Goal: Task Accomplishment & Management: Manage account settings

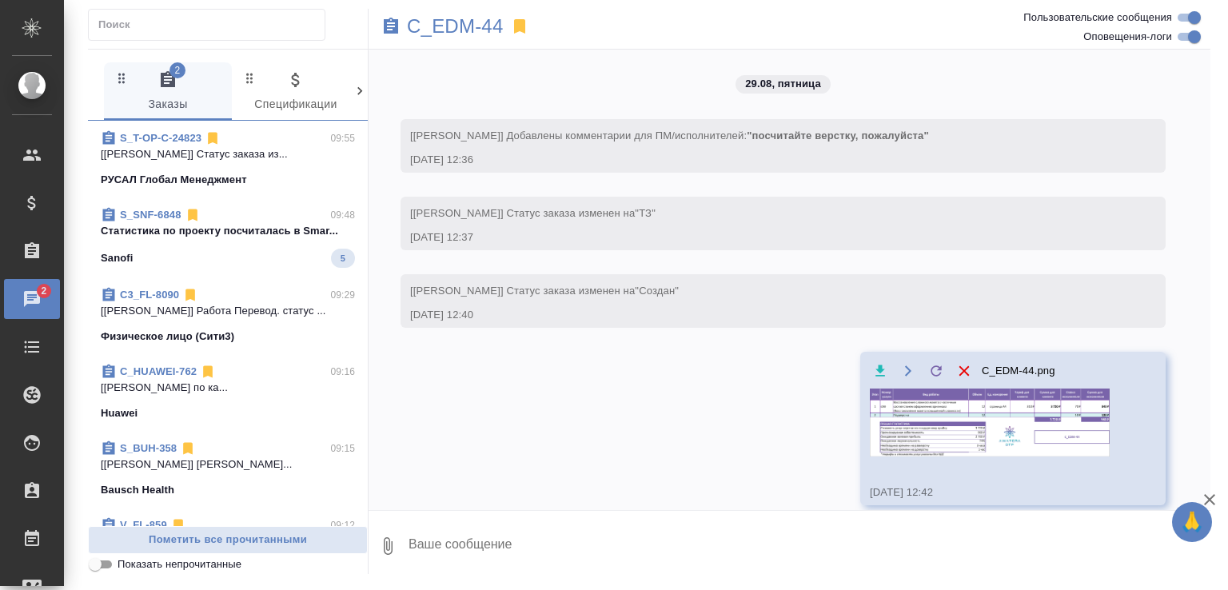
scroll to position [5374, 0]
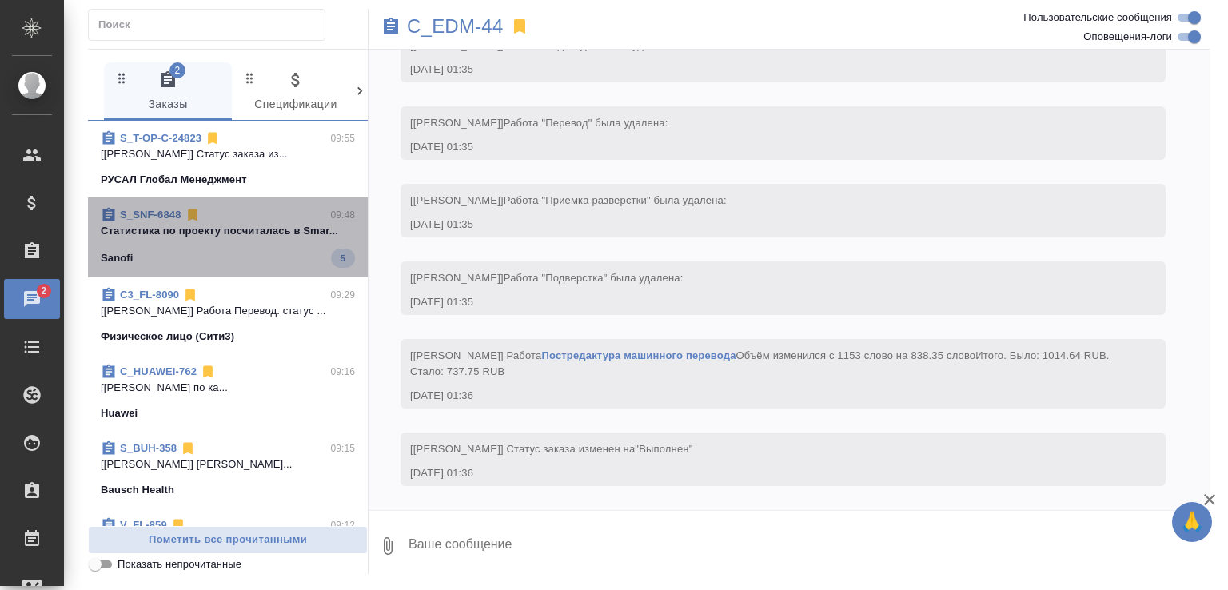
click at [287, 244] on span "S_SNF-6848 09:48 Cтатистика по проекту посчиталась в Smar... Sanofi 5" at bounding box center [228, 237] width 254 height 61
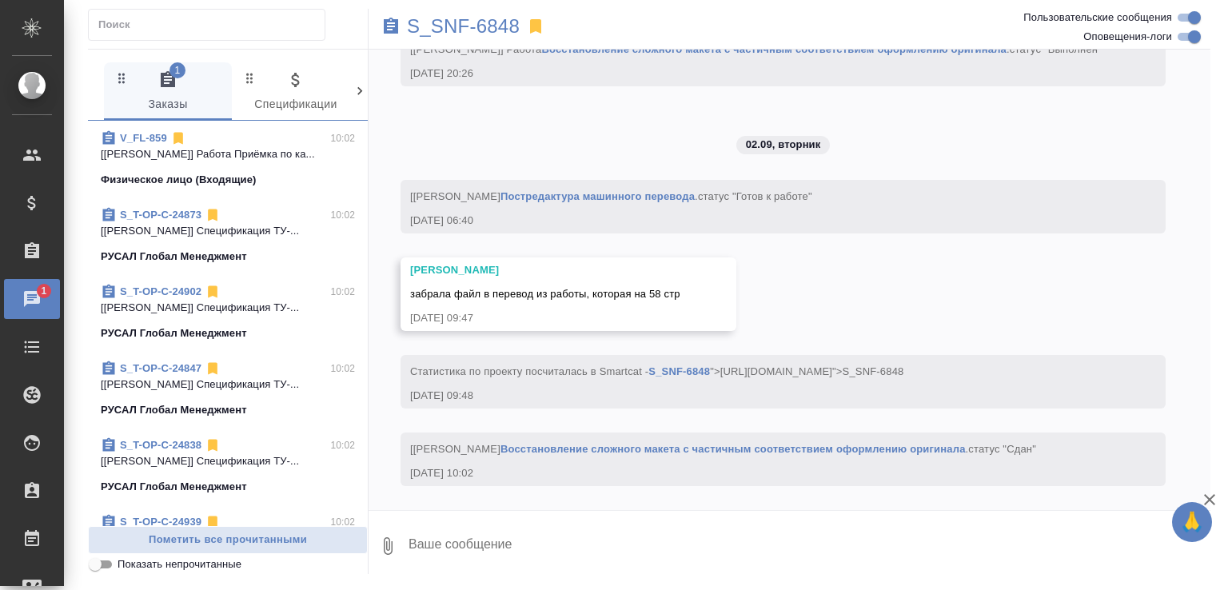
scroll to position [8936, 0]
click at [188, 560] on span "Показать непрочитанные" at bounding box center [180, 564] width 124 height 16
click at [124, 560] on input "Показать непрочитанные" at bounding box center [95, 564] width 58 height 19
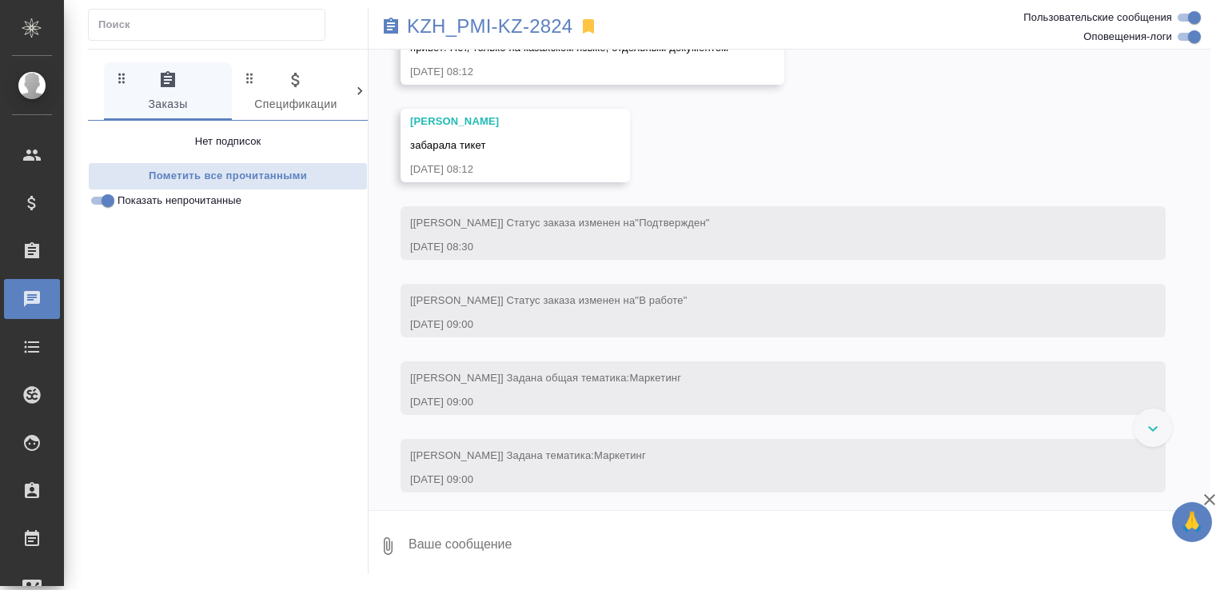
scroll to position [535, 0]
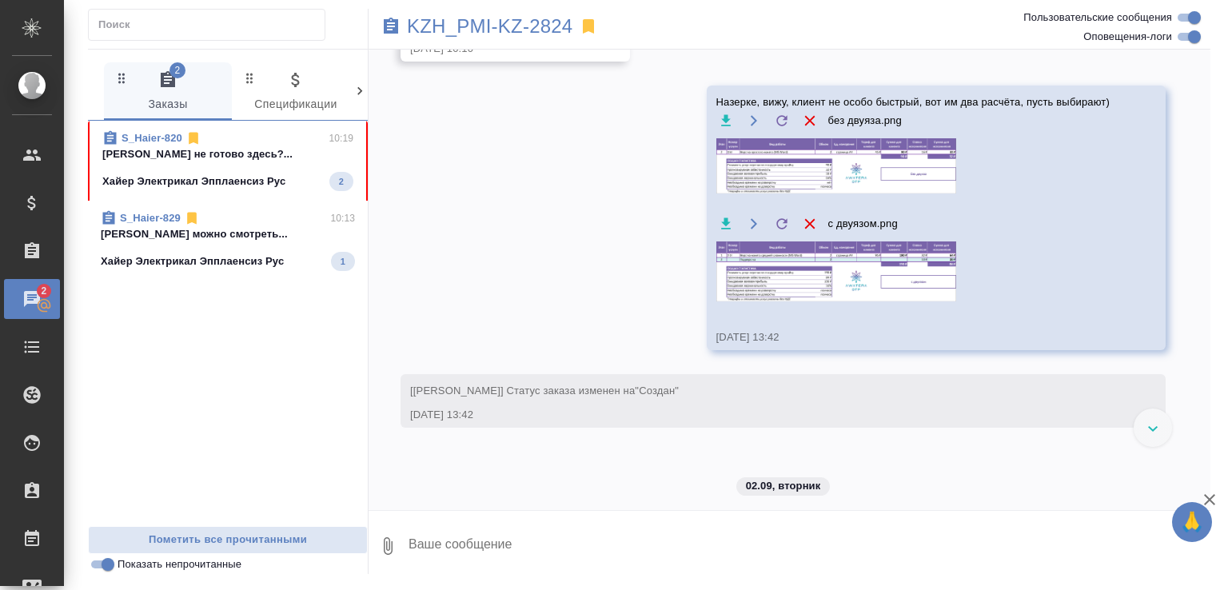
click at [285, 157] on p "Малофеева Екатерина не готово здесь?..." at bounding box center [227, 154] width 251 height 16
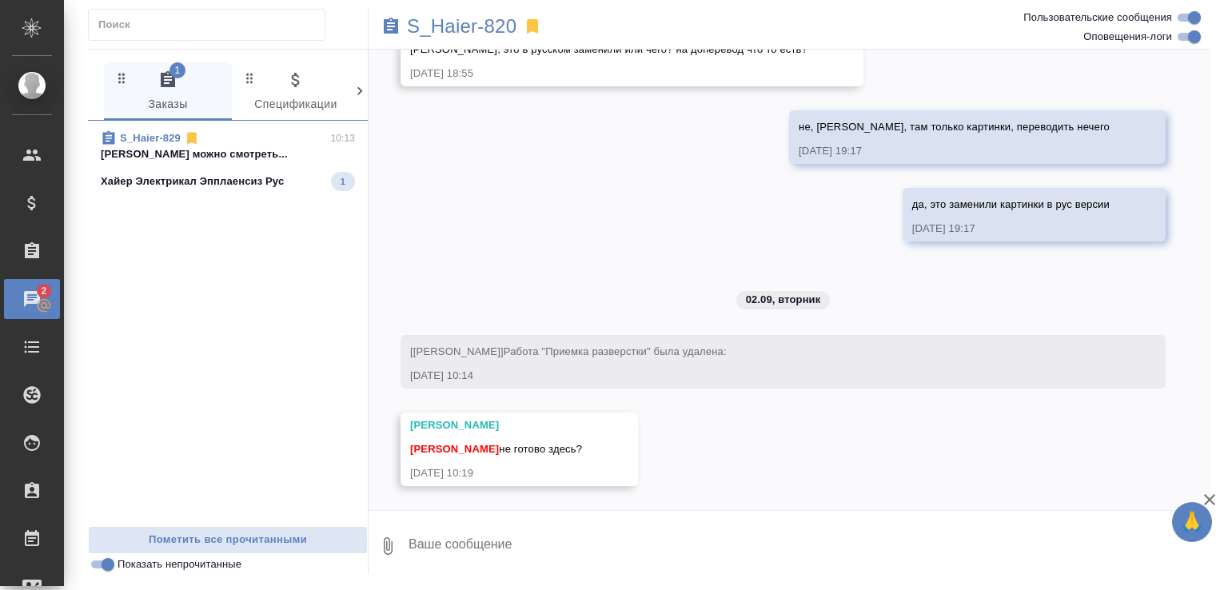
scroll to position [38416, 0]
click at [547, 553] on textarea at bounding box center [808, 546] width 803 height 54
type textarea "вчера ещё"
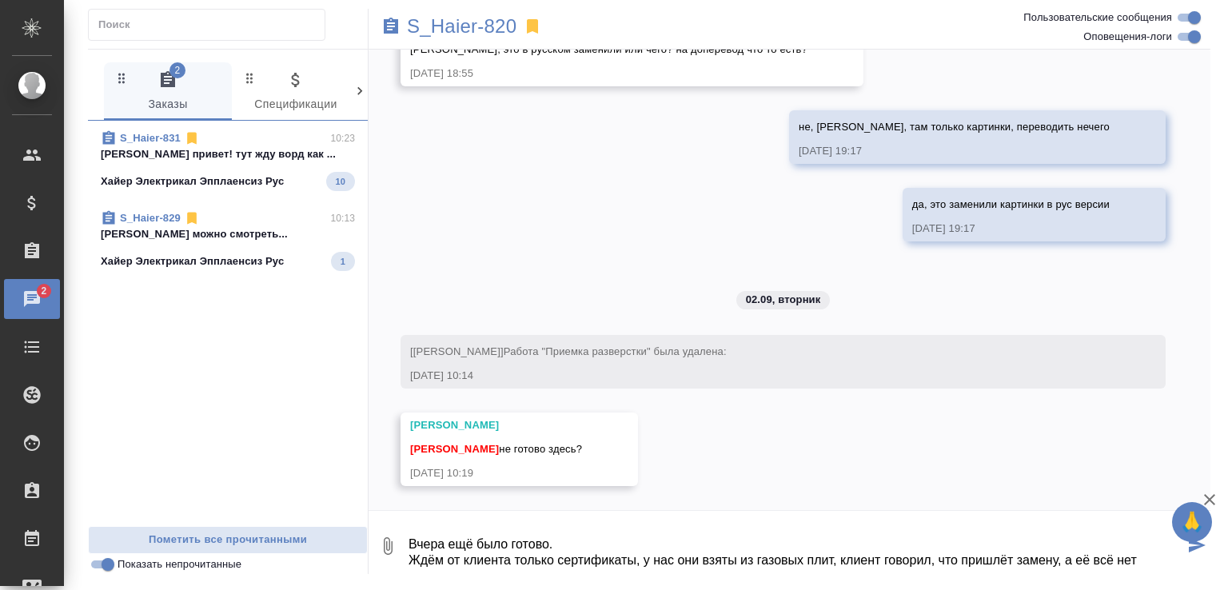
type textarea "Вчера ещё было готово. Ждём от клиента только сертификаты, у нас они взяты из г…"
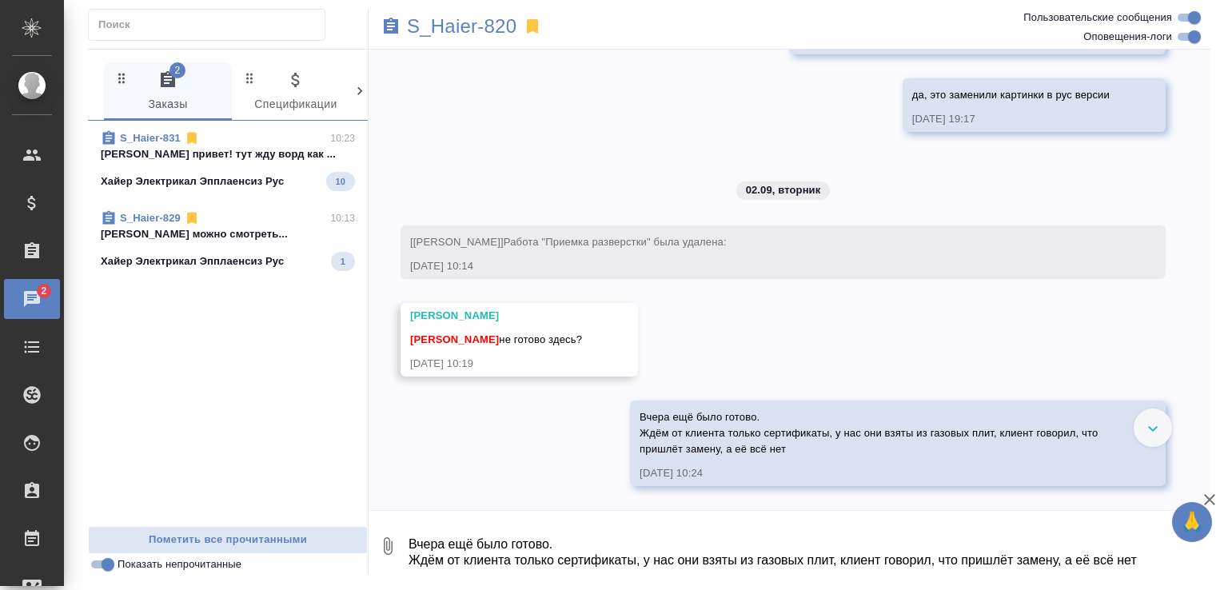
scroll to position [38187, 0]
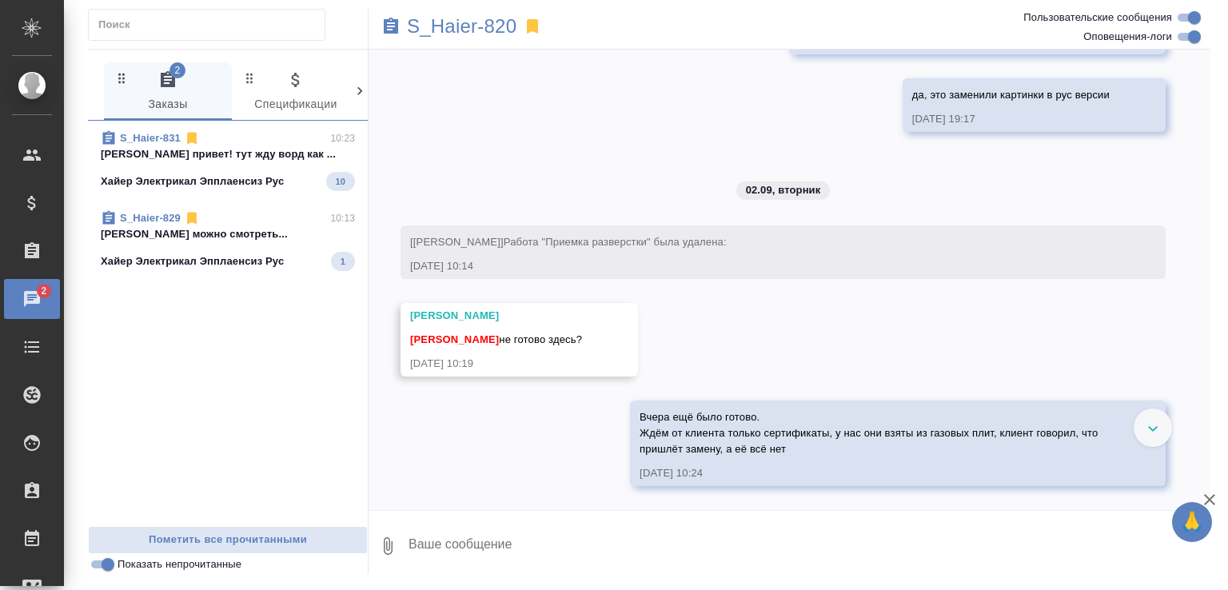
drag, startPoint x: 1104, startPoint y: 103, endPoint x: 895, endPoint y: 106, distance: 208.6
copy span "https://drive.awatera.com/f/10259858"
click at [603, 563] on textarea at bounding box center [808, 546] width 803 height 54
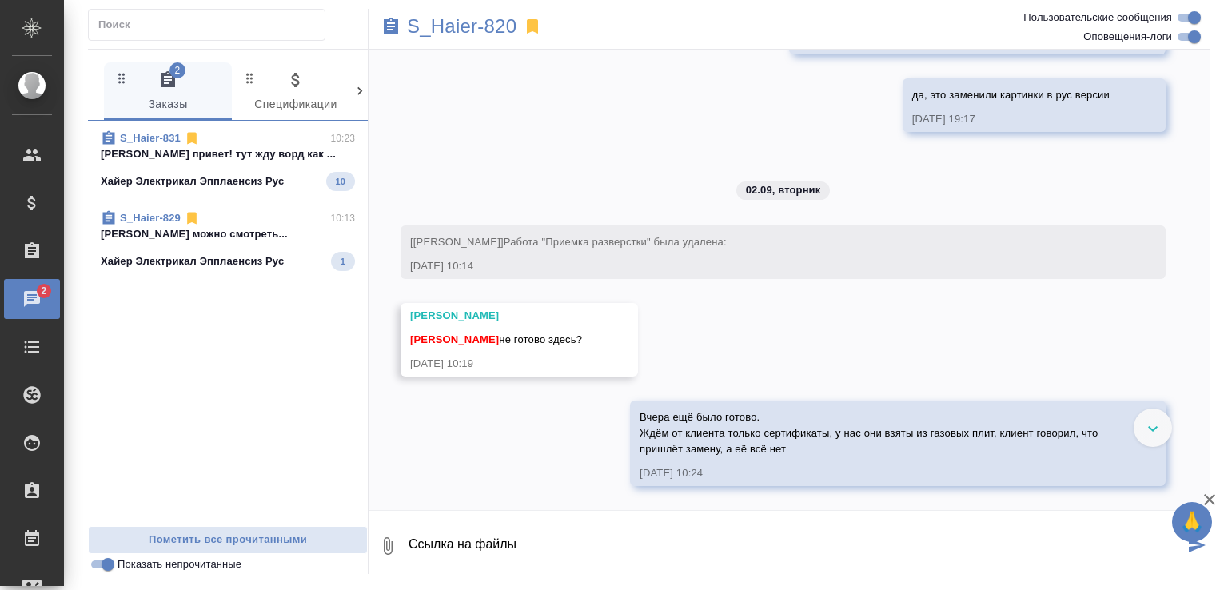
paste textarea "https://drive.awatera.com/f/10259858"
type textarea "Ссылка на файлы https://drive.awatera.com/f/10259858"
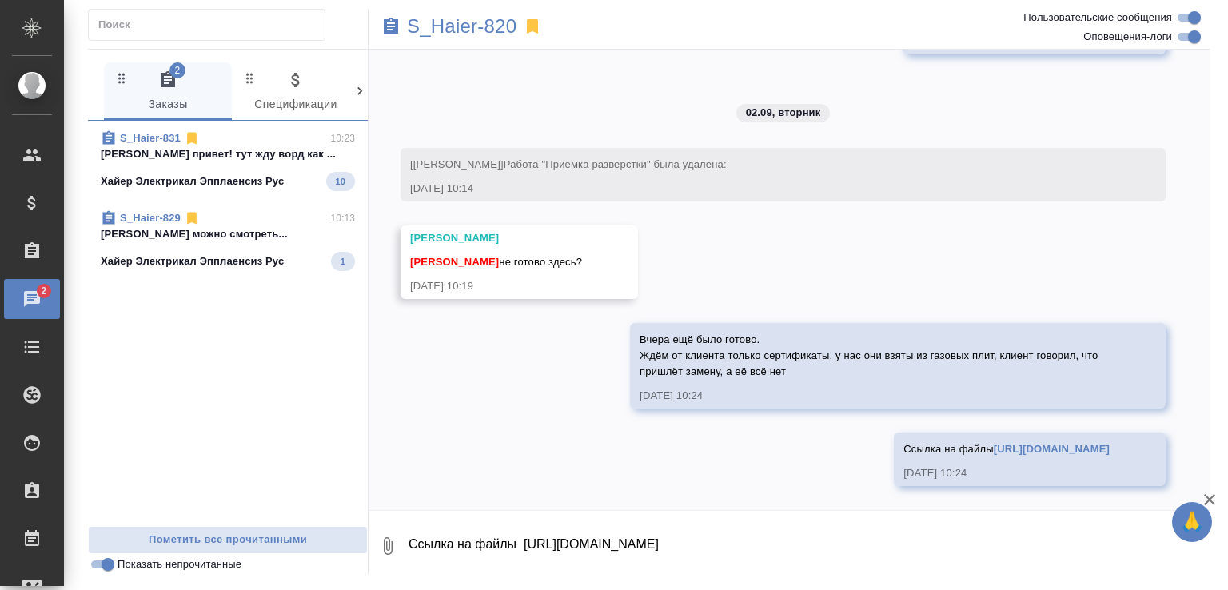
scroll to position [38603, 0]
click at [998, 445] on link "https://drive.awatera.com/f/10259858" at bounding box center [1052, 449] width 116 height 12
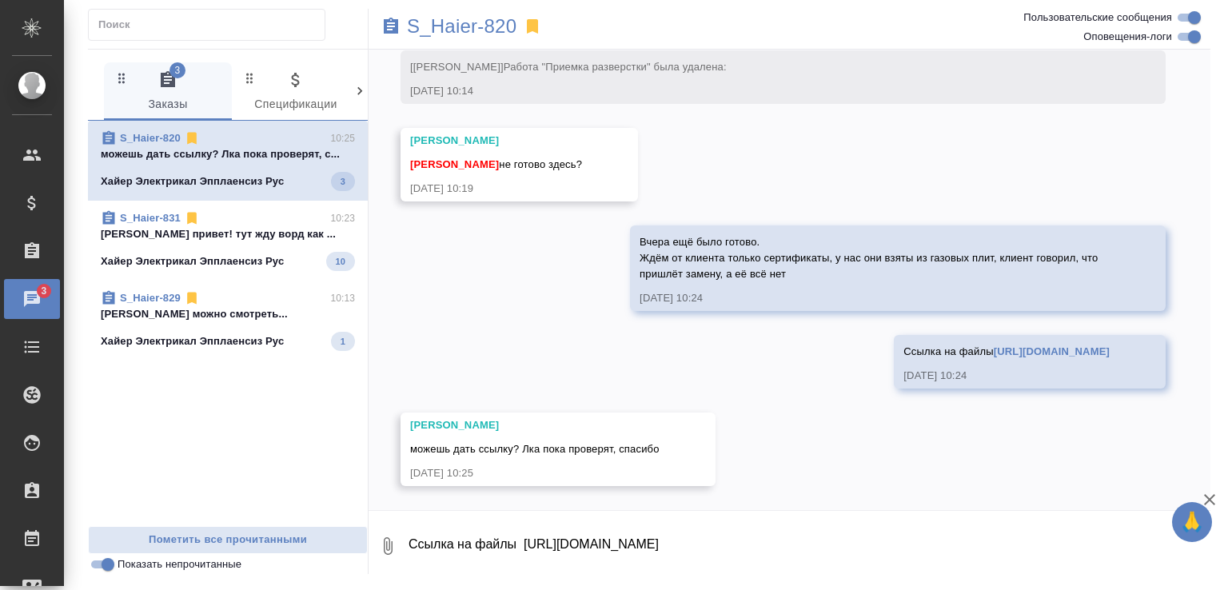
scroll to position [38701, 0]
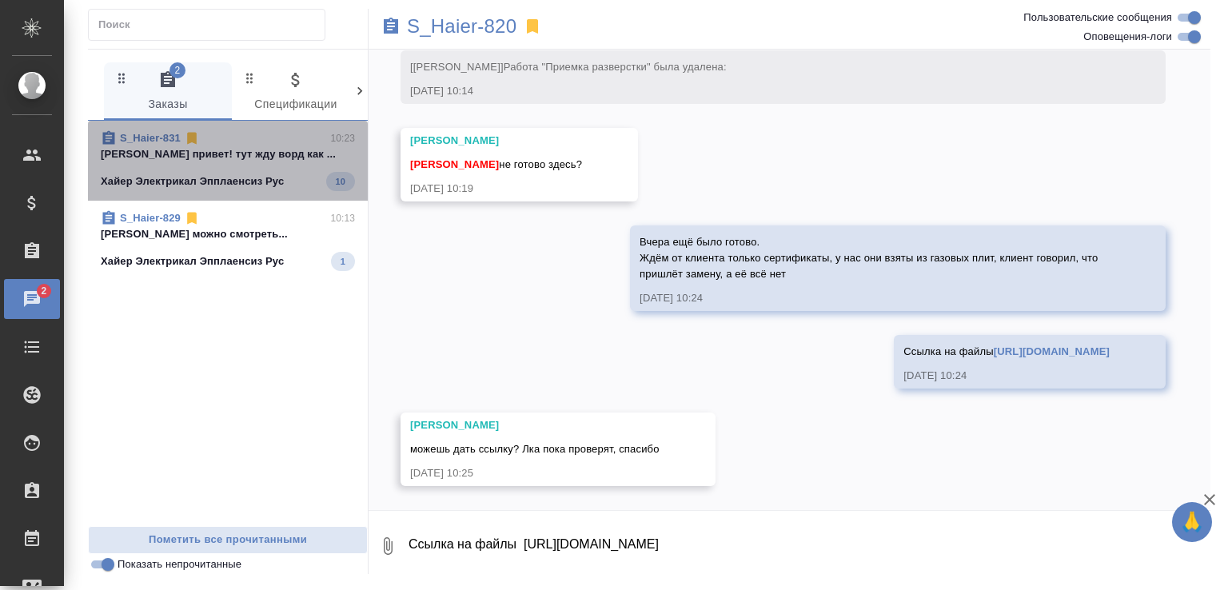
click at [283, 148] on p "Арсеньева Вера привет! тут жду ворд как ..." at bounding box center [228, 154] width 254 height 16
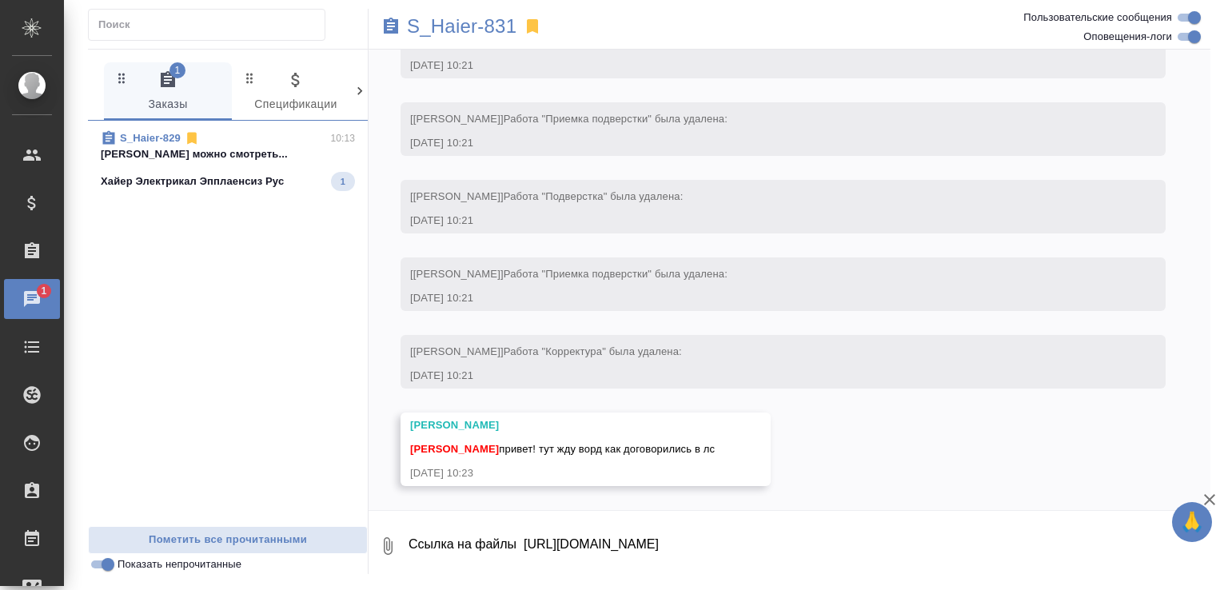
scroll to position [7882, 0]
click at [283, 148] on p "Румянцева Дарья можно смотреть..." at bounding box center [228, 154] width 254 height 16
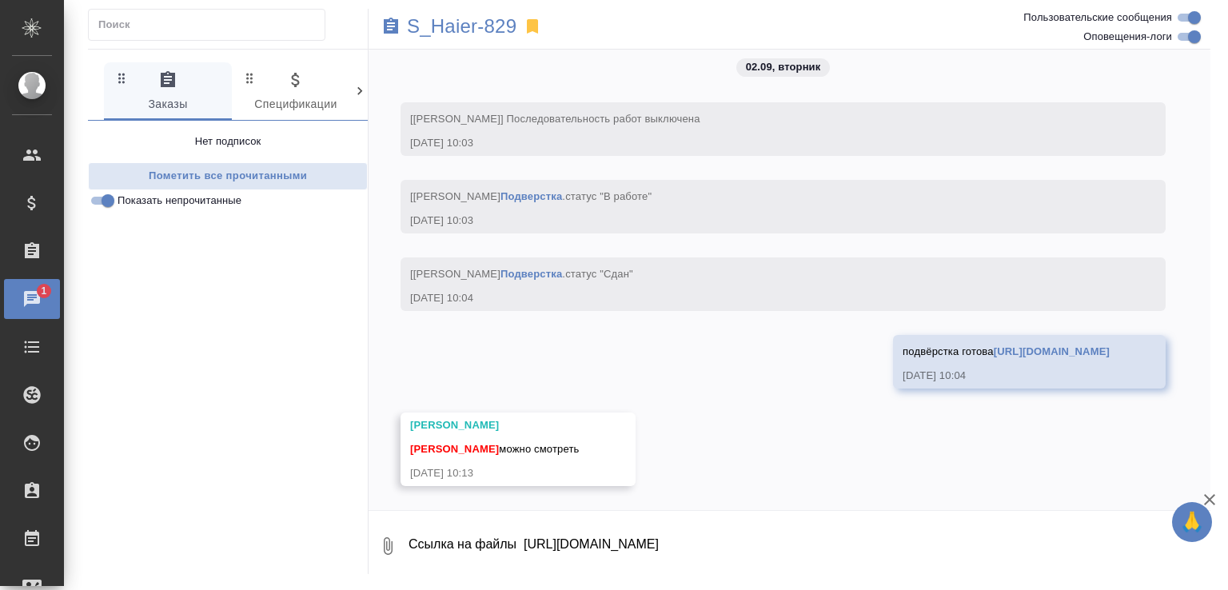
scroll to position [6627, 0]
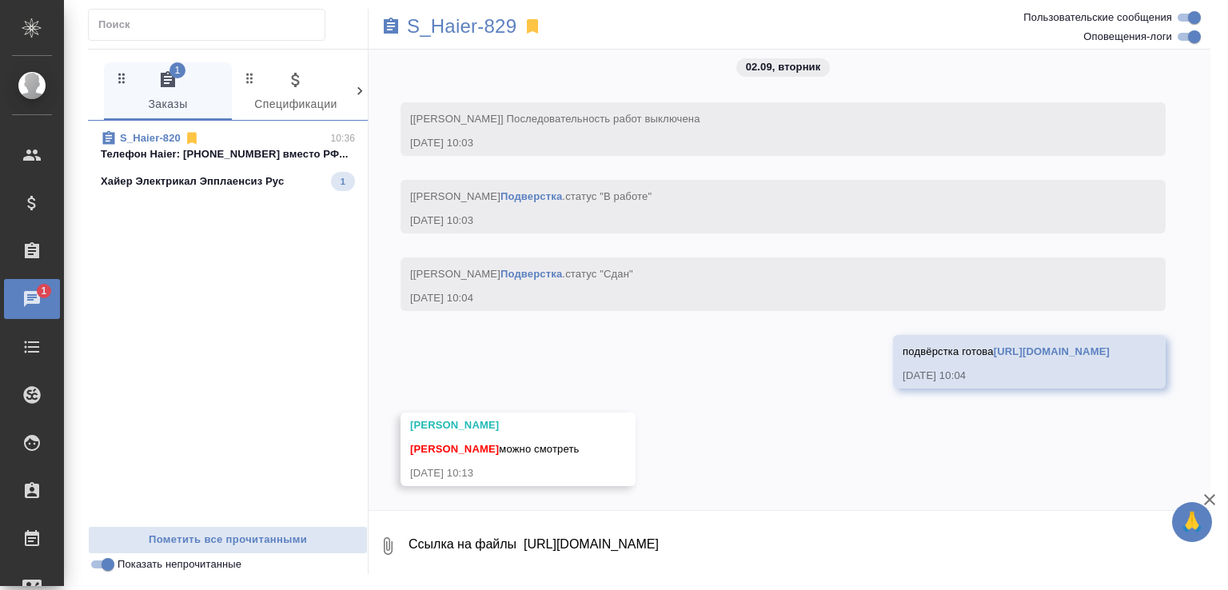
click at [265, 137] on div "S_Haier-820 10:36" at bounding box center [228, 138] width 254 height 16
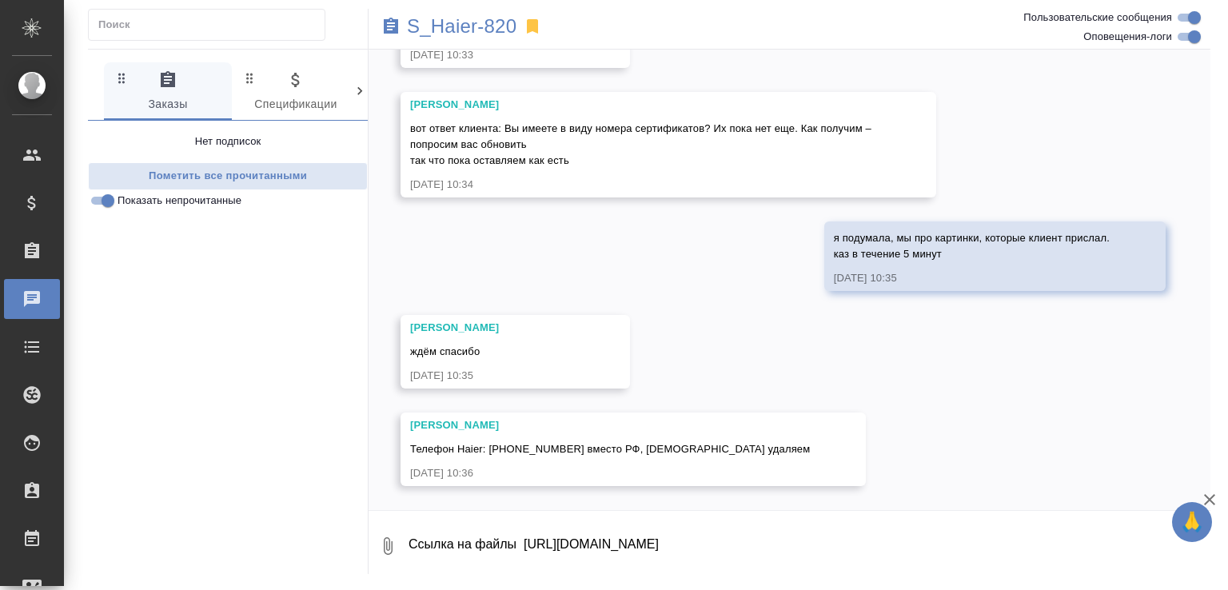
scroll to position [39553, 0]
click at [479, 541] on textarea "Ссылка на файлы https://drive.awatera.com/f/10259858" at bounding box center [808, 546] width 803 height 54
type textarea "Внести сразу?"
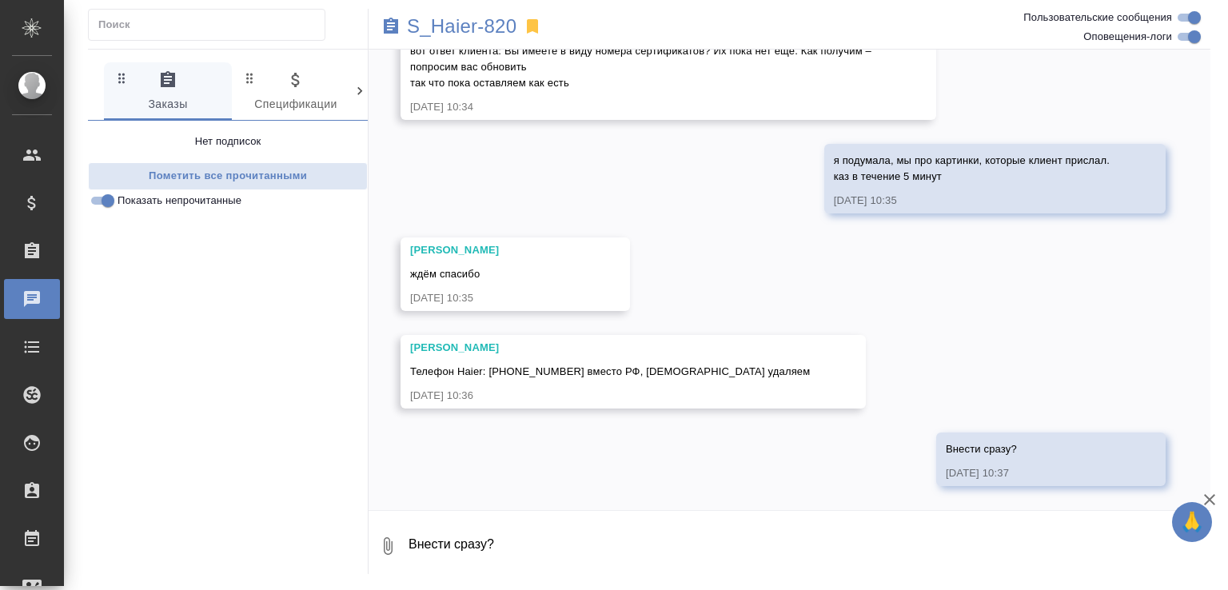
scroll to position [39630, 0]
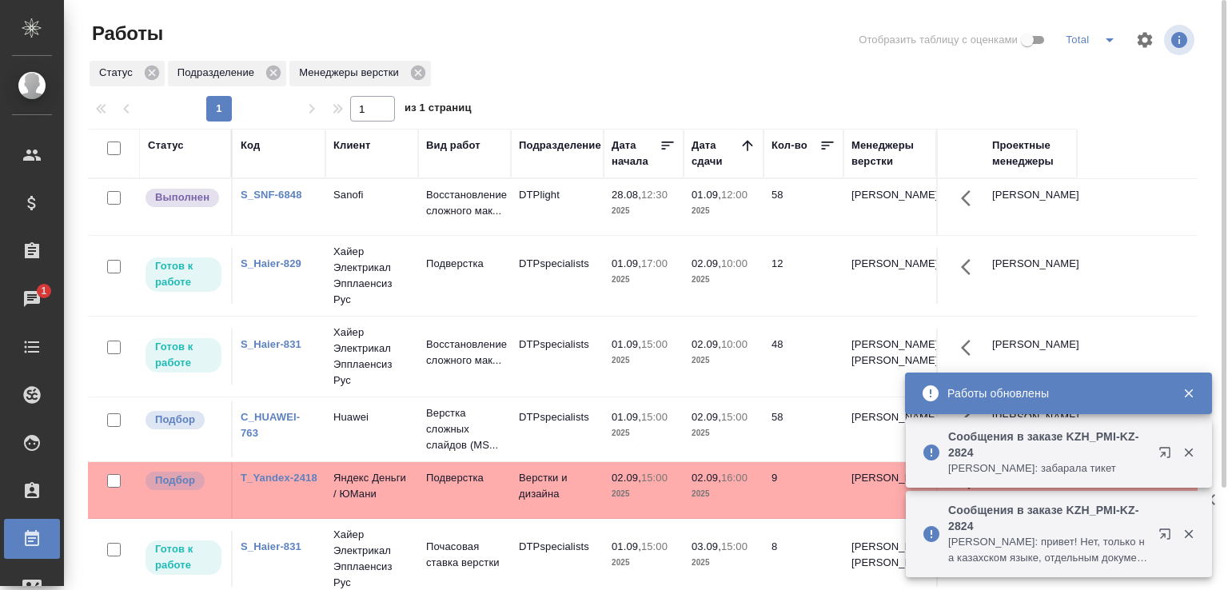
click at [671, 219] on p "2025" at bounding box center [643, 211] width 64 height 16
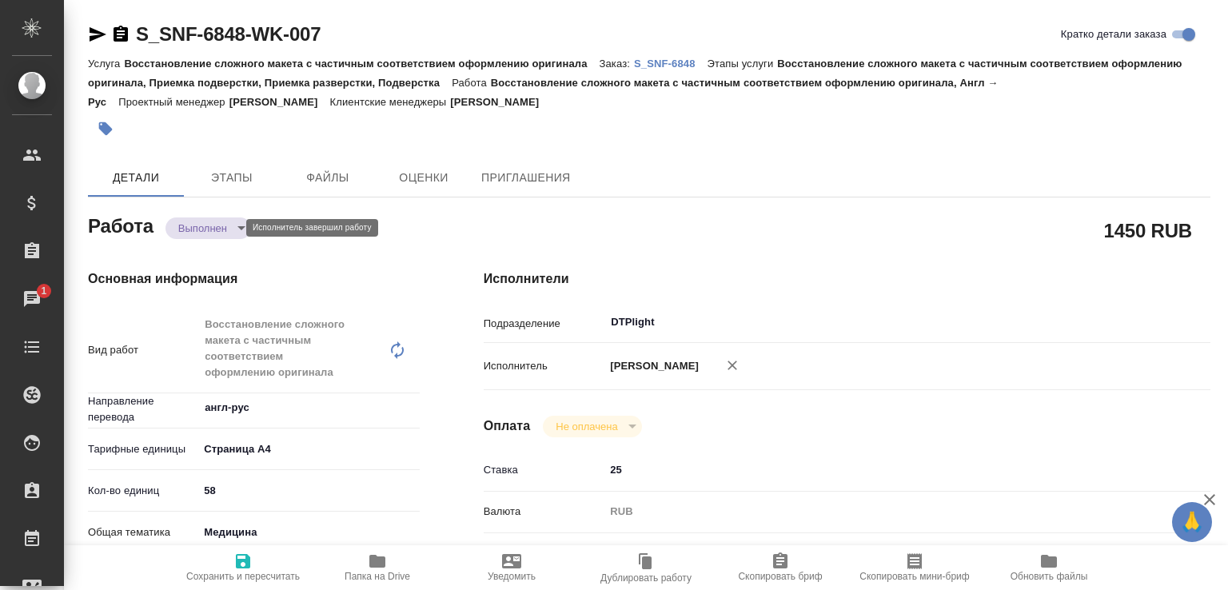
click at [225, 229] on body "🙏 .cls-1 fill:#fff; AWATERA Малофеева Екатерина e.malofeeva Клиенты Спецификаци…" at bounding box center [614, 295] width 1228 height 590
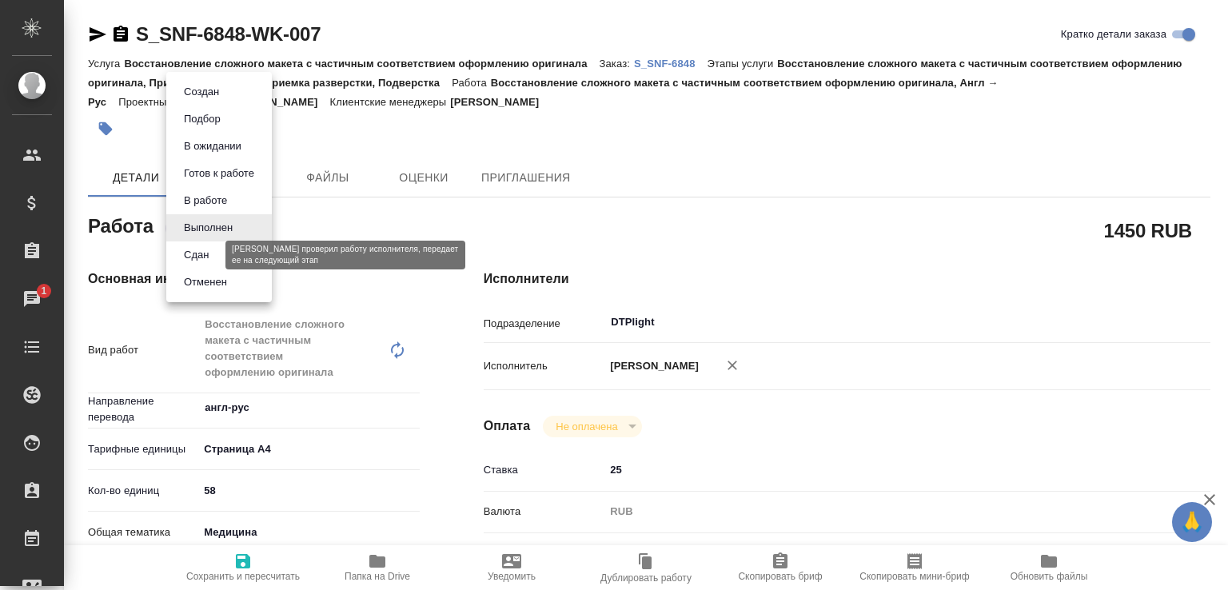
click at [208, 257] on button "Сдан" at bounding box center [196, 255] width 34 height 18
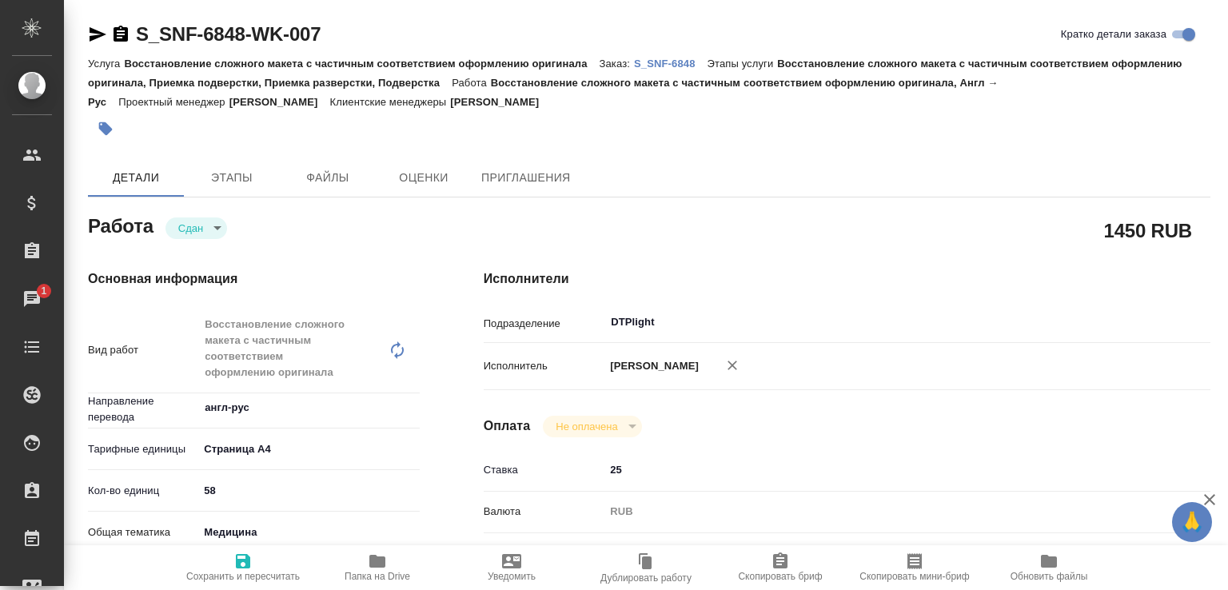
type textarea "x"
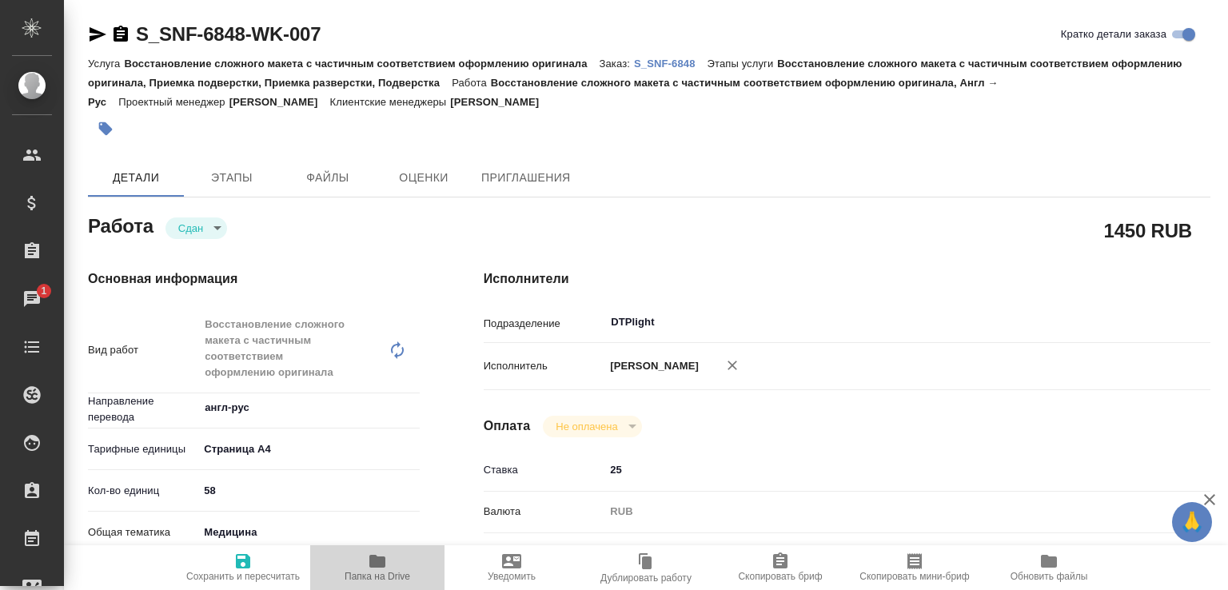
click at [349, 563] on span "Папка на Drive" at bounding box center [377, 567] width 115 height 30
type textarea "x"
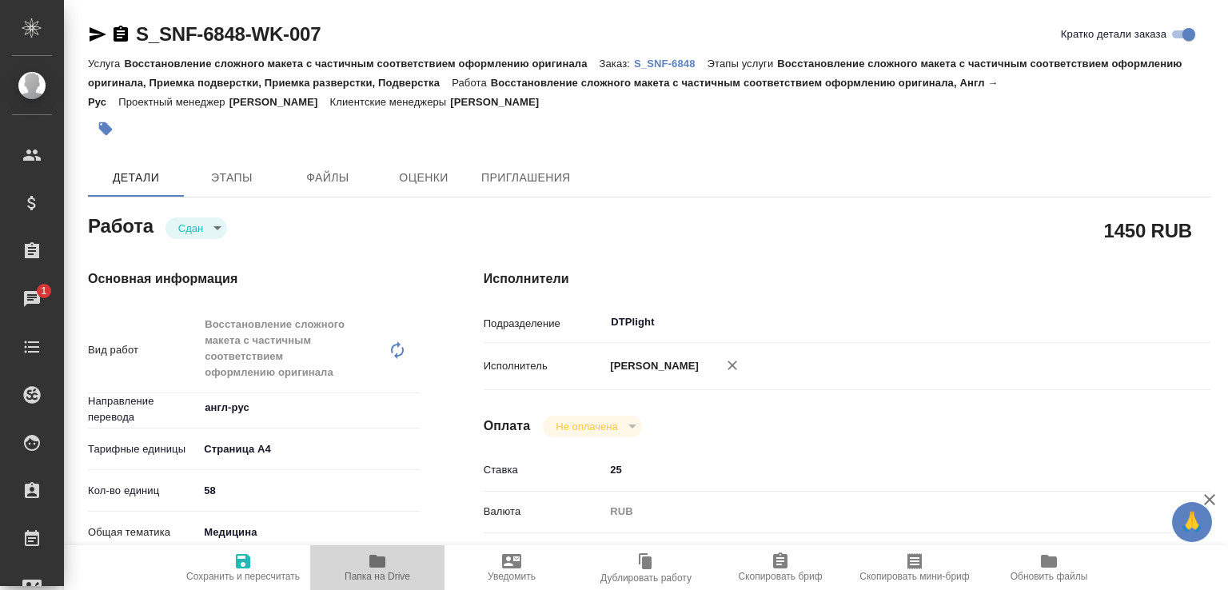
type textarea "x"
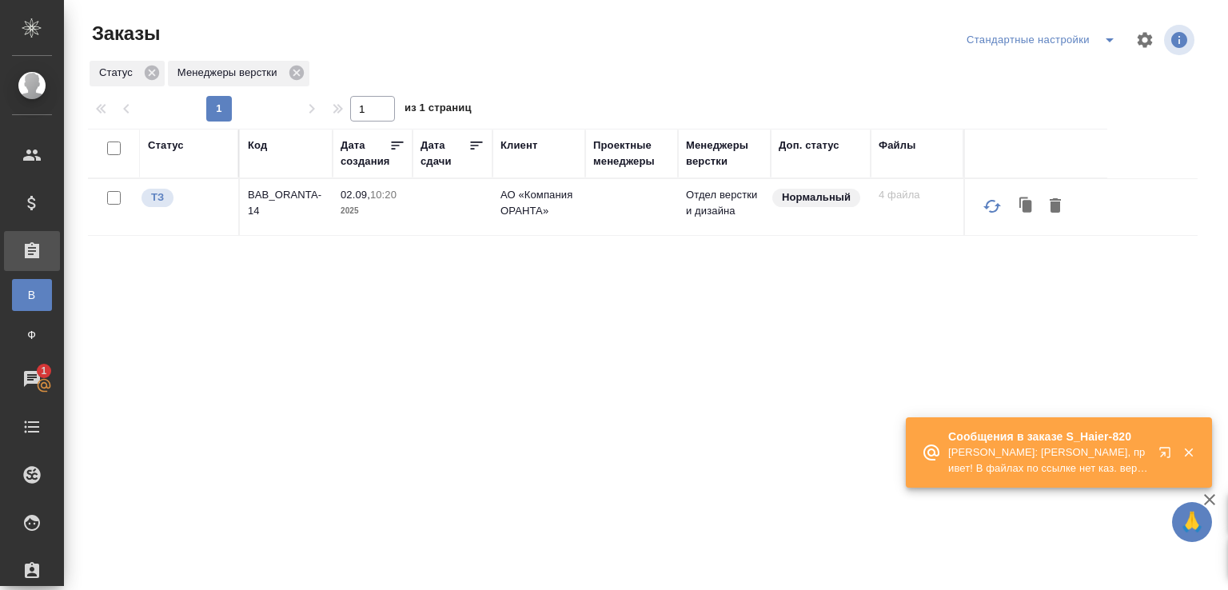
click at [1074, 449] on p "[PERSON_NAME]: [PERSON_NAME], привет! В файлах по ссылке нет каз. версии" at bounding box center [1048, 460] width 200 height 32
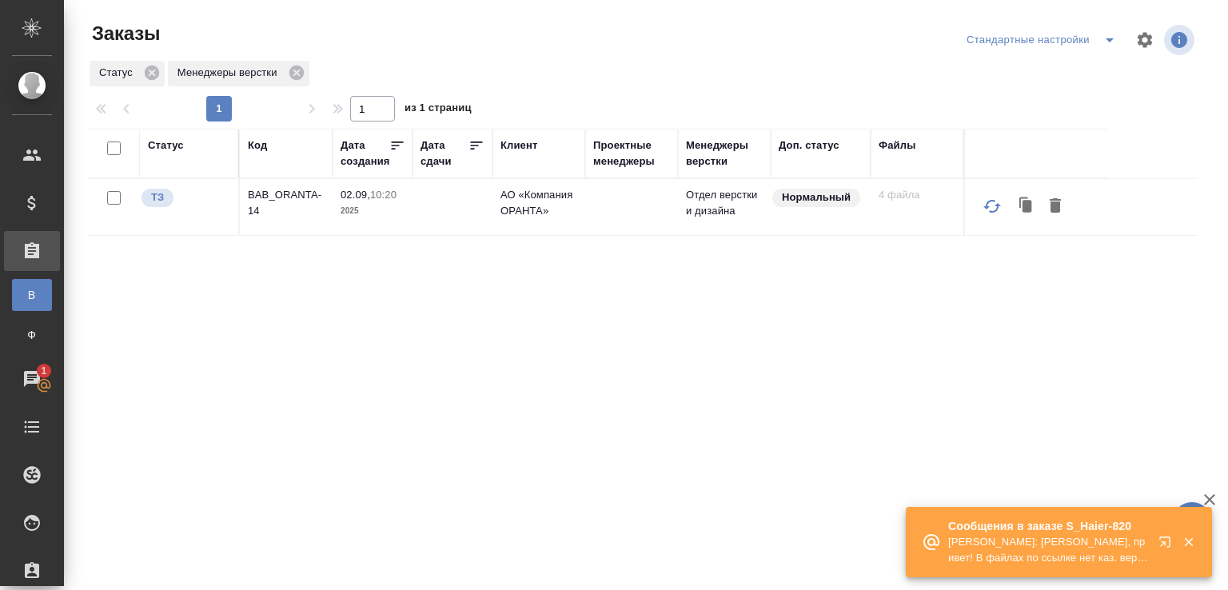
click at [1074, 449] on div "🙏 .cls-1 fill:#fff; AWATERA Малофеева Екатерина e.malofeeva Клиенты Спецификаци…" at bounding box center [614, 295] width 1228 height 590
click at [1071, 556] on p "Ширина Сабина: Малофеева Екатерина, привет! В файлах по ссылке нет каз. версии" at bounding box center [1048, 550] width 200 height 32
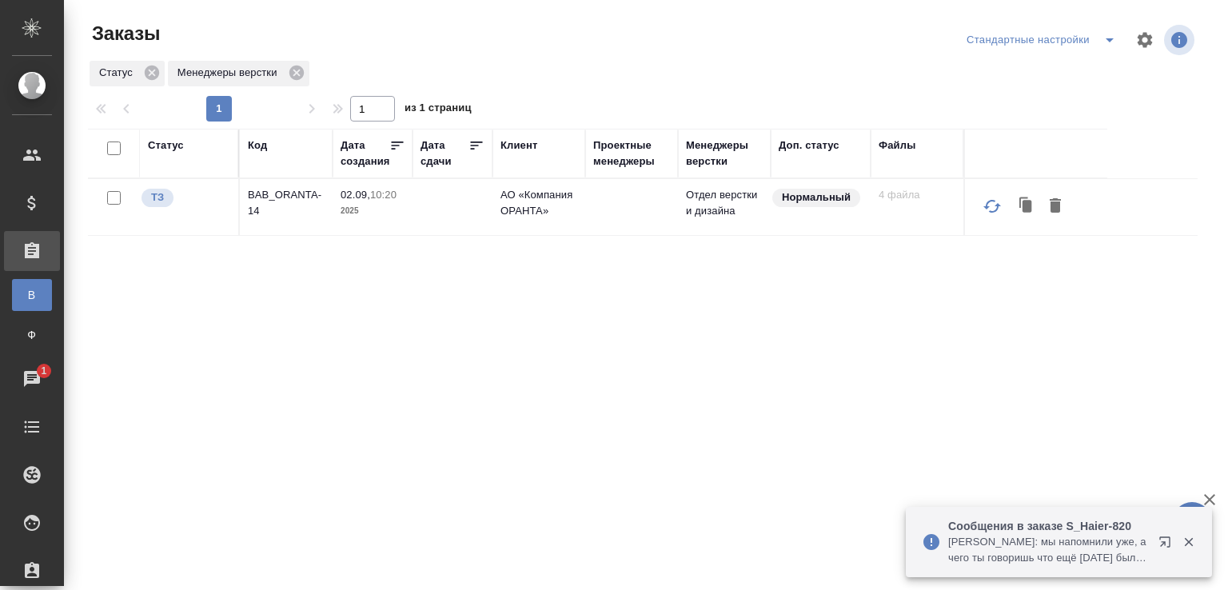
click at [1049, 555] on p "Белякова Юлия: мы напомнили уже, а чего ты говоришь что ещё вчера было готово, …" at bounding box center [1048, 550] width 200 height 32
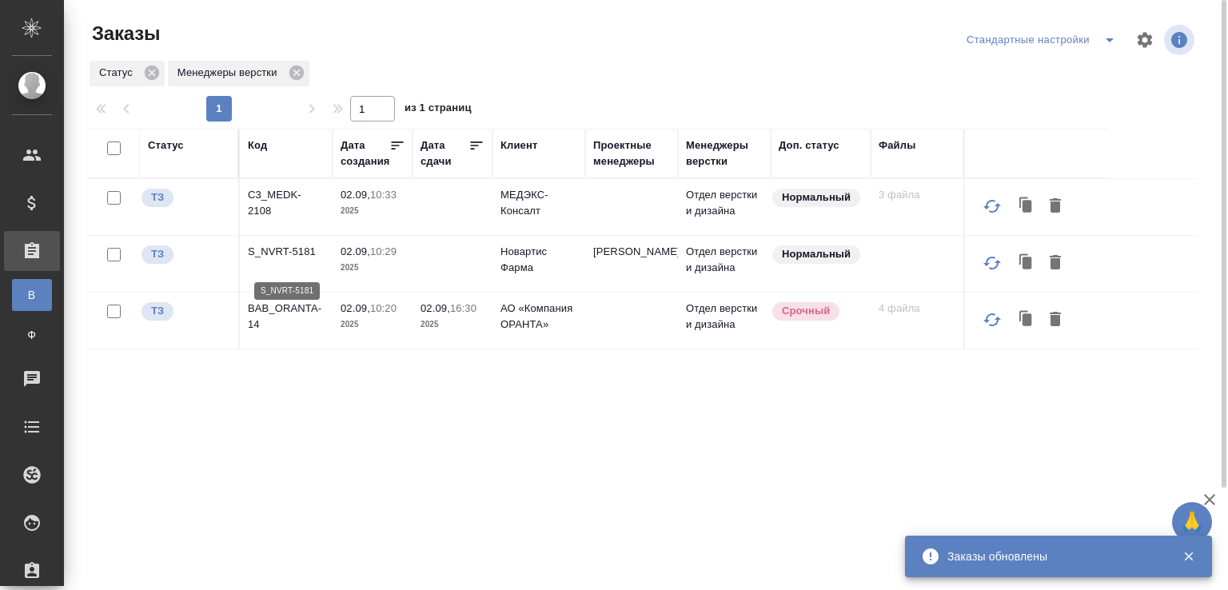
click at [293, 260] on p "S_NVRT-5181" at bounding box center [286, 252] width 77 height 16
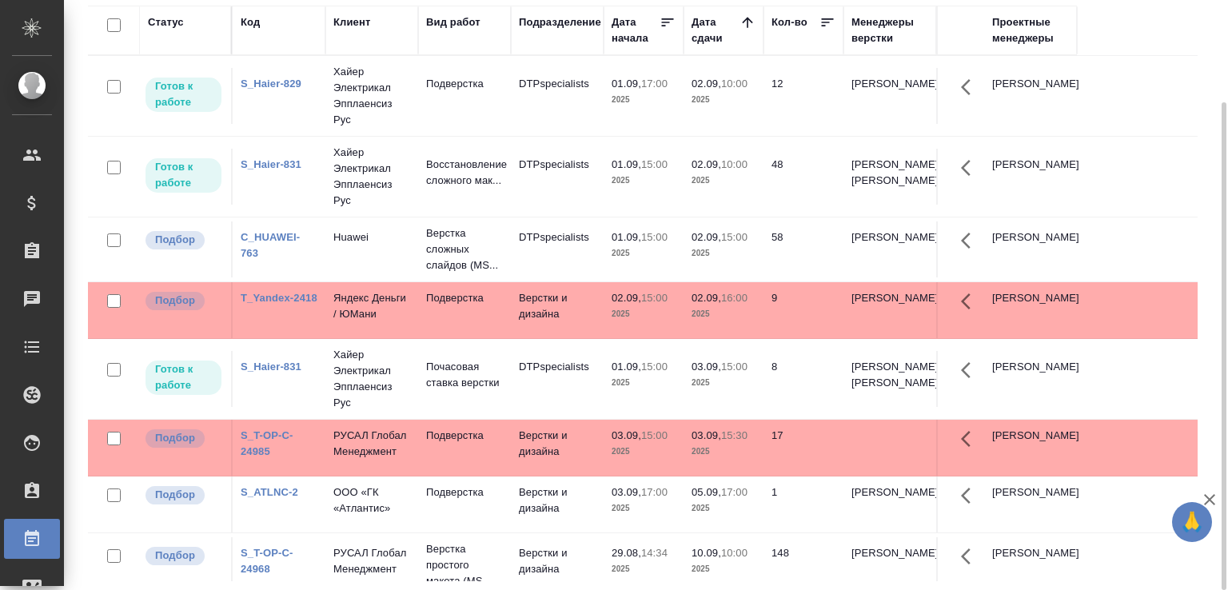
click at [467, 102] on td "Подверстка" at bounding box center [464, 96] width 93 height 56
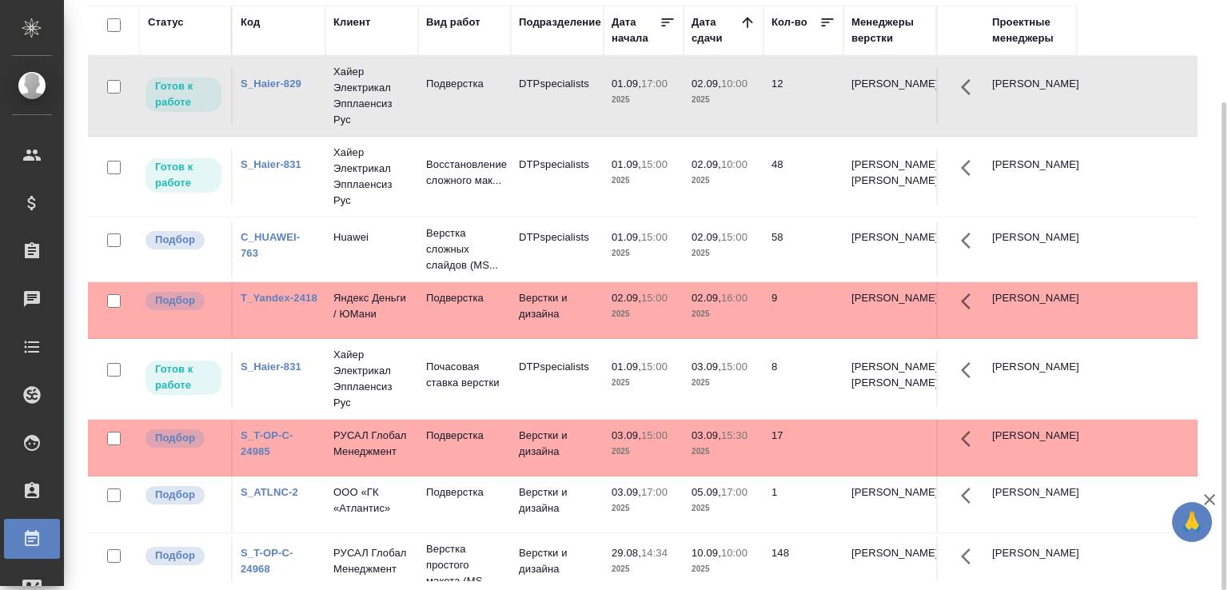
click at [467, 102] on td "Подверстка" at bounding box center [464, 96] width 93 height 56
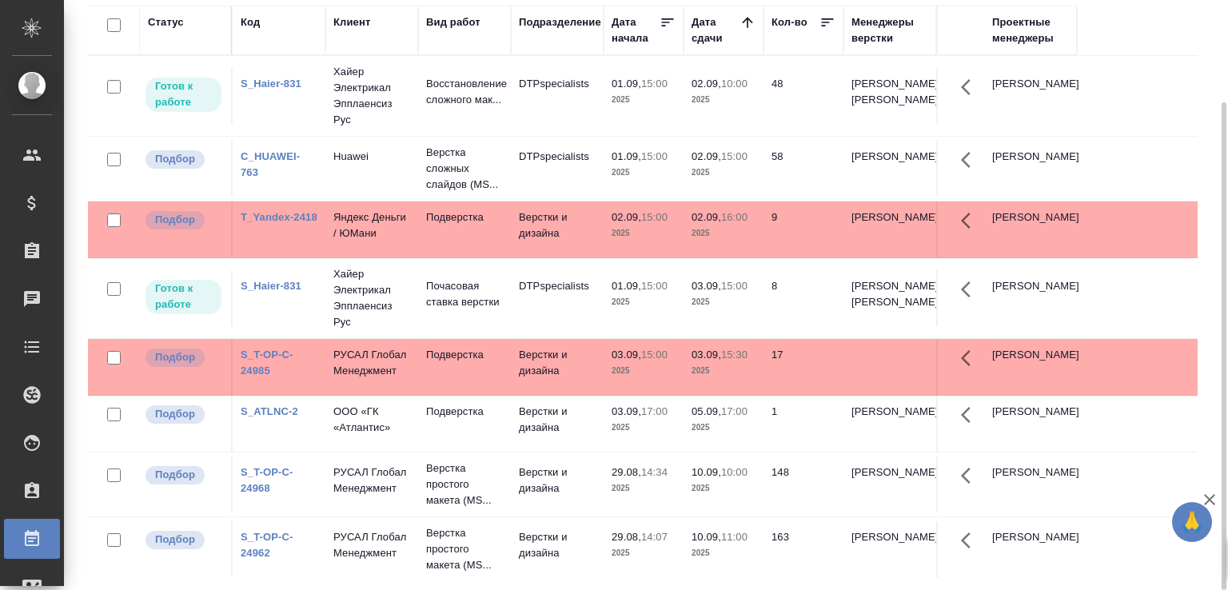
click at [1205, 192] on div "Статус Код Клиент Вид работ Подразделение Дата начала Дата сдачи Кол-во Менедже…" at bounding box center [649, 294] width 1122 height 576
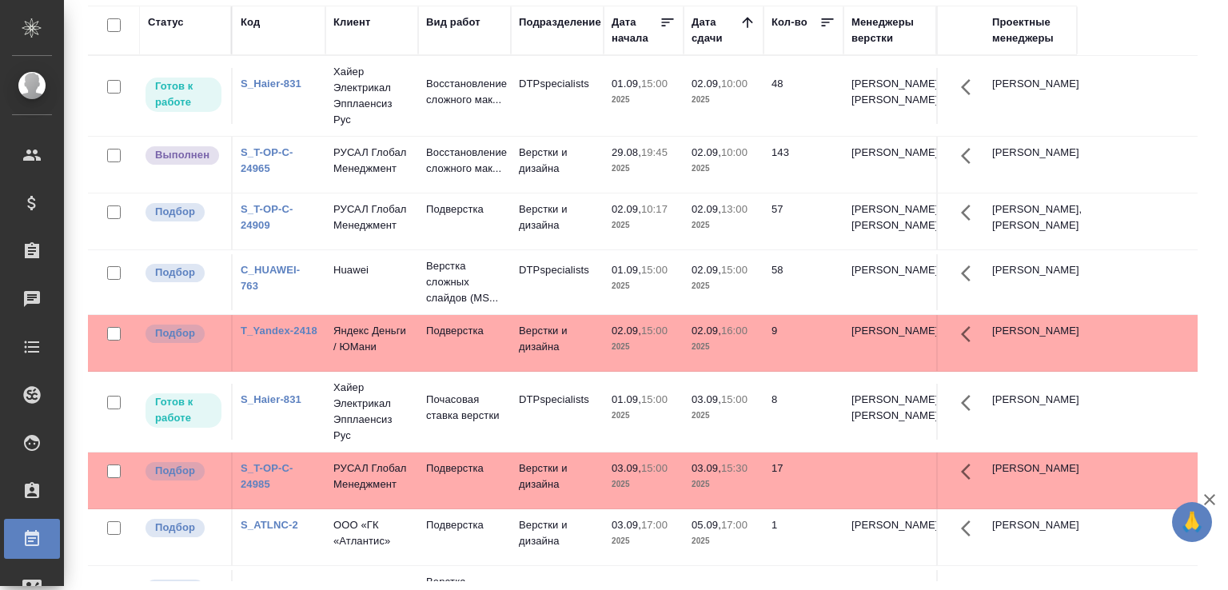
click at [582, 162] on td "Верстки и дизайна" at bounding box center [557, 165] width 93 height 56
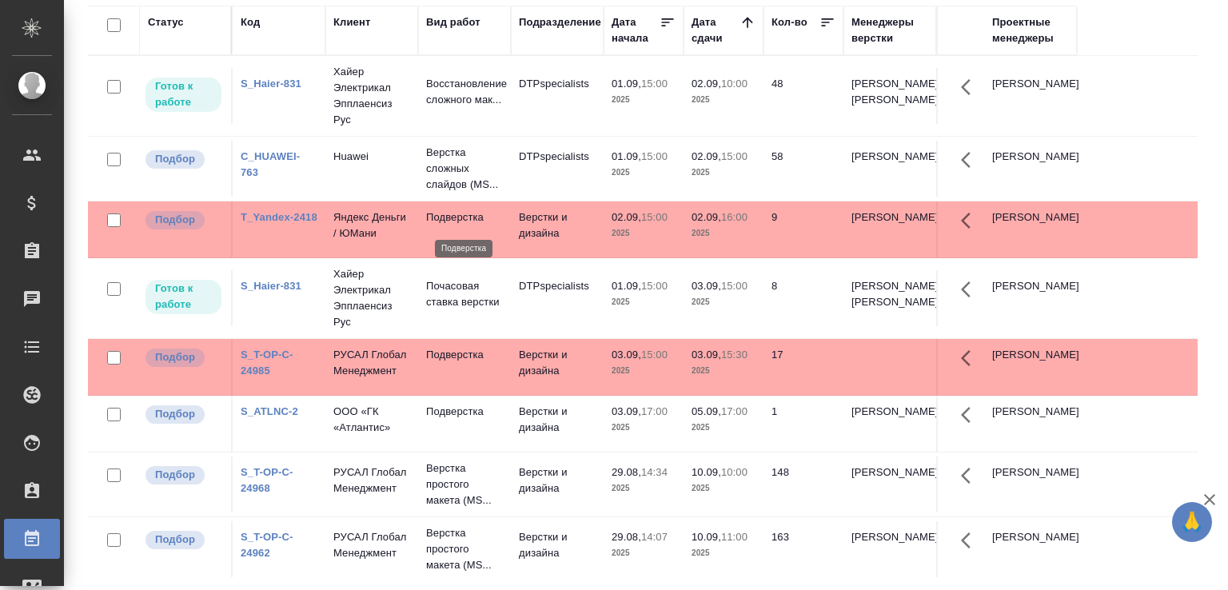
click at [435, 222] on p "Подверстка" at bounding box center [464, 217] width 77 height 16
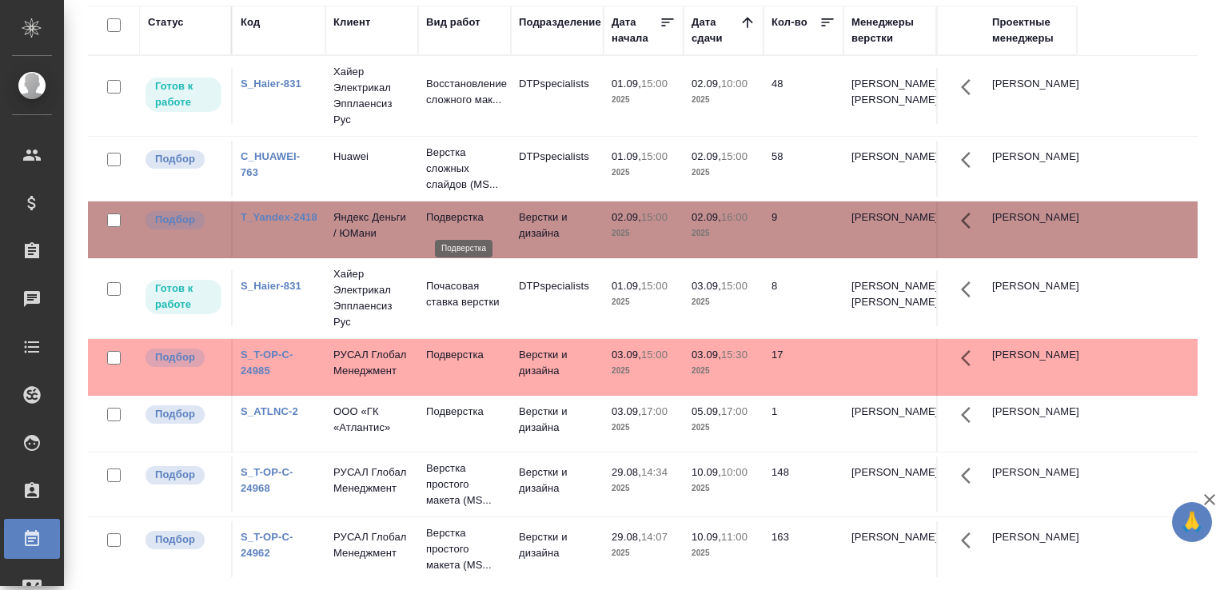
click at [435, 222] on p "Подверстка" at bounding box center [464, 217] width 77 height 16
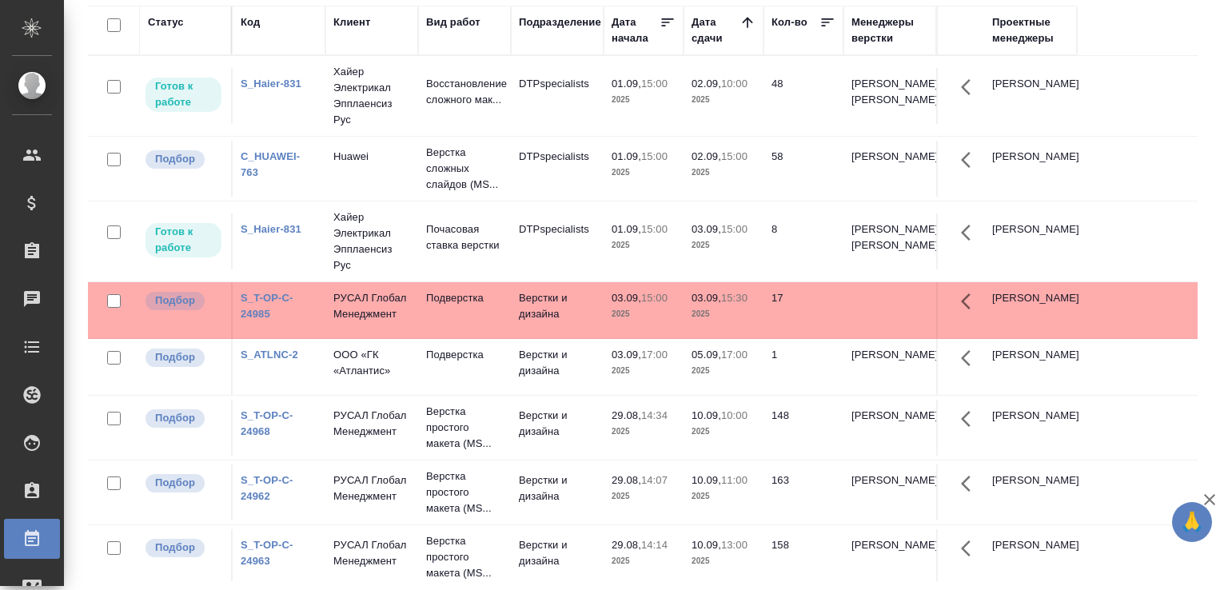
click at [457, 388] on td "Подверстка" at bounding box center [464, 367] width 93 height 56
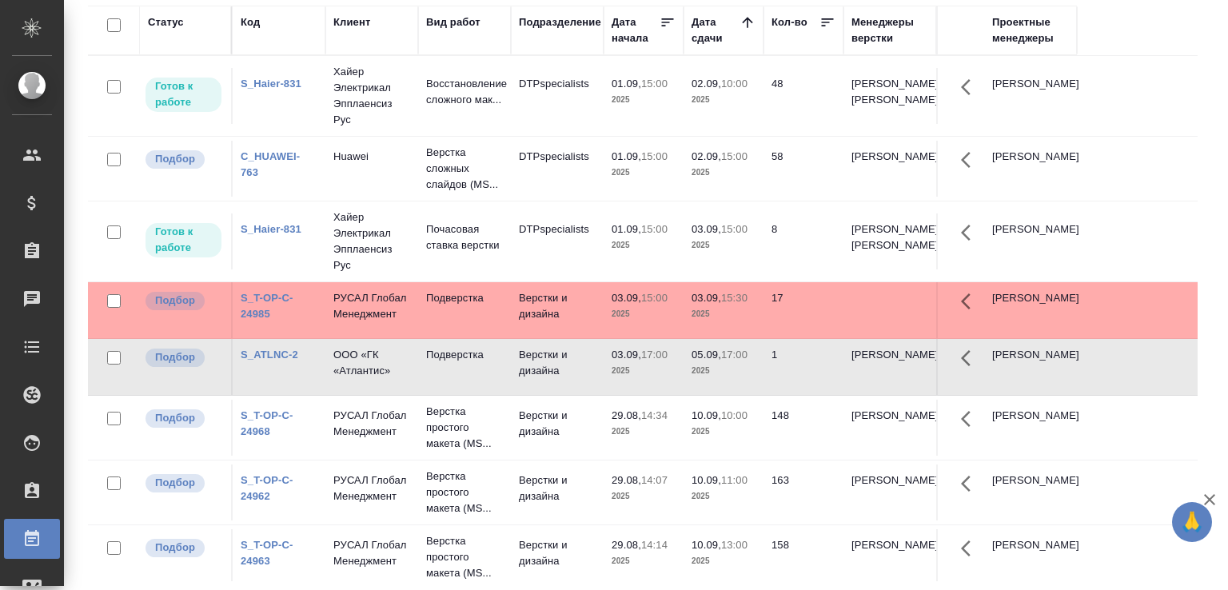
click at [457, 388] on td "Подверстка" at bounding box center [464, 367] width 93 height 56
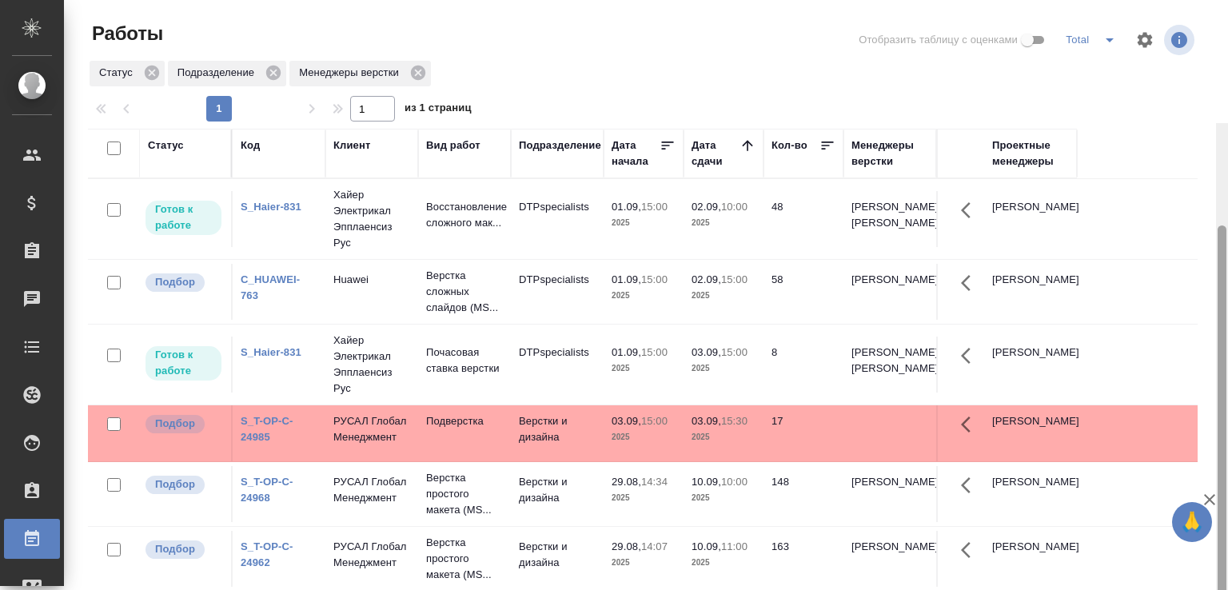
scroll to position [123, 0]
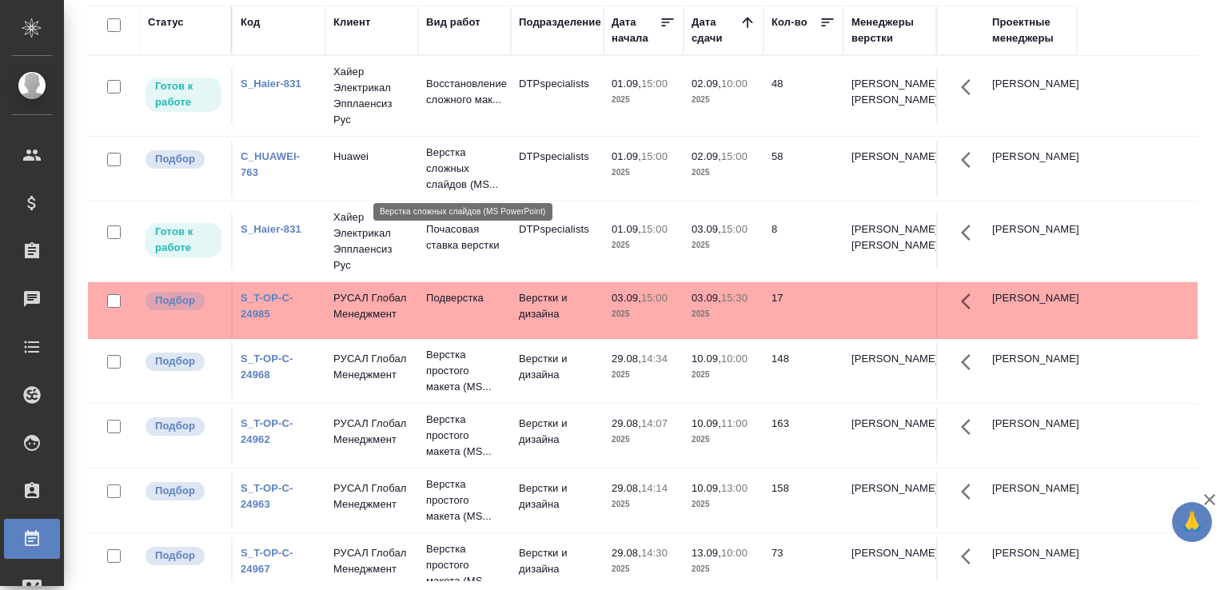
click at [488, 180] on p "Верстка сложных слайдов (MS..." at bounding box center [464, 169] width 77 height 48
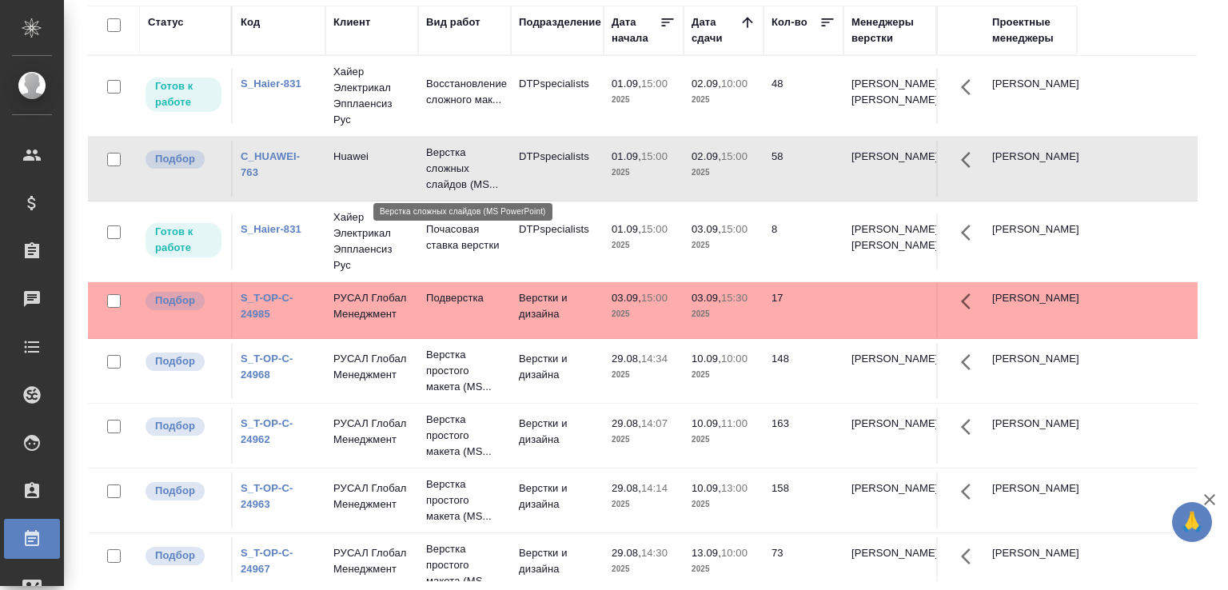
click at [447, 161] on p "Верстка сложных слайдов (MS..." at bounding box center [464, 169] width 77 height 48
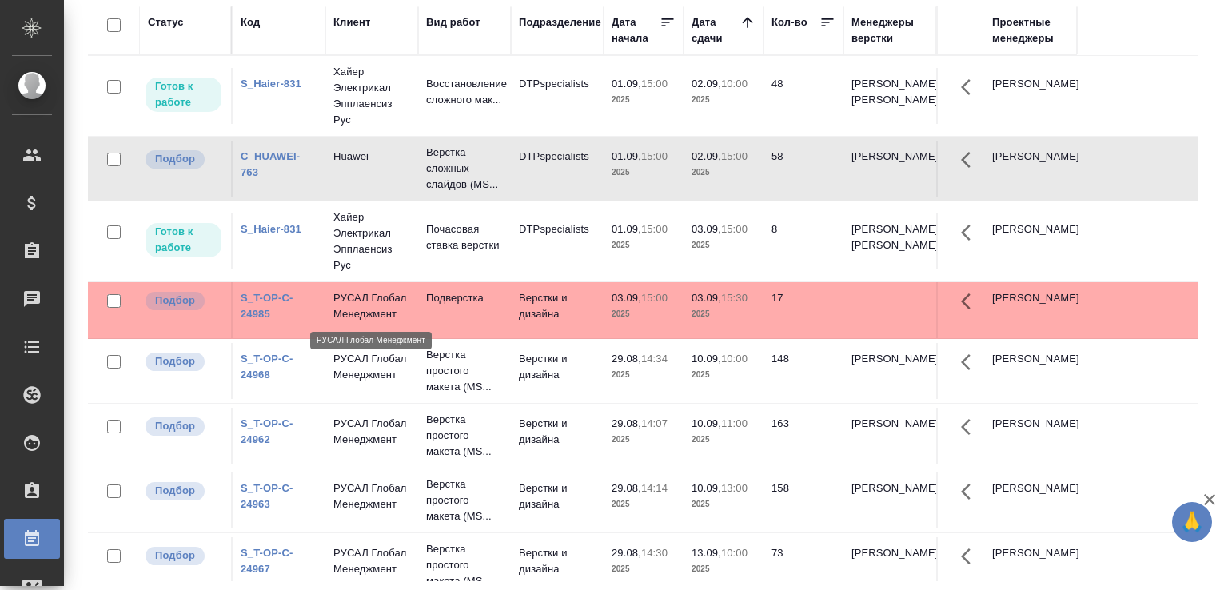
click at [394, 306] on p "РУСАЛ Глобал Менеджмент" at bounding box center [371, 306] width 77 height 32
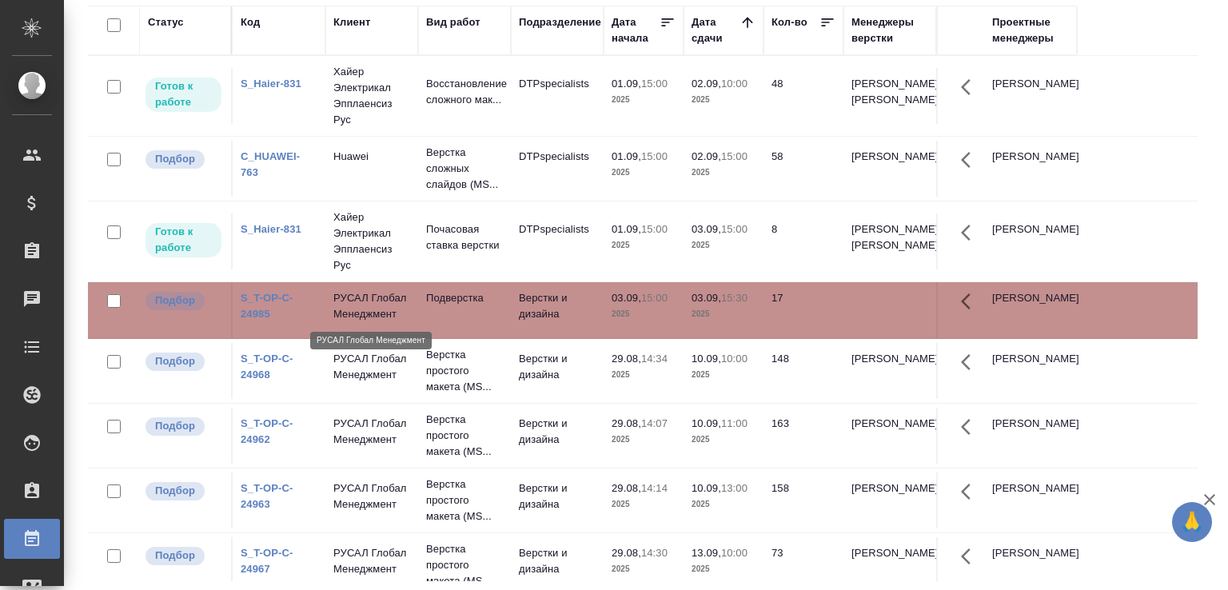
click at [394, 306] on p "РУСАЛ Глобал Менеджмент" at bounding box center [371, 306] width 77 height 32
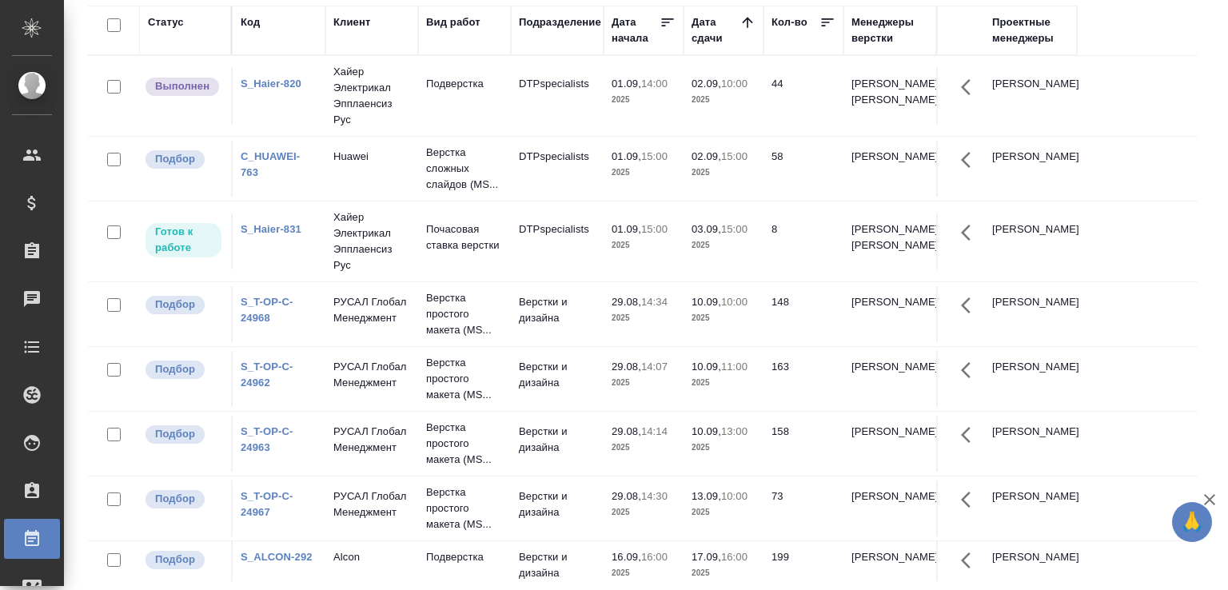
click at [662, 100] on p "2025" at bounding box center [643, 100] width 64 height 16
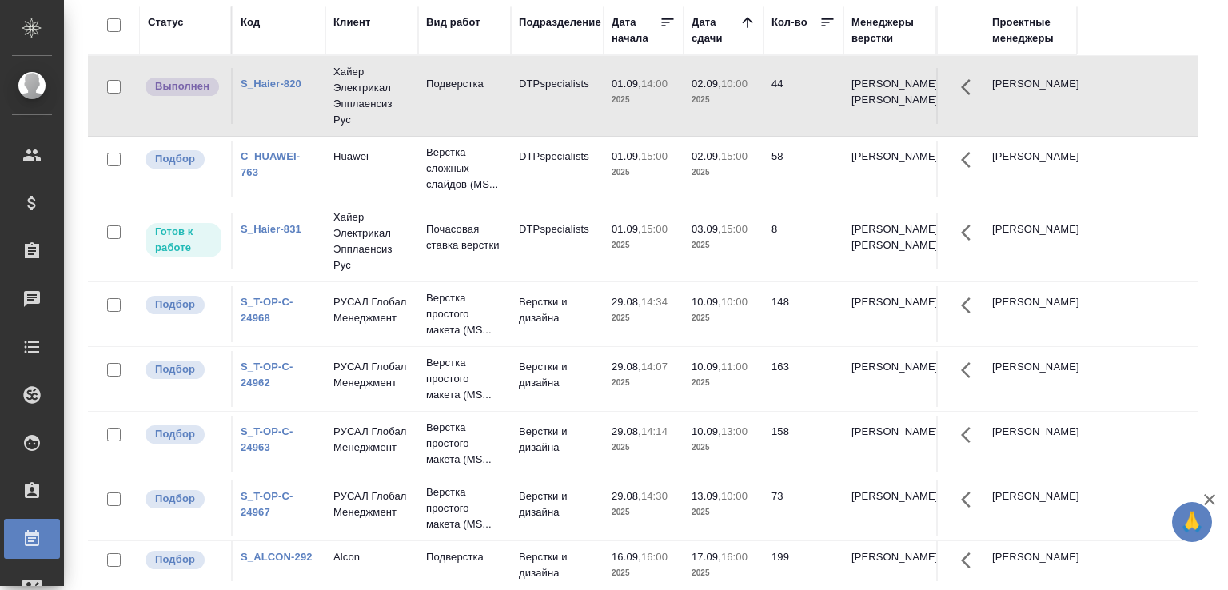
click at [662, 100] on p "2025" at bounding box center [643, 100] width 64 height 16
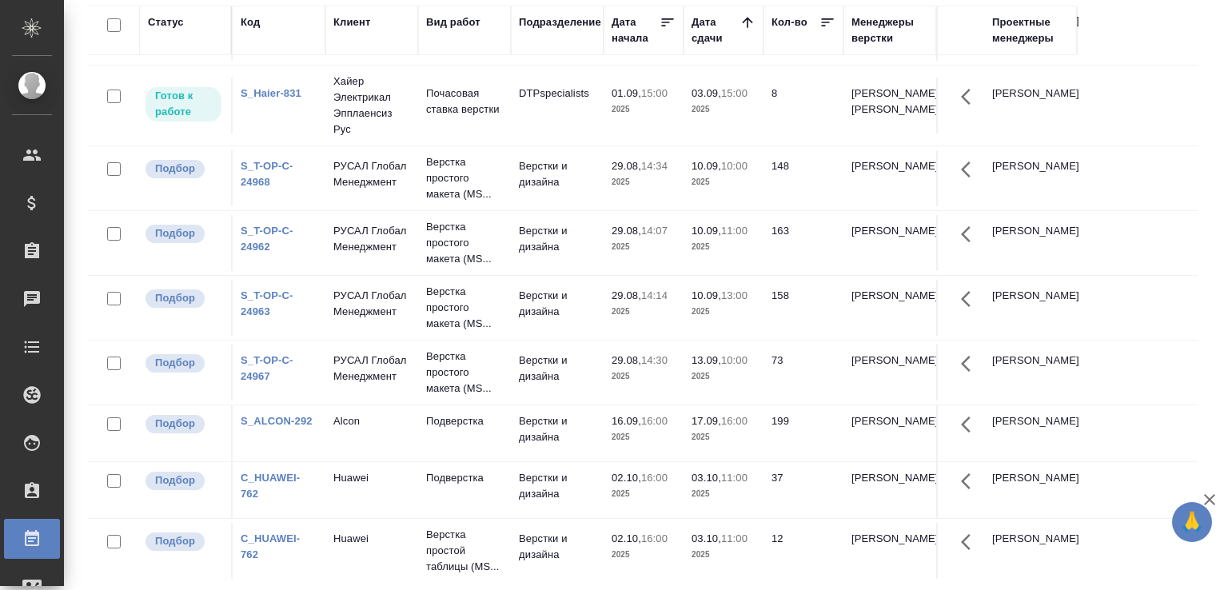
scroll to position [0, 0]
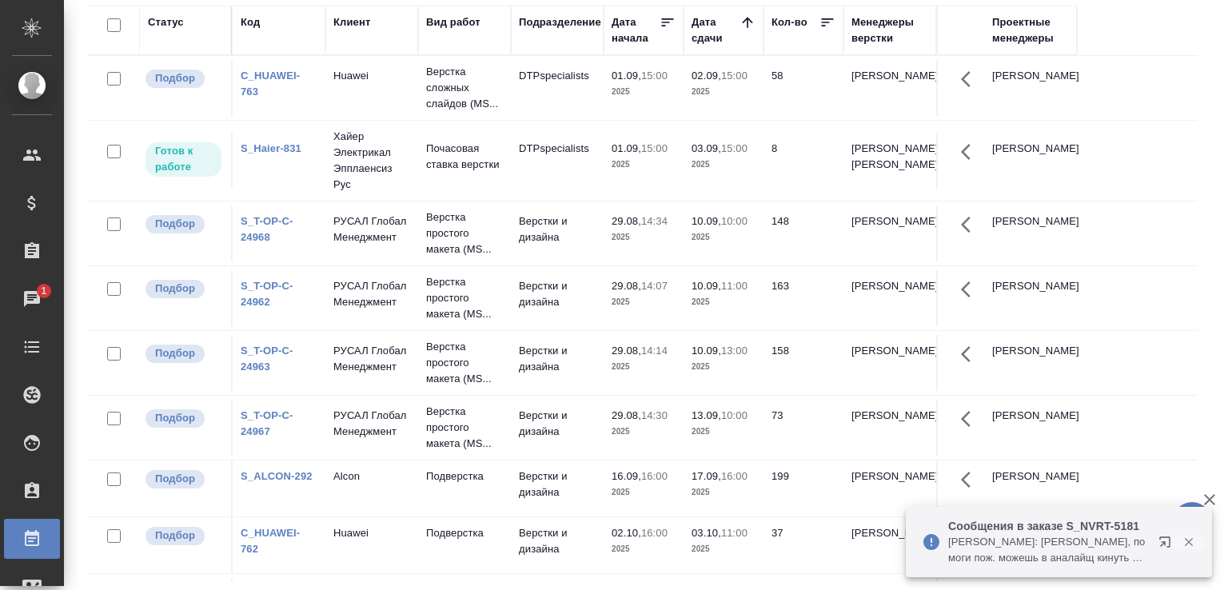
drag, startPoint x: 1195, startPoint y: 536, endPoint x: 1193, endPoint y: 544, distance: 8.3
click at [1194, 536] on icon "button" at bounding box center [1188, 542] width 14 height 14
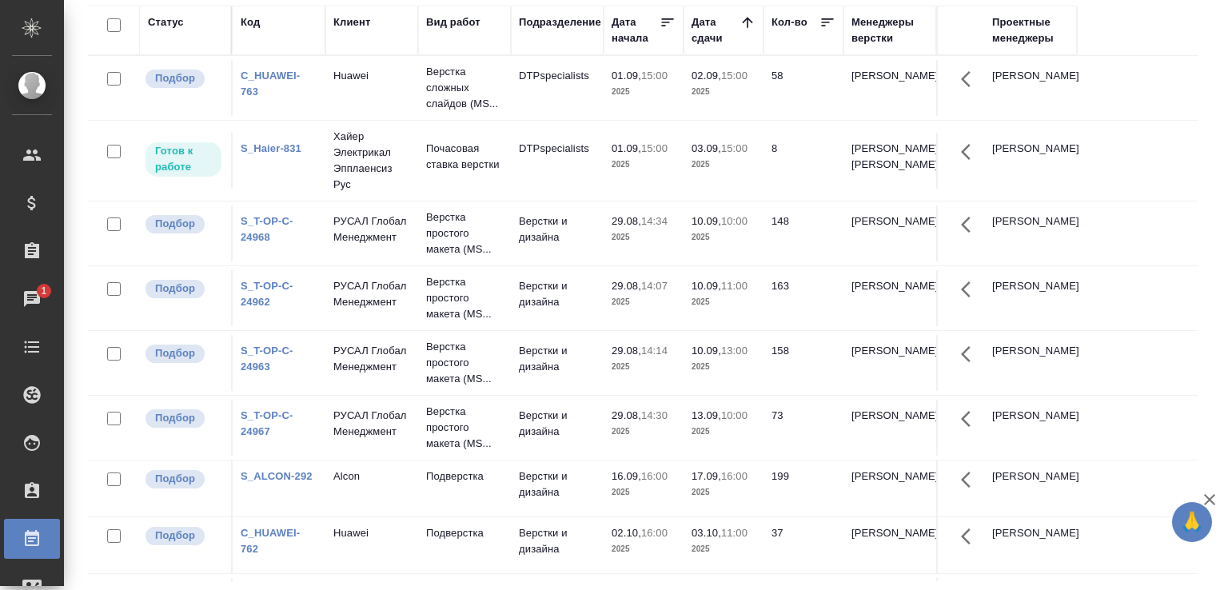
click at [1208, 496] on icon "button" at bounding box center [1209, 499] width 19 height 19
click at [1213, 285] on div "Работы Отобразить таблицу с оценками Total Статус Подразделение Менеджеры верст…" at bounding box center [649, 233] width 1140 height 713
click at [1203, 319] on div "Статус Код Клиент Вид работ Подразделение Дата начала Дата сдачи Кол-во Менедже…" at bounding box center [649, 294] width 1122 height 576
click at [1204, 293] on div "Статус Код Клиент Вид работ Подразделение Дата начала Дата сдачи Кол-во Менедже…" at bounding box center [649, 294] width 1122 height 576
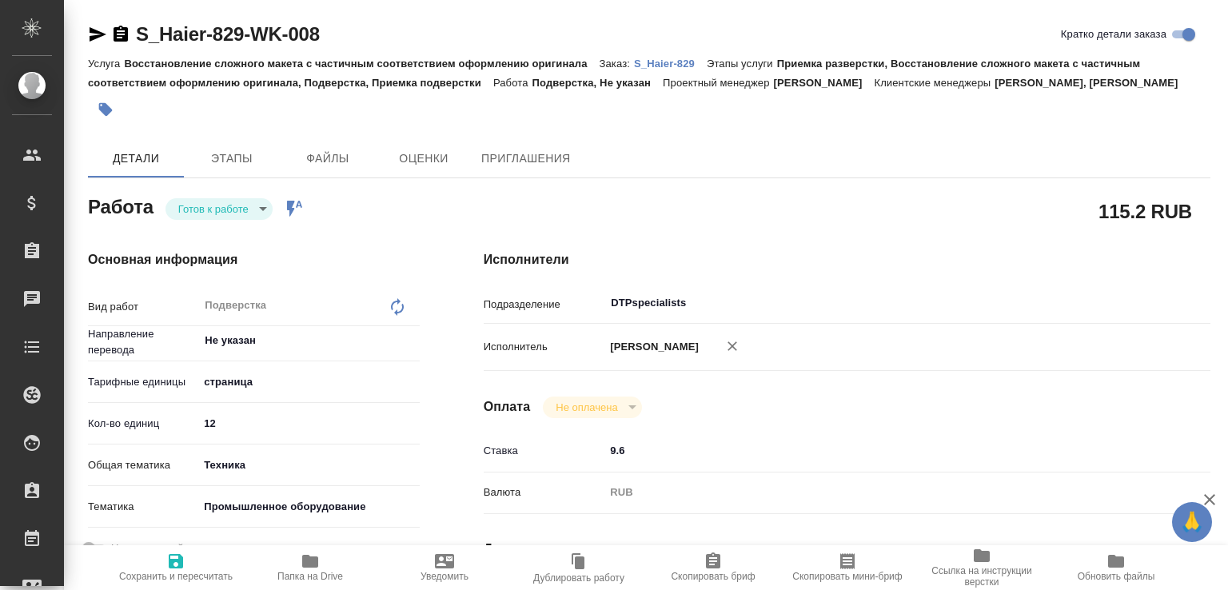
click at [684, 60] on p "S_Haier-829" at bounding box center [670, 64] width 73 height 12
click at [256, 228] on body "🙏 .cls-1 fill:#fff; AWATERA [PERSON_NAME]malofeeva Клиенты Спецификации Заказы …" at bounding box center [614, 295] width 1228 height 590
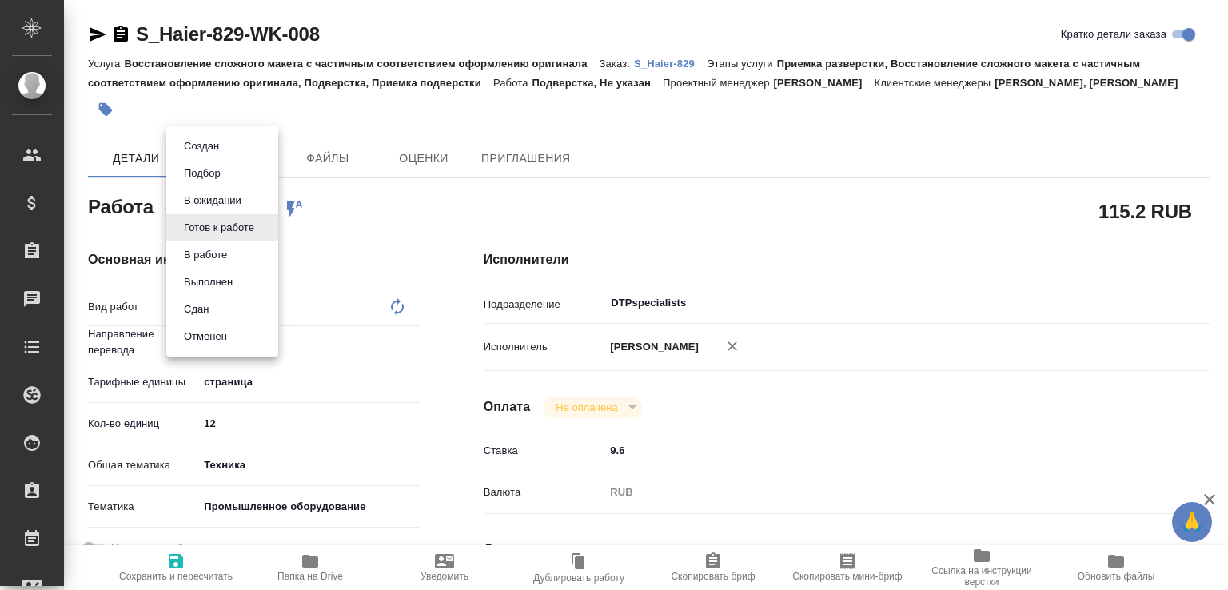
click at [232, 254] on button "В работе" at bounding box center [205, 255] width 53 height 18
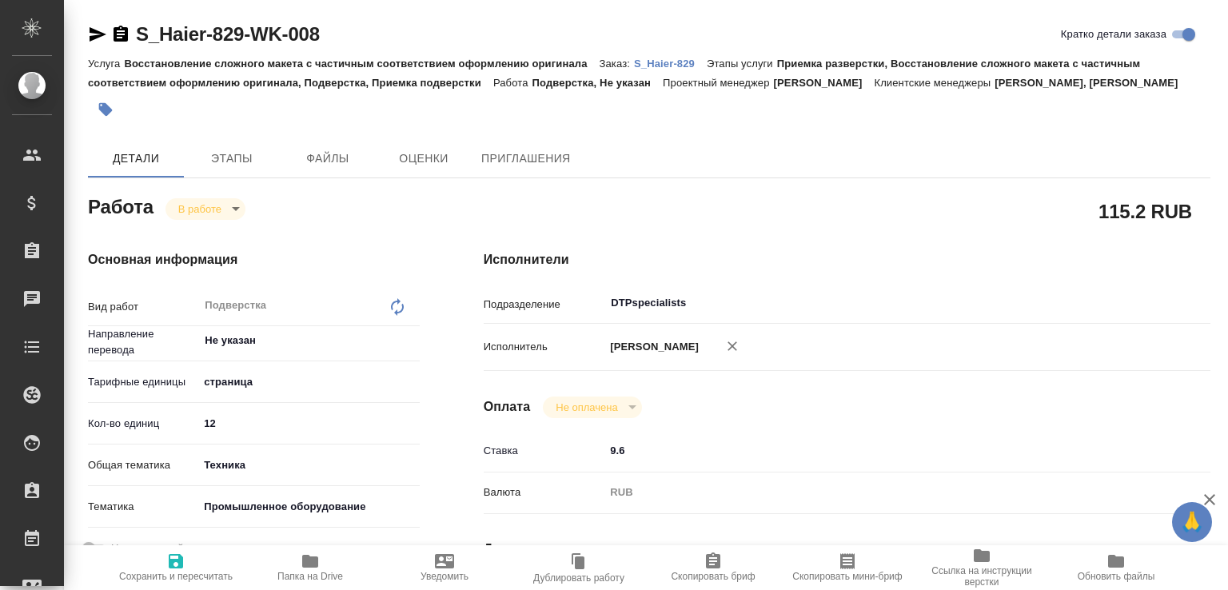
type textarea "x"
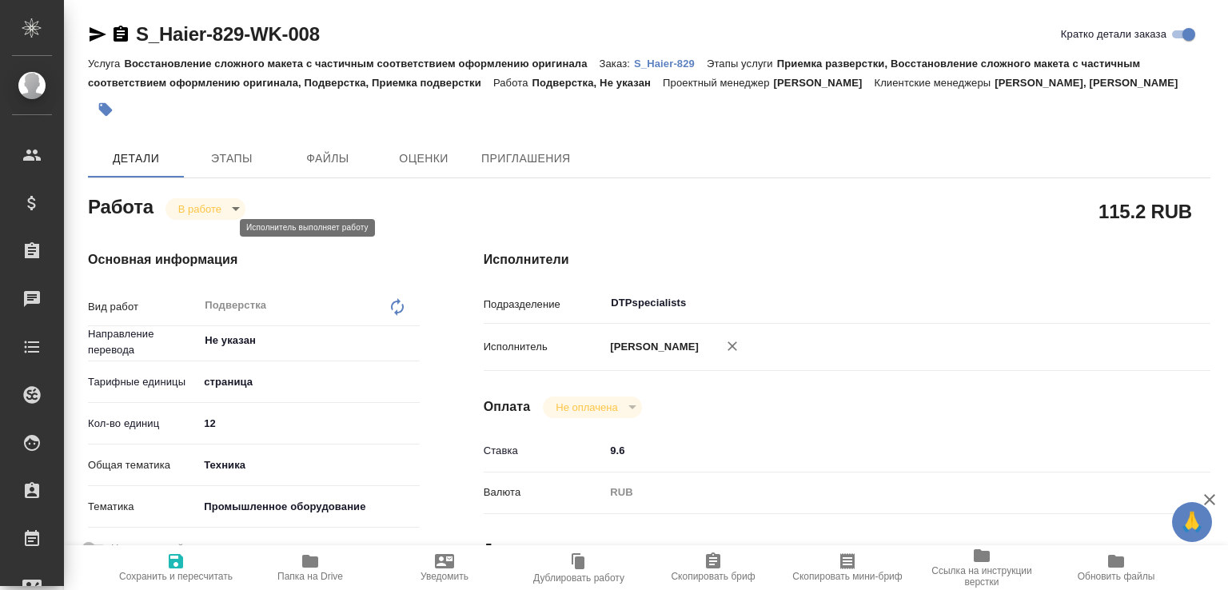
click at [223, 229] on body "🙏 .cls-1 fill:#fff; AWATERA Малофеева Екатерина e.malofeeva Клиенты Спецификаци…" at bounding box center [614, 295] width 1228 height 590
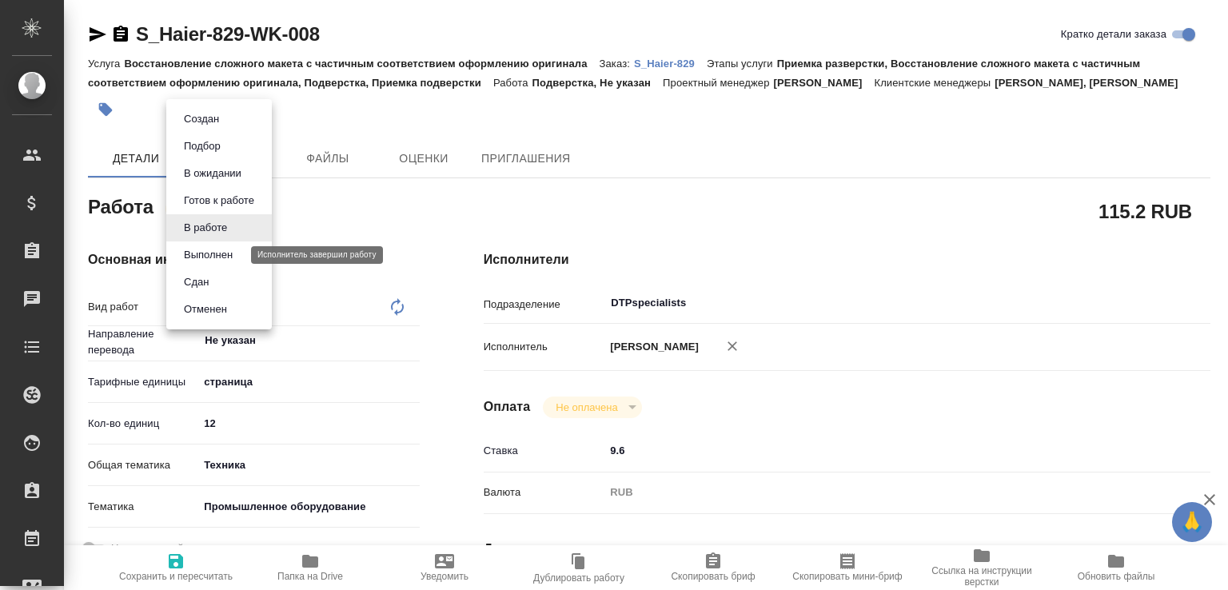
type textarea "x"
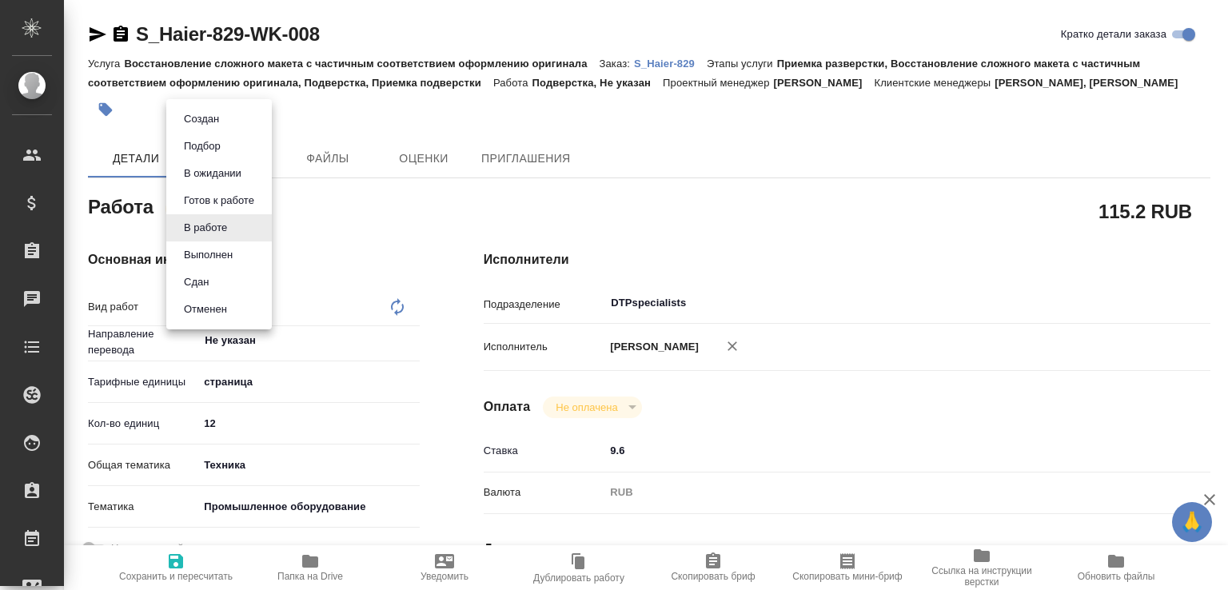
click at [213, 283] on button "Сдан" at bounding box center [196, 282] width 34 height 18
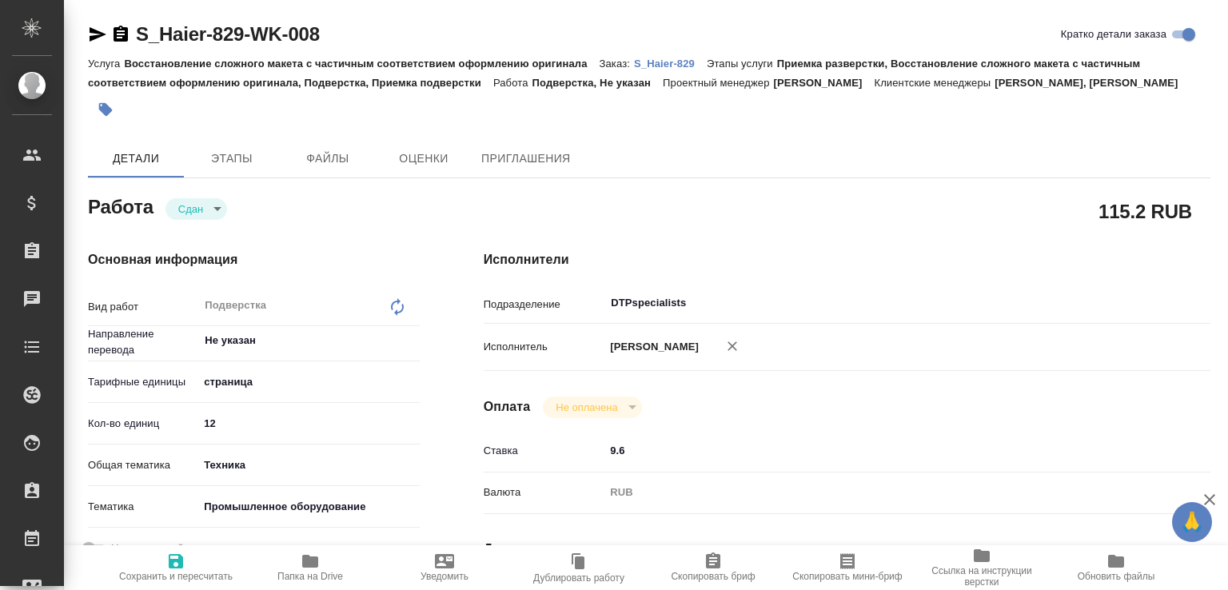
type textarea "x"
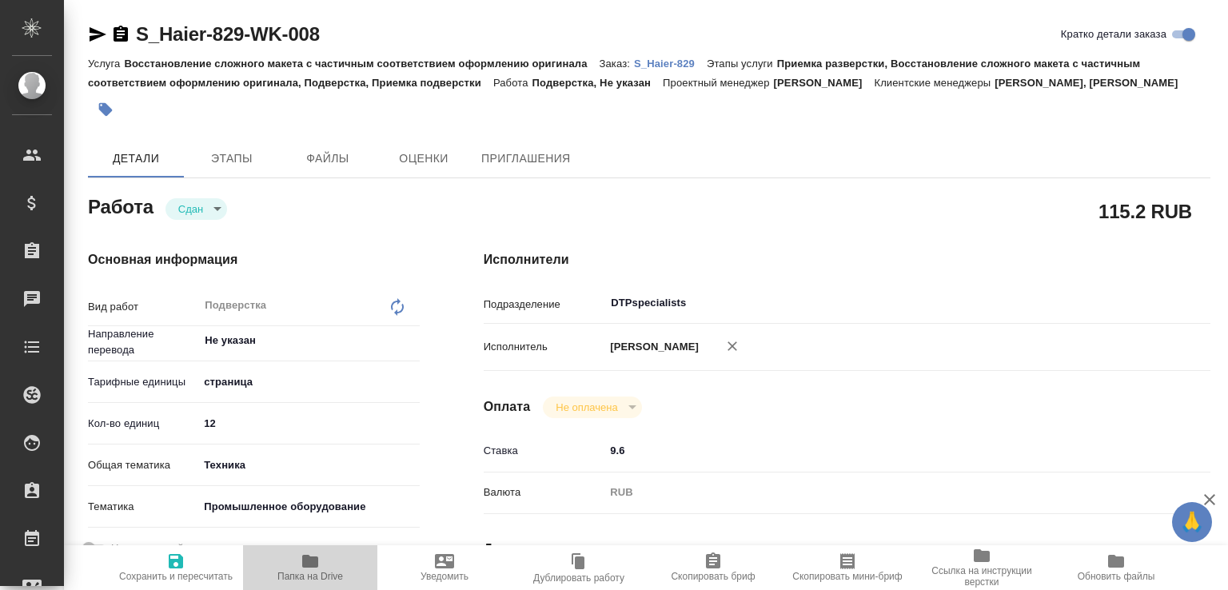
click at [333, 556] on span "Папка на Drive" at bounding box center [310, 567] width 115 height 30
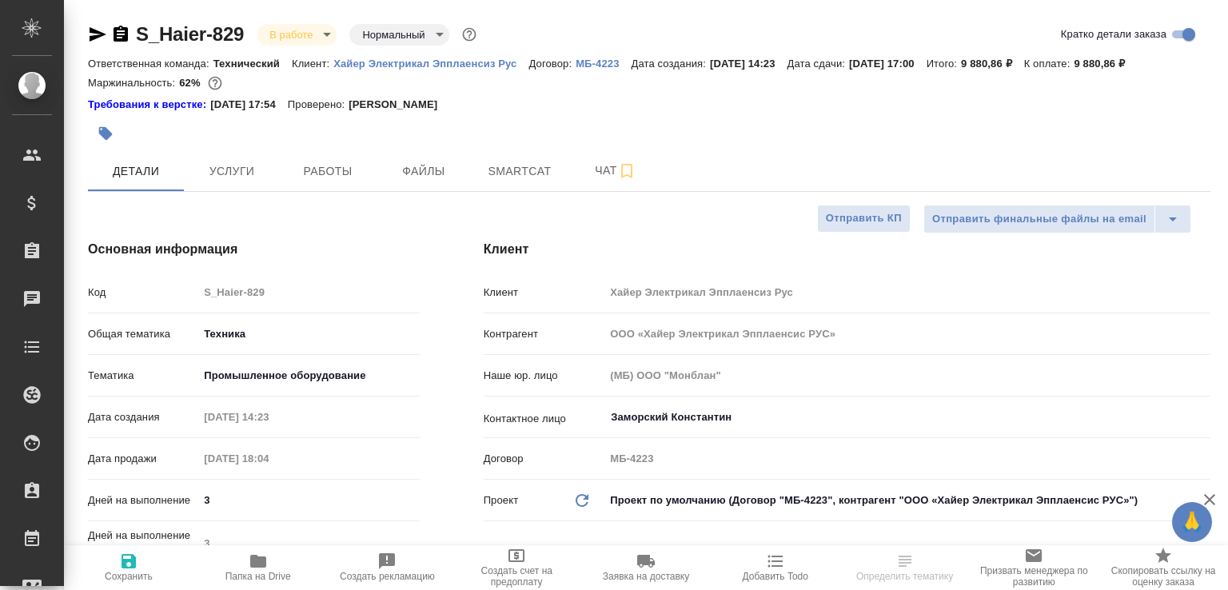
select select "RU"
click at [333, 191] on button "Работы" at bounding box center [328, 171] width 96 height 40
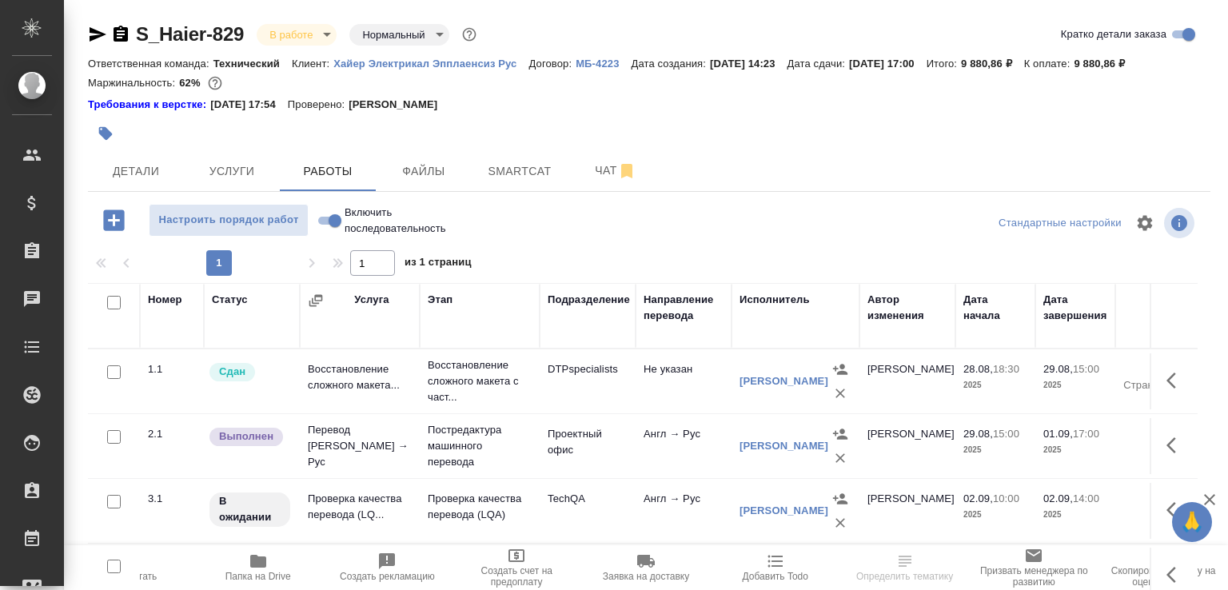
click at [333, 230] on input "Включить последовательность" at bounding box center [335, 220] width 58 height 19
checkbox input "true"
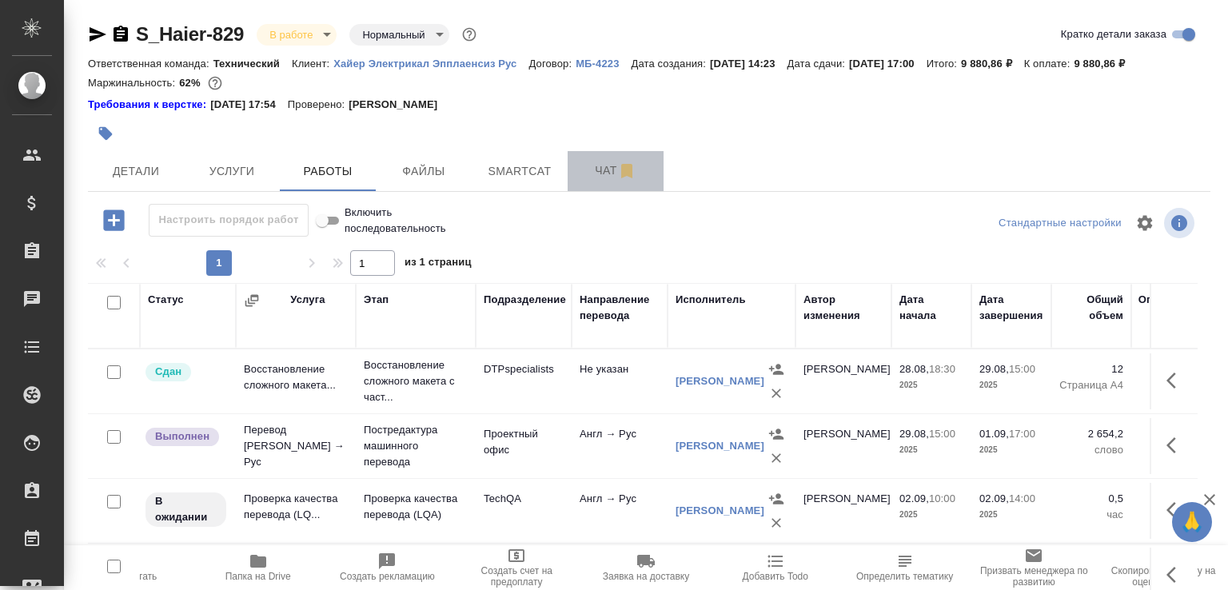
click at [598, 177] on button "Чат" at bounding box center [616, 171] width 96 height 40
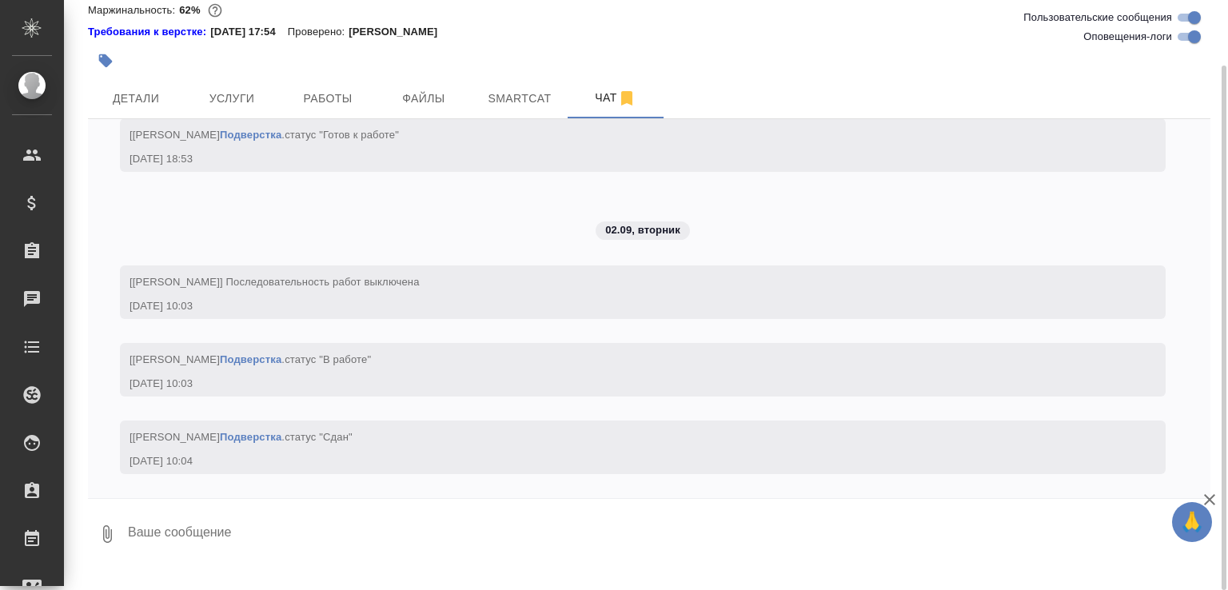
scroll to position [6182, 0]
click at [349, 558] on textarea at bounding box center [668, 534] width 1084 height 54
paste textarea "https://drive.awatera.com/f/10232239"
type textarea "подвёрстка готова https://drive.awatera.com/f/10232239"
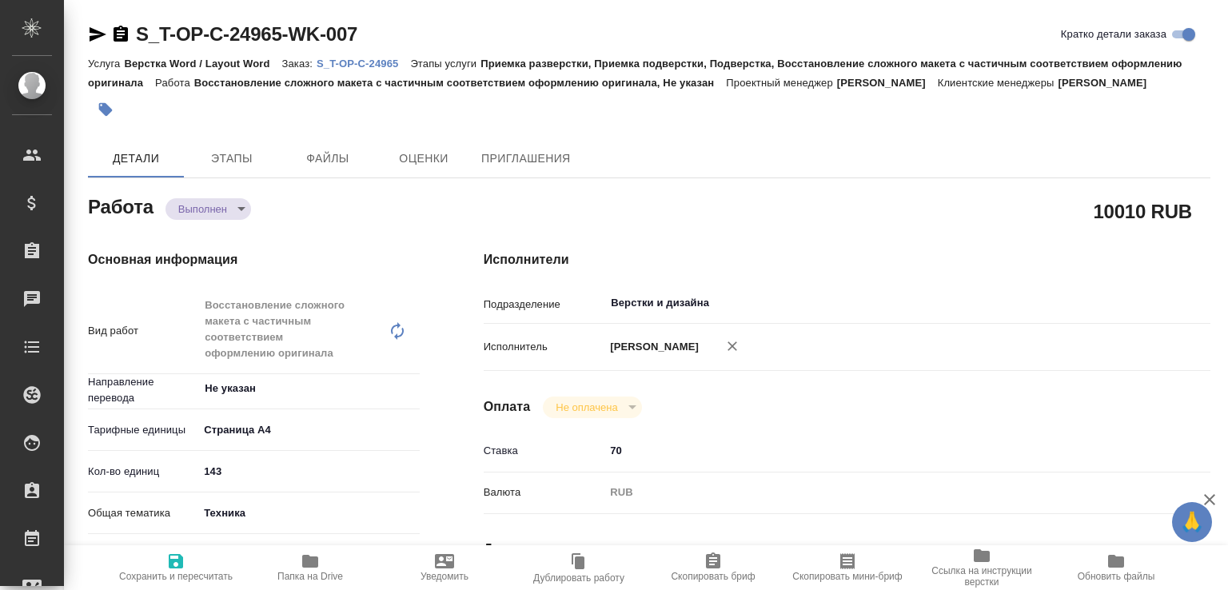
click at [218, 224] on body "🙏 .cls-1 fill:#fff; AWATERA Малофеева Екатерина e.malofeeva Клиенты Спецификаци…" at bounding box center [614, 295] width 1228 height 590
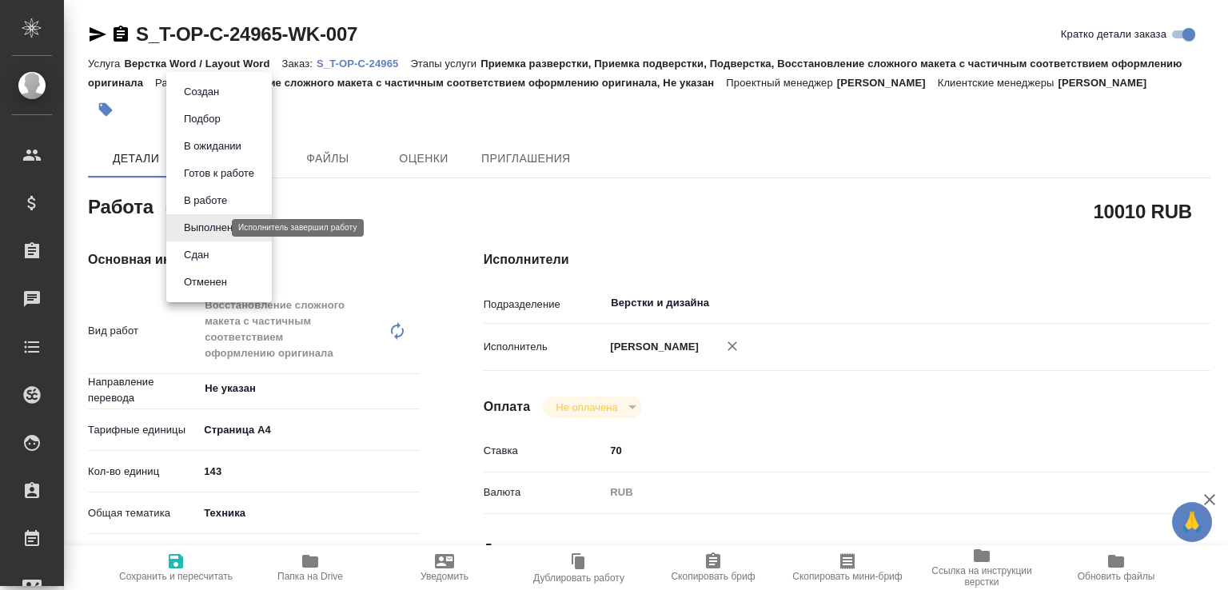
type textarea "x"
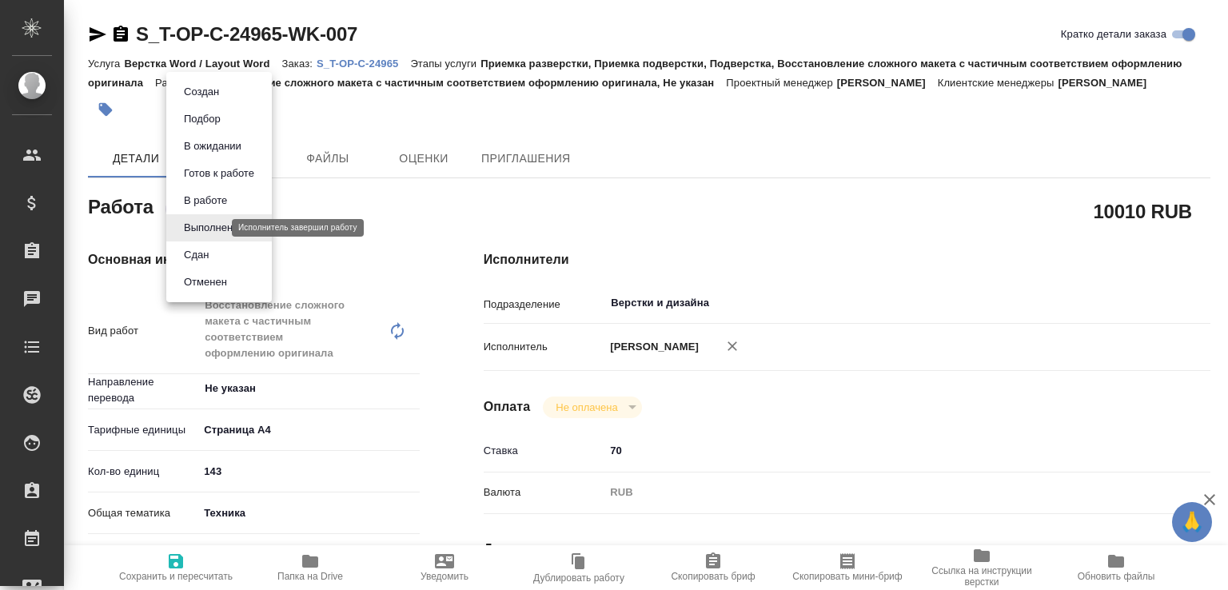
type textarea "x"
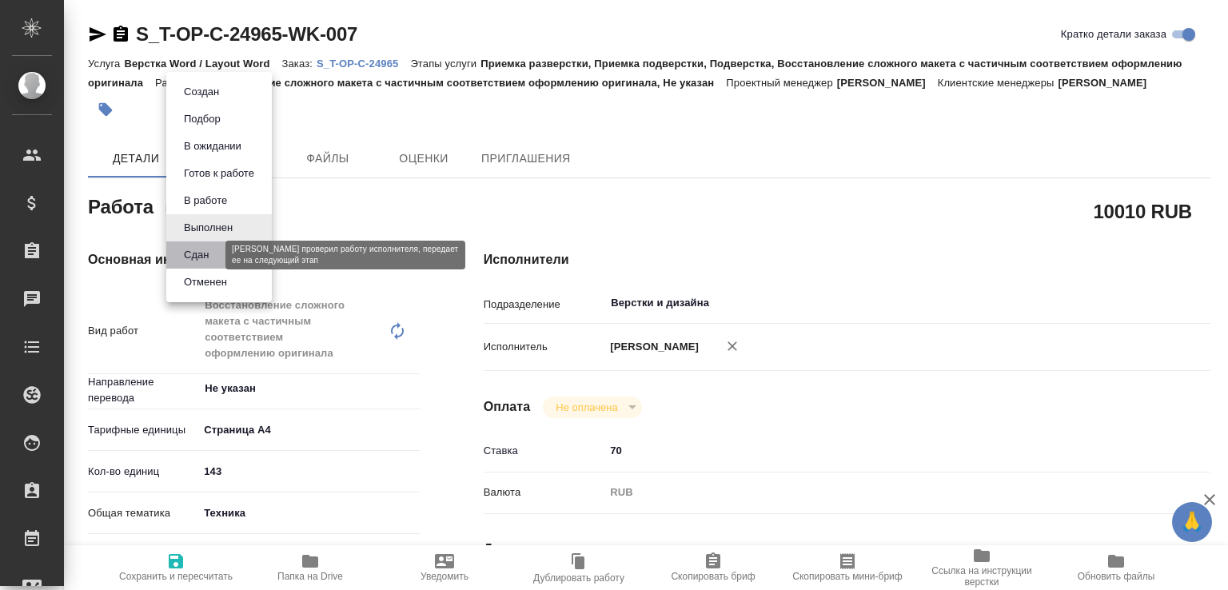
click at [208, 257] on button "Сдан" at bounding box center [196, 255] width 34 height 18
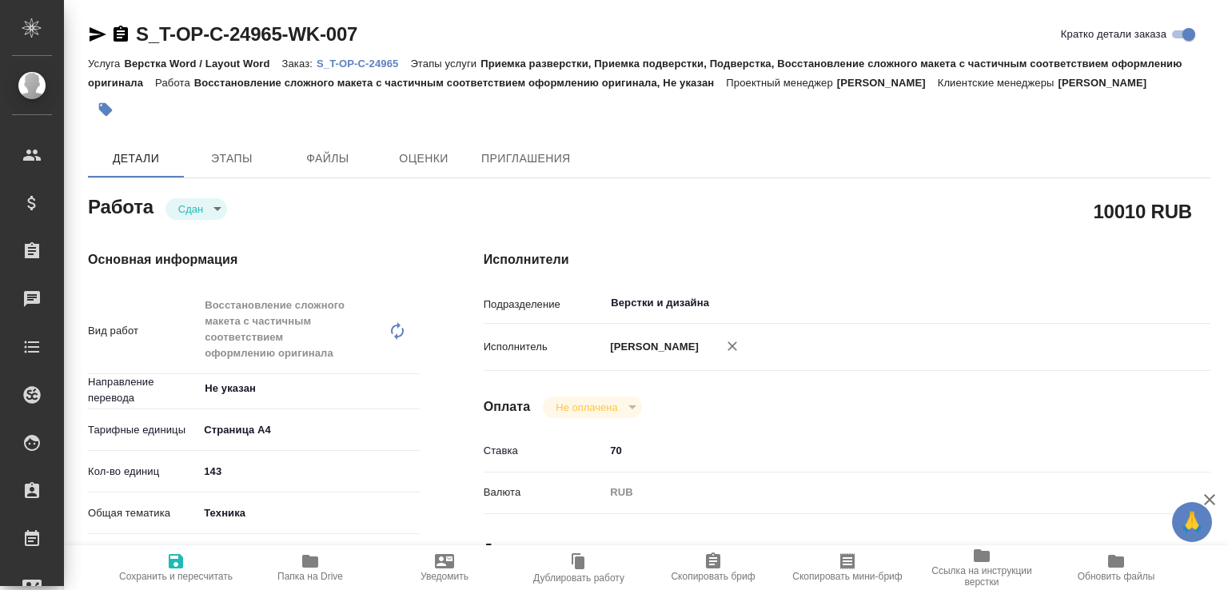
type textarea "x"
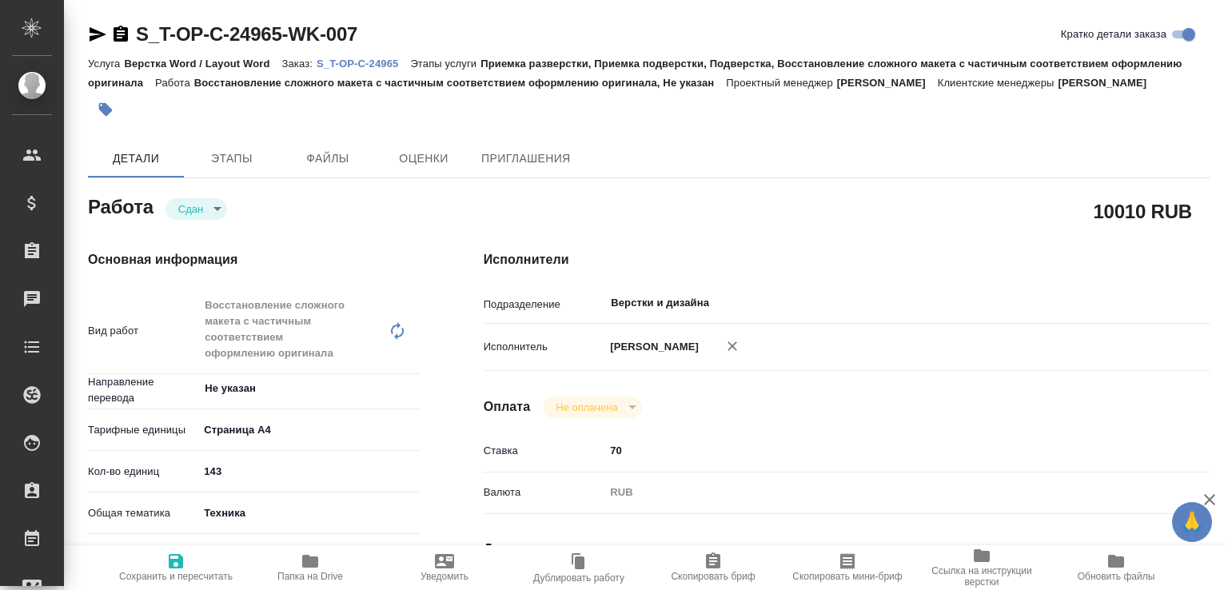
type textarea "x"
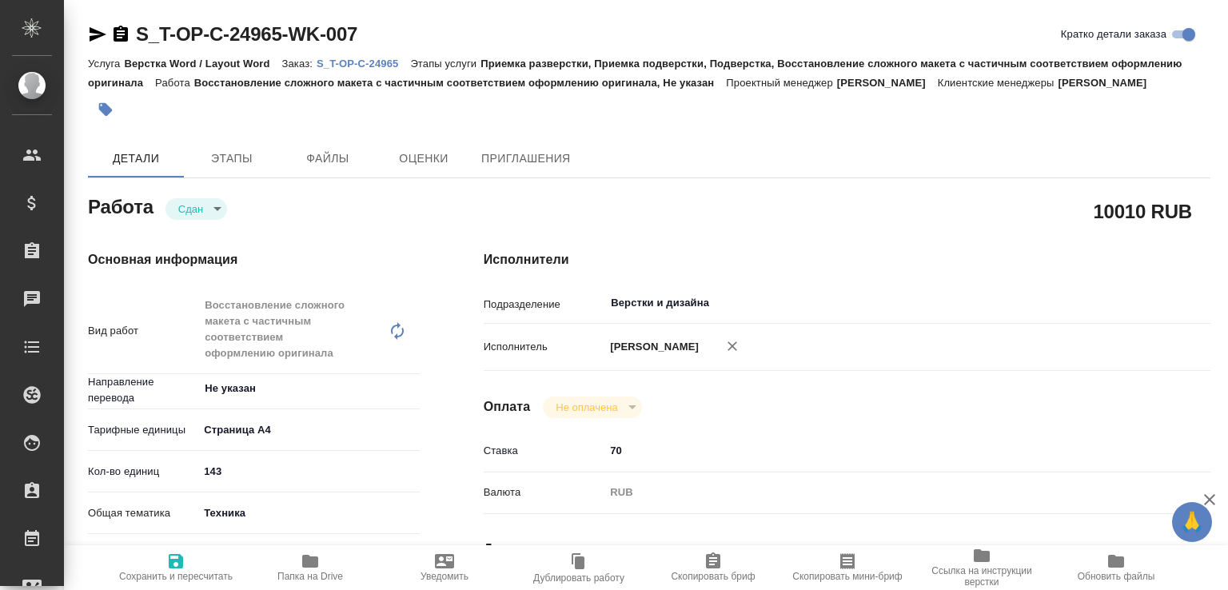
type textarea "x"
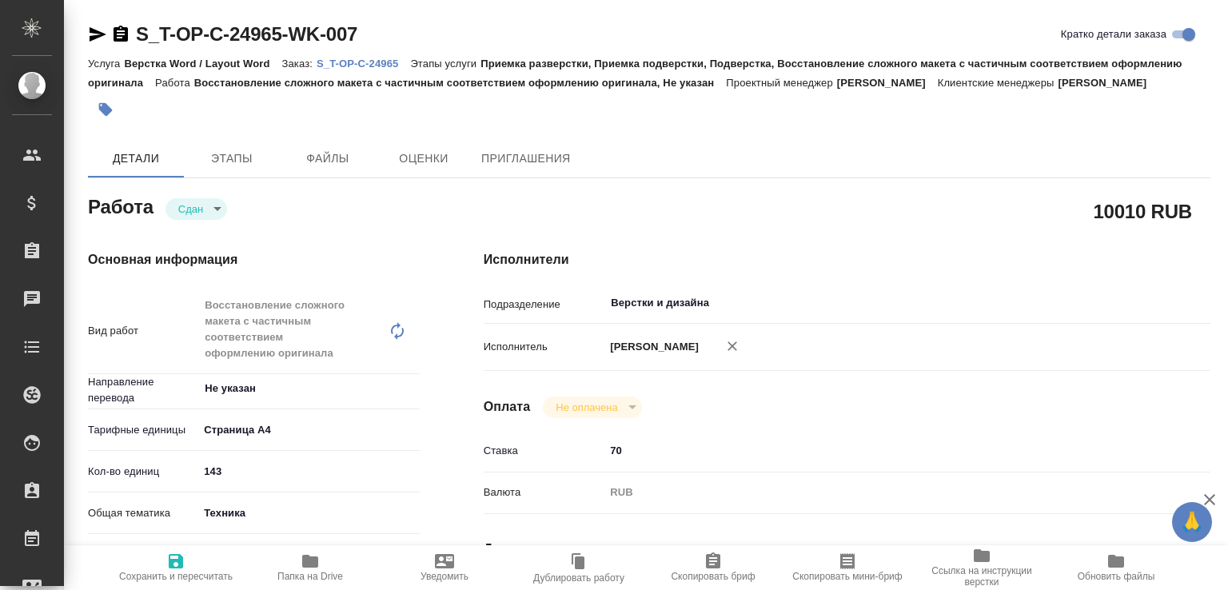
type textarea "x"
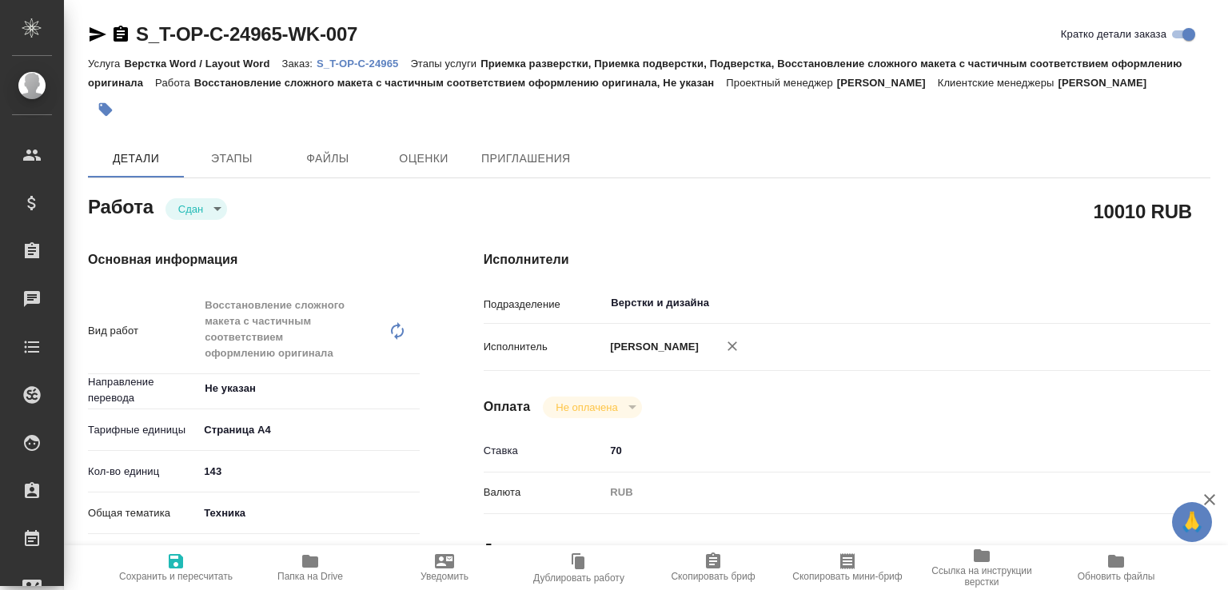
click at [351, 560] on span "Папка на Drive" at bounding box center [310, 567] width 115 height 30
click at [370, 68] on p "S_T-OP-C-24965" at bounding box center [364, 64] width 94 height 12
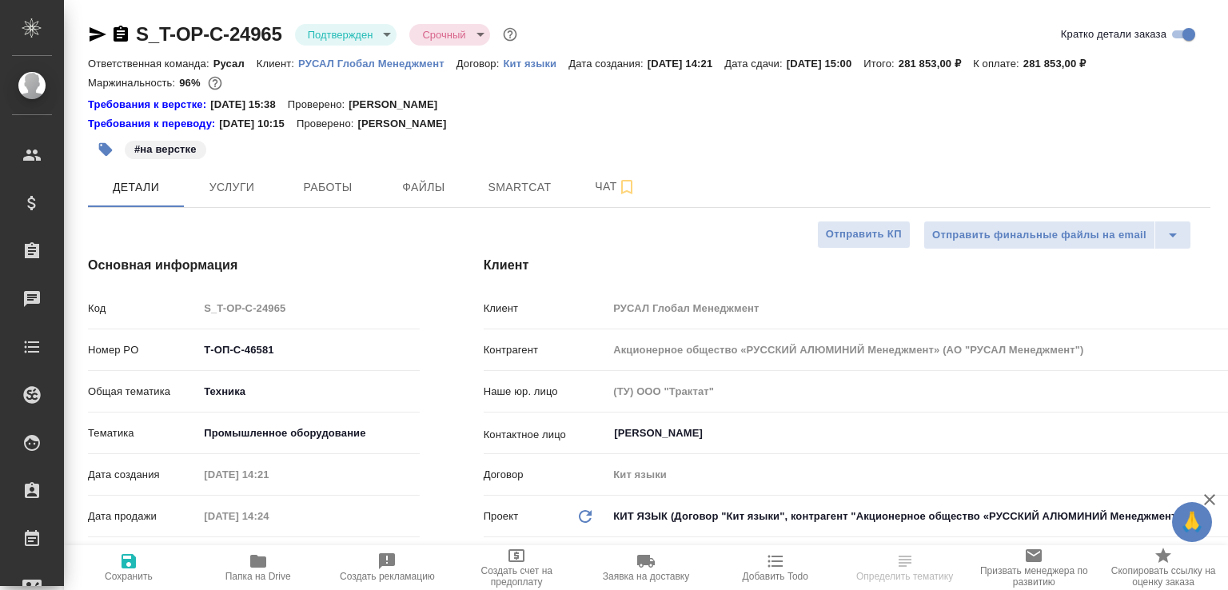
select select "RU"
click at [583, 192] on span "Чат" at bounding box center [615, 187] width 77 height 20
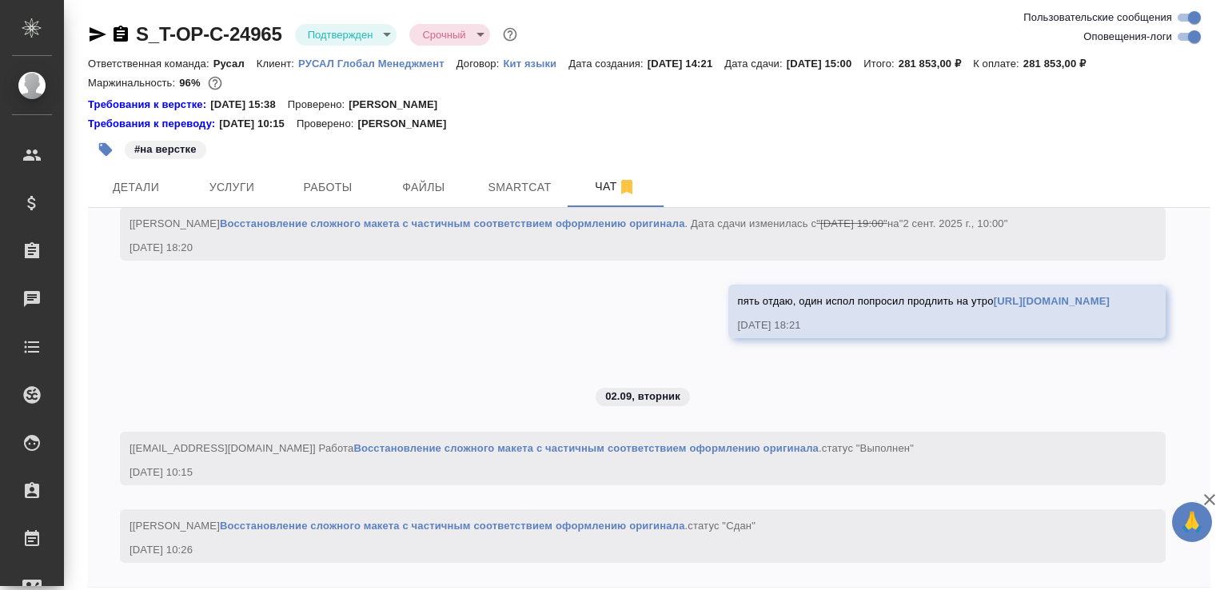
scroll to position [70, 0]
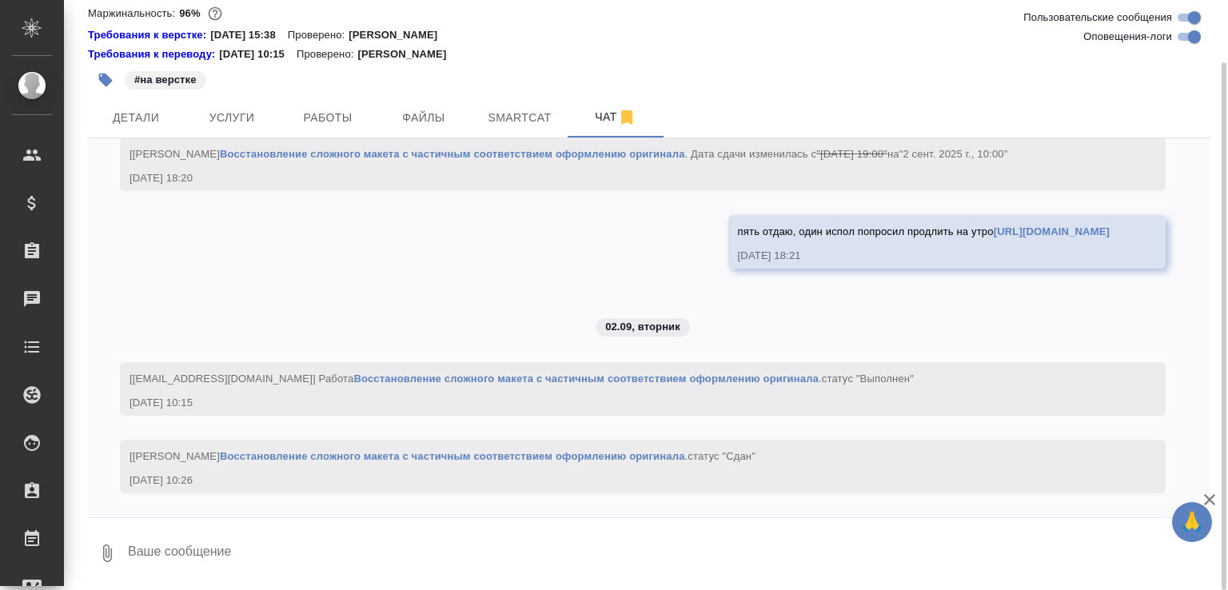
click at [264, 556] on textarea at bounding box center [668, 553] width 1084 height 54
paste textarea "https://drive.awatera.com/apps/files/files/10243378?dir=/Shares/%D0%A2-%D0%9E%D…"
type textarea "доложила последний https://drive.awatera.com/apps/files/files/10243378?dir=/Sha…"
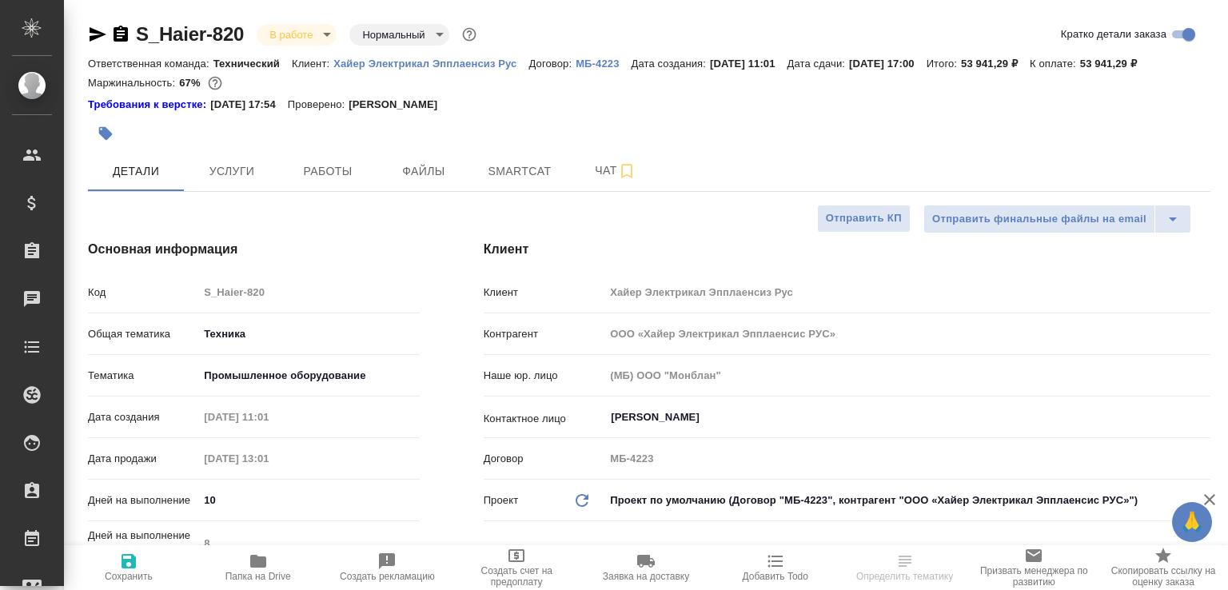
select select "RU"
click at [339, 191] on button "Работы" at bounding box center [328, 171] width 96 height 40
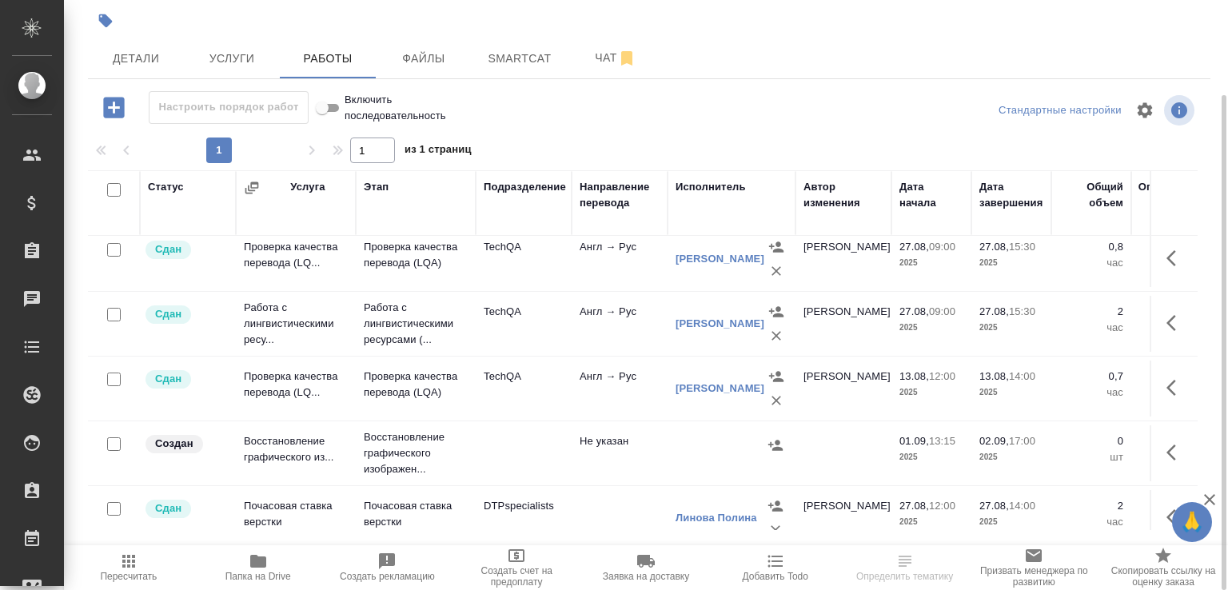
scroll to position [622, 0]
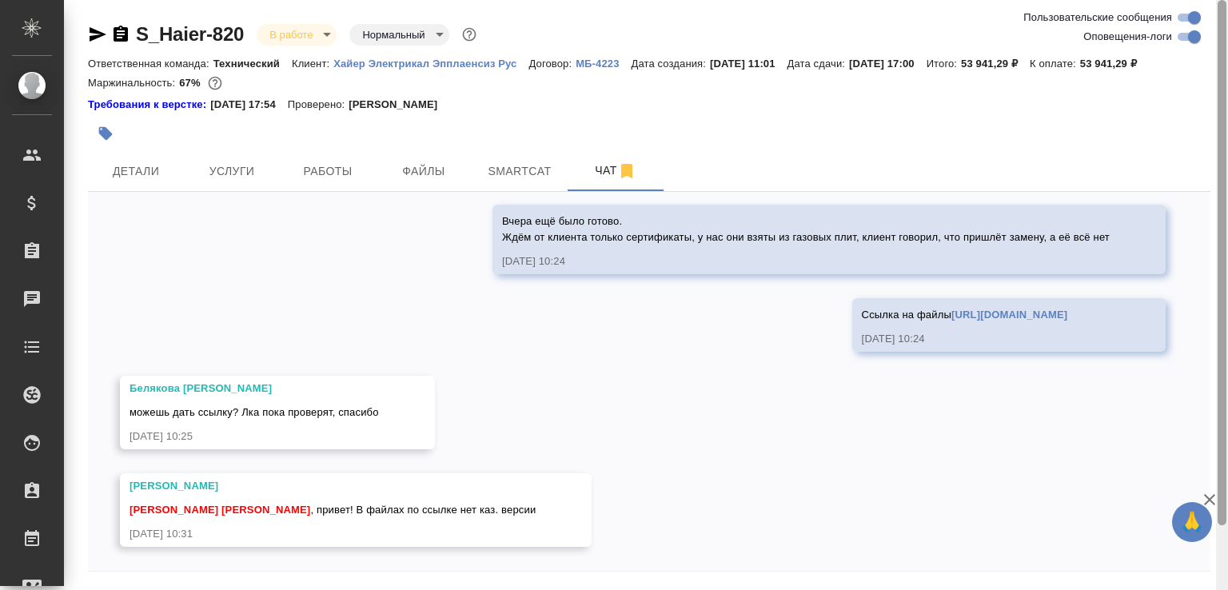
scroll to position [73, 0]
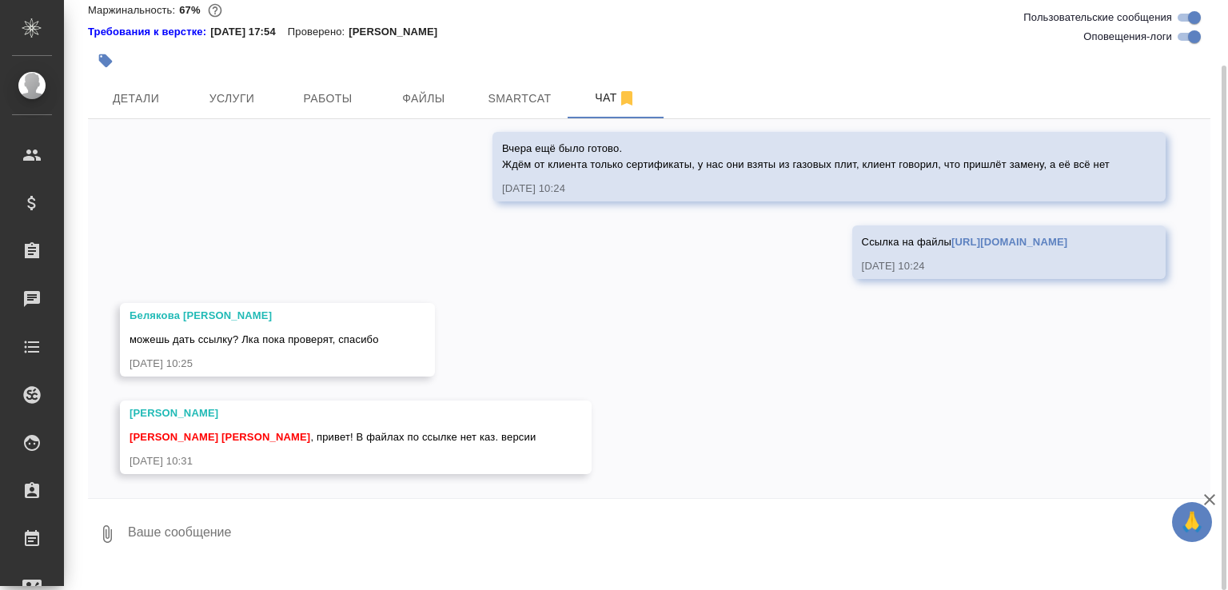
click at [253, 547] on textarea at bounding box center [668, 534] width 1084 height 54
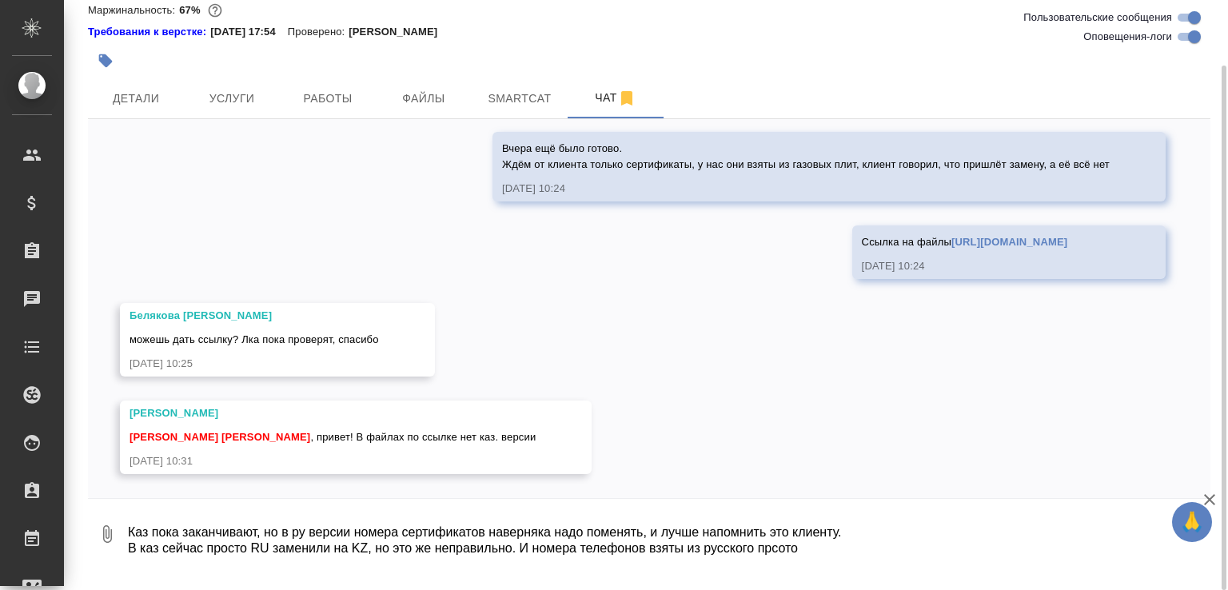
type textarea "Каз пока заканчивают, но в ру версии номера сертификатов наверняка надо поменят…"
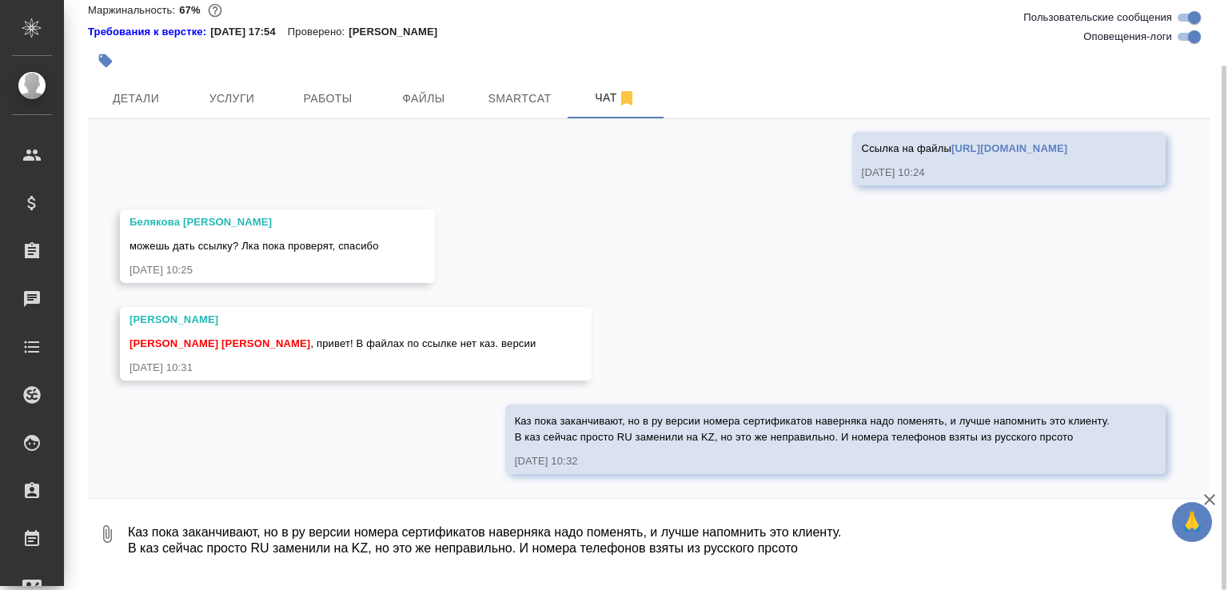
scroll to position [37252, 0]
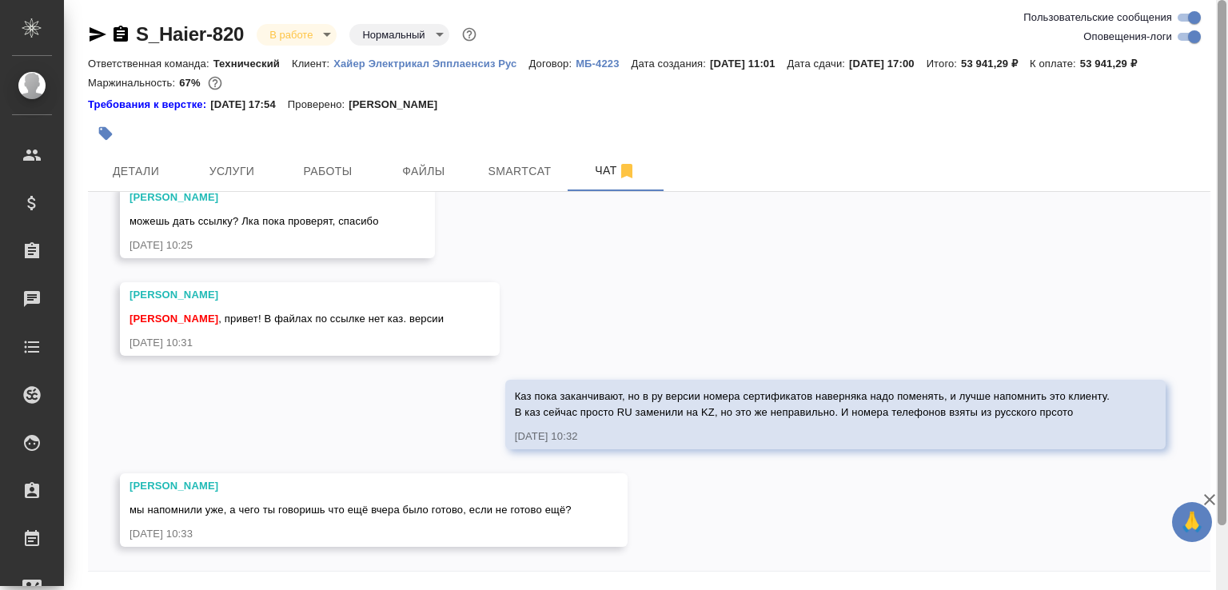
scroll to position [73, 0]
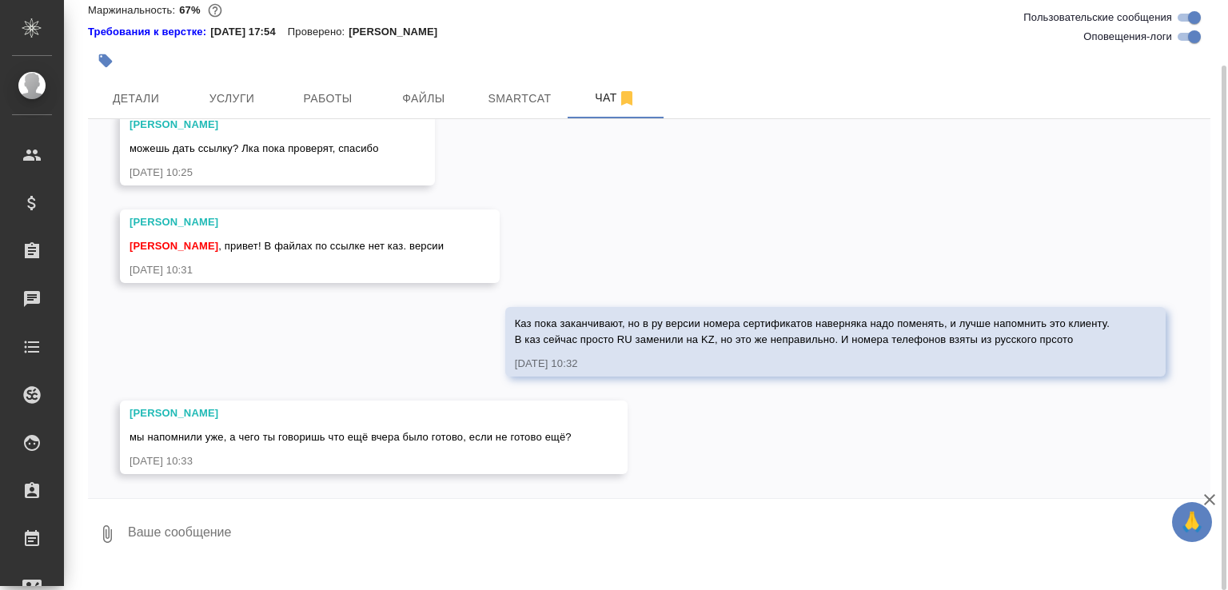
click at [359, 551] on textarea at bounding box center [668, 534] width 1084 height 54
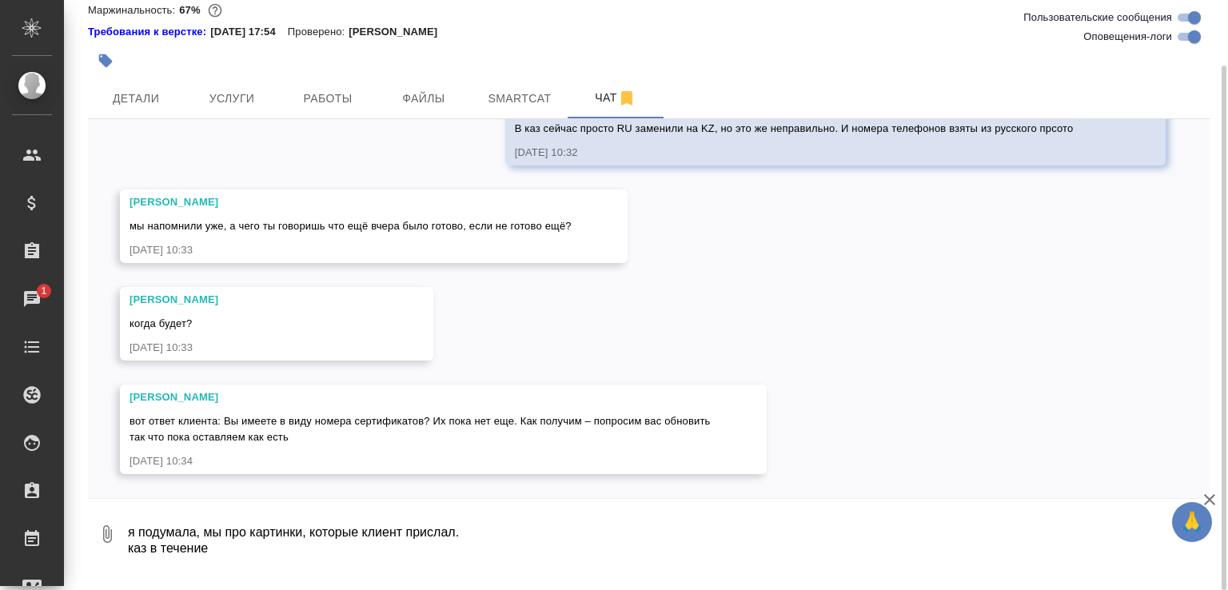
scroll to position [37559, 0]
drag, startPoint x: 256, startPoint y: 569, endPoint x: 233, endPoint y: 572, distance: 22.5
click at [233, 561] on textarea "я подумала, мы про картинки, которые клиент прислал. каз в течение" at bounding box center [655, 534] width 1058 height 54
type textarea "я подумала, мы про картинки, которые клиент прислал. каз в течение 5 минут"
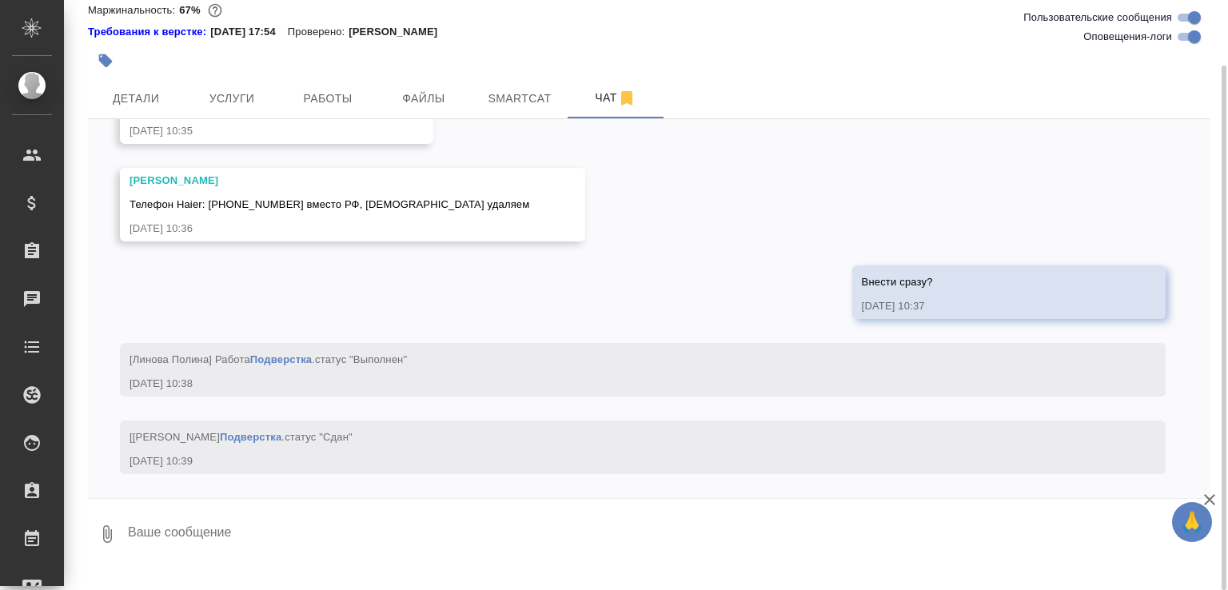
scroll to position [38081, 0]
click at [339, 560] on textarea at bounding box center [668, 534] width 1084 height 54
paste textarea "https://drive.awatera.com/f/10024971"
type textarea "казахский https://drive.awatera.com/f/10024971"
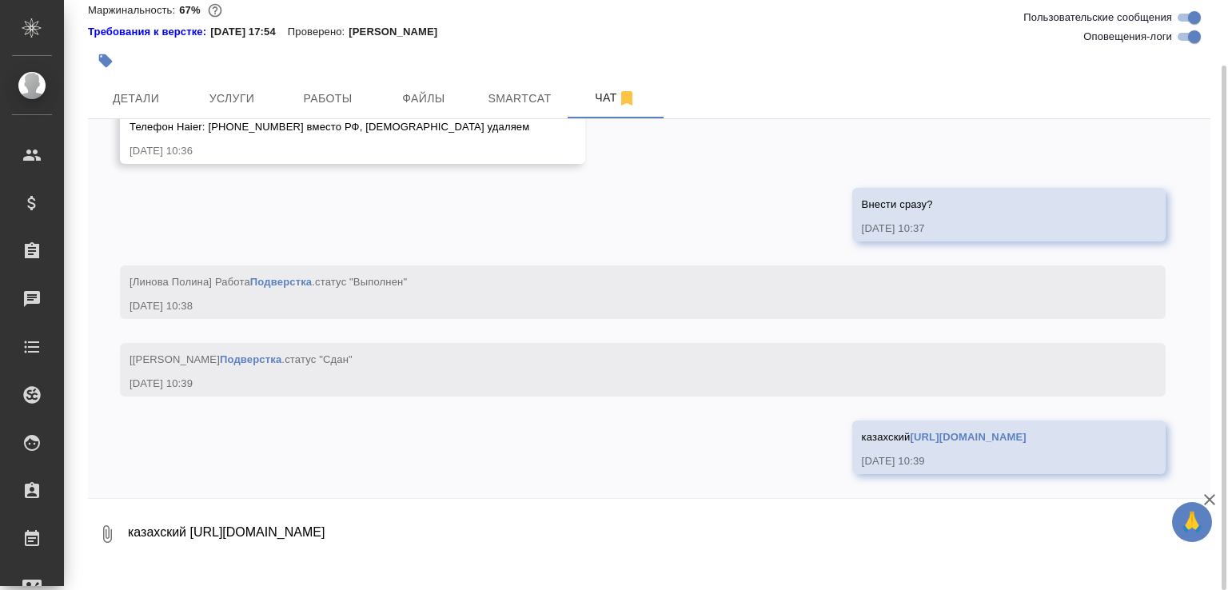
scroll to position [38158, 0]
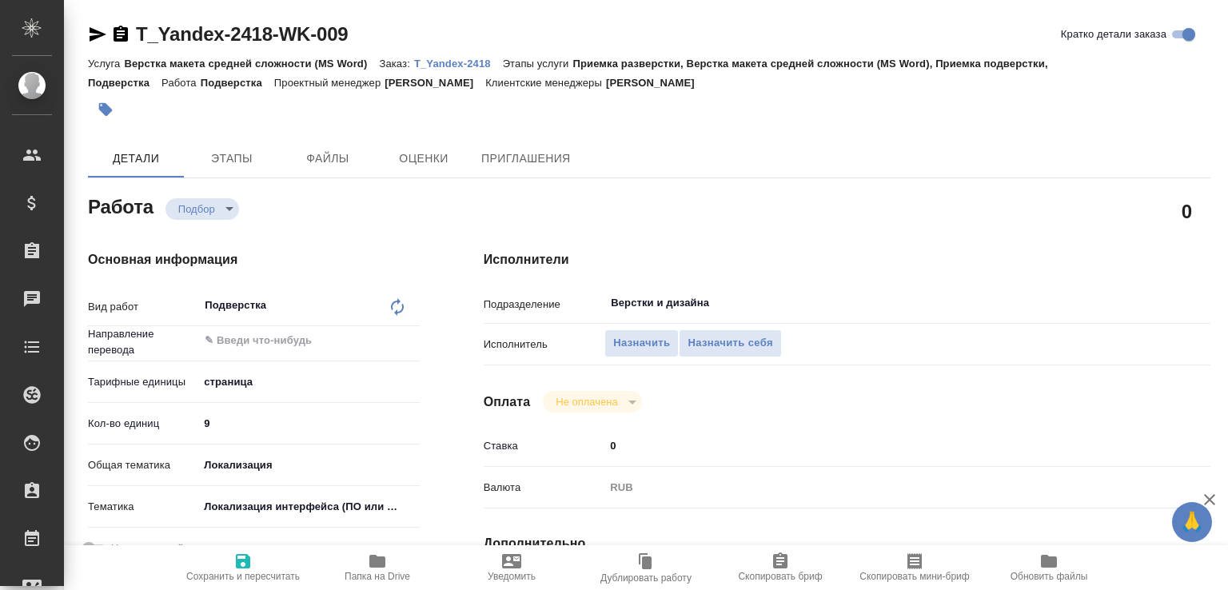
click at [484, 66] on p "T_Yandex-2418" at bounding box center [458, 64] width 89 height 12
click at [616, 337] on span "Назначить" at bounding box center [641, 343] width 57 height 18
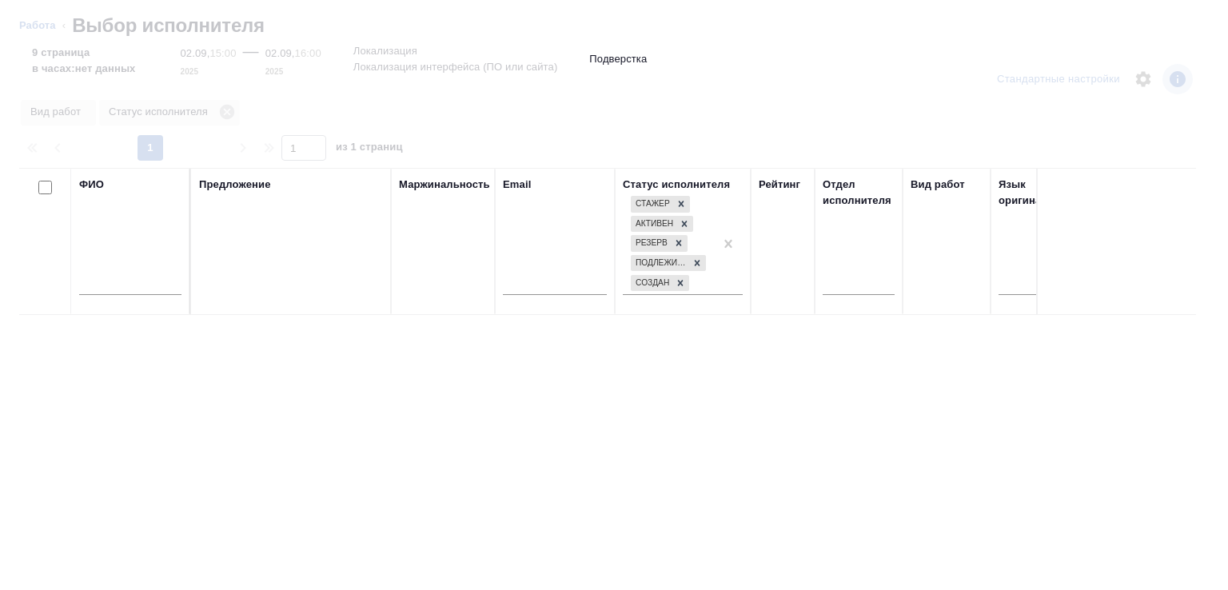
click at [129, 289] on input "text" at bounding box center [130, 285] width 102 height 20
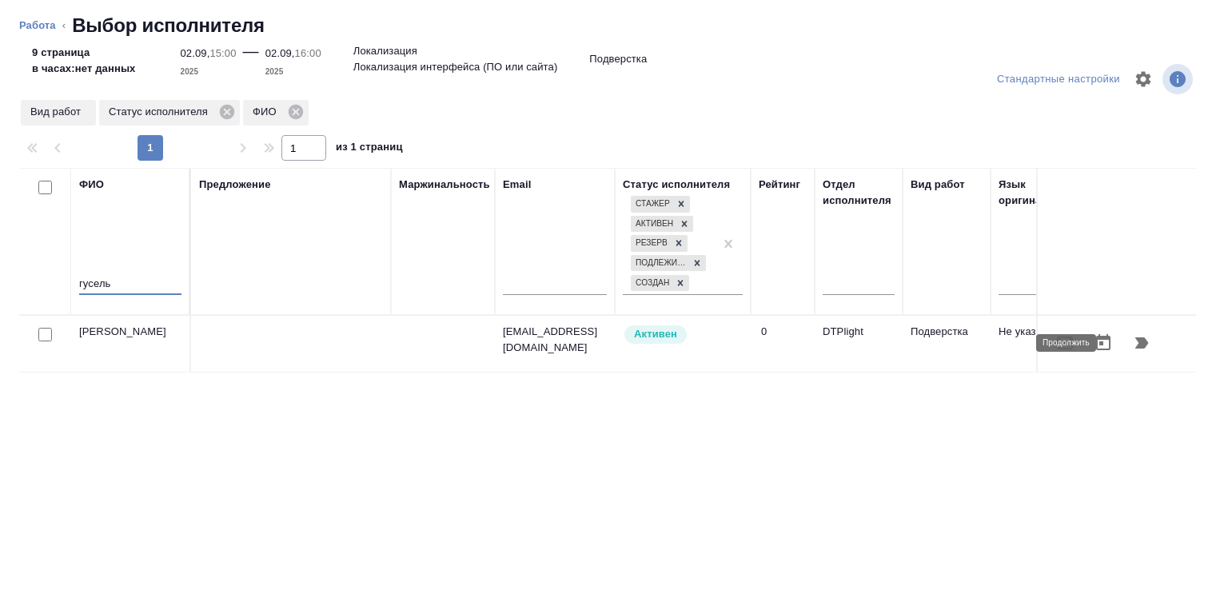
type input "гусель"
click at [1135, 348] on icon "button" at bounding box center [1142, 342] width 14 height 11
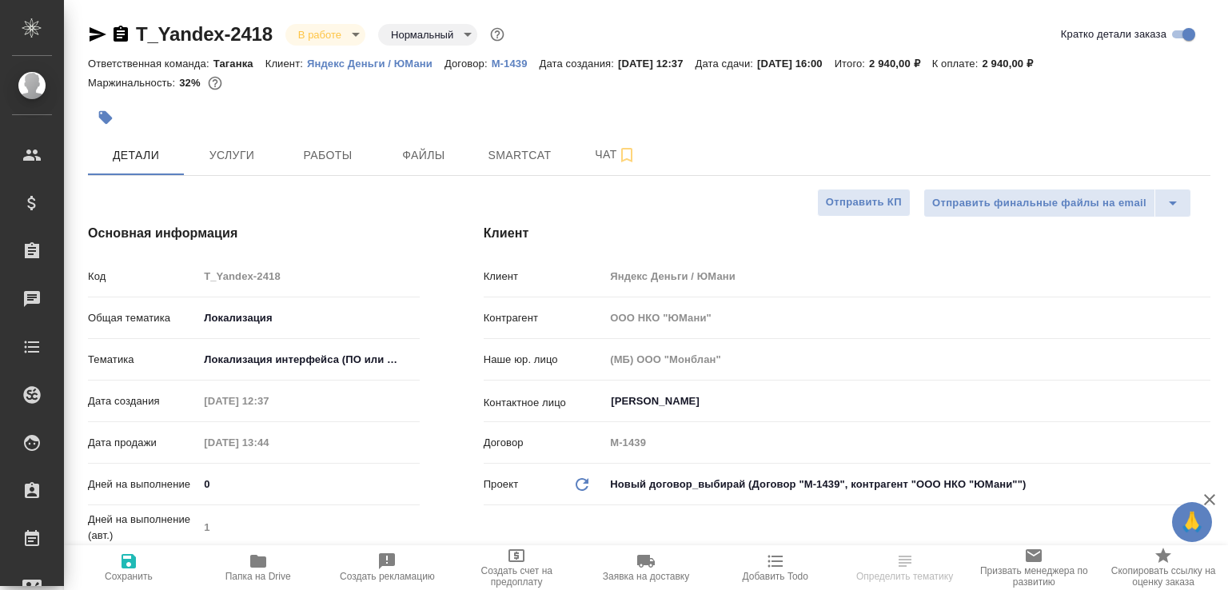
select select "RU"
click at [306, 170] on button "Работы" at bounding box center [328, 155] width 96 height 40
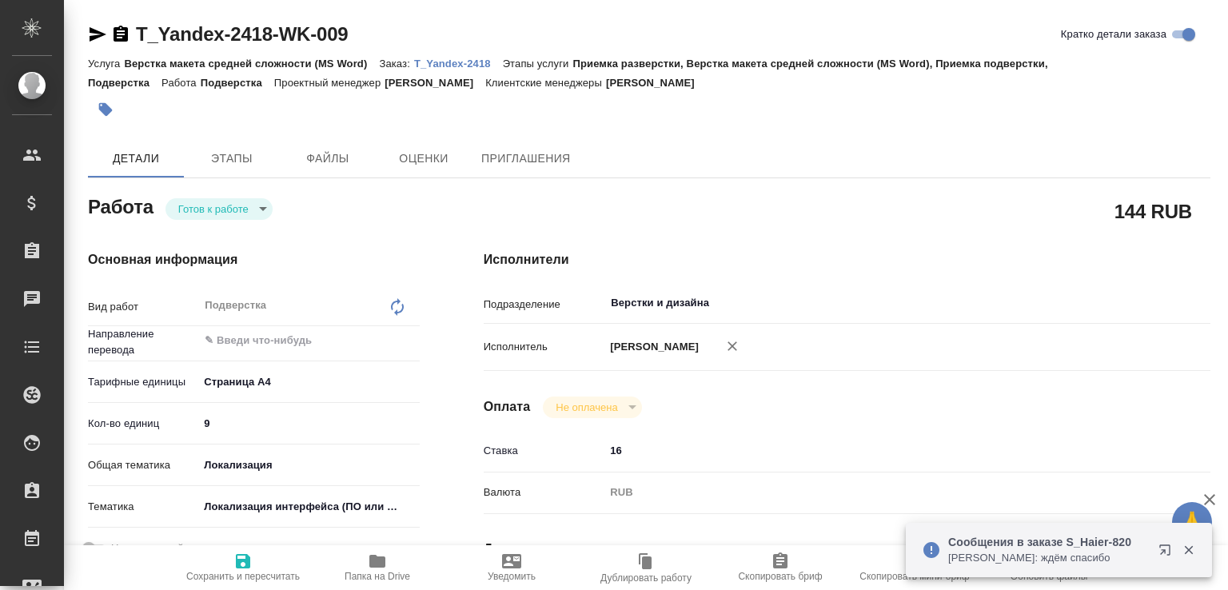
type textarea "x"
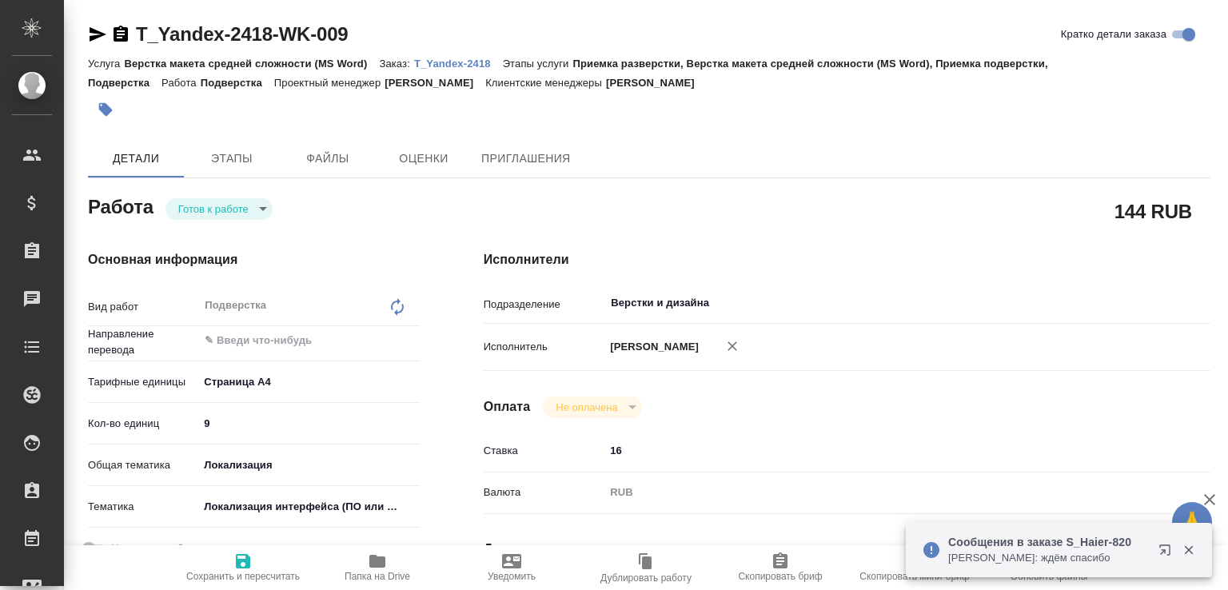
type textarea "x"
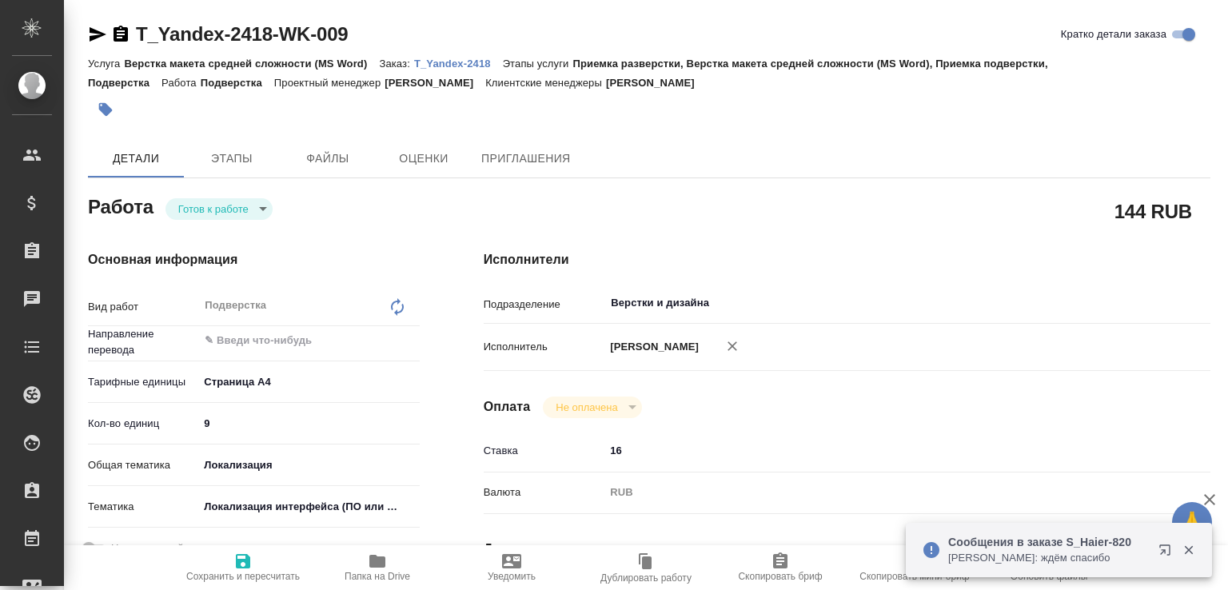
type textarea "x"
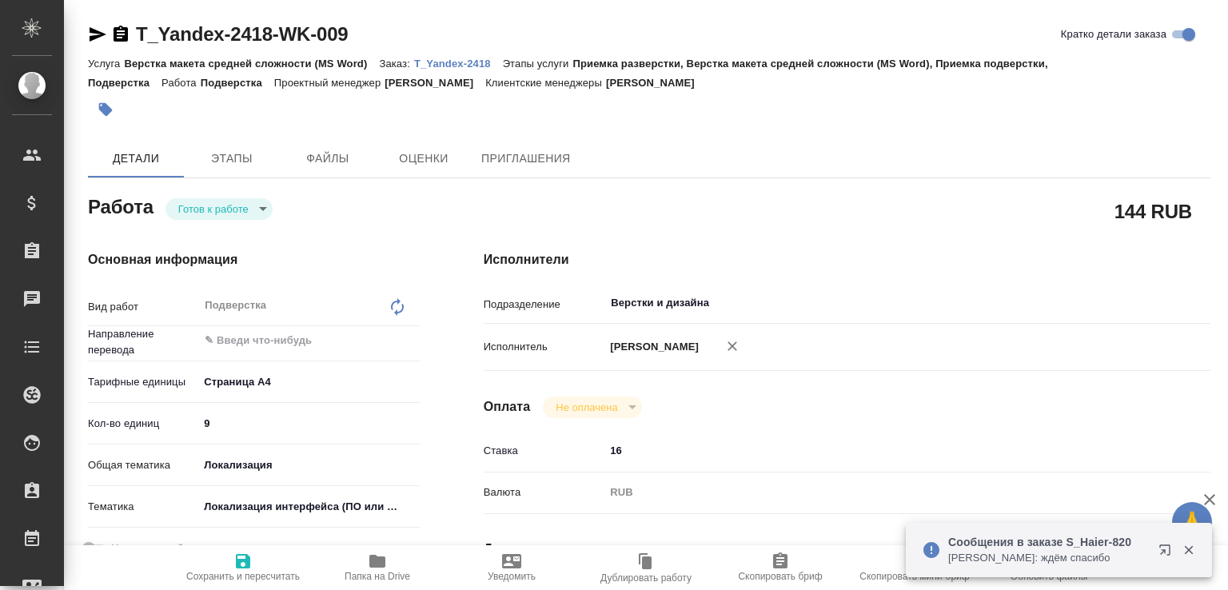
type textarea "x"
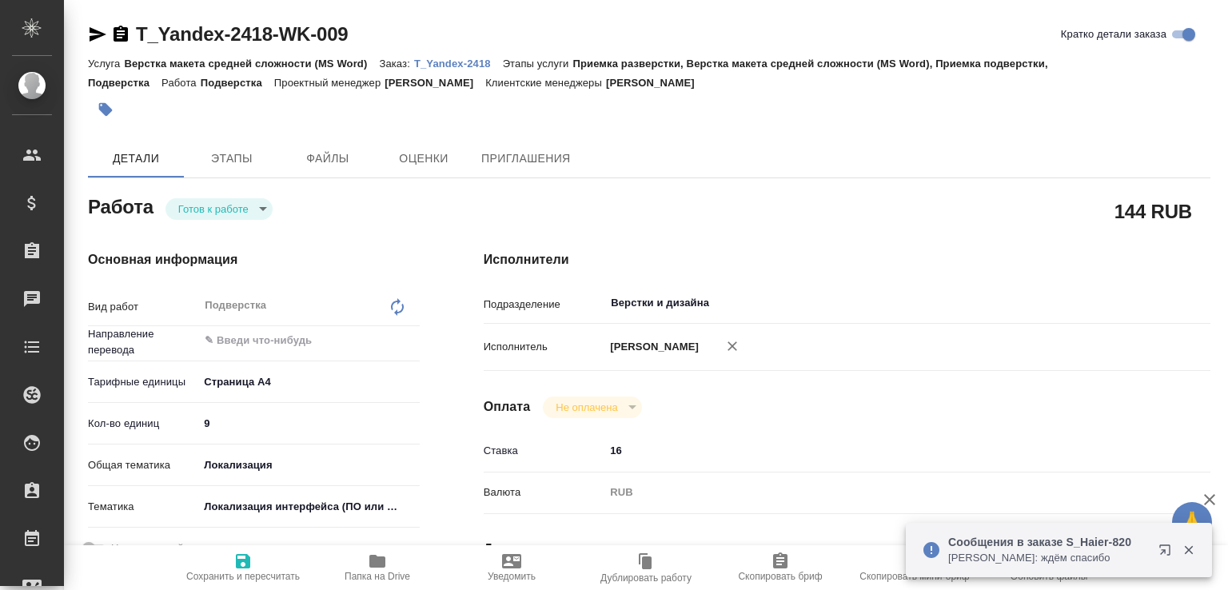
click at [262, 201] on body "🙏 .cls-1 fill:#fff; AWATERA Малофеева Екатерина e.malofeeva Клиенты Спецификаци…" at bounding box center [614, 295] width 1228 height 590
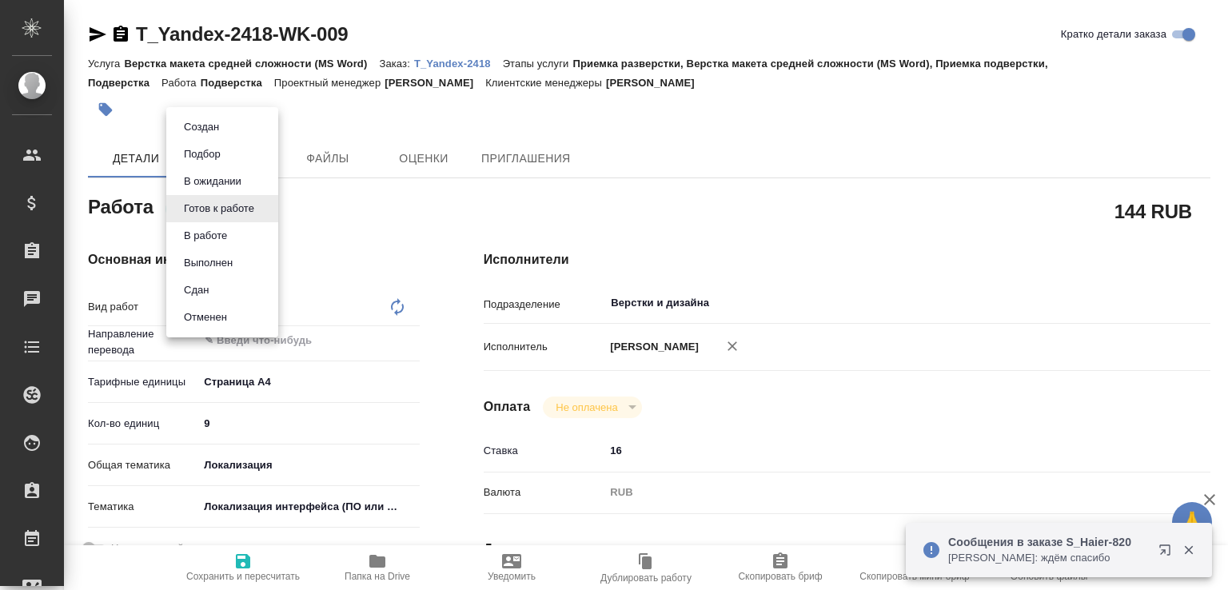
click at [221, 173] on button "В ожидании" at bounding box center [212, 182] width 67 height 18
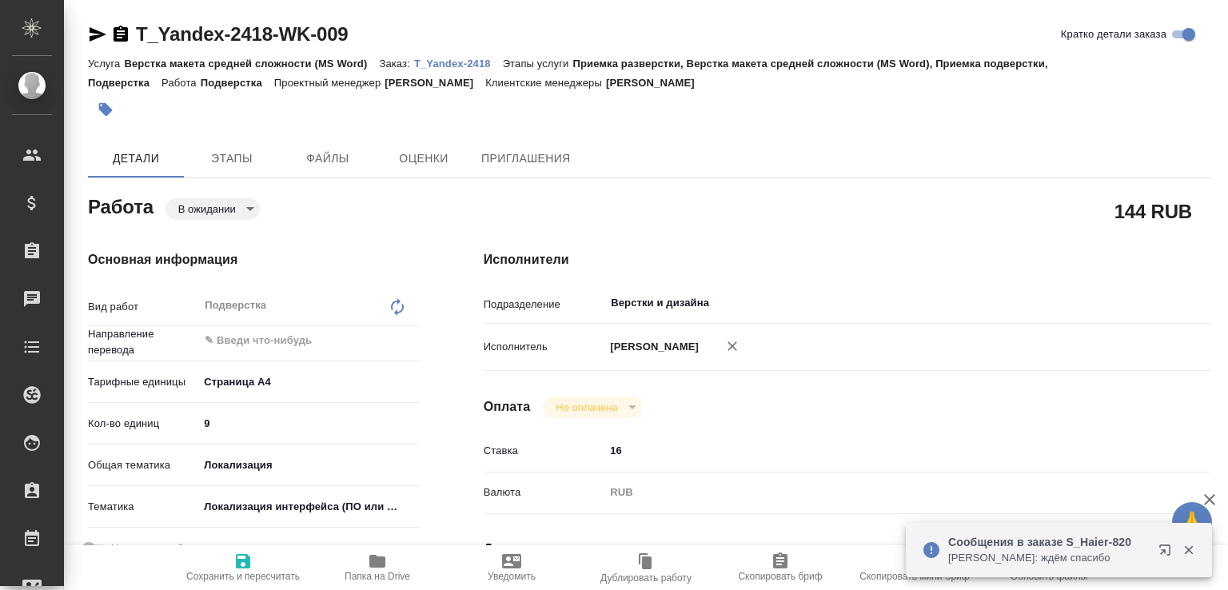
type textarea "x"
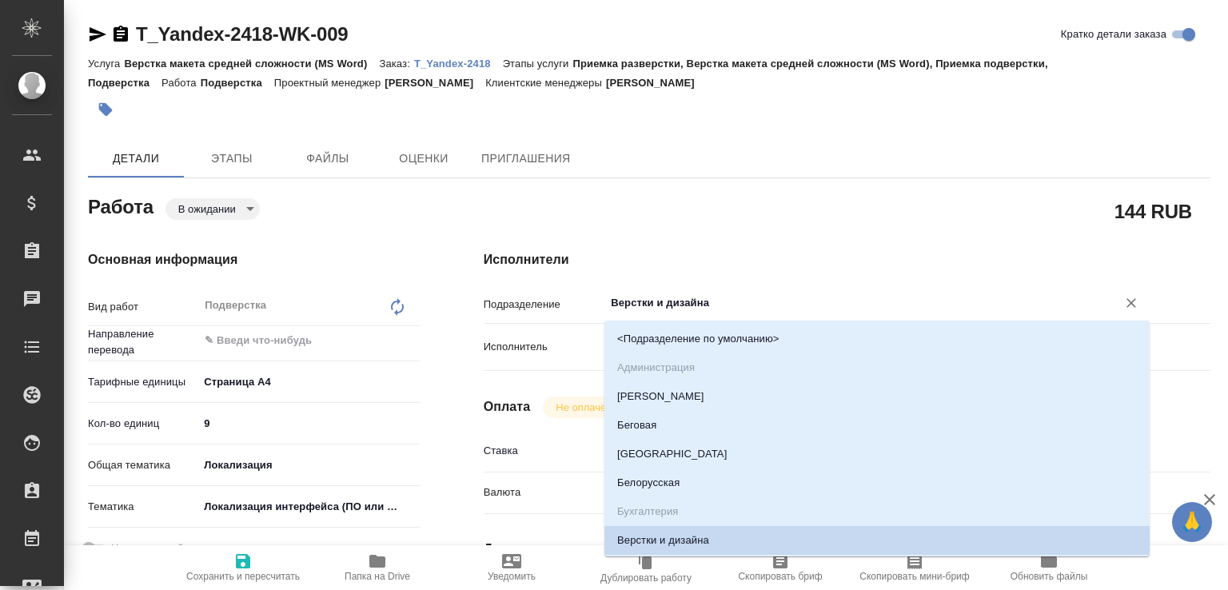
click at [651, 308] on input "Верстки и дизайна" at bounding box center [850, 302] width 482 height 19
type textarea "x"
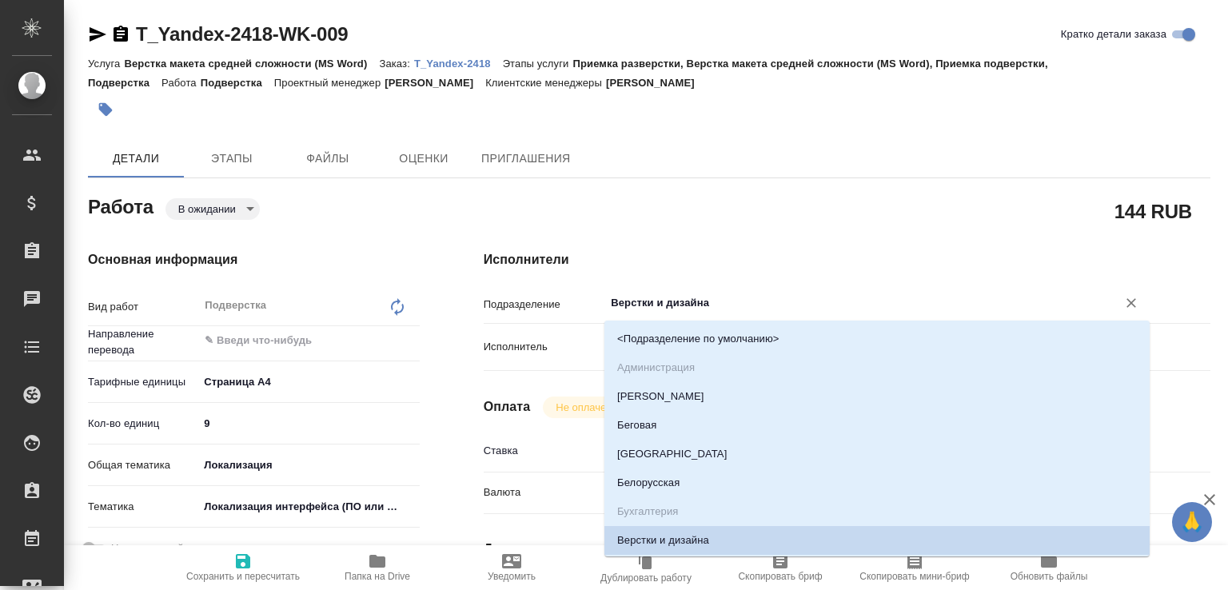
type textarea "x"
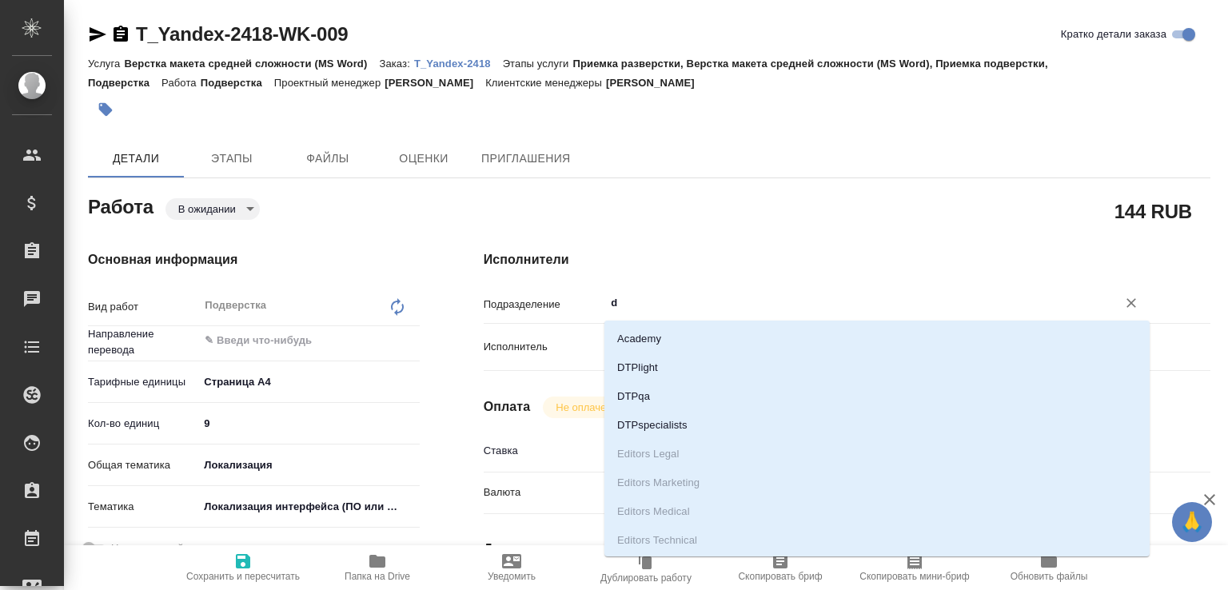
type input "dt"
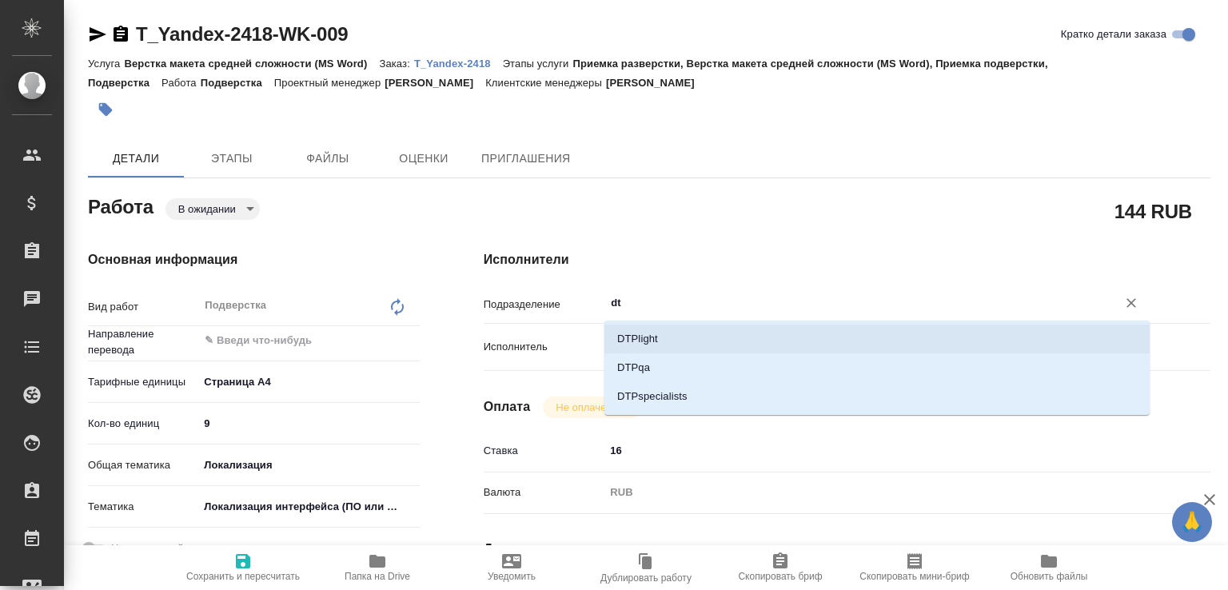
click at [625, 338] on li "DTPlight" at bounding box center [876, 339] width 545 height 29
type textarea "x"
type input "DTPlight"
type textarea "x"
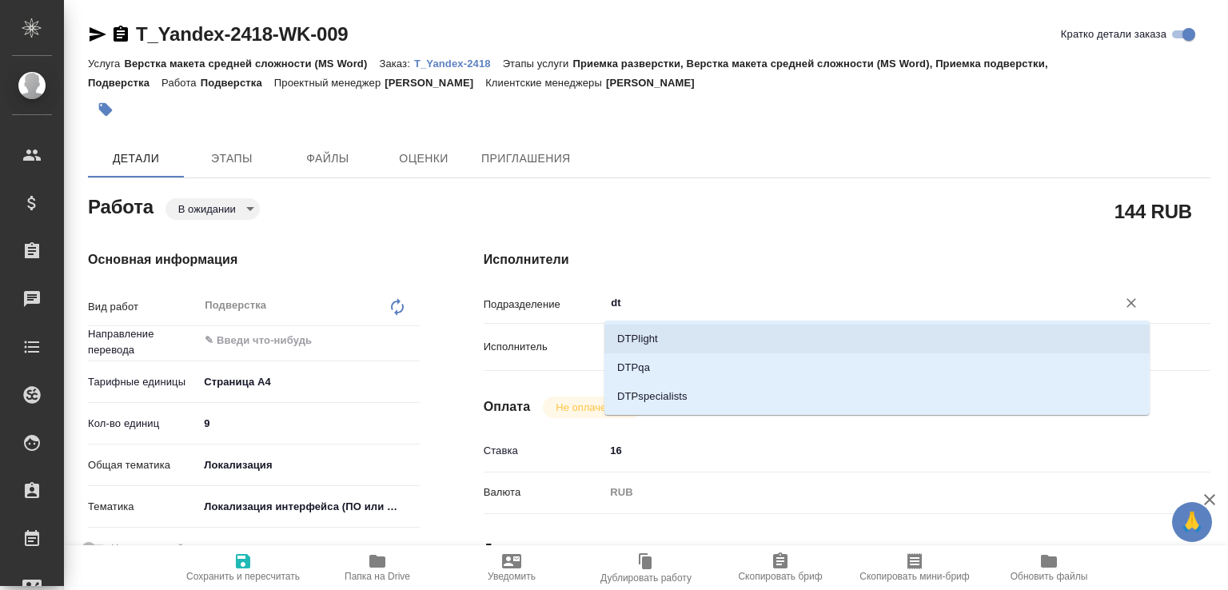
type textarea "x"
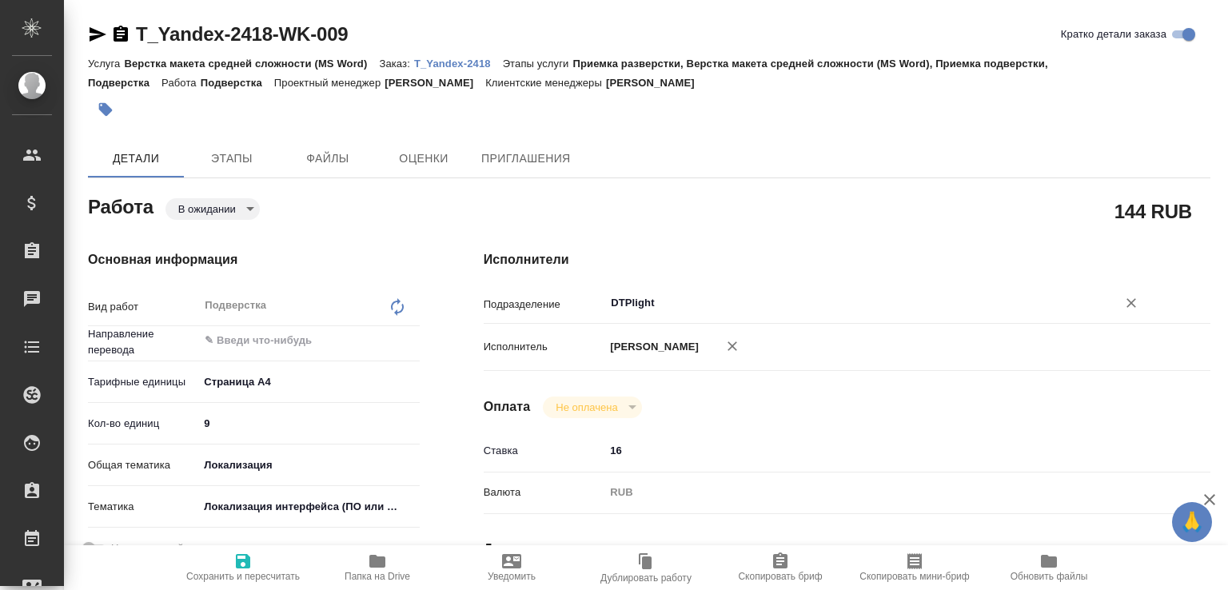
type input "DTPlight"
click at [237, 572] on span "Сохранить и пересчитать" at bounding box center [243, 576] width 114 height 11
type textarea "x"
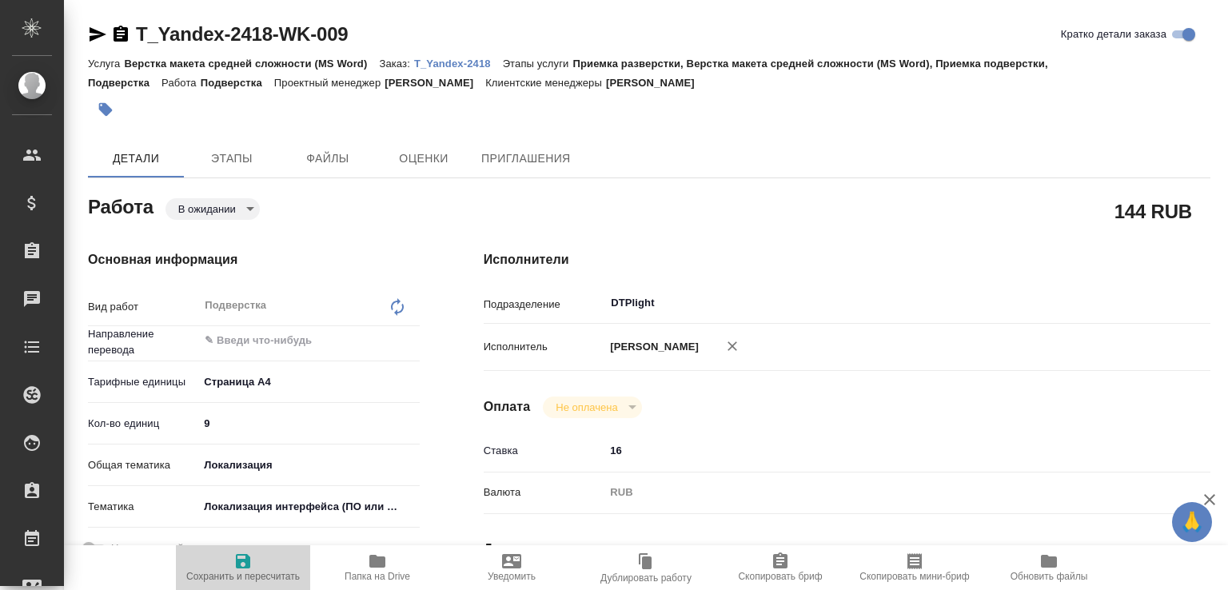
type textarea "x"
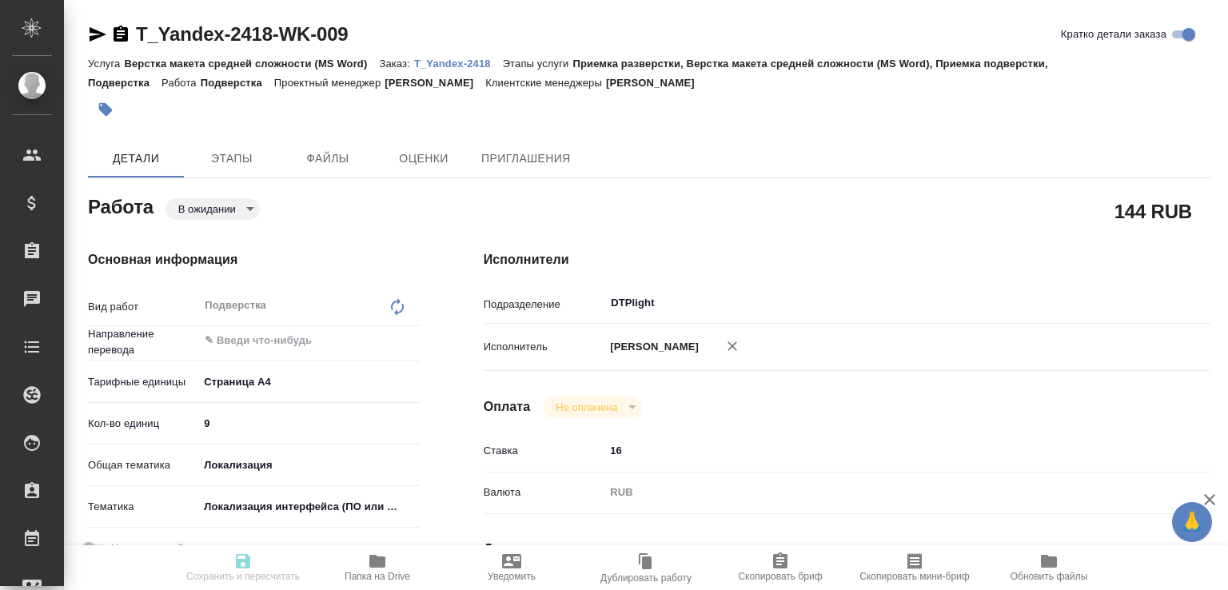
type textarea "x"
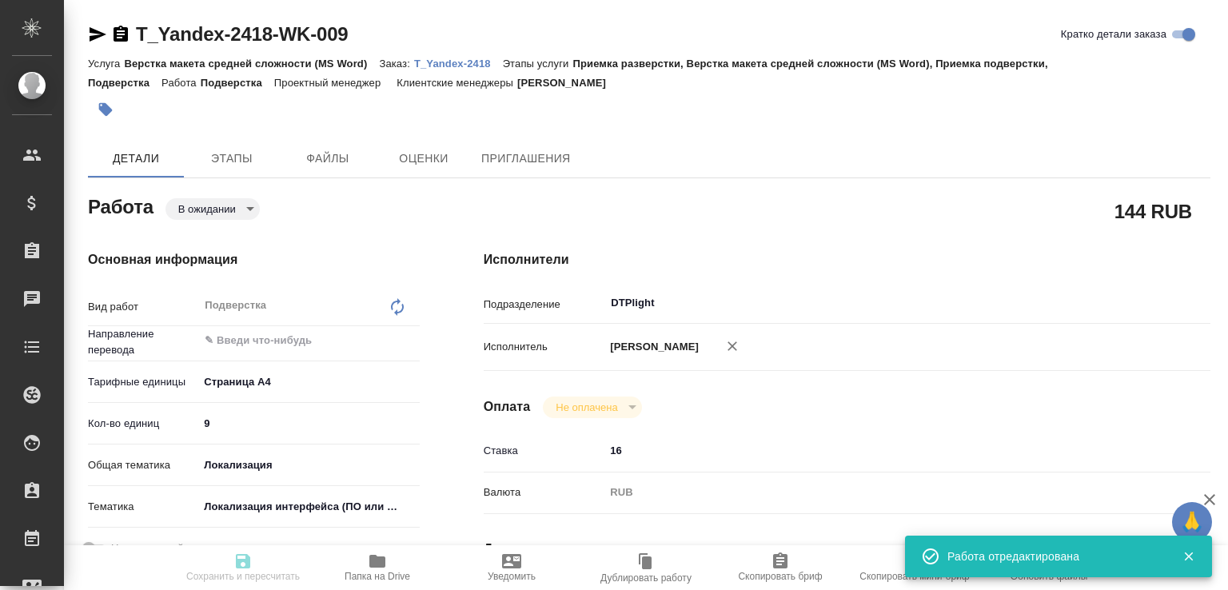
type input "pending"
type textarea "Подверстка"
type textarea "x"
type input "5f036ec4e16dec2d6b59c8ff"
type input "9"
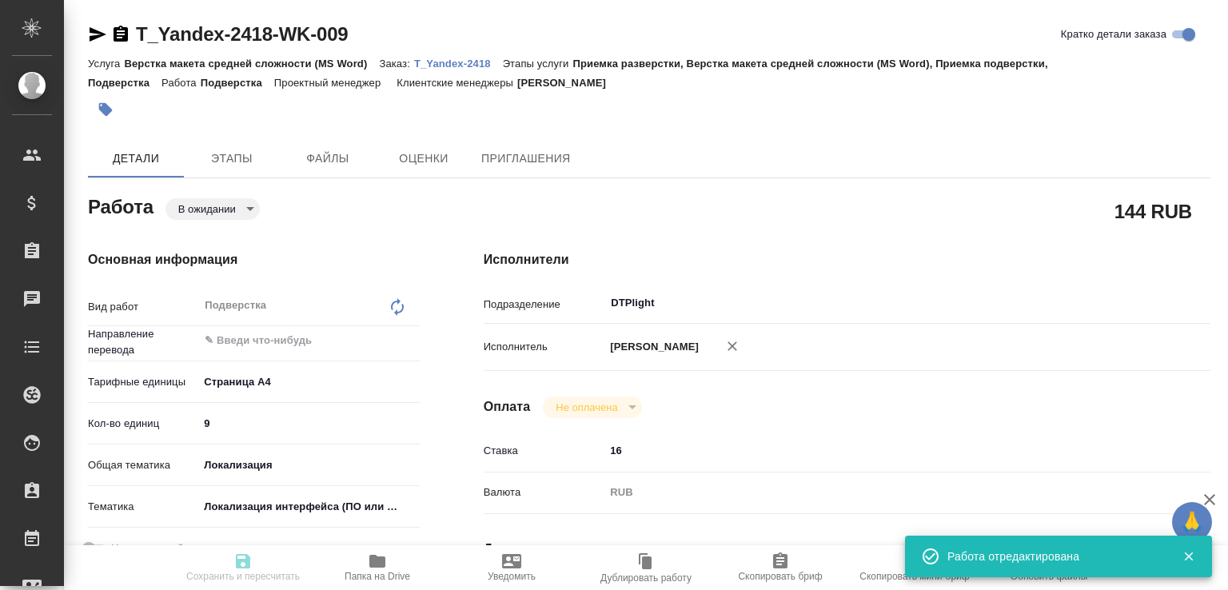
type input "local"
type input "5a8b8b956a9677013d343e0d"
type input "02.09.2025 15:00"
type input "02.09.2025 16:00"
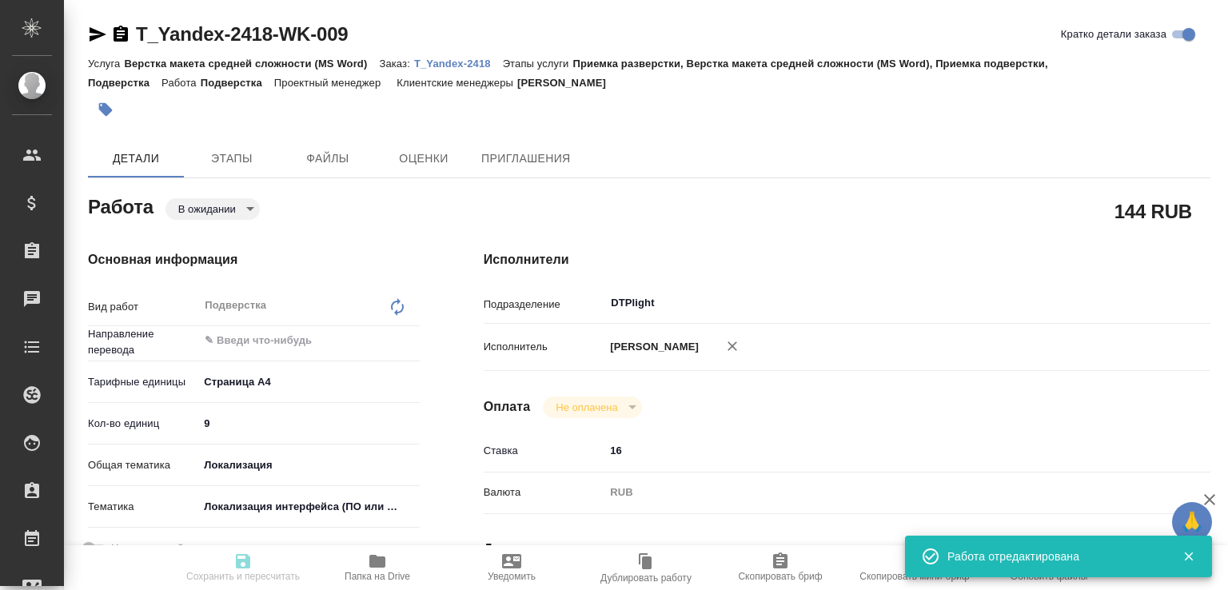
type input "DTPlight"
type input "notPayed"
type input "16"
type input "RUB"
type input "[PERSON_NAME] [PERSON_NAME]"
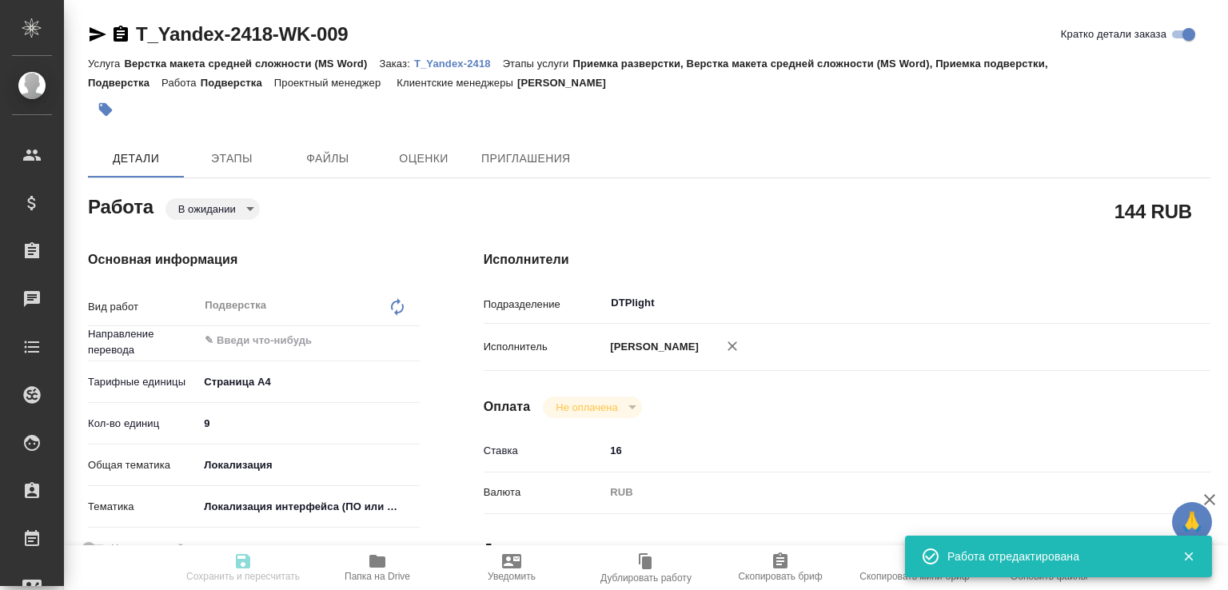
type textarea "x"
type textarea "/Clients/ООО Яндекс Деньги"/Orders/T_Yandex-2418/DTP/T_Yandex-2418-WK-009"
type textarea "x"
type input "T_Yandex-2418"
type input "Верстка макета средней сложности (MS Word)"
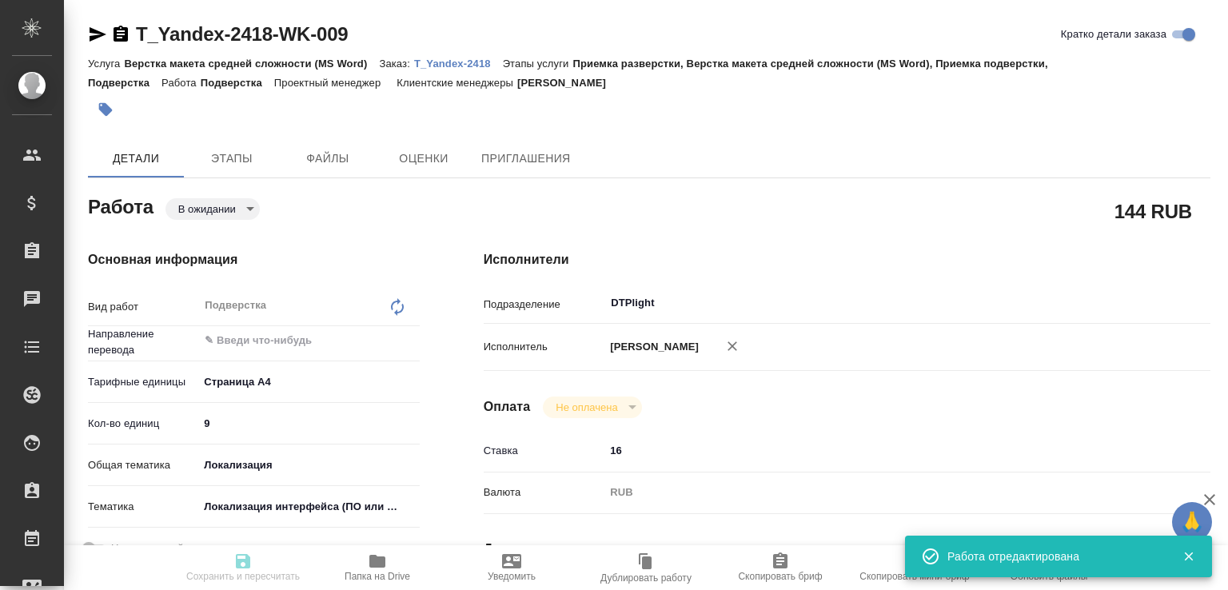
type input "Приемка разверстки, Верстка макета средней сложности (MS Word), Приемка подверс…"
type input "Прохорова Анастасия"
type input "[PERSON_NAME] [PERSON_NAME]"
type input "/Clients/ООО Яндекс Деньги"/Orders/T_Yandex-2418"
type textarea "x"
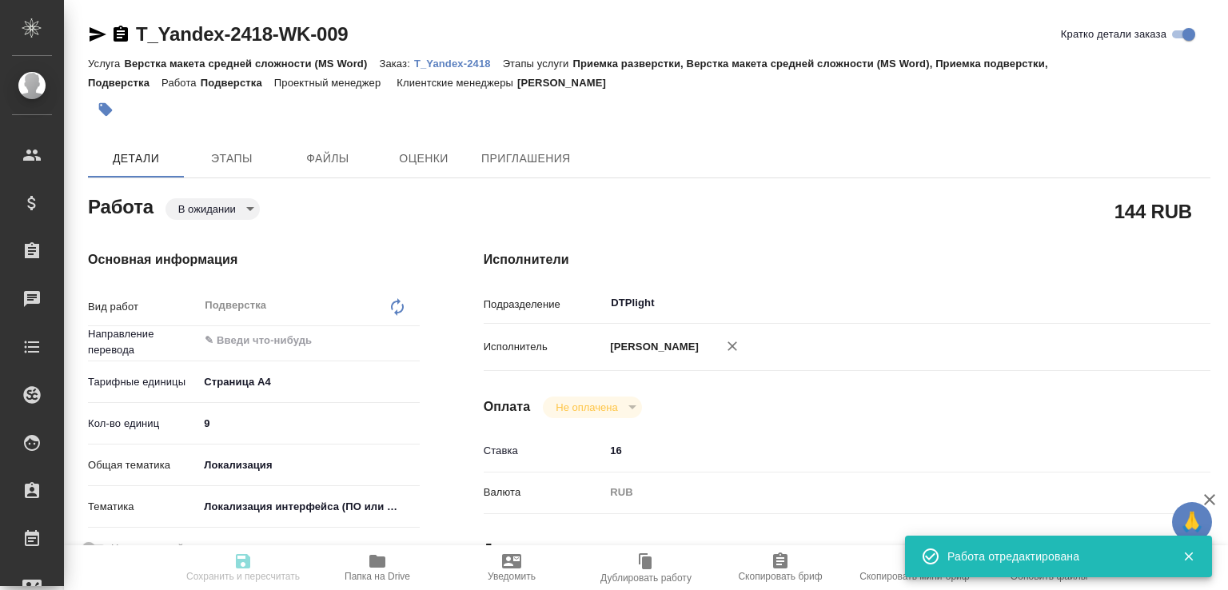
type textarea "рус-араб Перевод вносим в тот же документ в свободную колонку."
type textarea "x"
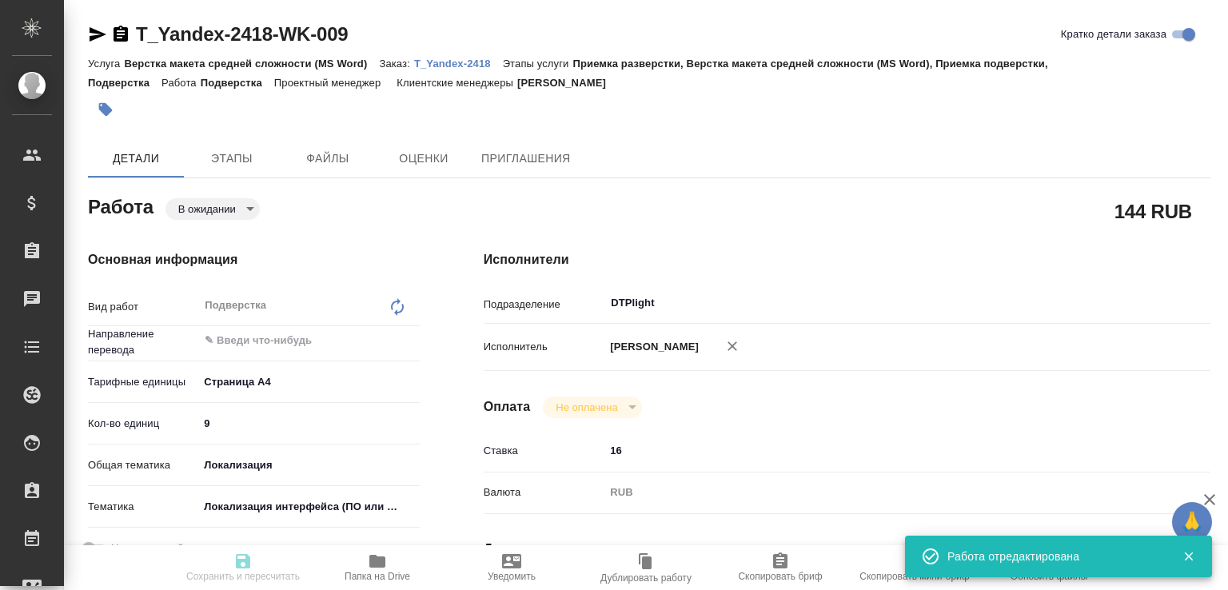
type textarea "x"
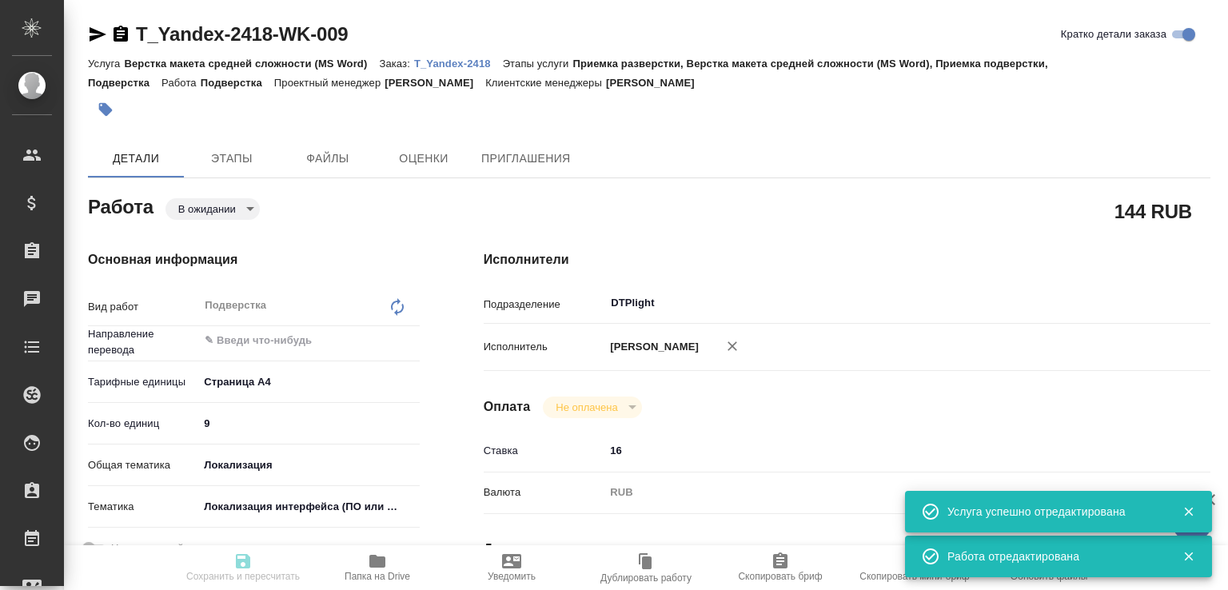
type textarea "x"
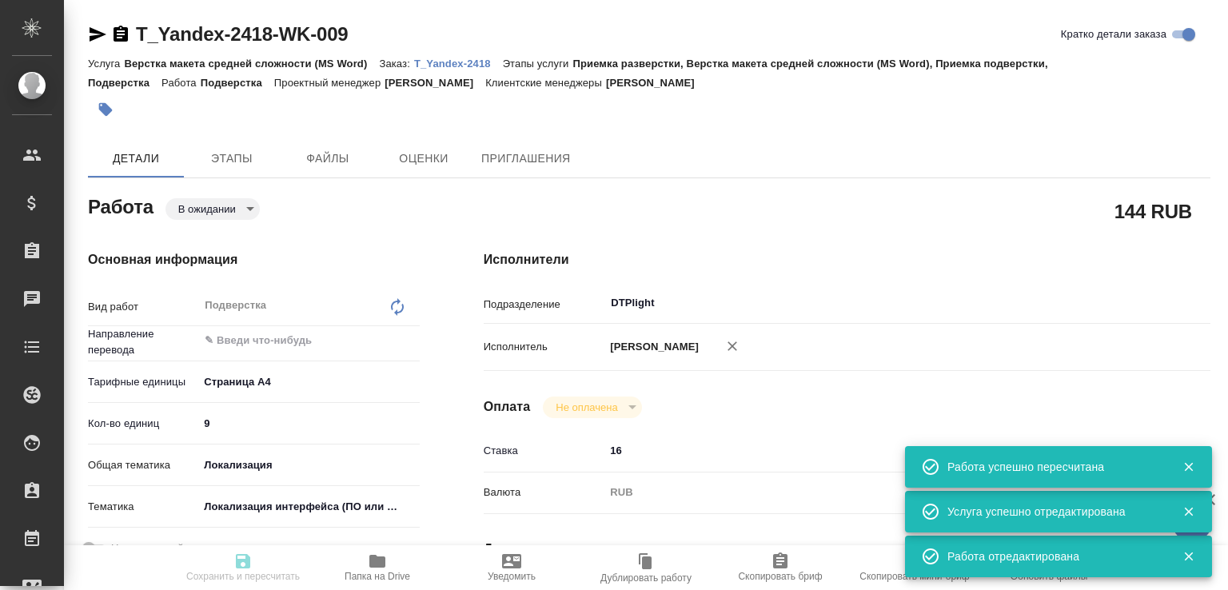
type input "pending"
type textarea "Подверстка"
type textarea "x"
type input "5f036ec4e16dec2d6b59c8ff"
type input "9"
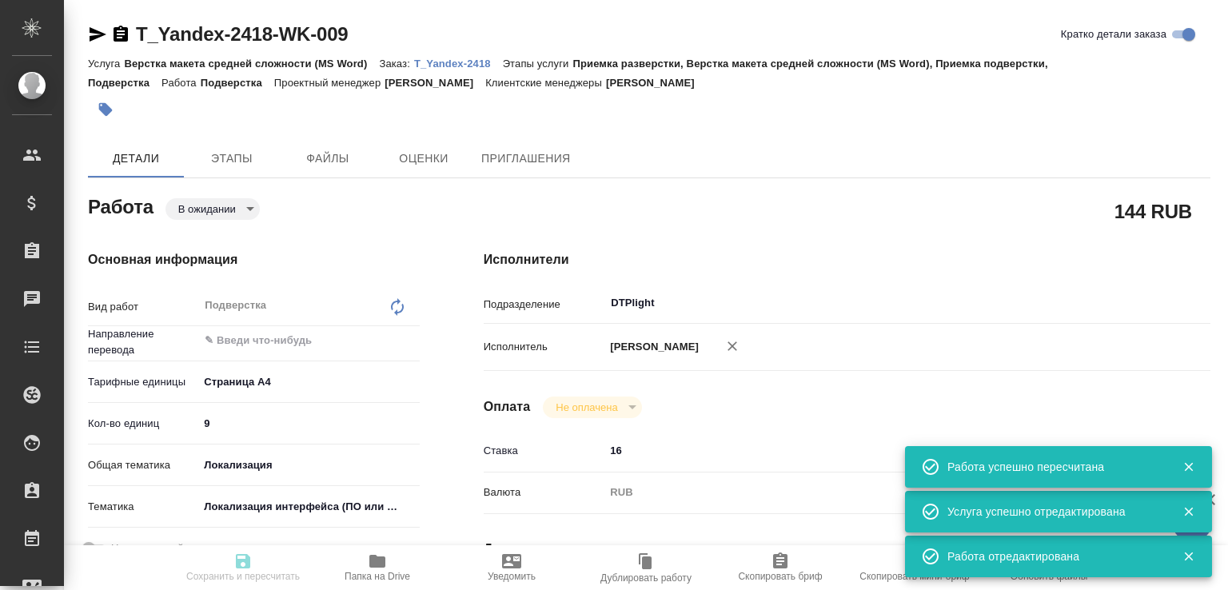
type input "local"
type input "5a8b8b956a9677013d343e0d"
type input "02.09.2025 15:00"
type input "02.09.2025 16:00"
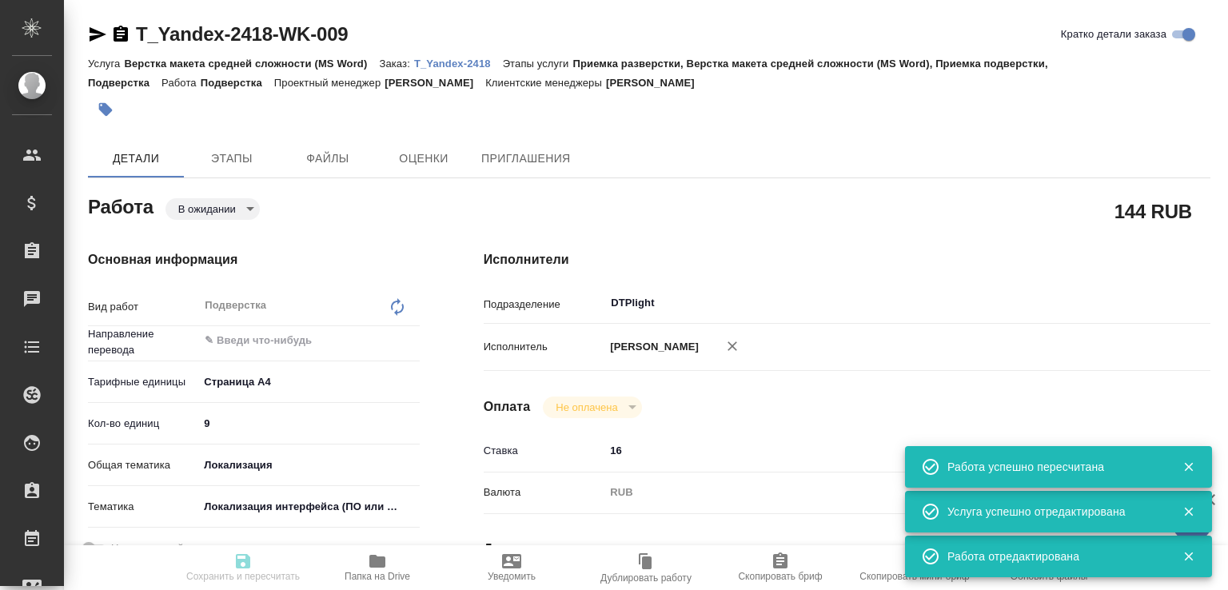
type input "DTPlight"
type input "notPayed"
type input "16"
type input "RUB"
type input "[PERSON_NAME] [PERSON_NAME]"
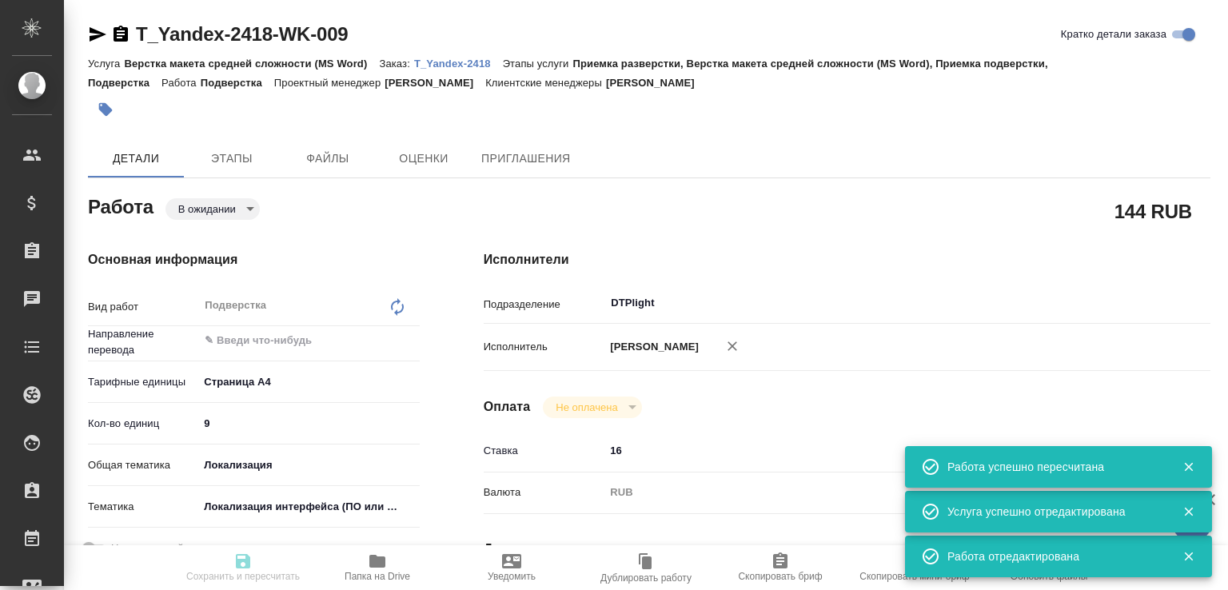
type textarea "x"
type textarea "/Clients/ООО Яндекс Деньги"/Orders/T_Yandex-2418/DTP/T_Yandex-2418-WK-009"
type textarea "x"
type input "T_Yandex-2418"
type input "Верстка макета средней сложности (MS Word)"
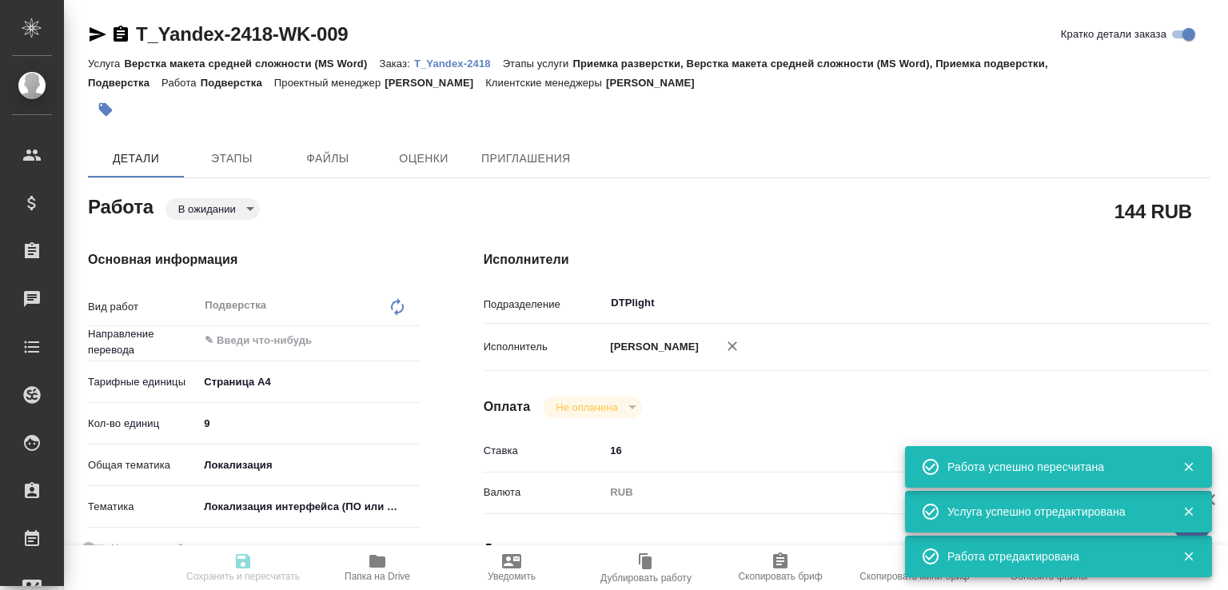
type input "Приемка разверстки, Верстка макета средней сложности (MS Word), Приемка подверс…"
type input "Прохорова Анастасия"
type input "[PERSON_NAME] [PERSON_NAME]"
type input "/Clients/ООО Яндекс Деньги"/Orders/T_Yandex-2418"
type textarea "x"
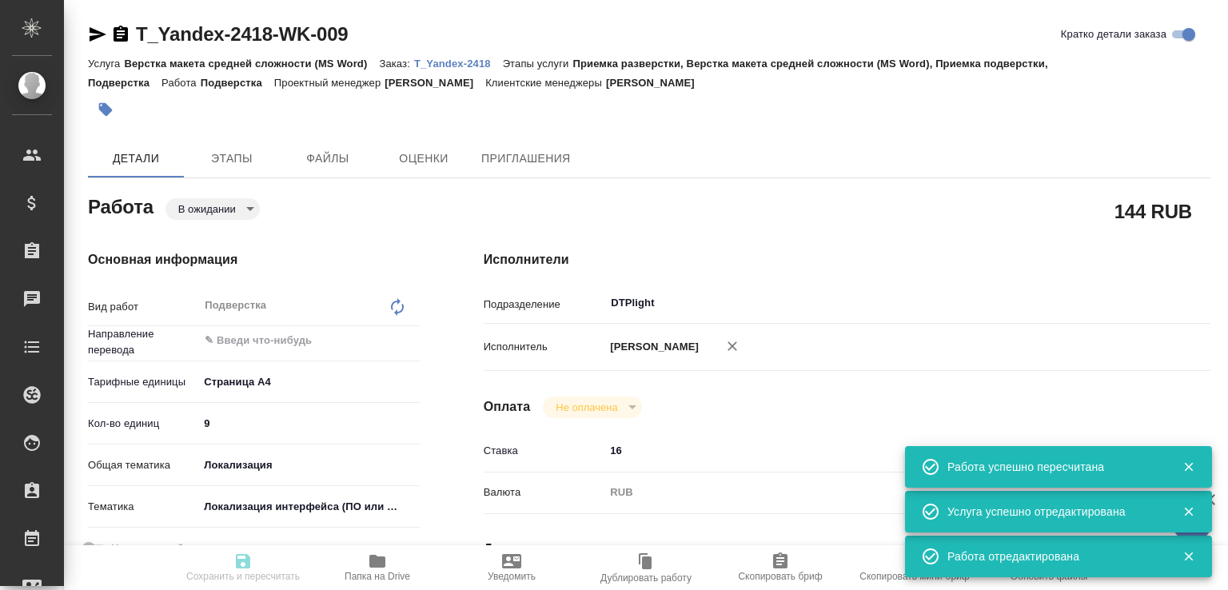
type textarea "рус-араб Перевод вносим в тот же документ в свободную колонку."
type textarea "x"
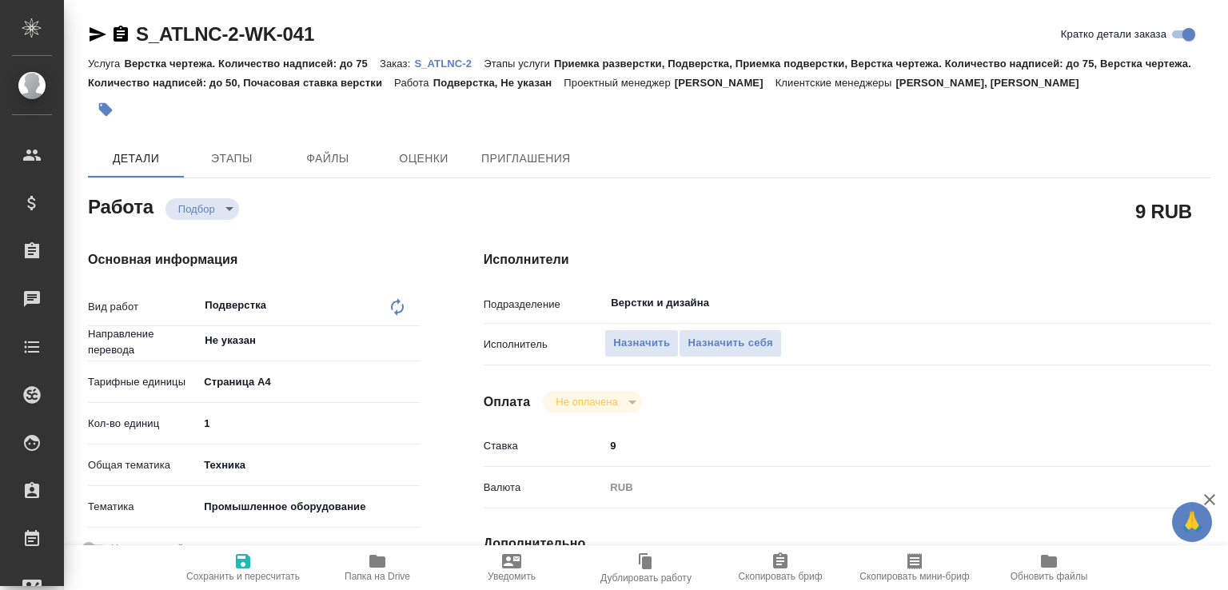
drag, startPoint x: 235, startPoint y: 424, endPoint x: 112, endPoint y: 432, distance: 123.3
click at [112, 432] on div "Кол-во единиц 1" at bounding box center [254, 423] width 332 height 28
type input "50"
click at [243, 582] on span "Сохранить и пересчитать" at bounding box center [243, 576] width 114 height 11
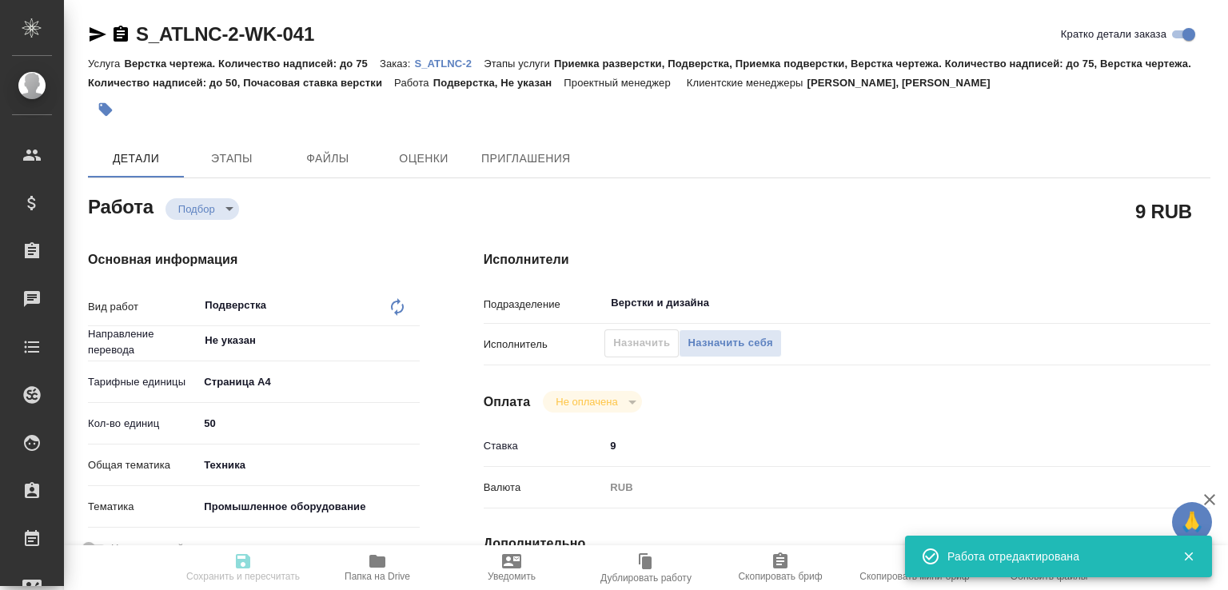
type input "recruiting"
type input "Не указан"
type input "5f036ec4e16dec2d6b59c8ff"
type input "50"
type input "tech"
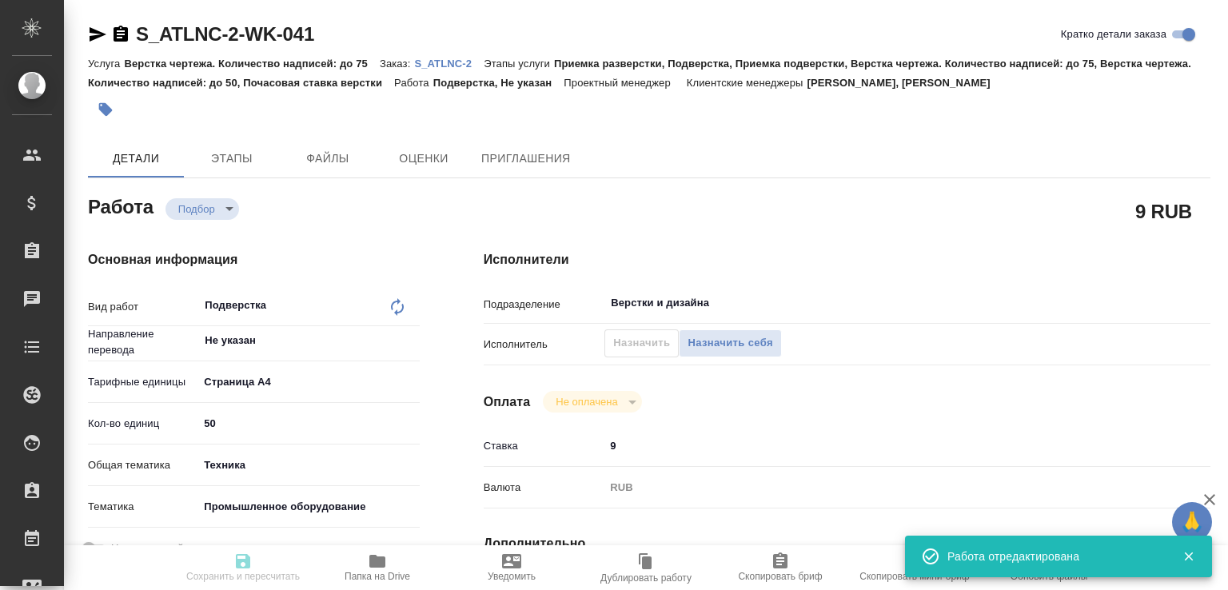
type input "5f647205b73bc97568ca66bc"
type input "[DATE] 17:00"
type input "Верстки и дизайна"
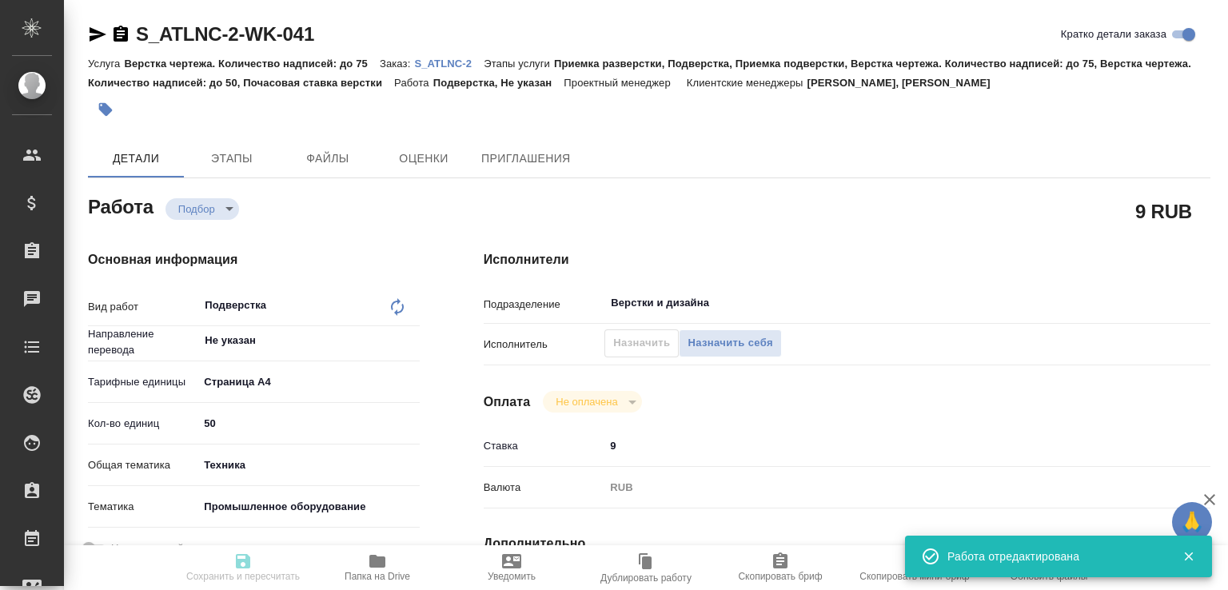
type input "notPayed"
type input "9"
type input "RUB"
type input "[PERSON_NAME]"
type input "S_ATLNC-2"
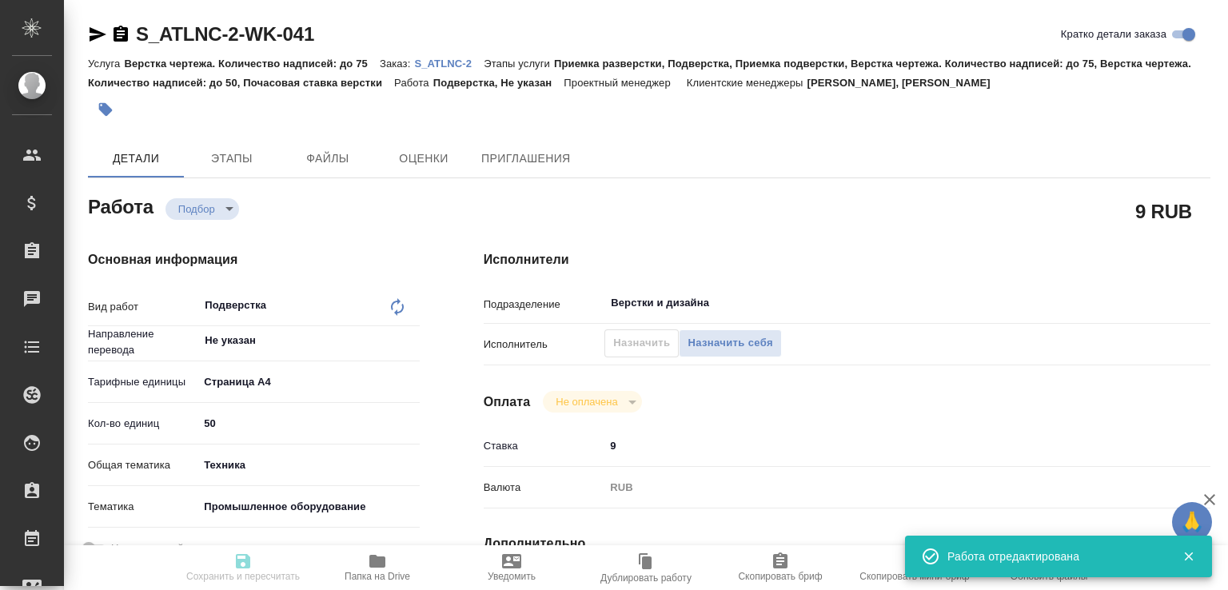
type input "Верстка чертежа. Количество надписей: до 75"
type input "Приемка разверстки, Подверстка, Приемка подверстки, Верстка чертежа. Количество…"
type input "[PERSON_NAME], [PERSON_NAME]"
type input "[PERSON_NAME]"
type input "/Clients/ООО ГК Атлантис/Orders/S_ATLNC-2"
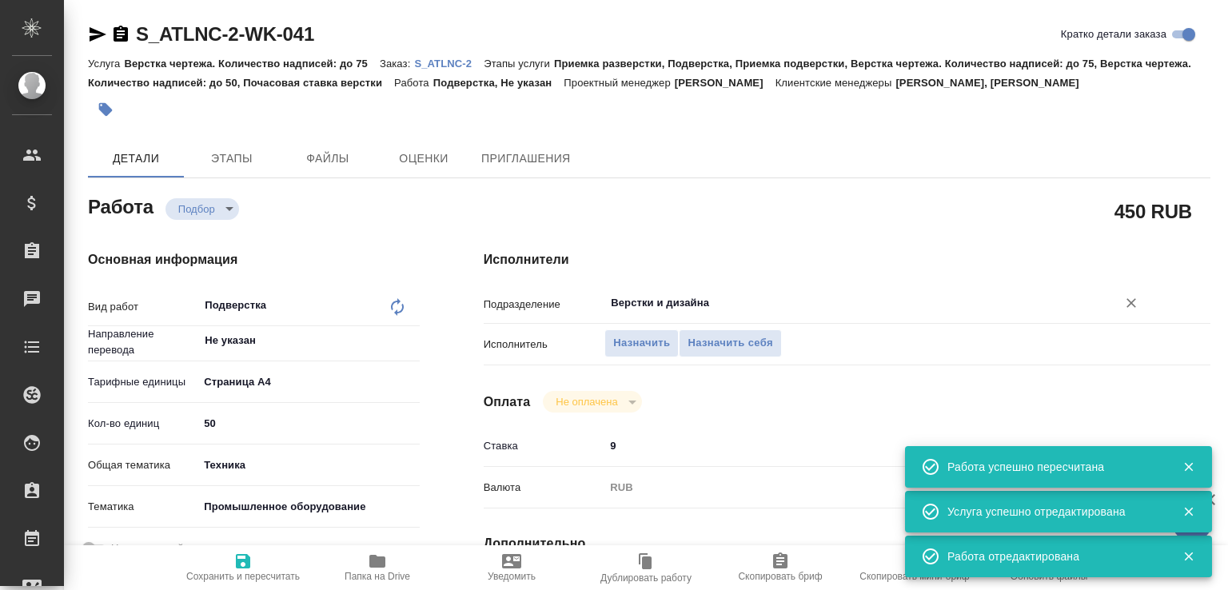
type input "recruiting"
type input "Не указан"
type input "5f036ec4e16dec2d6b59c8ff"
type input "50"
type input "tech"
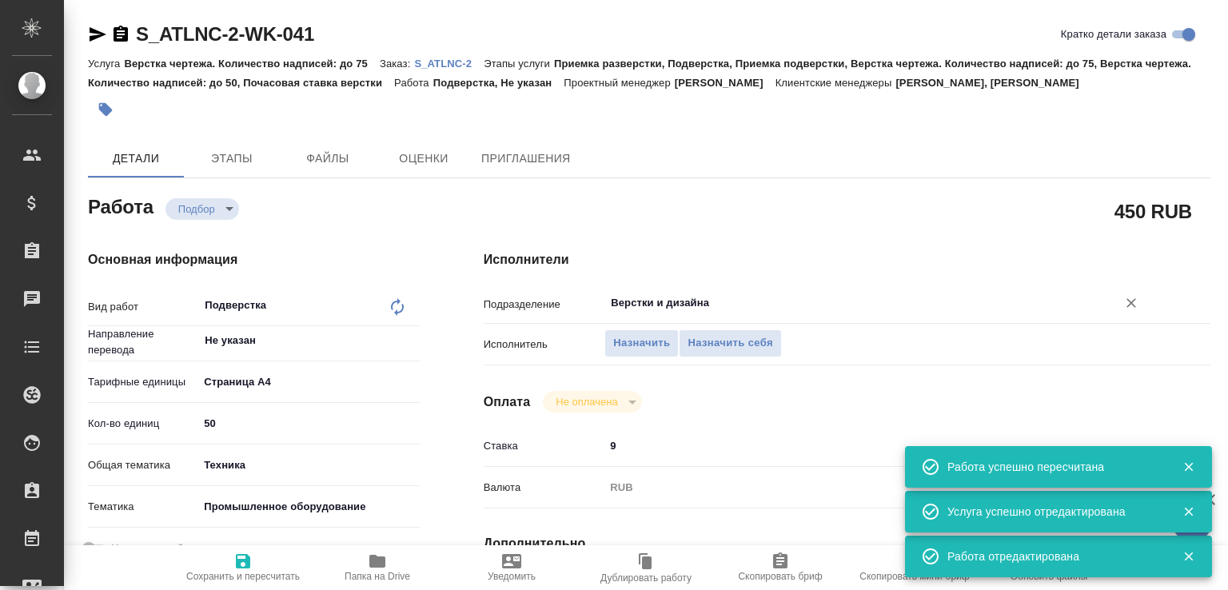
type input "5f647205b73bc97568ca66bc"
type input "03.09.2025 17:00"
type input "05.09.2025 17:00"
type input "Верстки и дизайна"
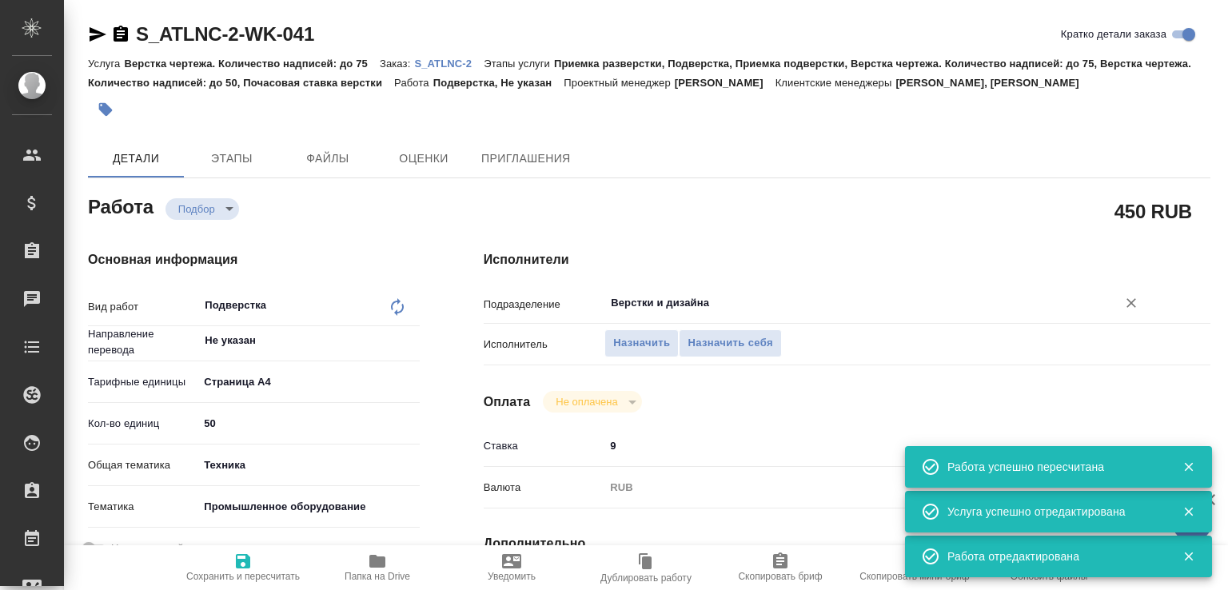
type input "notPayed"
type input "9"
type input "RUB"
type input "Малофеева Екатерина"
type input "S_ATLNC-2"
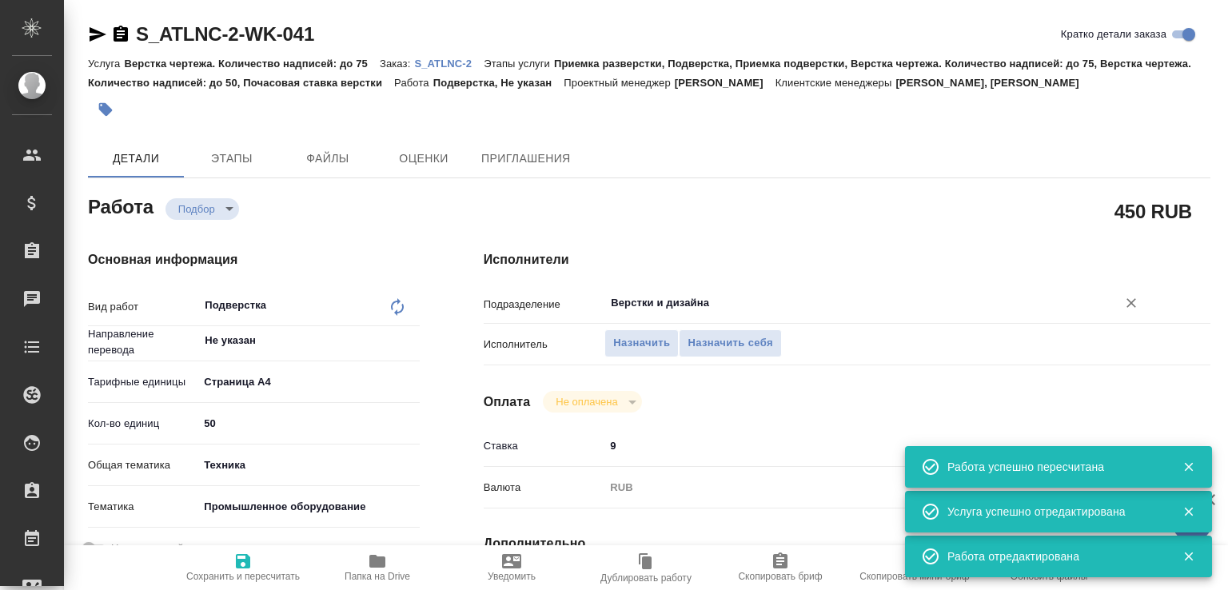
type input "Верстка чертежа. Количество надписей: до 75"
type input "Приемка разверстки, Подверстка, Приемка подверстки, Верстка чертежа. Количество…"
type input "Усманова Ольга, Никифорова Валерия"
type input "Малофеева Екатерина"
type input "/Clients/ООО ГК Атлантис/Orders/S_ATLNC-2"
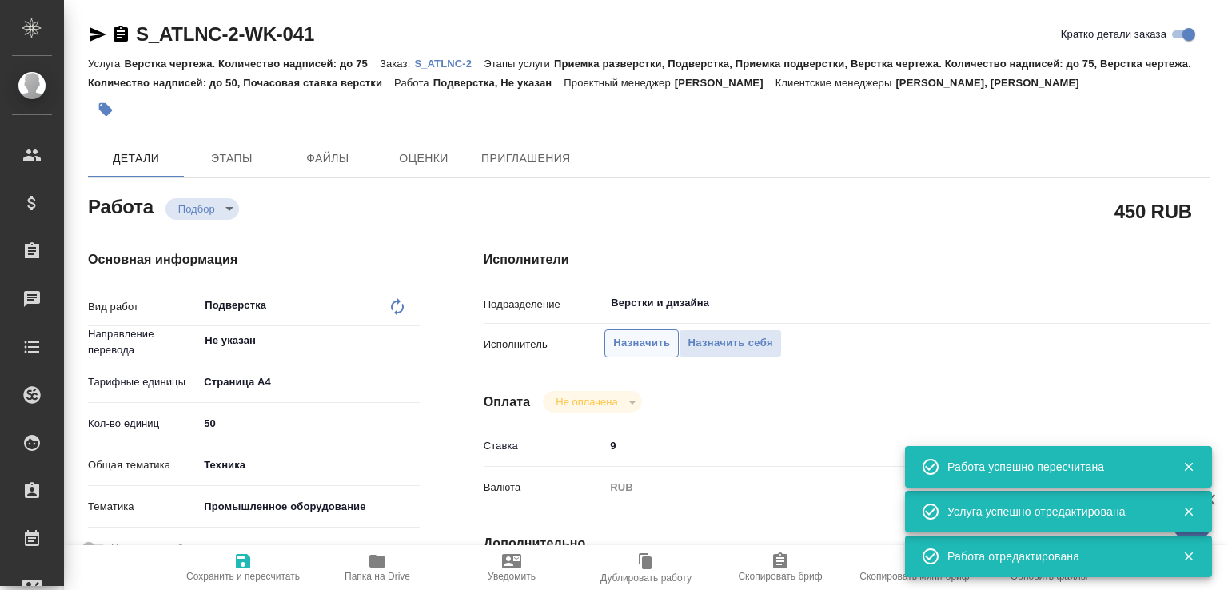
click at [643, 341] on span "Назначить" at bounding box center [641, 343] width 57 height 18
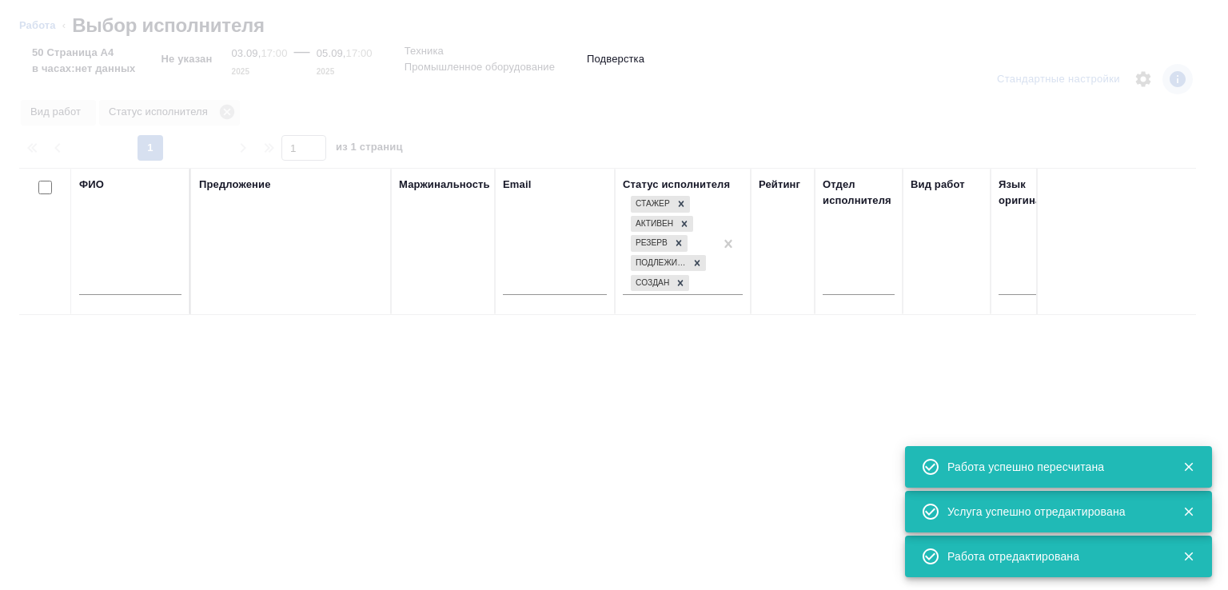
click at [125, 289] on input "text" at bounding box center [130, 285] width 102 height 20
type input "д"
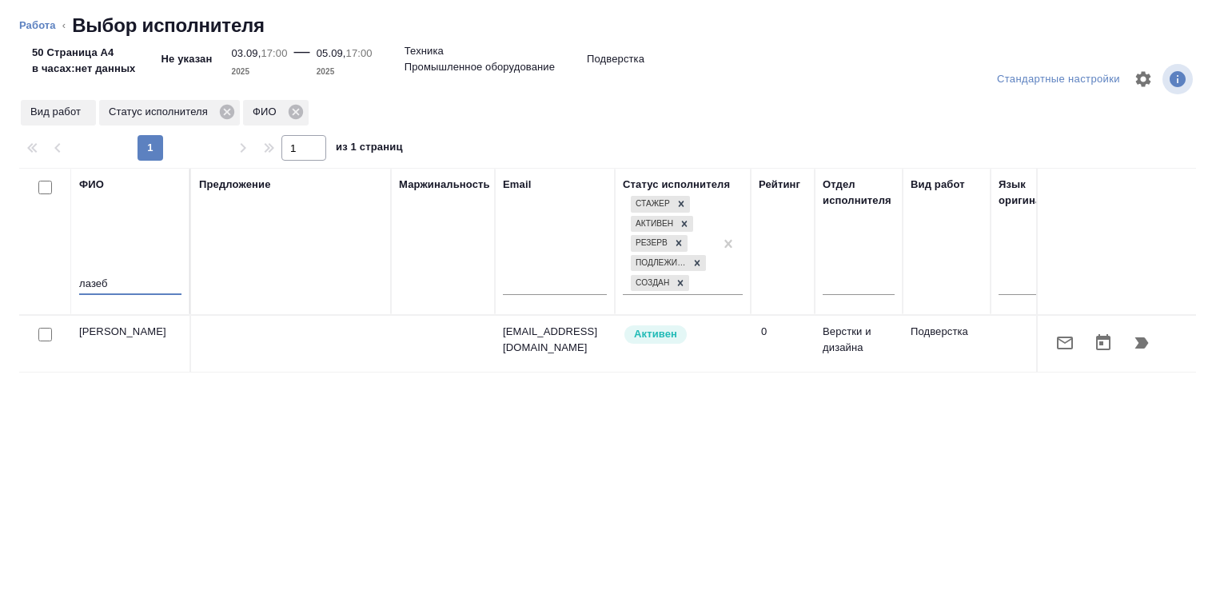
type input "лазеб"
click at [1135, 344] on icon "button" at bounding box center [1141, 342] width 19 height 19
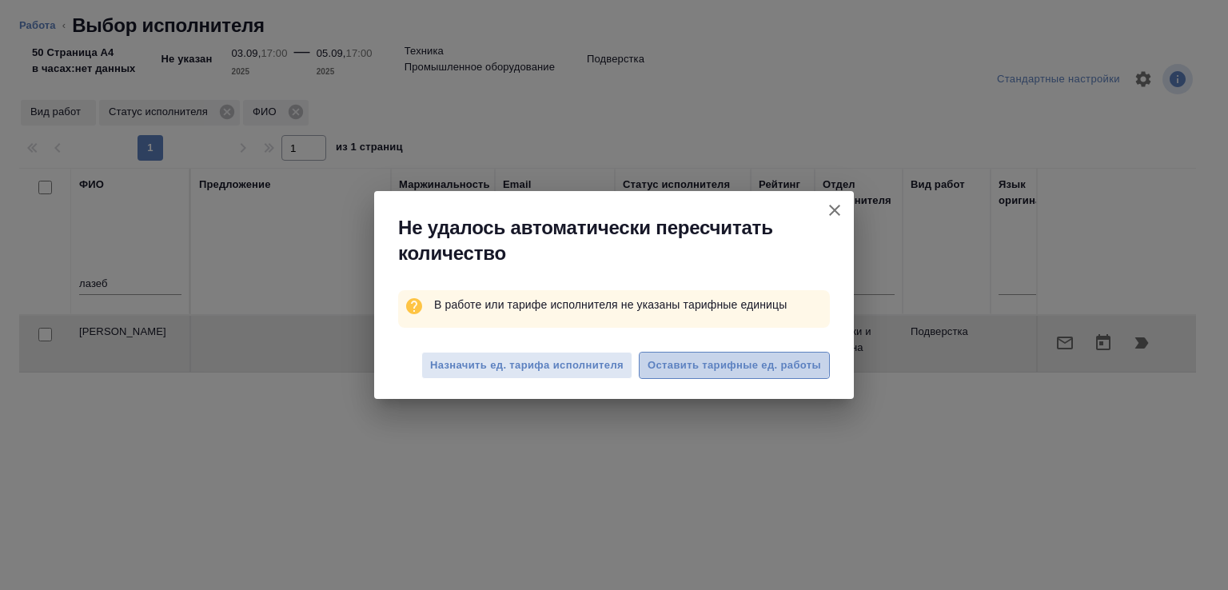
click at [718, 358] on span "Оставить тарифные ед. работы" at bounding box center [733, 365] width 173 height 18
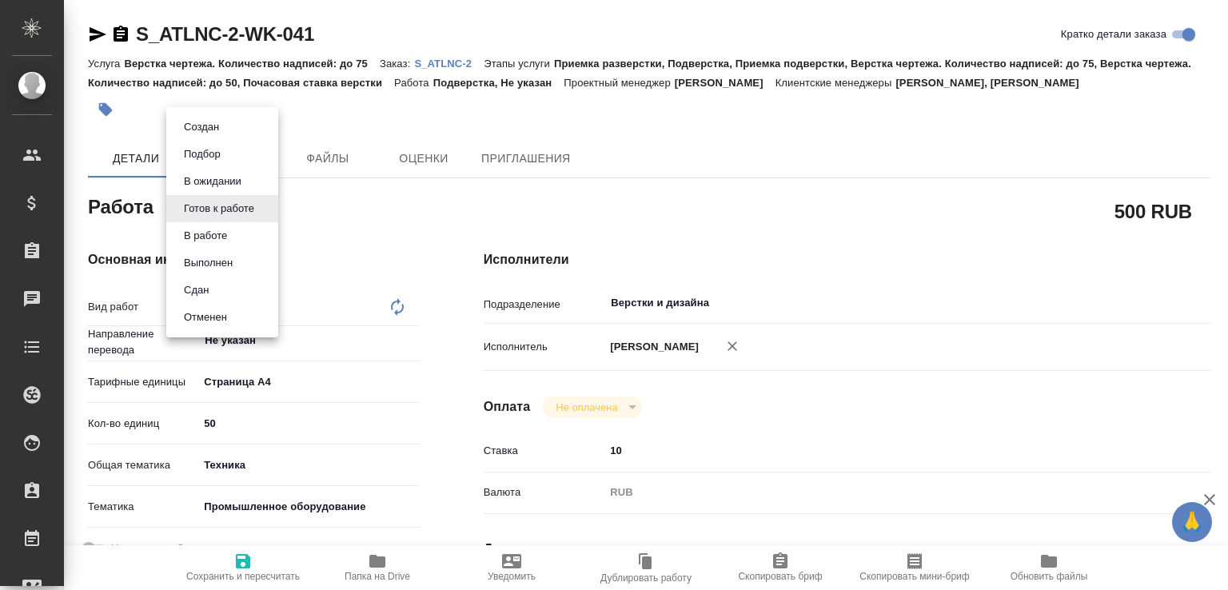
click at [202, 217] on body "🙏 .cls-1 fill:#fff; AWATERA Малофеева Екатерина e.malofeeva Клиенты Спецификаци…" at bounding box center [614, 295] width 1228 height 590
click at [208, 179] on button "В ожидании" at bounding box center [212, 182] width 67 height 18
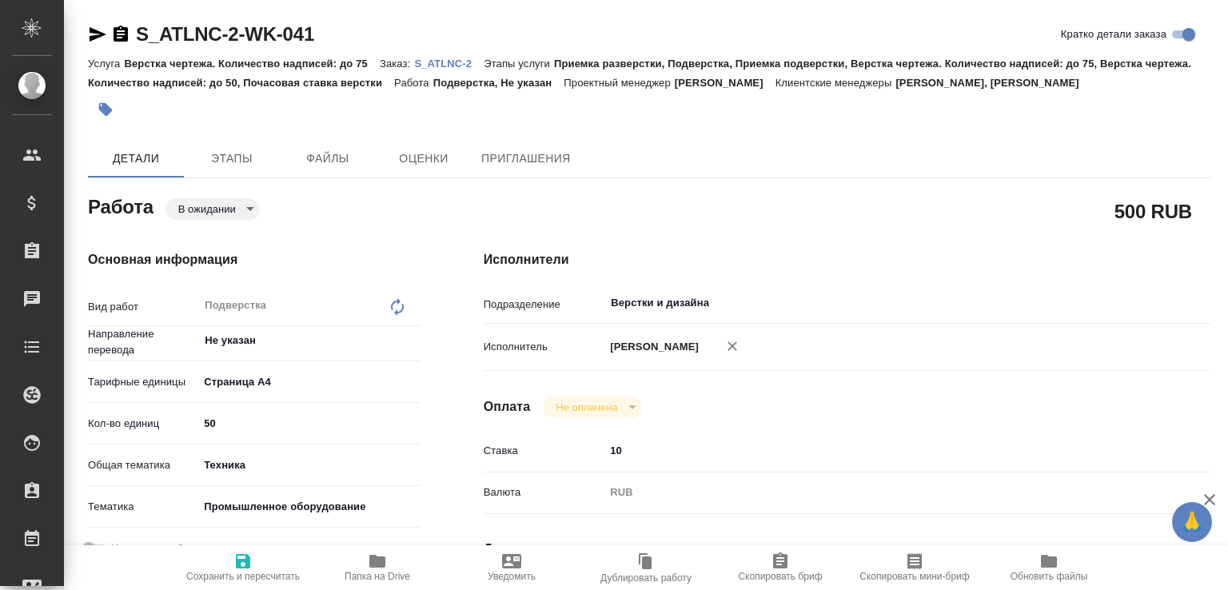
type textarea "x"
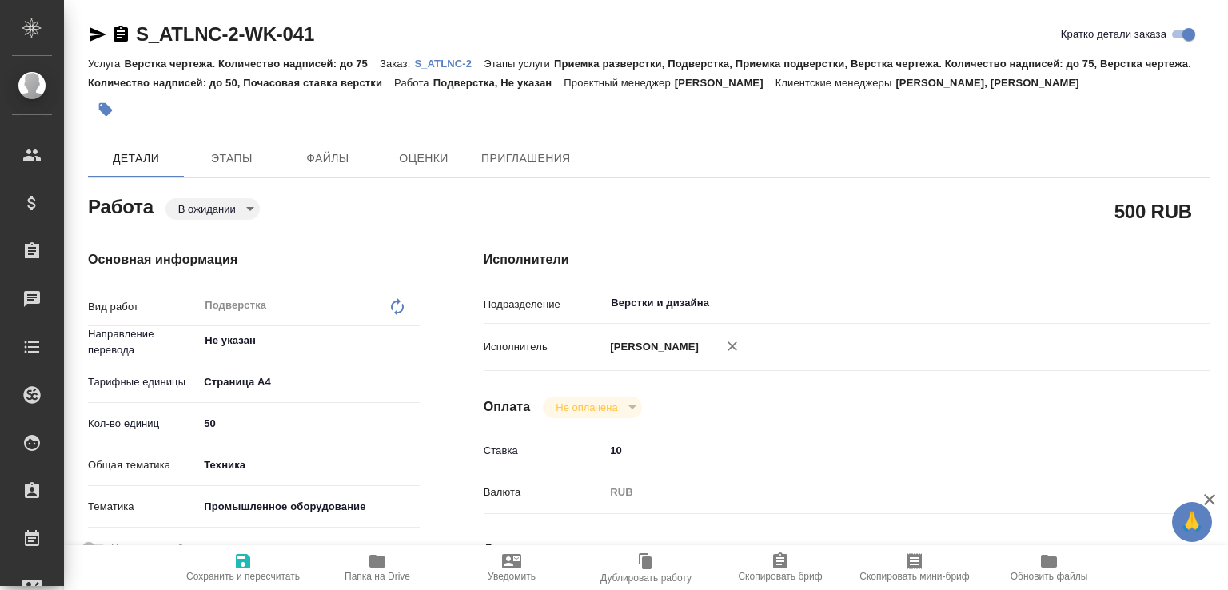
click at [248, 582] on span "Сохранить и пересчитать" at bounding box center [243, 576] width 114 height 11
type textarea "x"
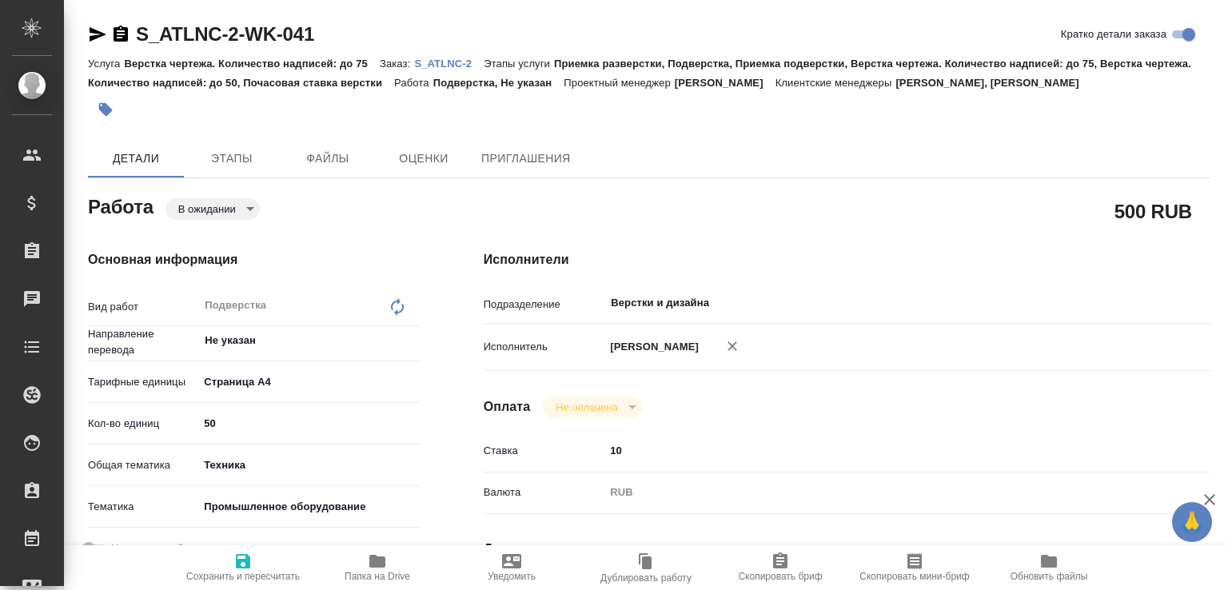
type textarea "x"
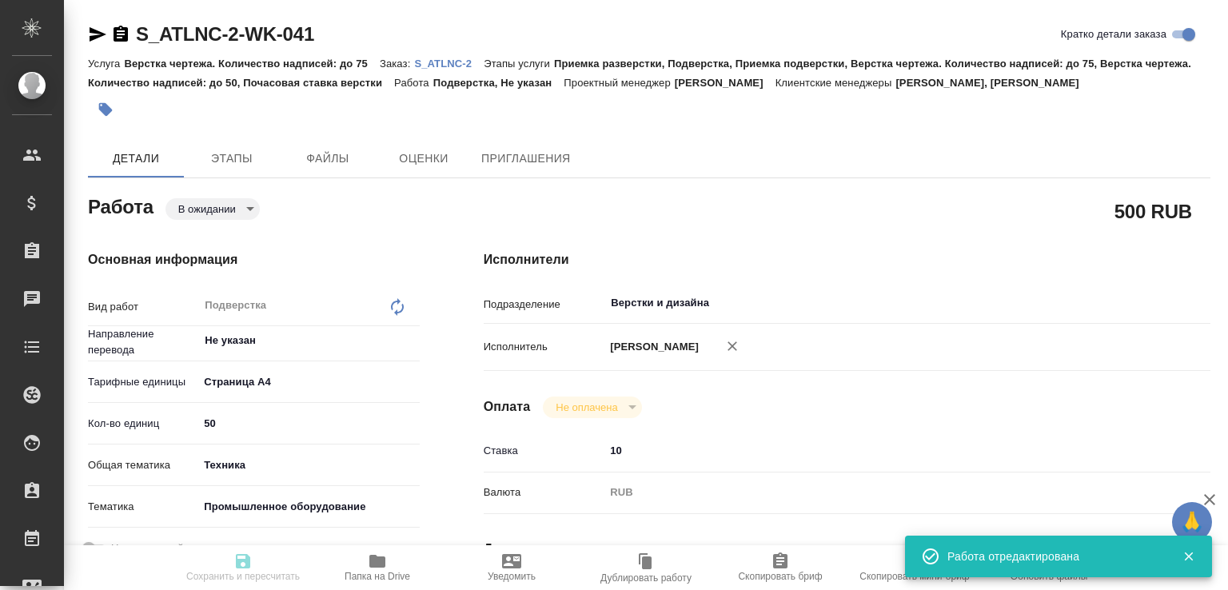
type textarea "x"
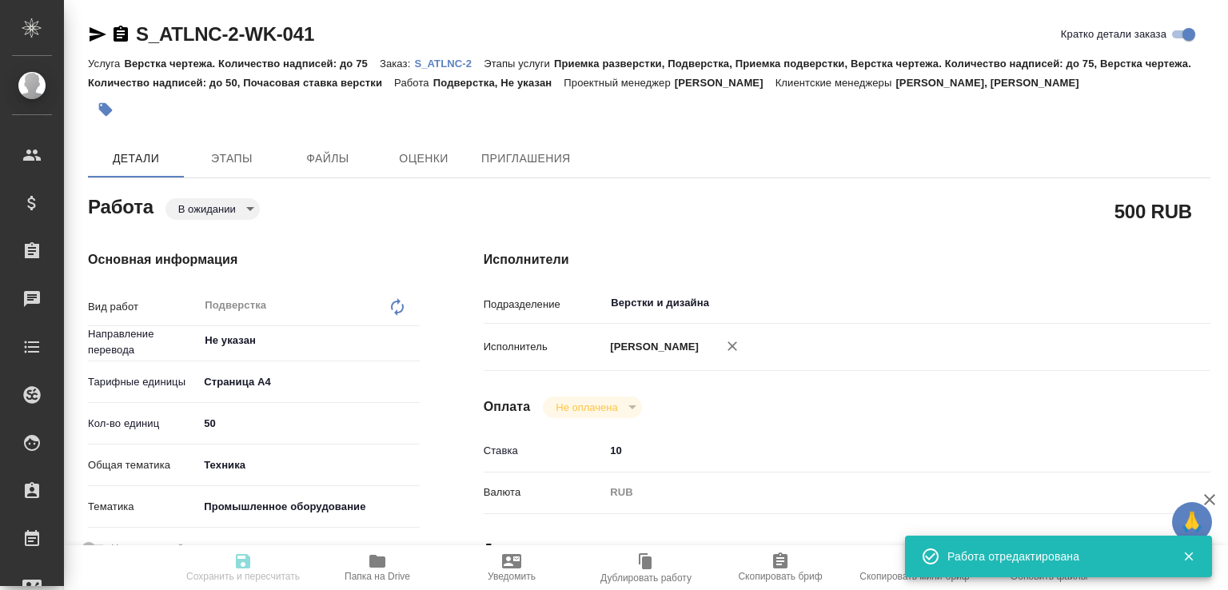
type textarea "x"
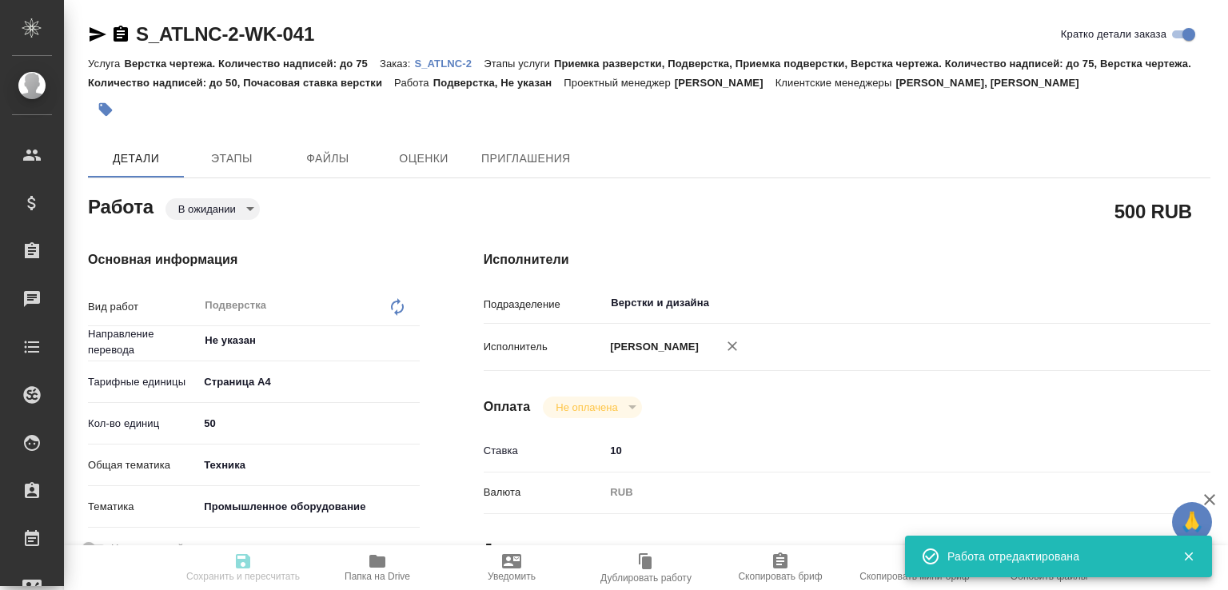
type input "pending"
type textarea "Подверстка"
type textarea "x"
type input "Не указан"
type input "5f036ec4e16dec2d6b59c8ff"
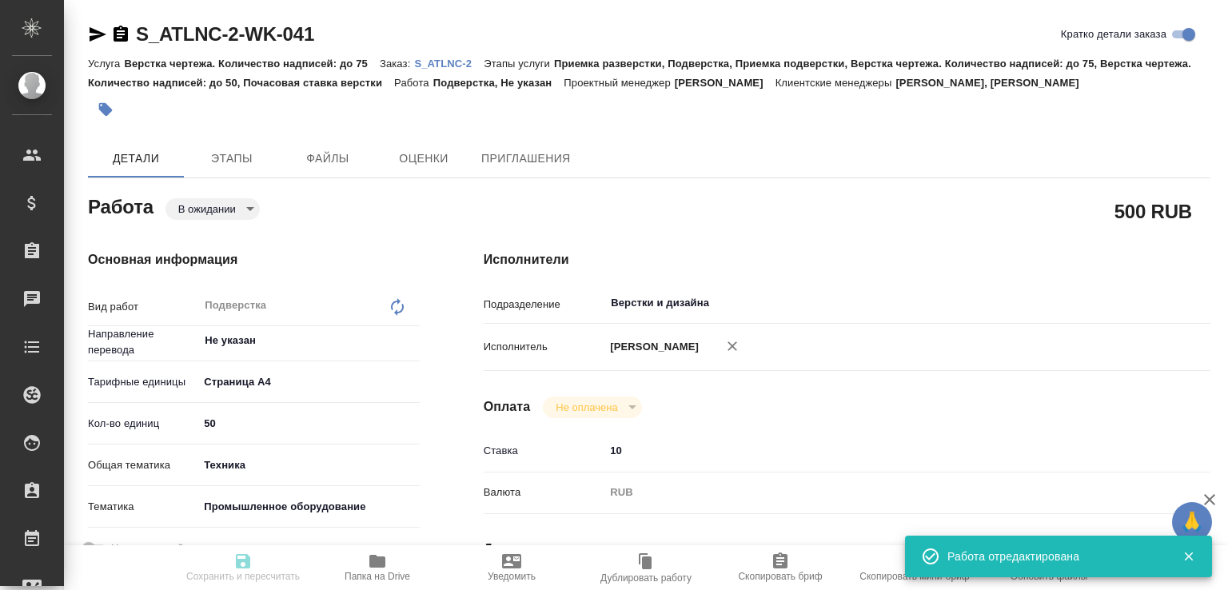
type input "50"
type input "tech"
type input "5f647205b73bc97568ca66bc"
type input "03.09.2025 17:00"
type input "05.09.2025 17:00"
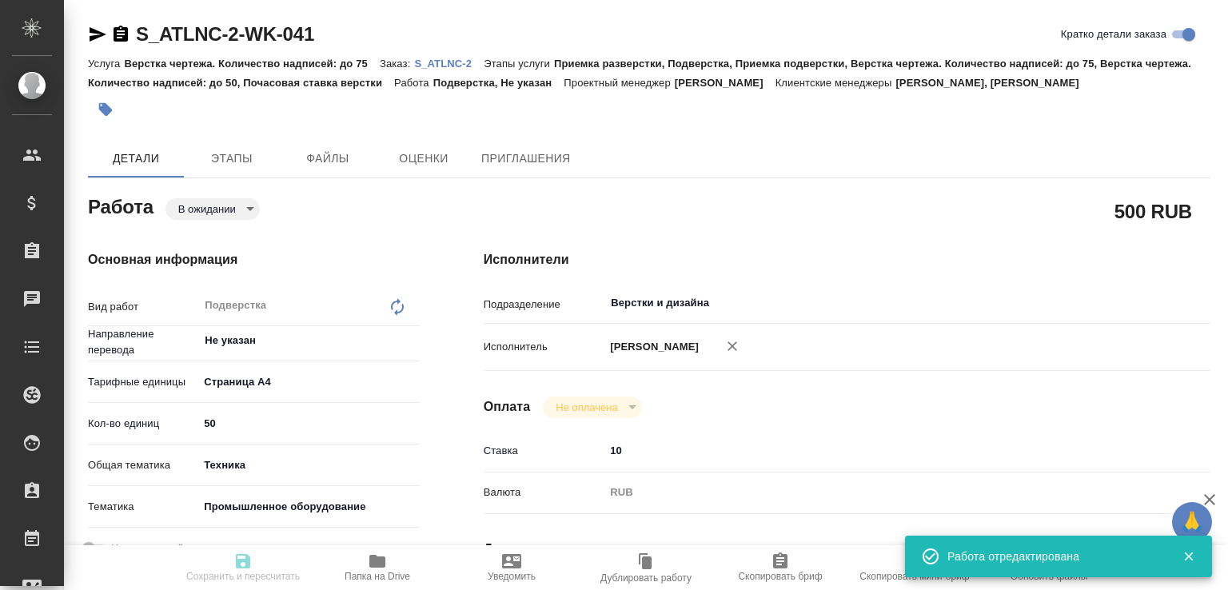
type input "05.09.2025 17:00"
type input "Верстки и дизайна"
type input "notPayed"
type input "10"
type input "RUB"
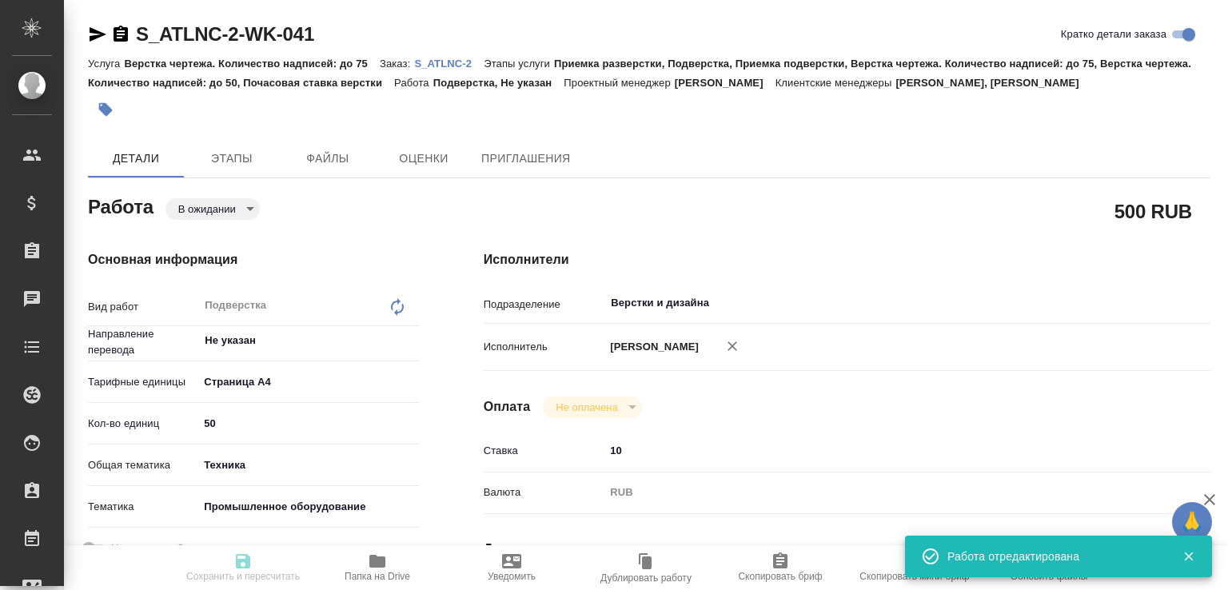
type input "[PERSON_NAME] [PERSON_NAME]"
type textarea "доп файлы"
type textarea "x"
type textarea "/Clients/ООО ГК Атлантис/Orders/S_ATLNC-2/DTP/S_ATLNC-2-WK-041"
type textarea "x"
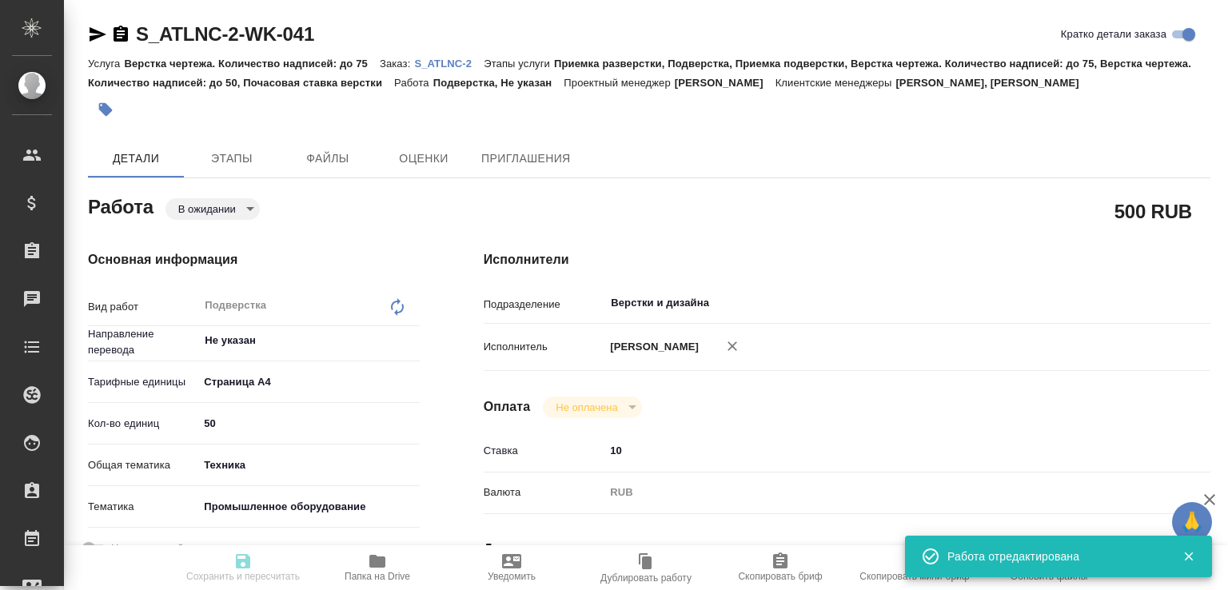
type input "S_ATLNC-2"
type input "Верстка чертежа. Количество надписей: до 75"
type input "Приемка разверстки, Подверстка, Приемка подверстки, Верстка чертежа. Количество…"
type input "Усманова Ольга, Никифорова Валерия"
type input "[PERSON_NAME] [PERSON_NAME]"
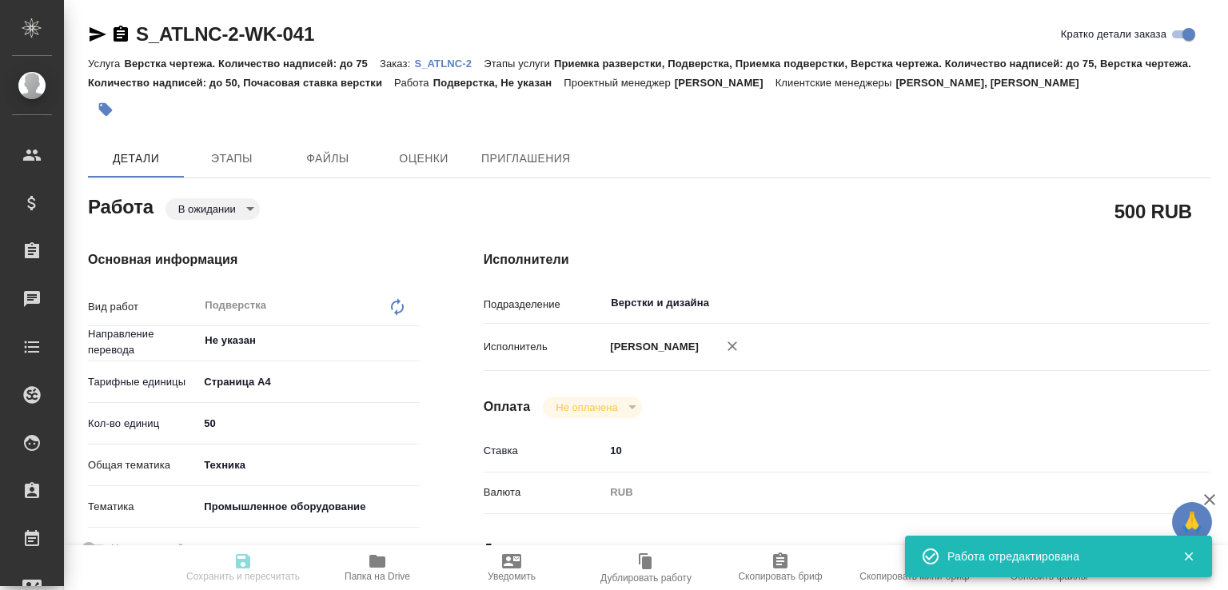
type input "/Clients/ООО ГК Атлантис/Orders/S_ATLNC-2"
type textarea "x"
type textarea "сдаем все к 28.08, последние 5 файлов (=50 чертежей) после 28.08 - asap по гото…"
type textarea "x"
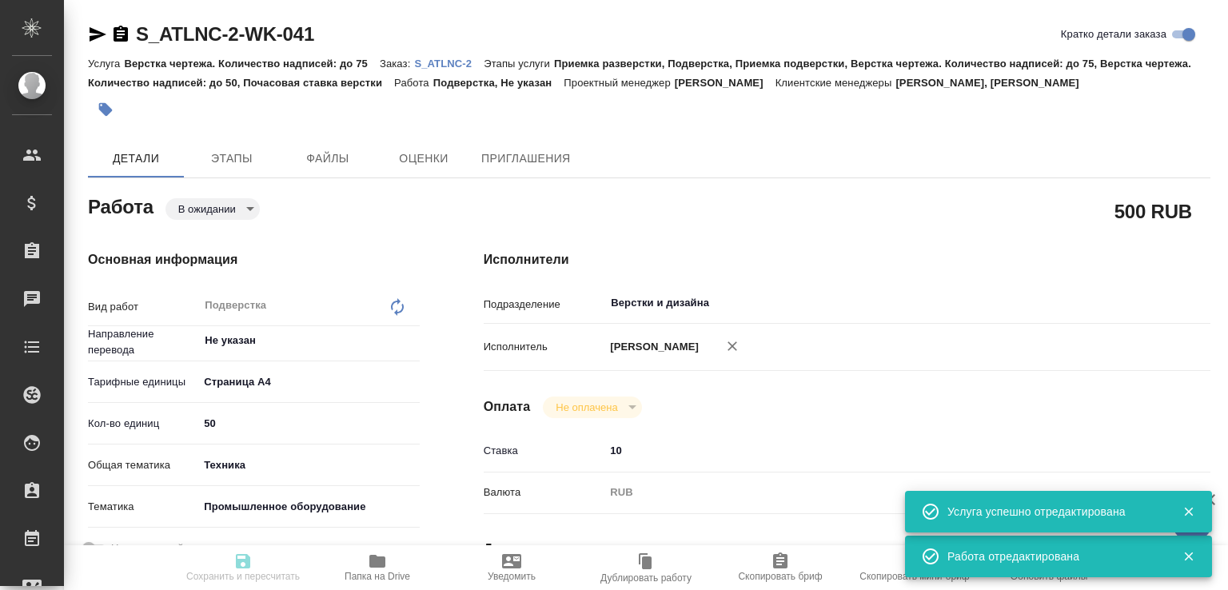
type textarea "x"
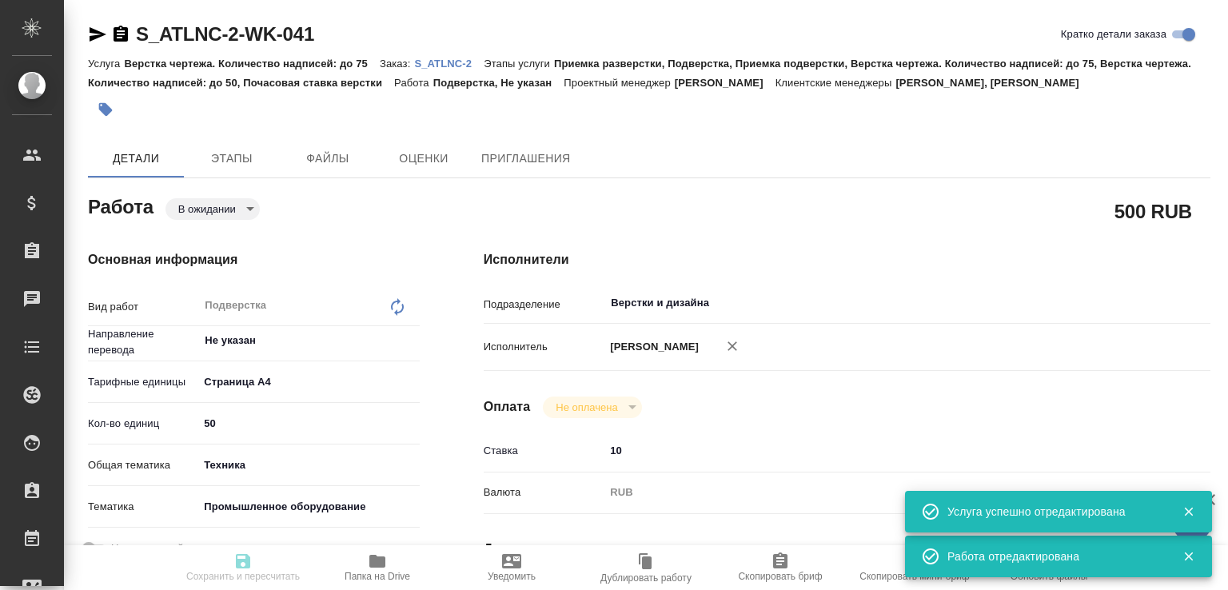
type textarea "x"
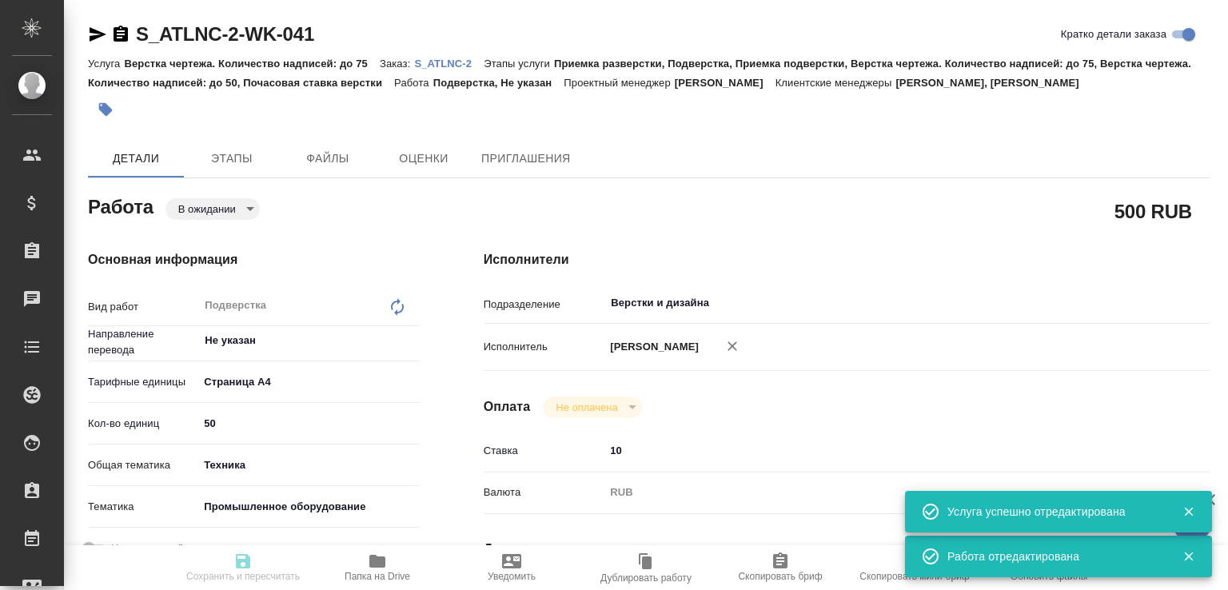
type textarea "x"
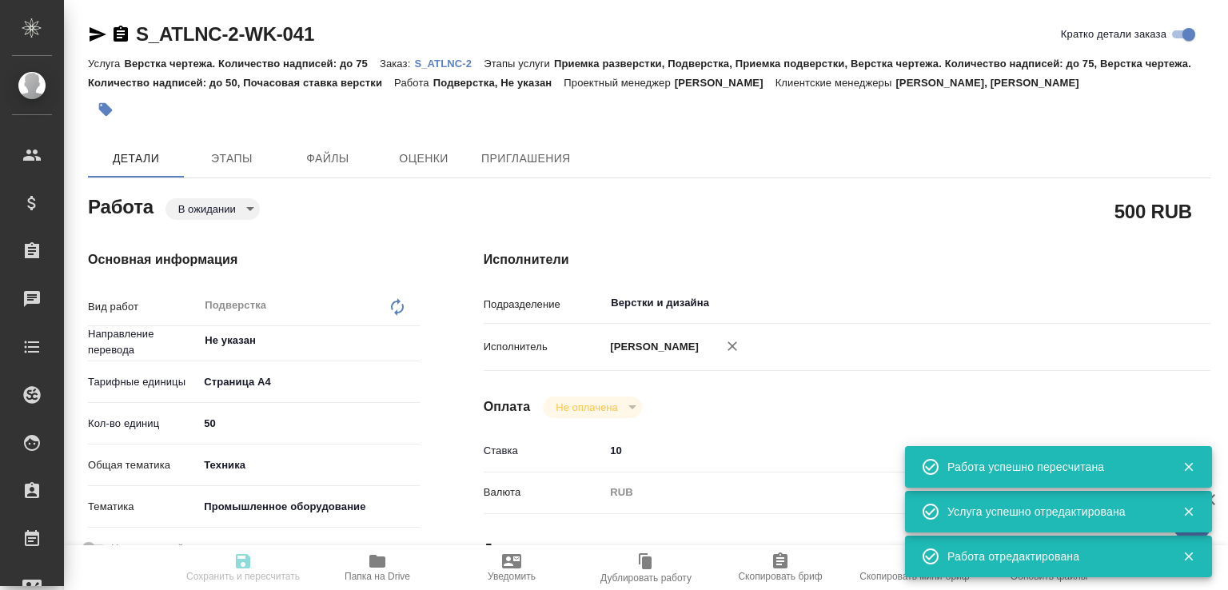
type input "pending"
type textarea "Подверстка"
type textarea "x"
type input "Не указан"
type input "5f036ec4e16dec2d6b59c8ff"
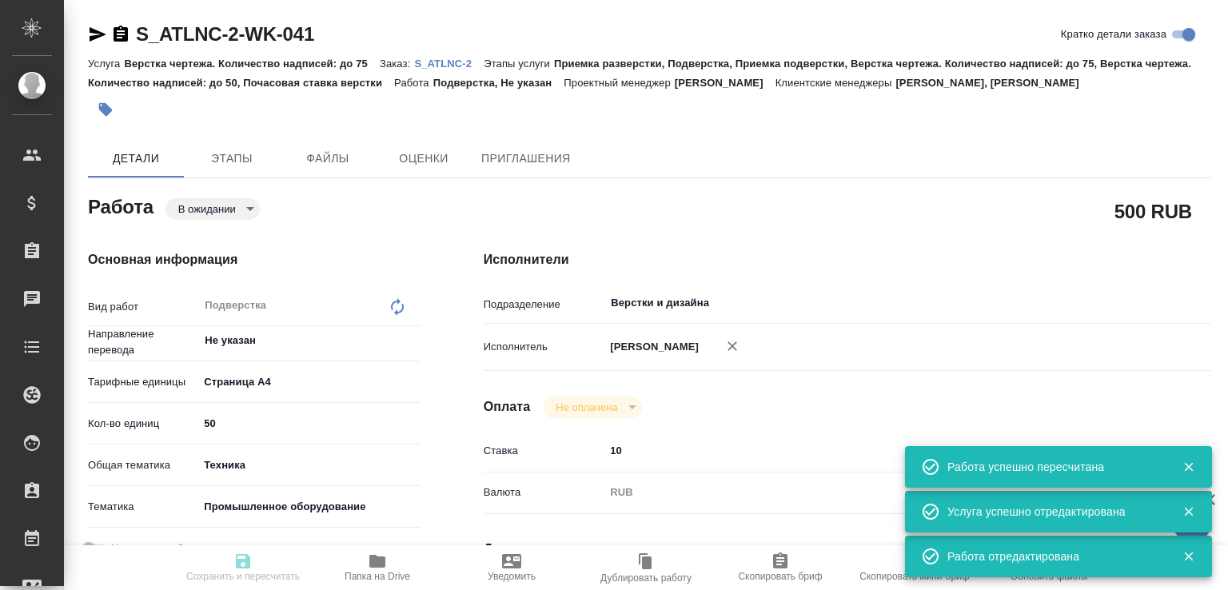
type input "50"
type input "tech"
type input "5f647205b73bc97568ca66bc"
type input "03.09.2025 17:00"
type input "05.09.2025 17:00"
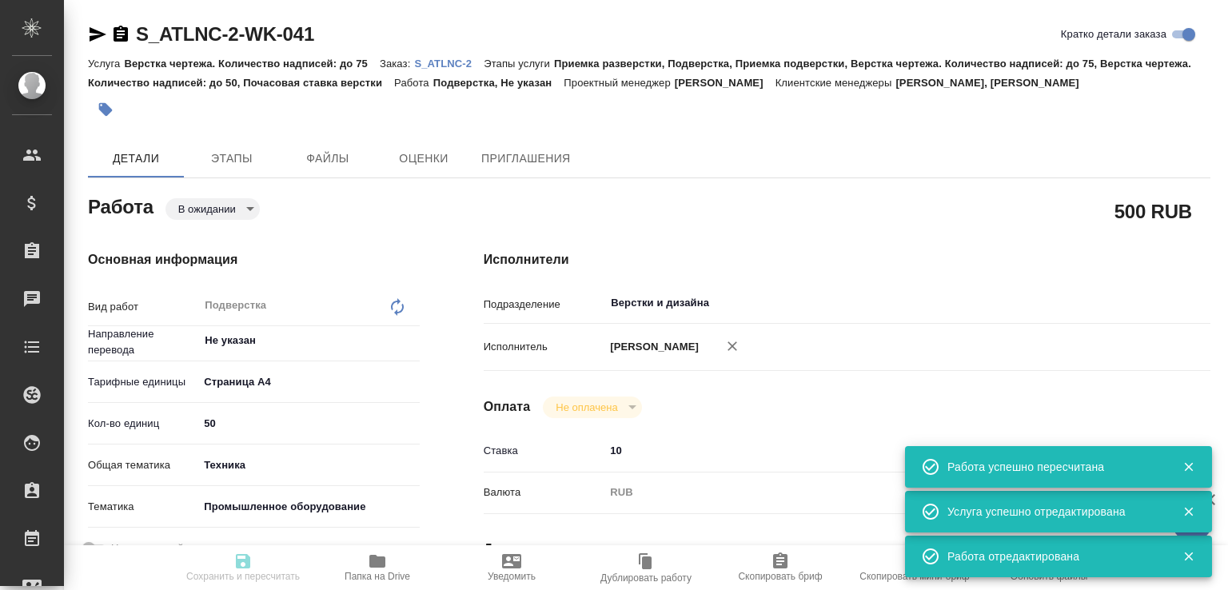
type input "05.09.2025 17:00"
type input "Верстки и дизайна"
type input "notPayed"
type input "10"
type input "RUB"
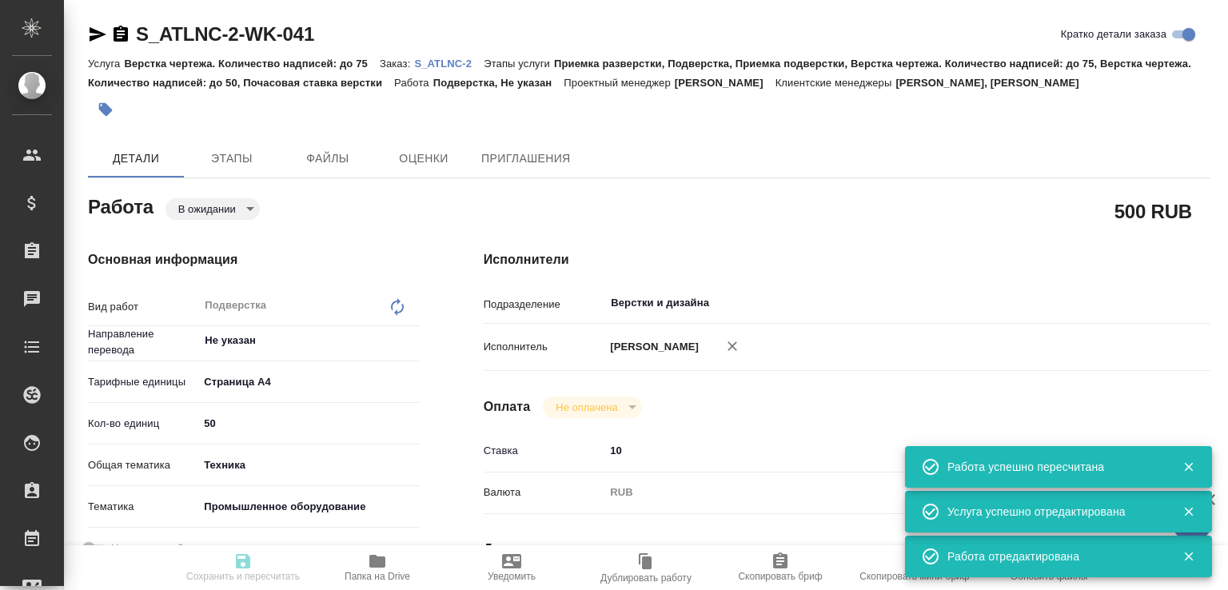
type input "[PERSON_NAME] [PERSON_NAME]"
type textarea "доп файлы"
type textarea "x"
type textarea "/Clients/ООО ГК Атлантис/Orders/S_ATLNC-2/DTP/S_ATLNC-2-WK-041"
type textarea "x"
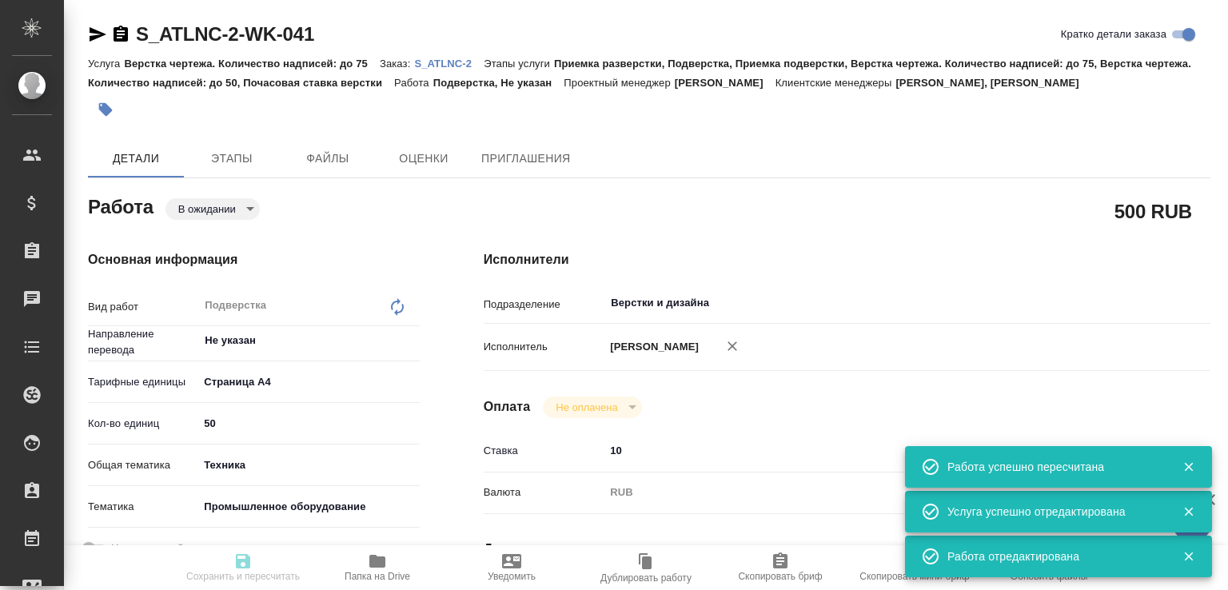
type input "S_ATLNC-2"
type input "Верстка чертежа. Количество надписей: до 75"
type input "Приемка разверстки, Подверстка, Приемка подверстки, Верстка чертежа. Количество…"
type input "Усманова Ольга, Никифорова Валерия"
type input "[PERSON_NAME] [PERSON_NAME]"
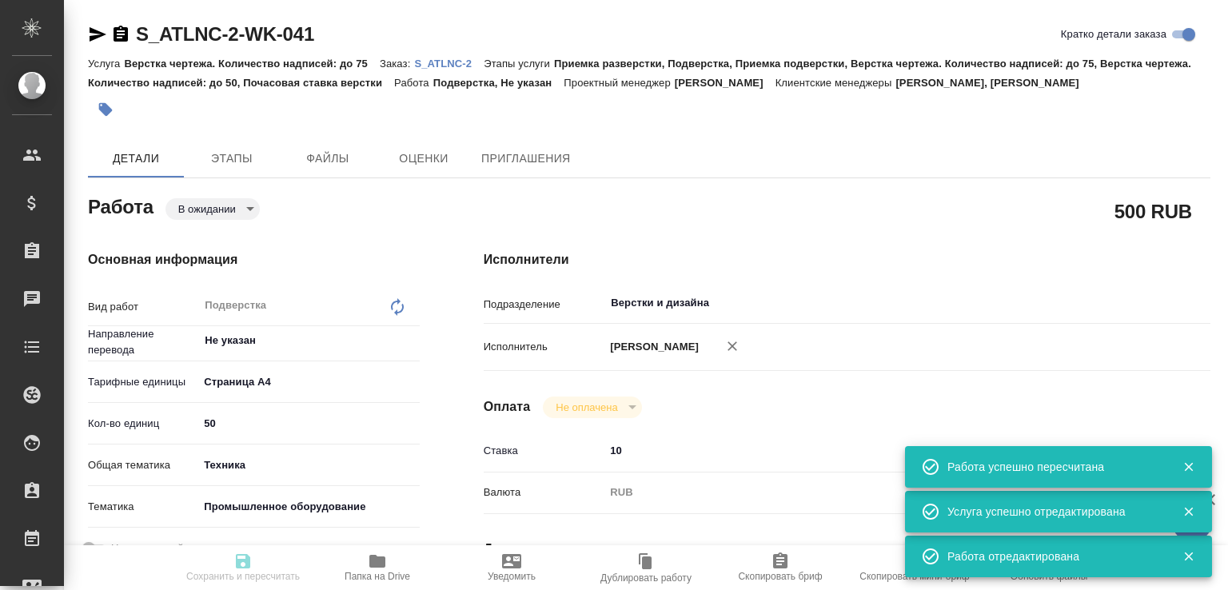
type input "/Clients/ООО ГК Атлантис/Orders/S_ATLNC-2"
type textarea "x"
type textarea "сдаем все к 28.08, последние 5 файлов (=50 чертежей) после 28.08 - asap по гото…"
type textarea "x"
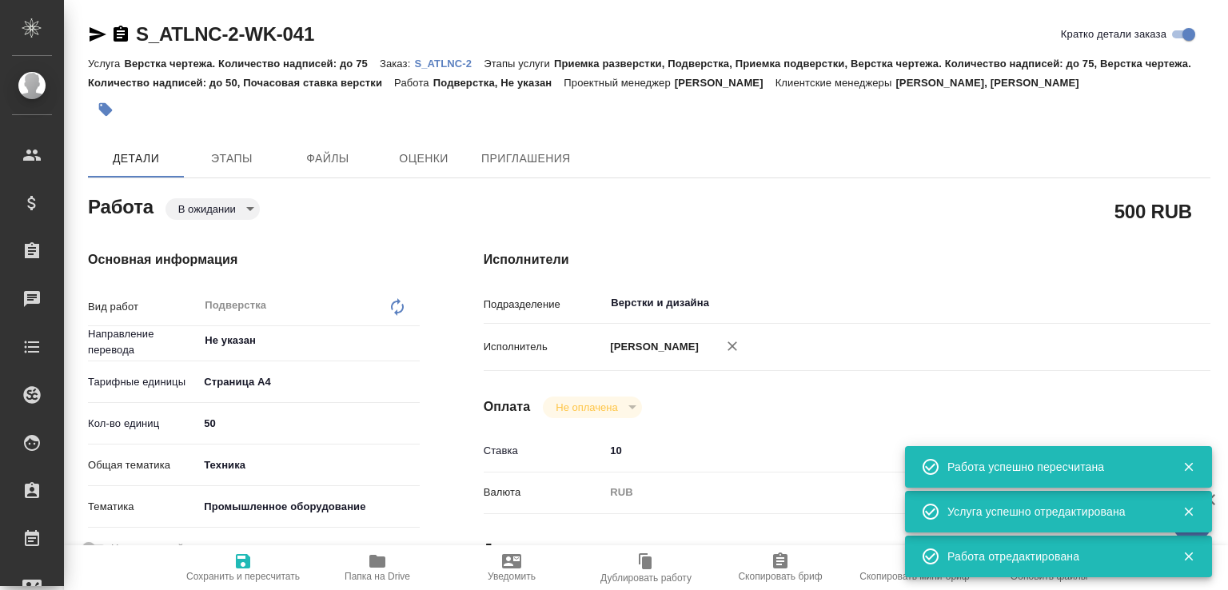
type textarea "x"
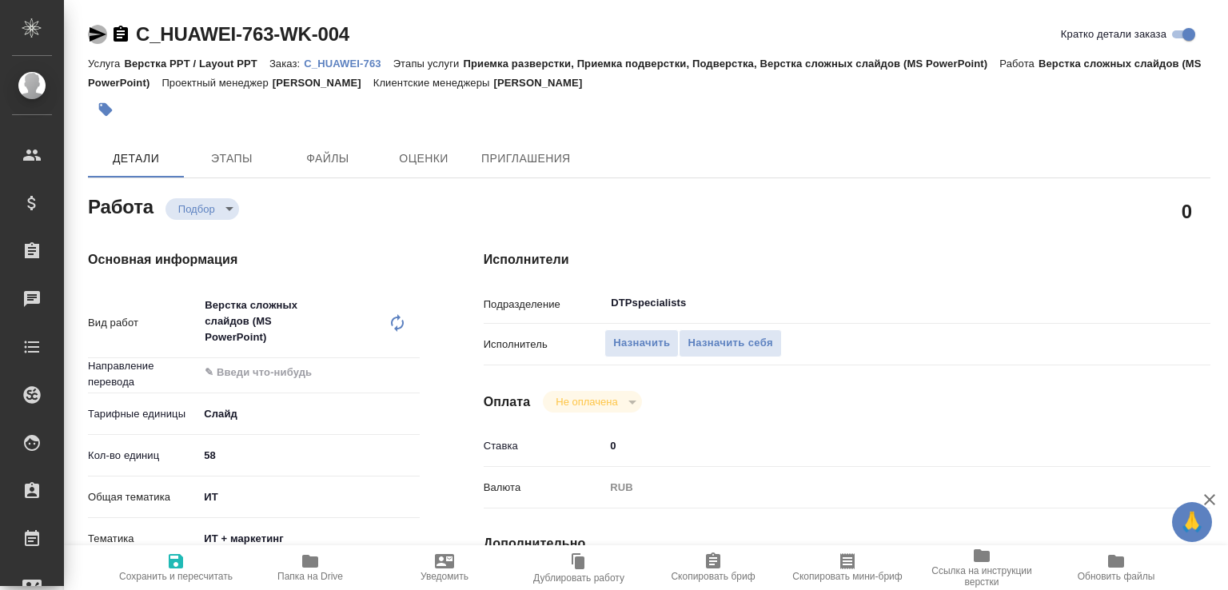
click at [92, 30] on icon "button" at bounding box center [98, 34] width 17 height 14
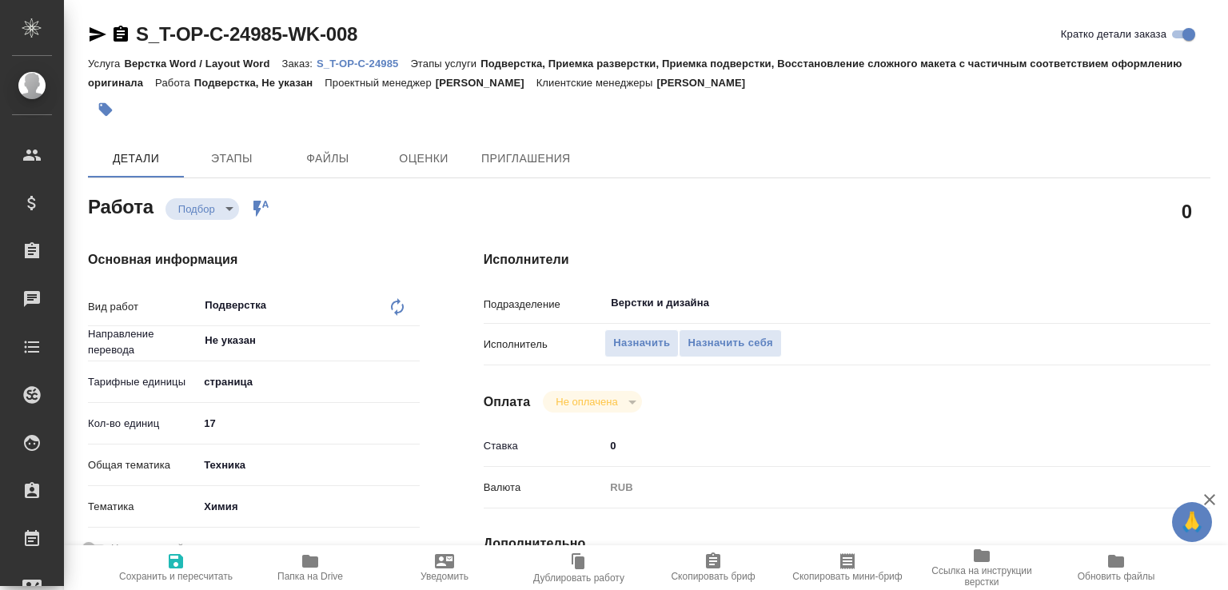
click at [394, 62] on p "S_T-OP-C-24985" at bounding box center [364, 64] width 94 height 12
click at [118, 33] on icon "button" at bounding box center [121, 34] width 14 height 16
click at [656, 333] on button "Назначить" at bounding box center [641, 343] width 74 height 28
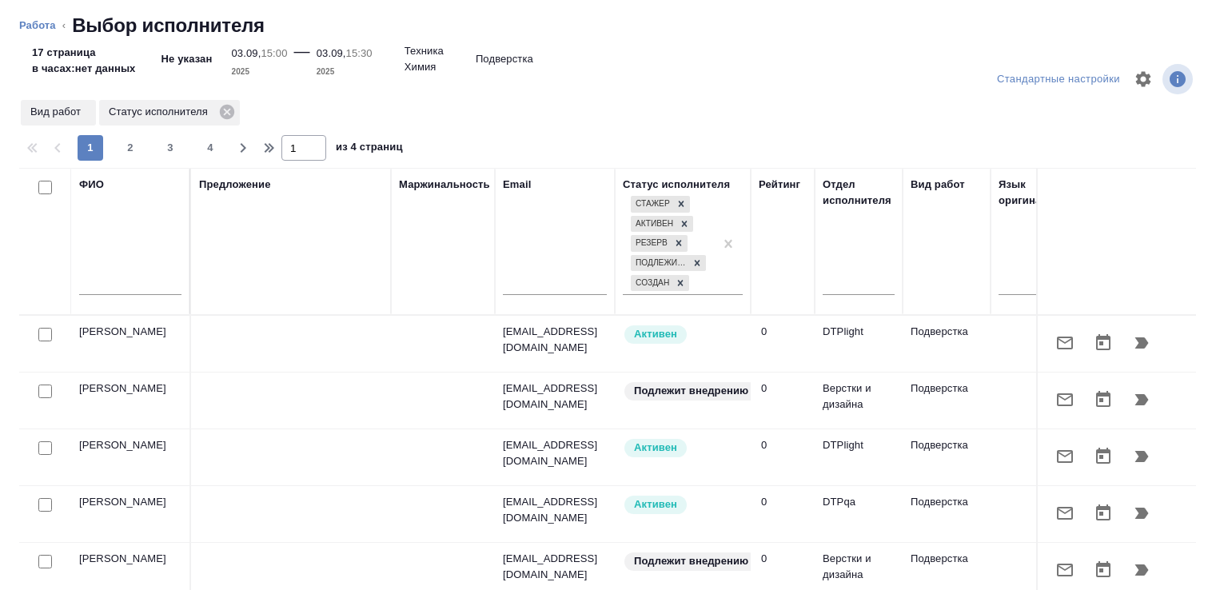
click at [137, 288] on input "text" at bounding box center [130, 285] width 102 height 20
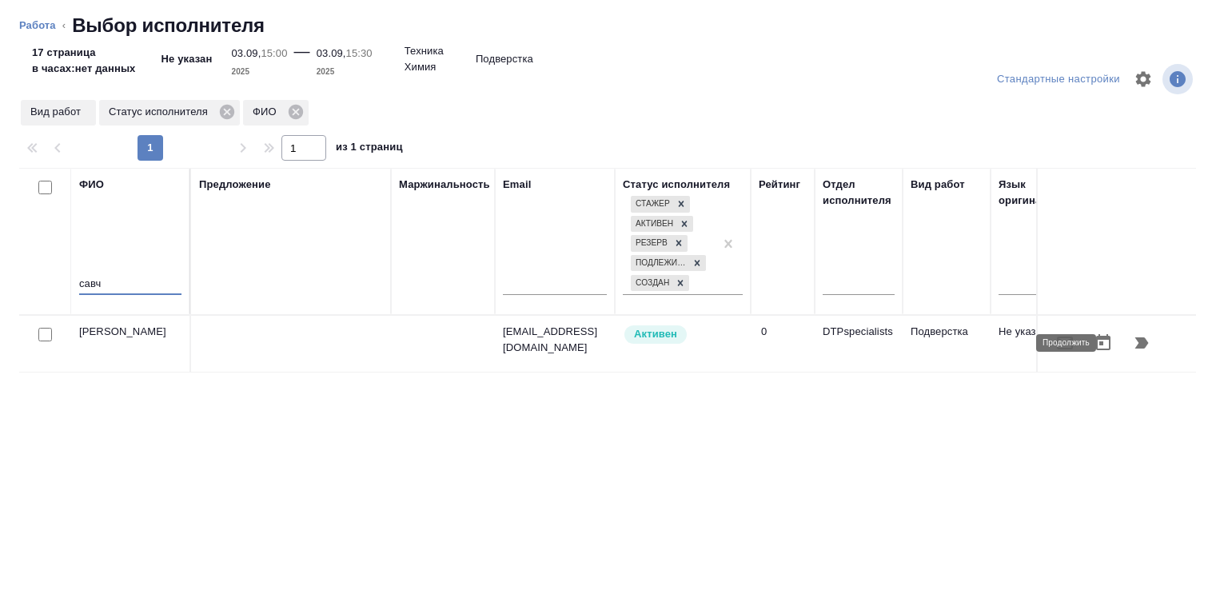
type input "савч"
click at [1143, 345] on button "button" at bounding box center [1141, 343] width 38 height 38
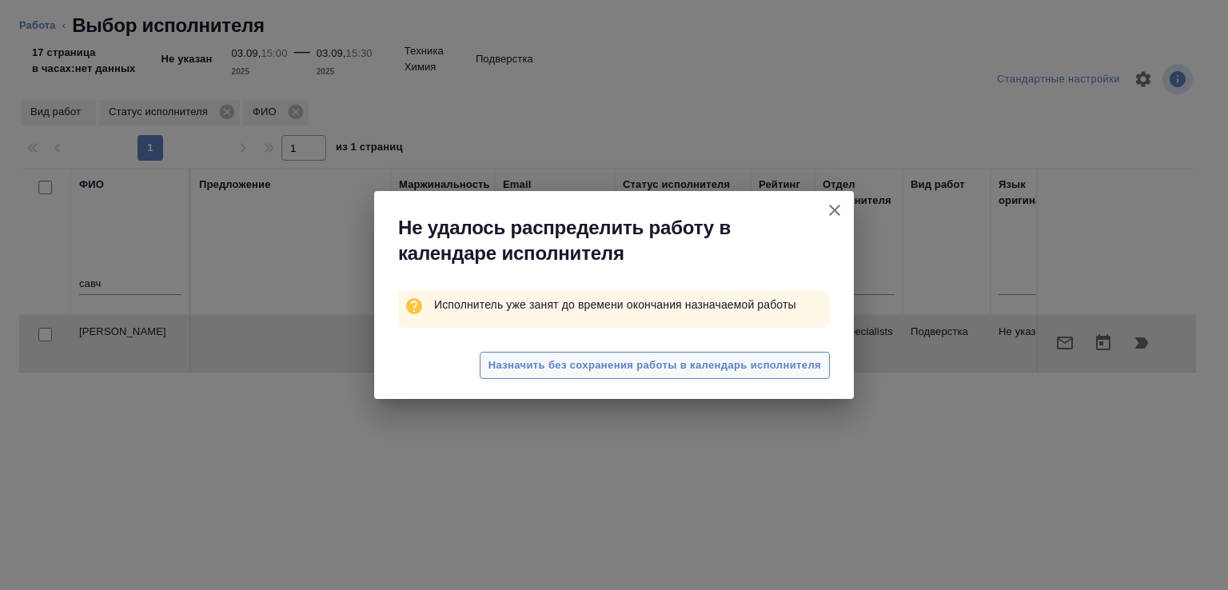
click at [537, 362] on span "Назначить без сохранения работы в календарь исполнителя" at bounding box center [654, 365] width 333 height 18
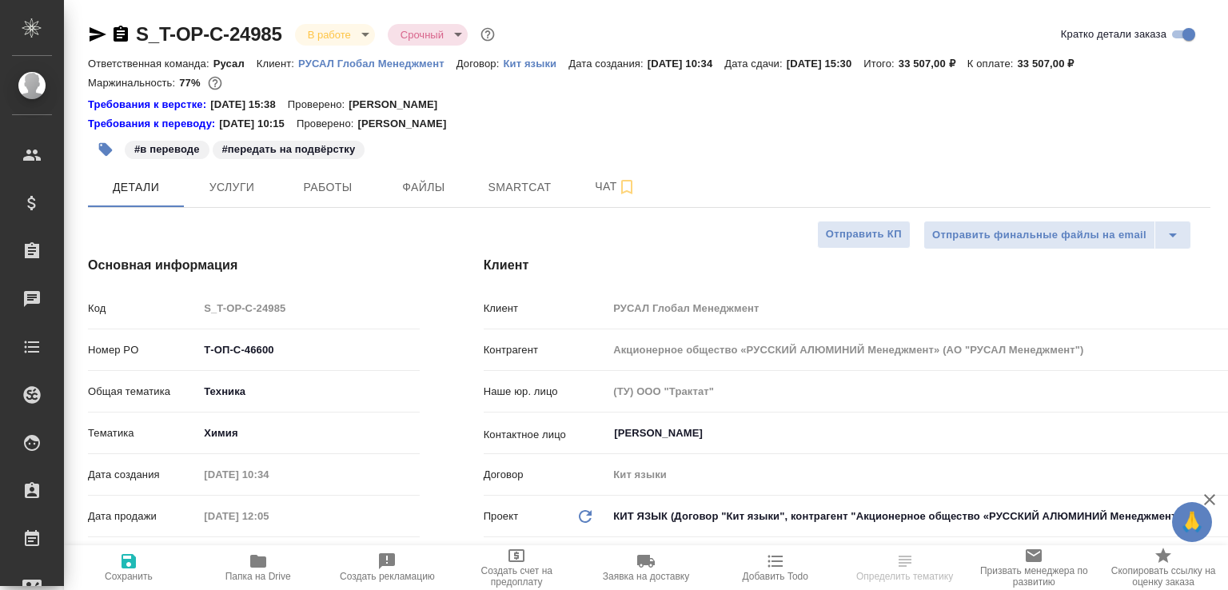
select select "RU"
click at [317, 196] on span "Работы" at bounding box center [327, 187] width 77 height 20
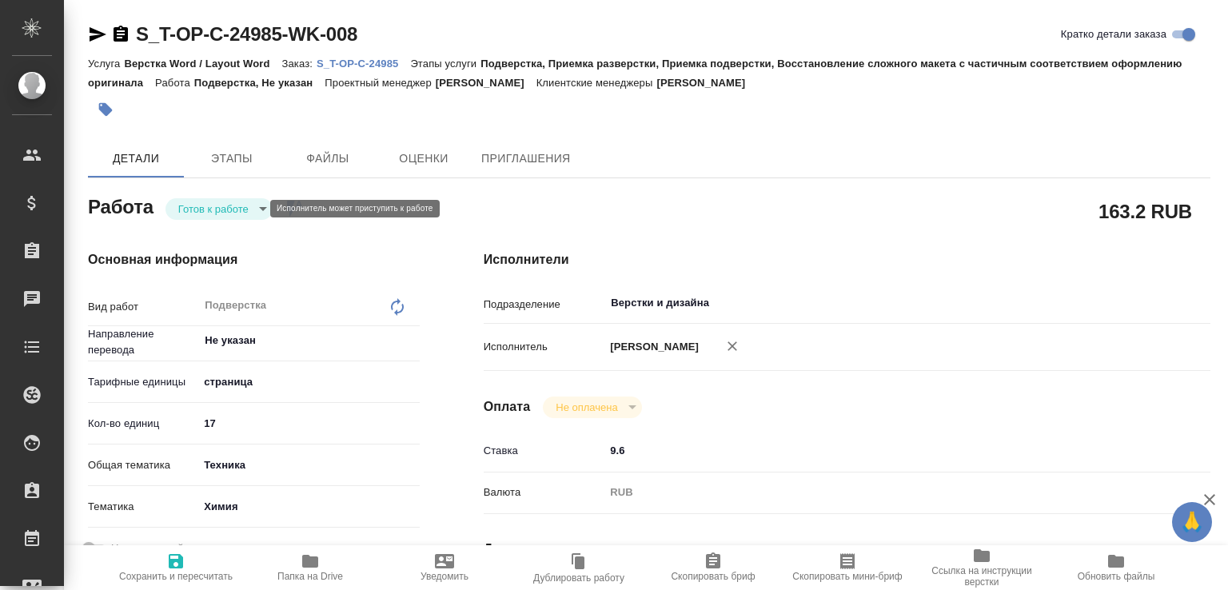
click at [243, 212] on body "🙏 .cls-1 fill:#fff; AWATERA [PERSON_NAME]malofeeva Клиенты Спецификации Заказы …" at bounding box center [614, 295] width 1228 height 590
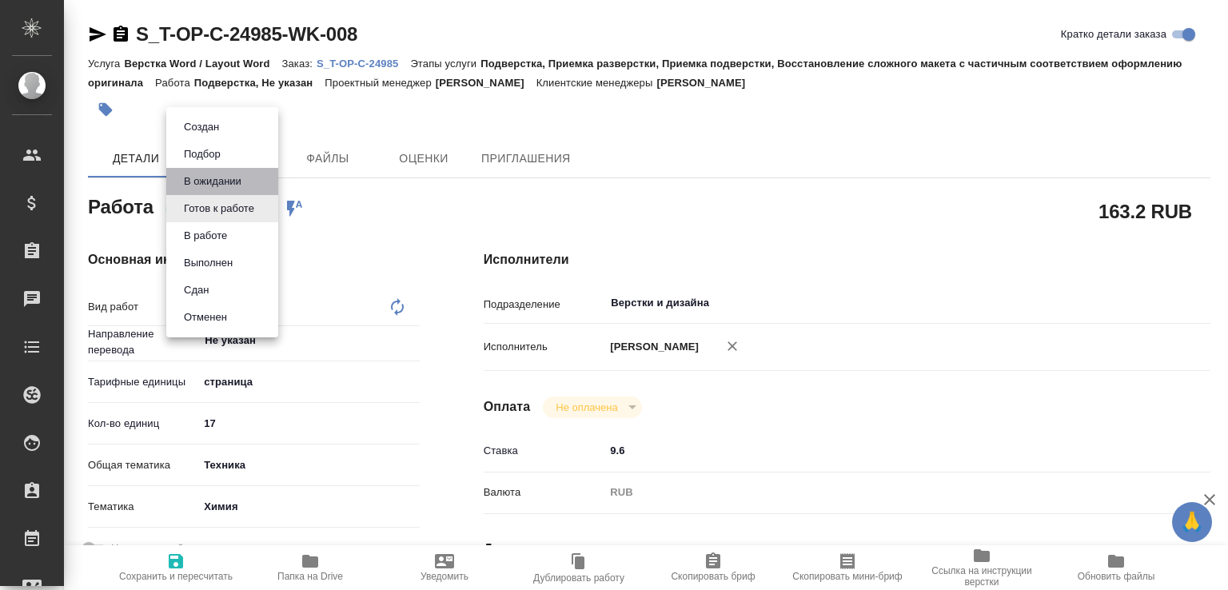
click at [253, 171] on li "В ожидании" at bounding box center [222, 181] width 112 height 27
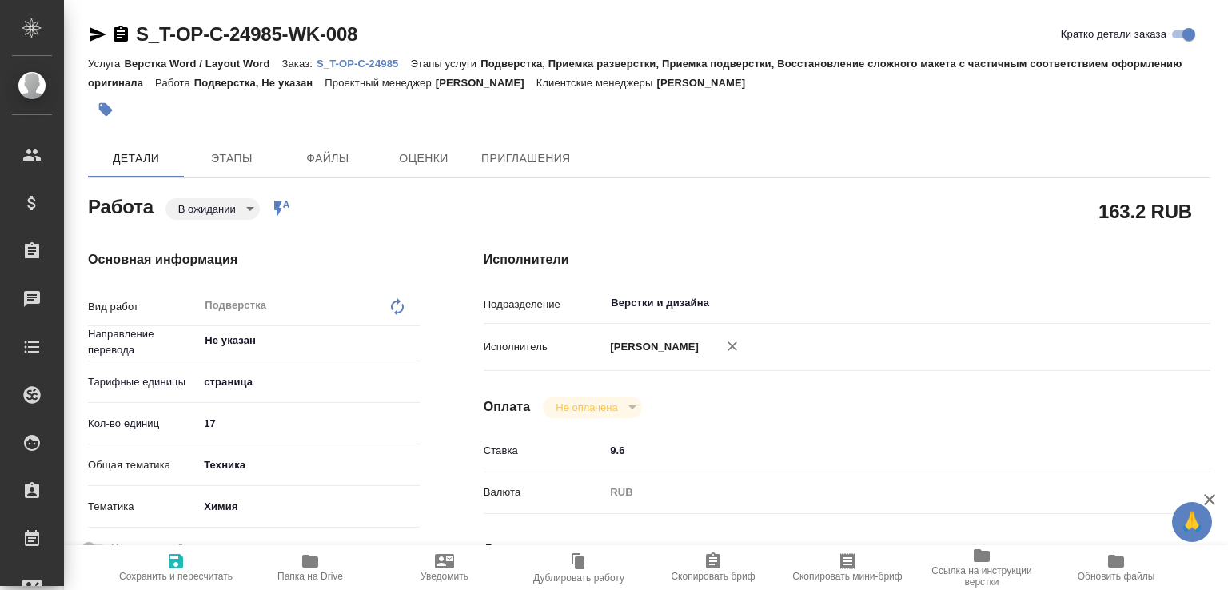
type textarea "x"
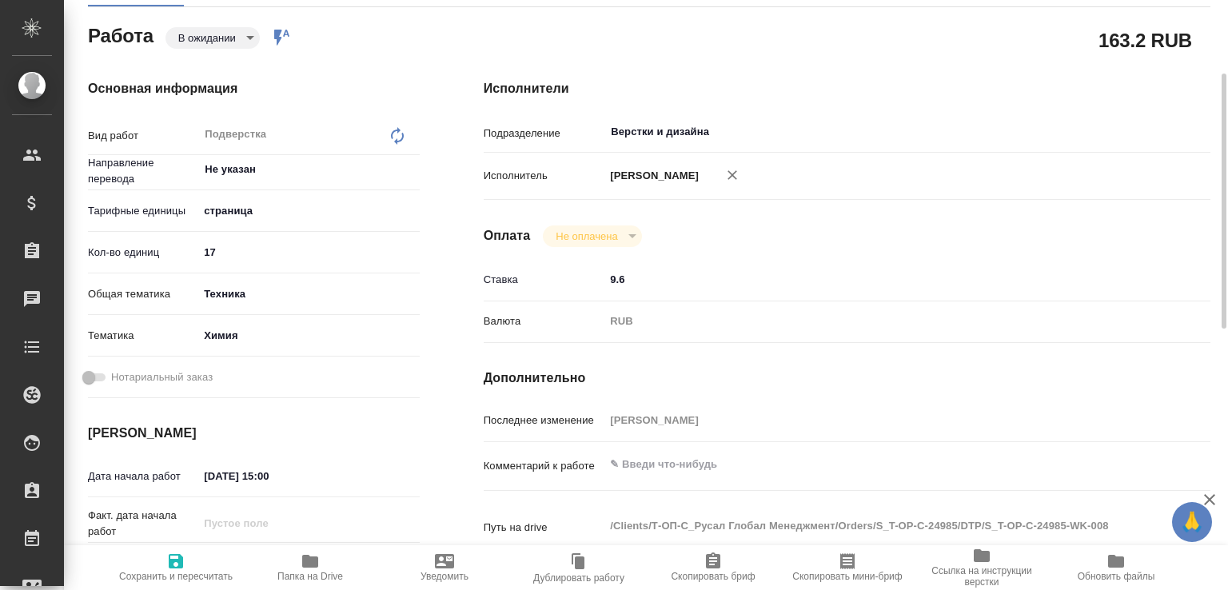
type textarea "x"
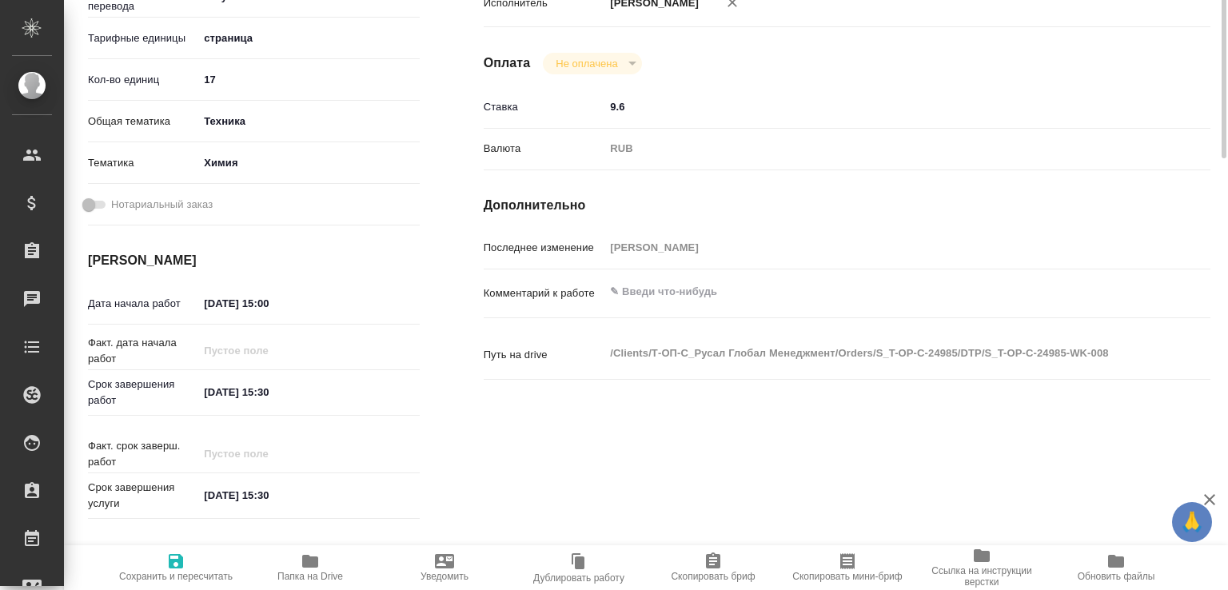
scroll to position [173, 0]
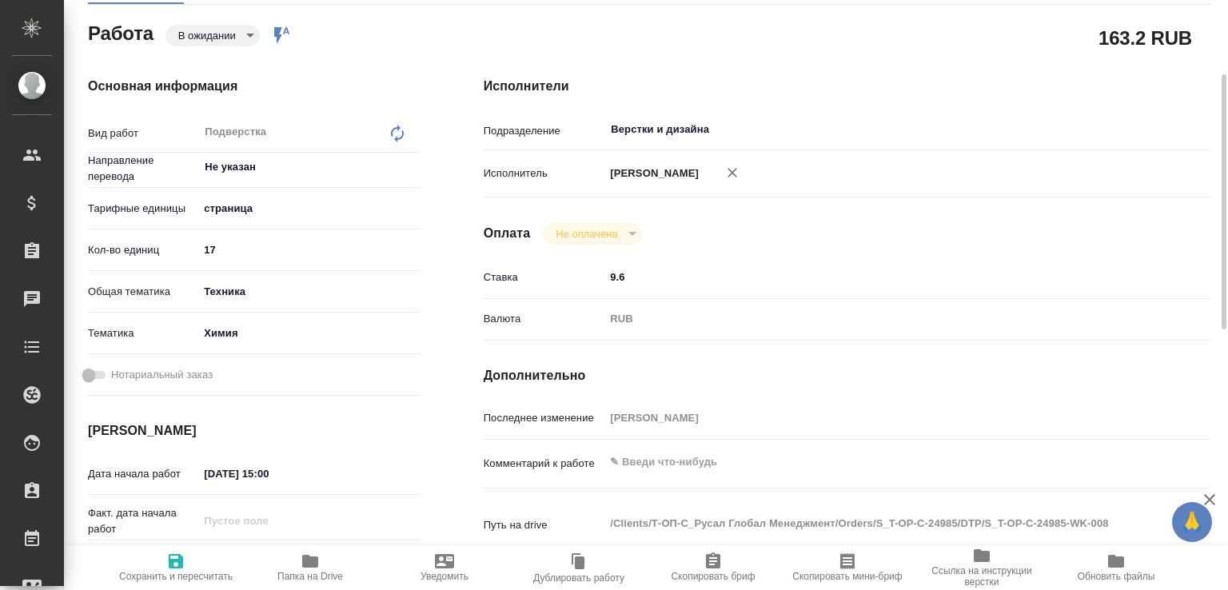
click at [192, 557] on span "Сохранить и пересчитать" at bounding box center [175, 567] width 115 height 30
type textarea "x"
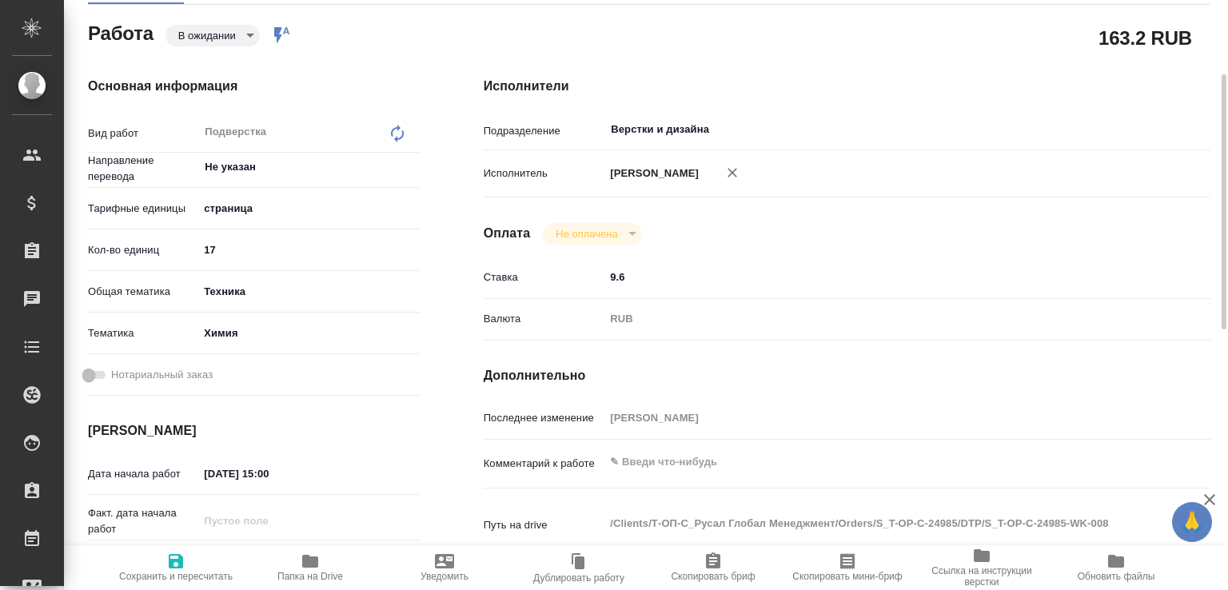
type textarea "x"
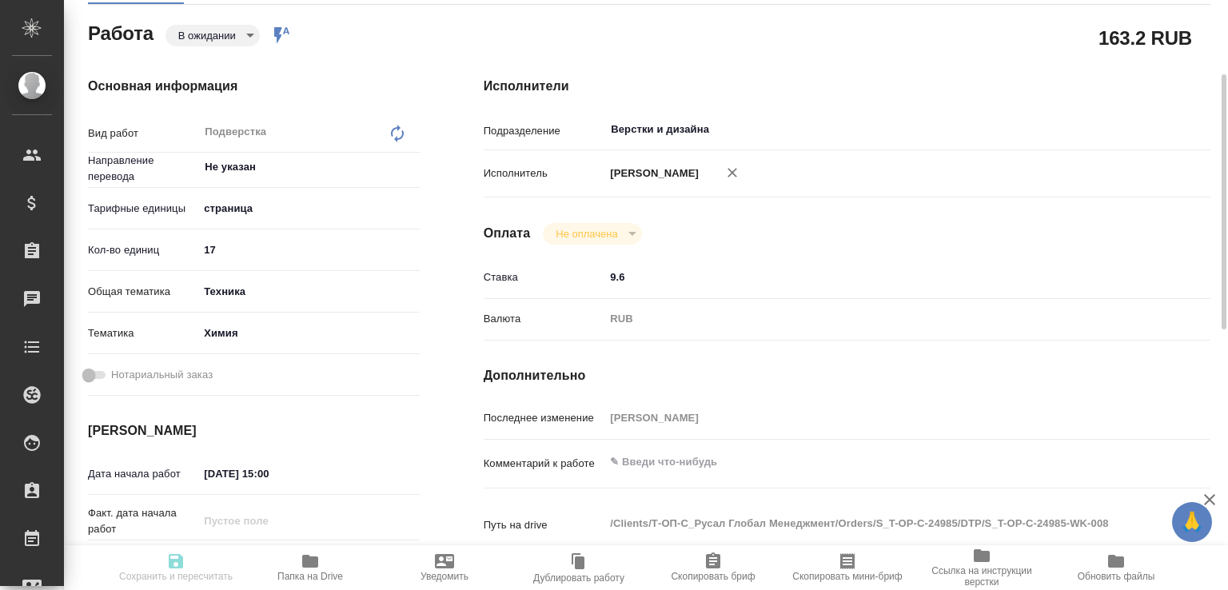
type textarea "x"
type input "pending"
type textarea "Подверстка"
type textarea "x"
type input "Не указан"
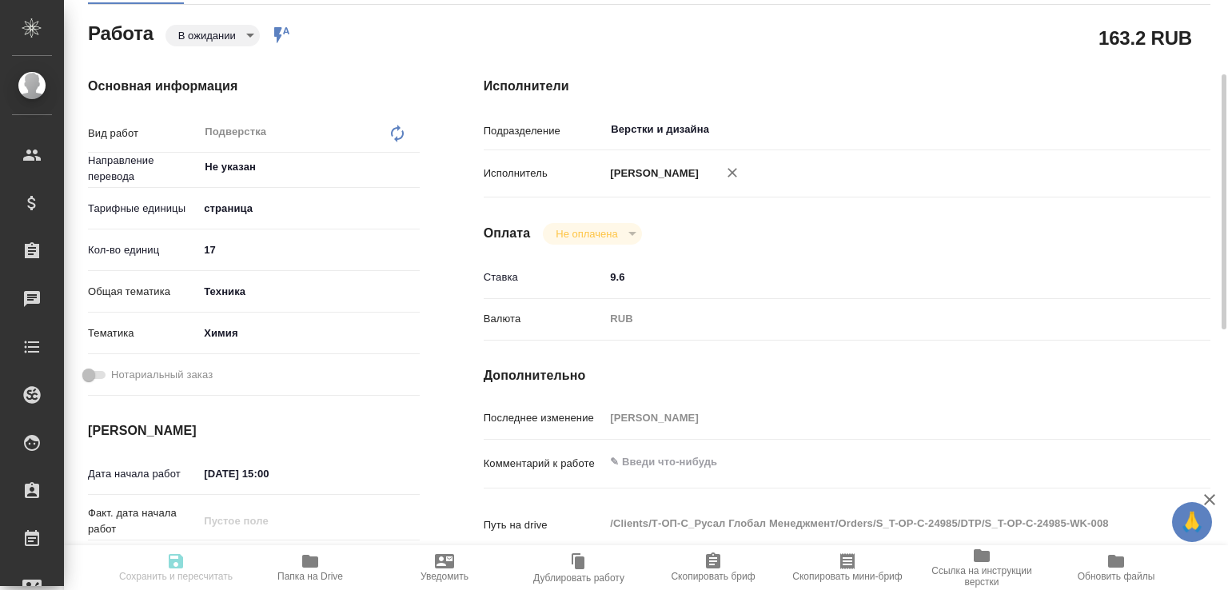
type input "5a8b1489cc6b4906c91bfdb2"
type input "17"
type input "tech"
type input "5a8b8b956a9677013d343d8b"
type input "[DATE] 15:00"
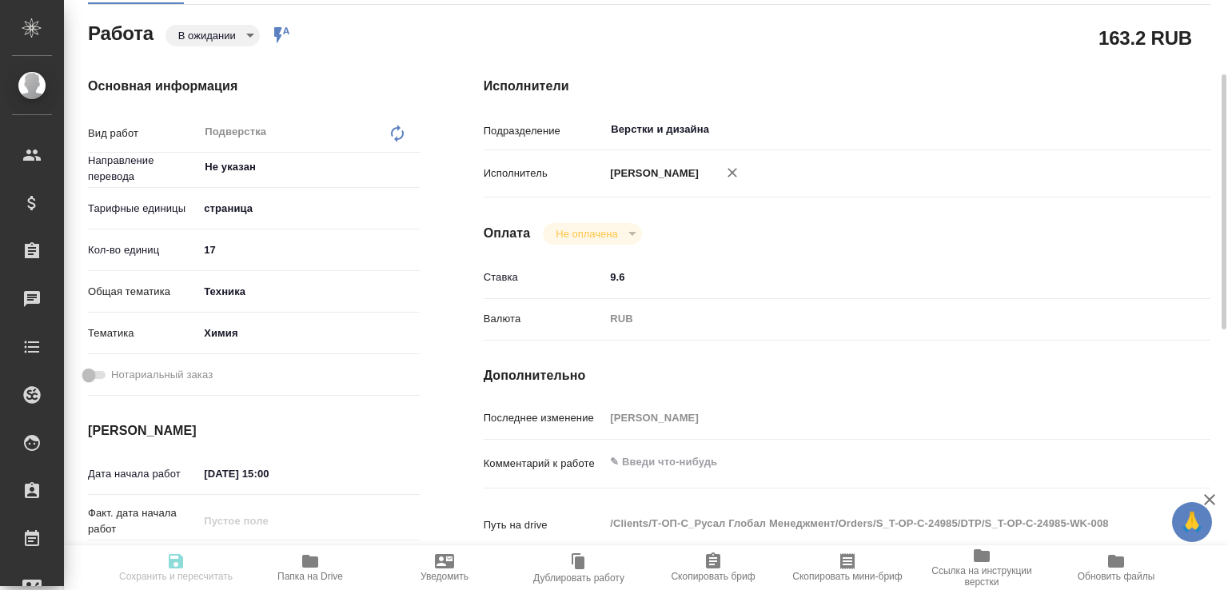
type input "[DATE] 15:30"
type input "Верстки и дизайна"
type input "notPayed"
type input "9.6"
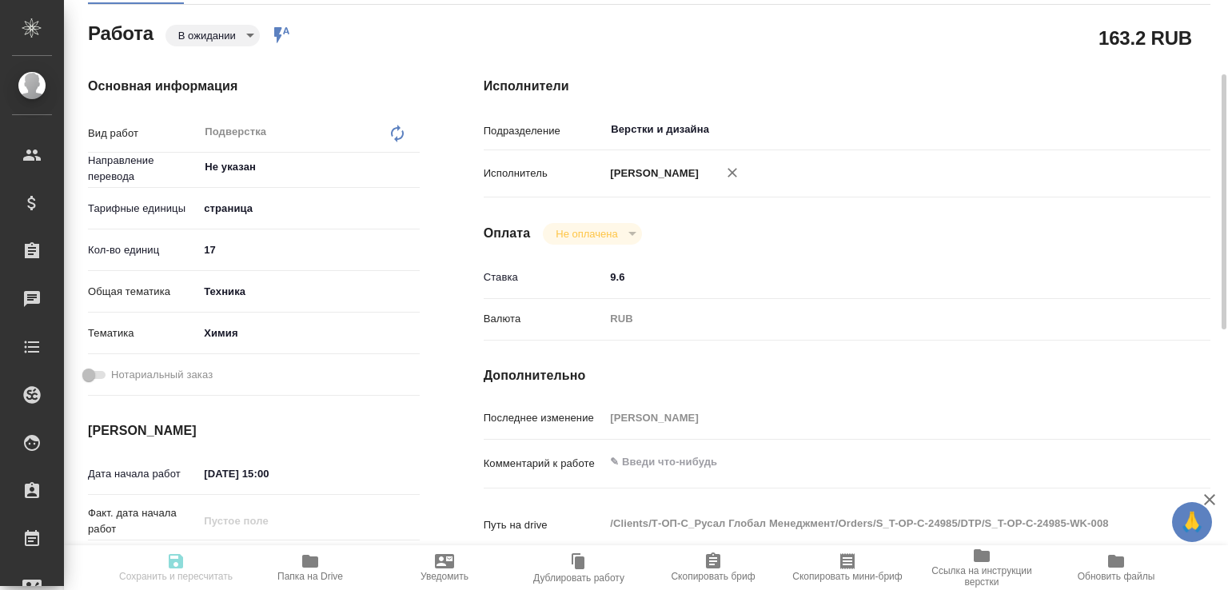
type input "RUB"
type input "[PERSON_NAME]"
type textarea "x"
type textarea "/Clients/Т-ОП-С_Русал Глобал Менеджмент/Orders/S_T-OP-C-24985/DTP/S_T-OP-C-2498…"
type textarea "x"
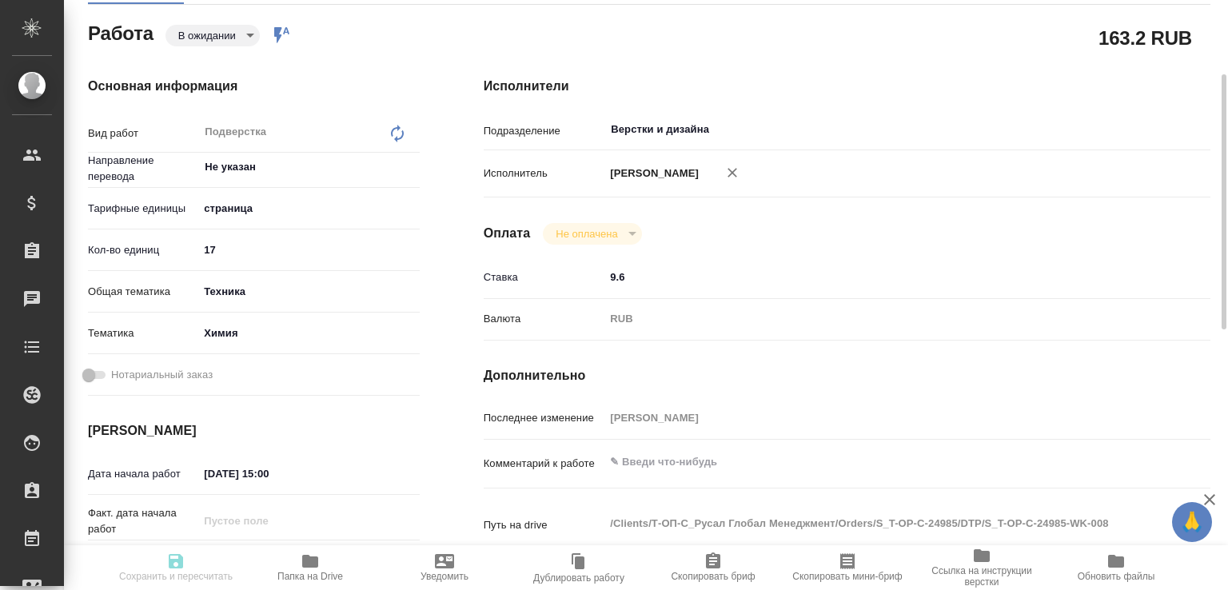
type input "S_T-OP-C-24985"
type input "Т-ОП-С-46600"
type input "Верстка Word / Layout Word"
type input "Подверстка, Приемка разверстки, Приемка подверстки, Восстановление сложного мак…"
type input "[PERSON_NAME]"
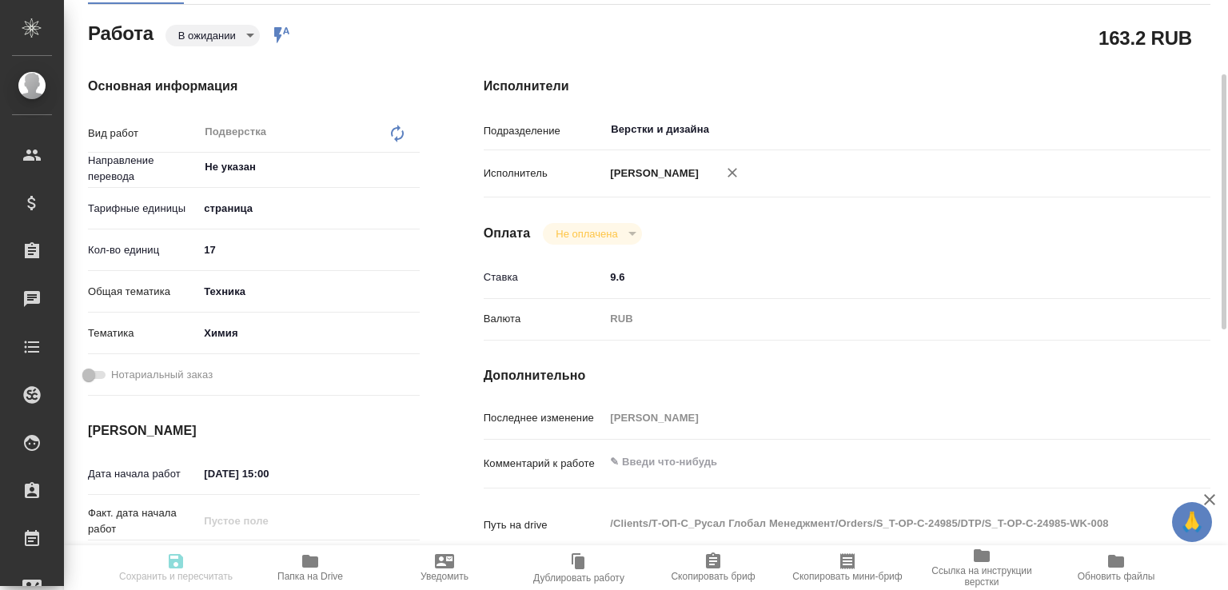
type input "/Clients/Т-ОП-С_Русал Глобал Менеджмент/Orders/S_T-OP-C-24985"
type textarea "x"
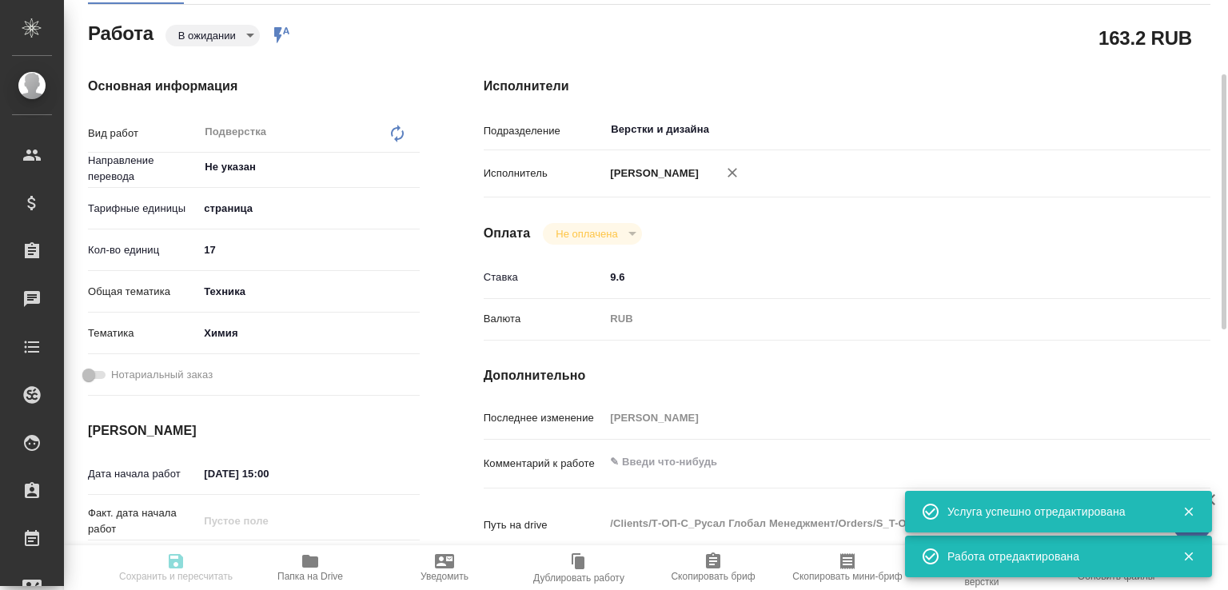
type textarea "x"
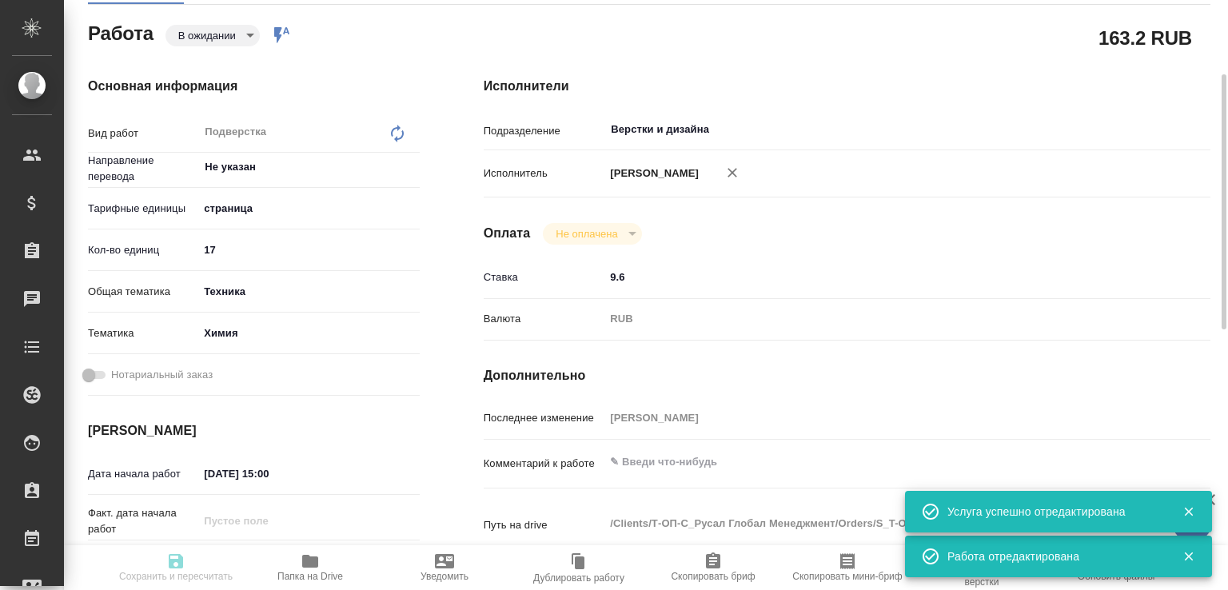
type textarea "x"
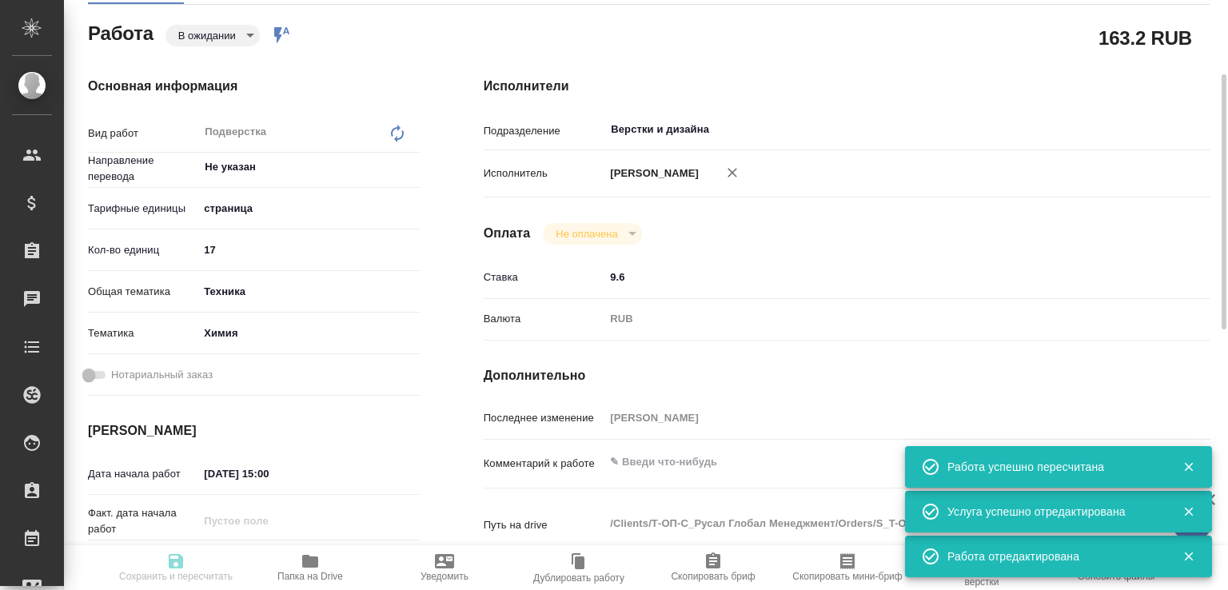
type input "pending"
type textarea "Подверстка"
type textarea "x"
type input "Не указан"
type input "5a8b1489cc6b4906c91bfdb2"
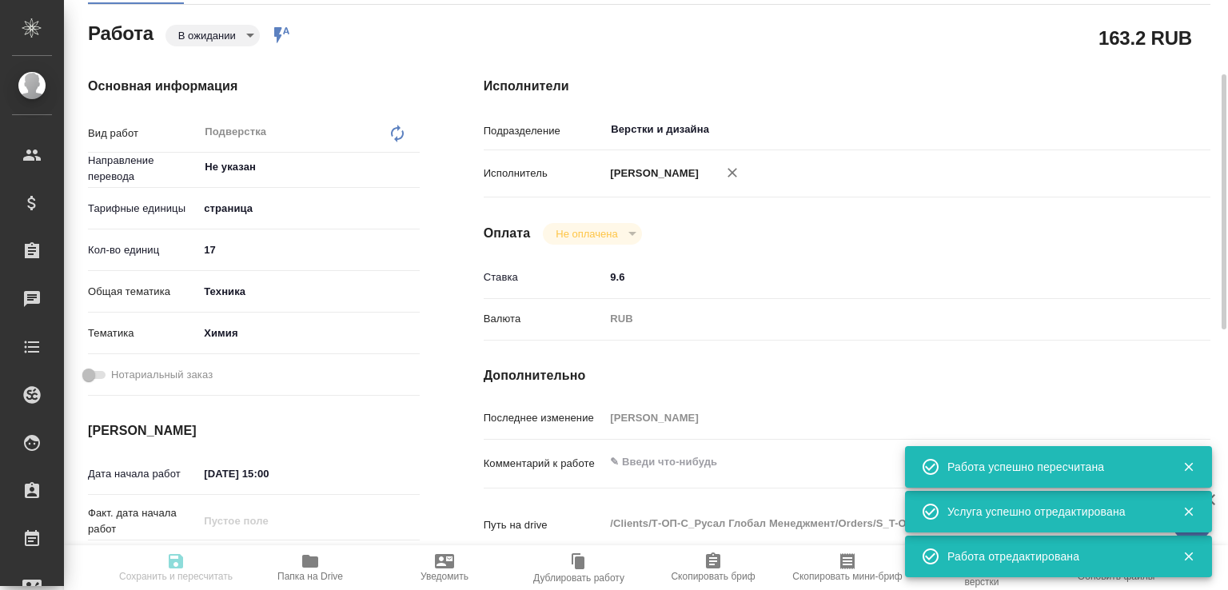
type input "17"
type input "tech"
type input "5a8b8b956a9677013d343d8b"
type input "[DATE] 15:00"
type input "[DATE] 15:30"
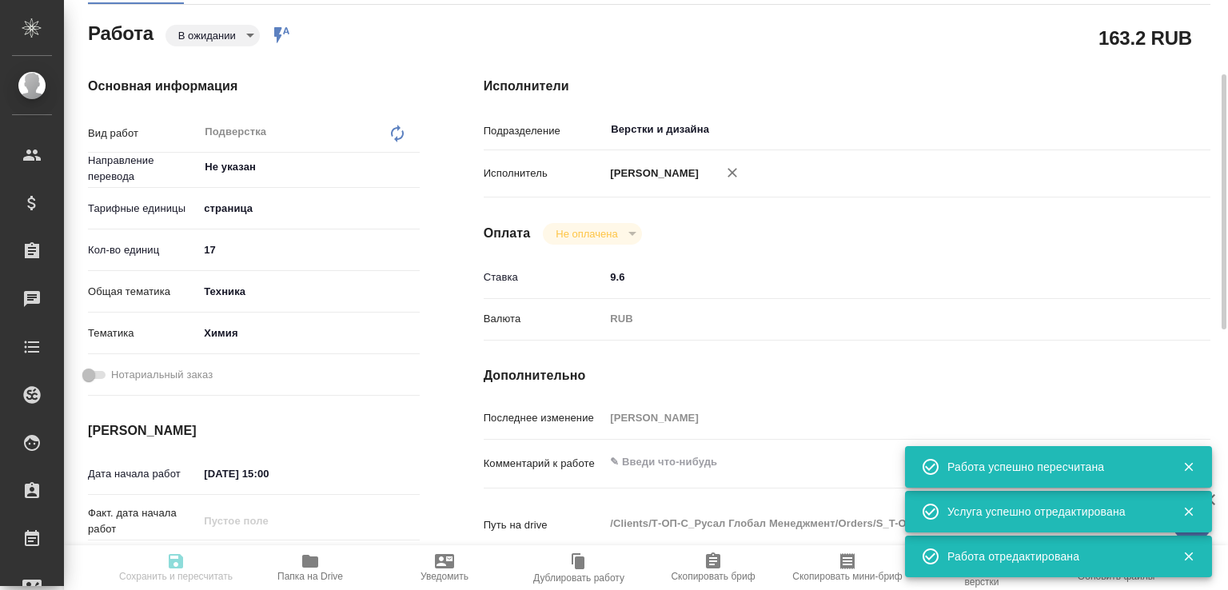
type input "[DATE] 15:30"
type input "Верстки и дизайна"
type input "notPayed"
type input "9.6"
type input "RUB"
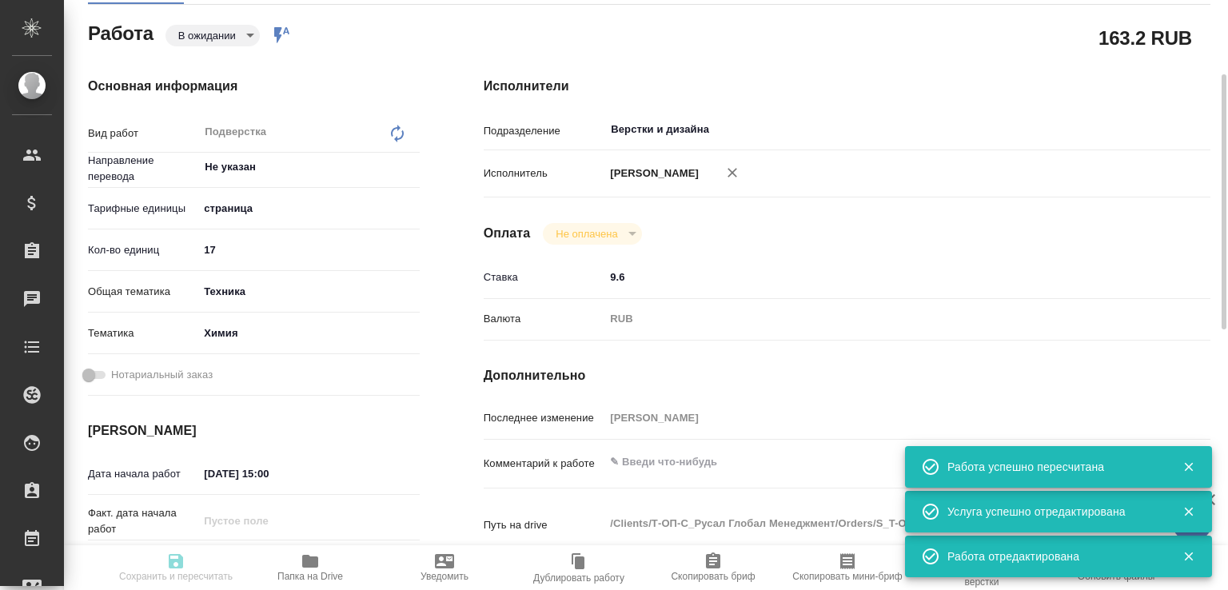
type input "[PERSON_NAME]"
type textarea "x"
type textarea "/Clients/Т-ОП-С_Русал Глобал Менеджмент/Orders/S_T-OP-C-24985/DTP/S_T-OP-C-2498…"
type textarea "x"
type input "S_T-OP-C-24985"
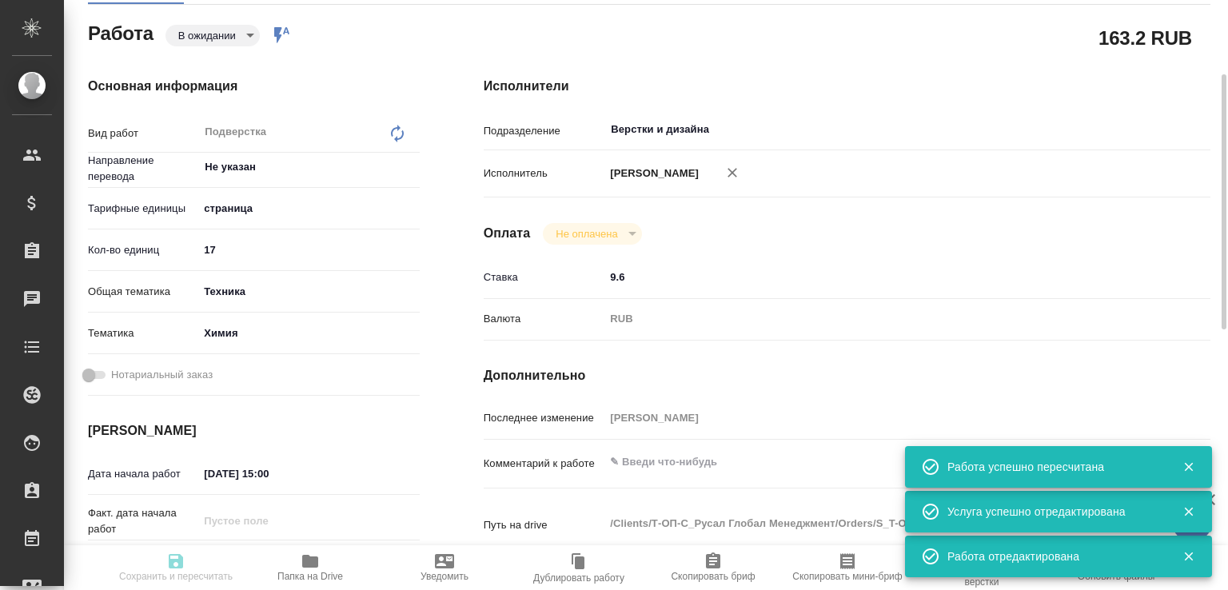
type input "Т-ОП-С-46600"
type input "Верстка Word / Layout Word"
type input "Подверстка, Приемка разверстки, Приемка подверстки, Восстановление сложного мак…"
type input "[PERSON_NAME]"
type input "/Clients/Т-ОП-С_Русал Глобал Менеджмент/Orders/S_T-OP-C-24985"
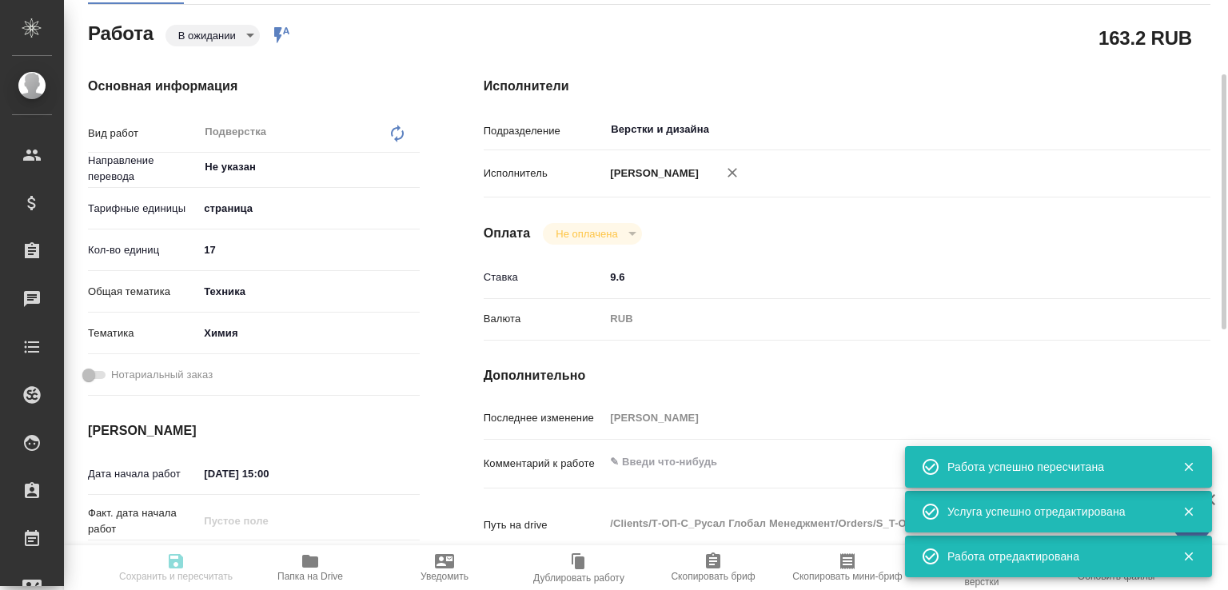
type textarea "x"
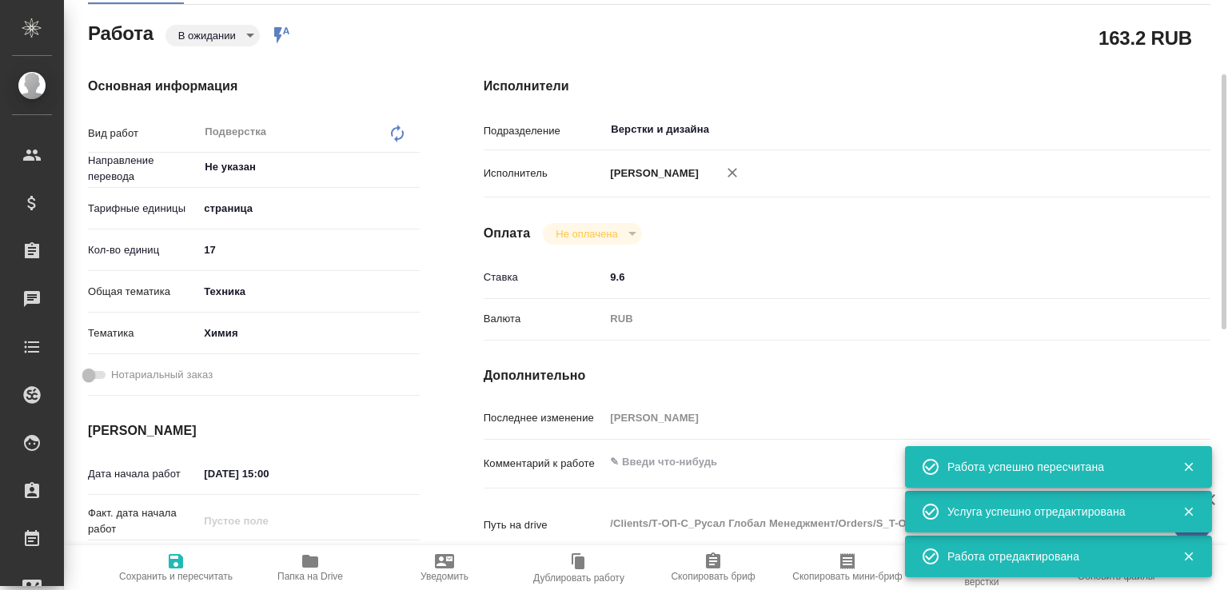
type textarea "x"
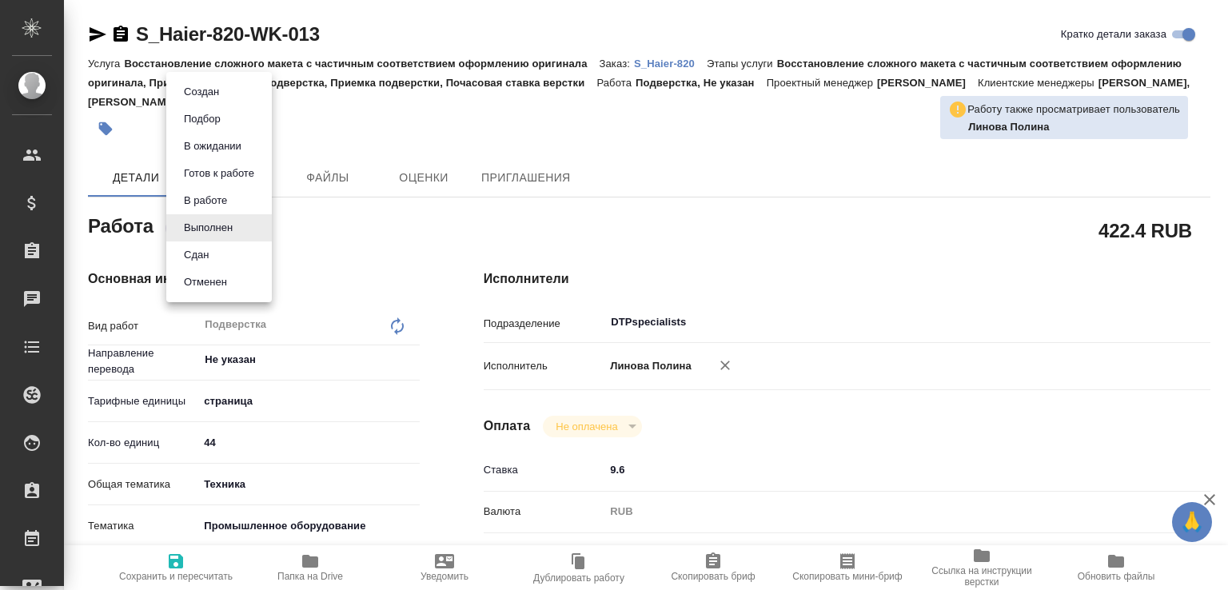
click at [242, 231] on body "🙏 .cls-1 fill:#fff; AWATERA [PERSON_NAME]malofeeva Клиенты Спецификации Заказы …" at bounding box center [614, 295] width 1228 height 590
click at [223, 251] on li "Сдан" at bounding box center [219, 254] width 106 height 27
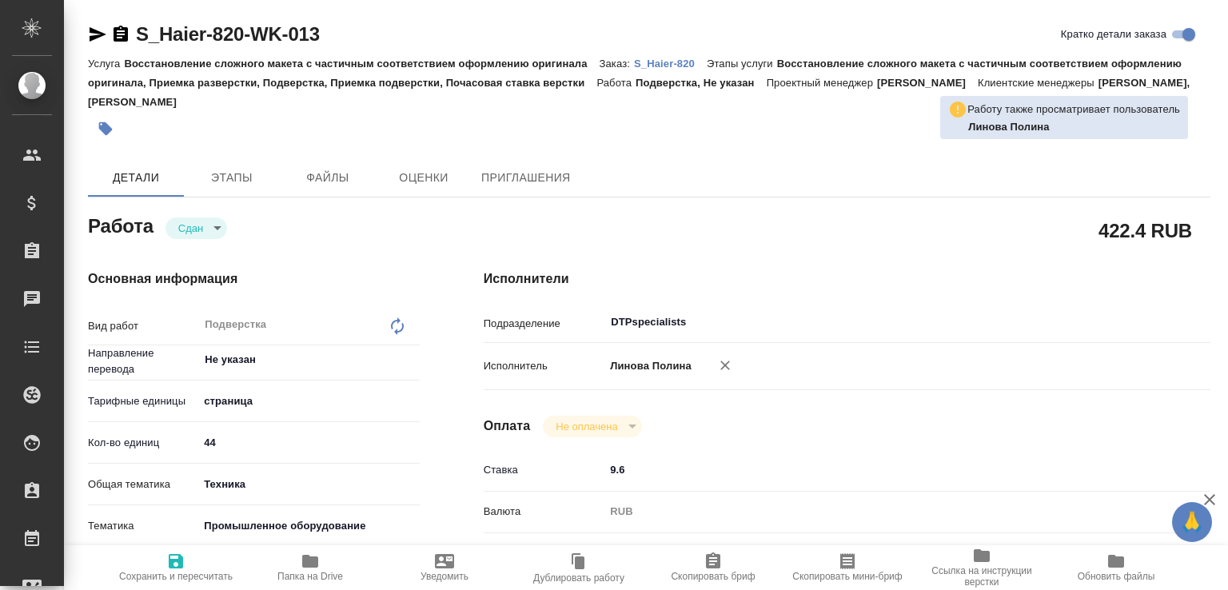
type textarea "x"
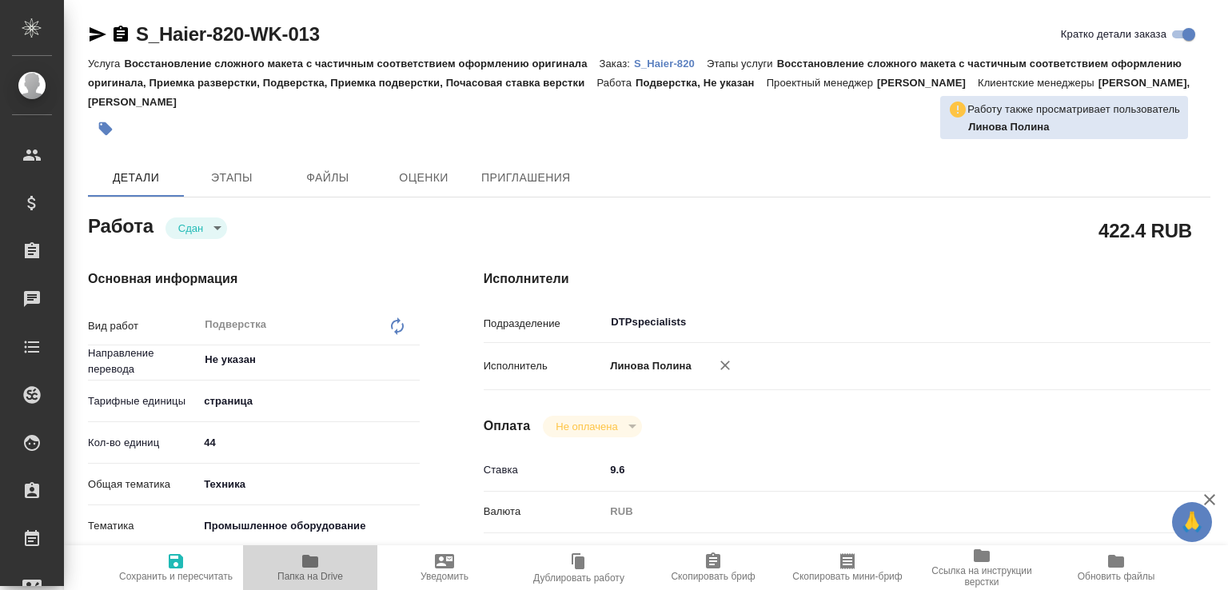
click at [333, 576] on span "Папка на Drive" at bounding box center [310, 576] width 66 height 11
type textarea "x"
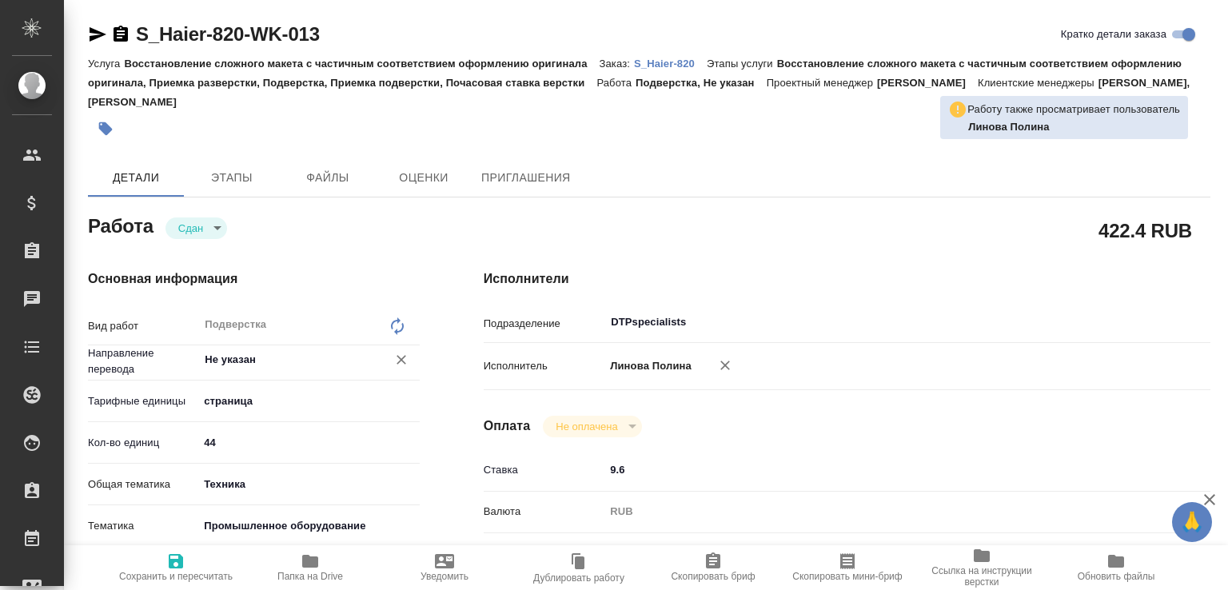
type textarea "x"
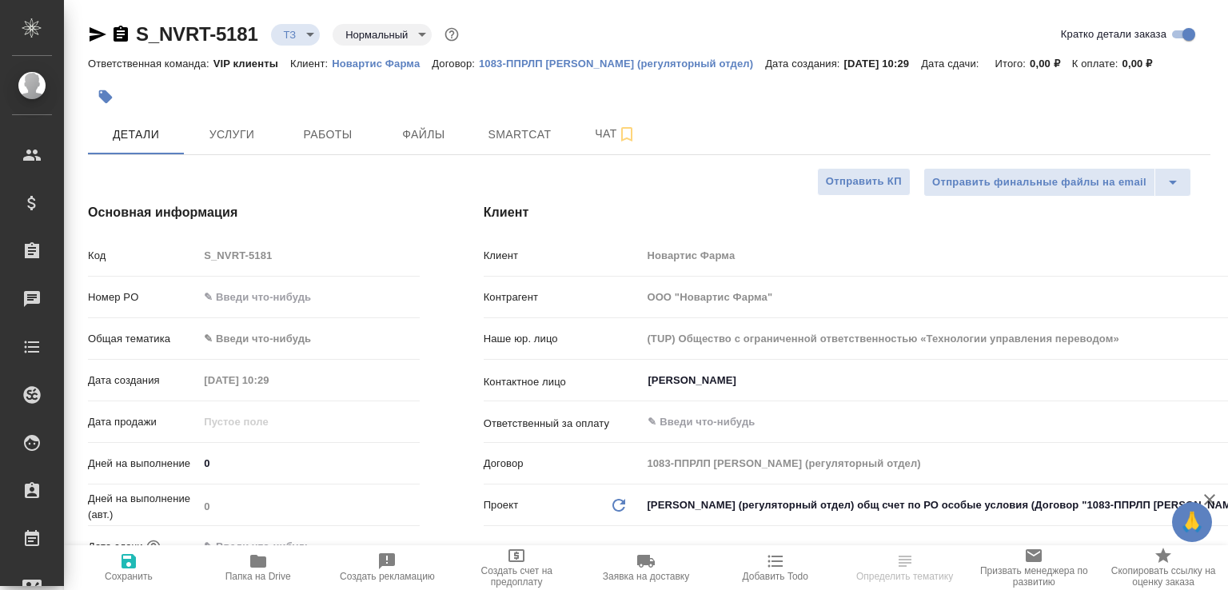
select select "RU"
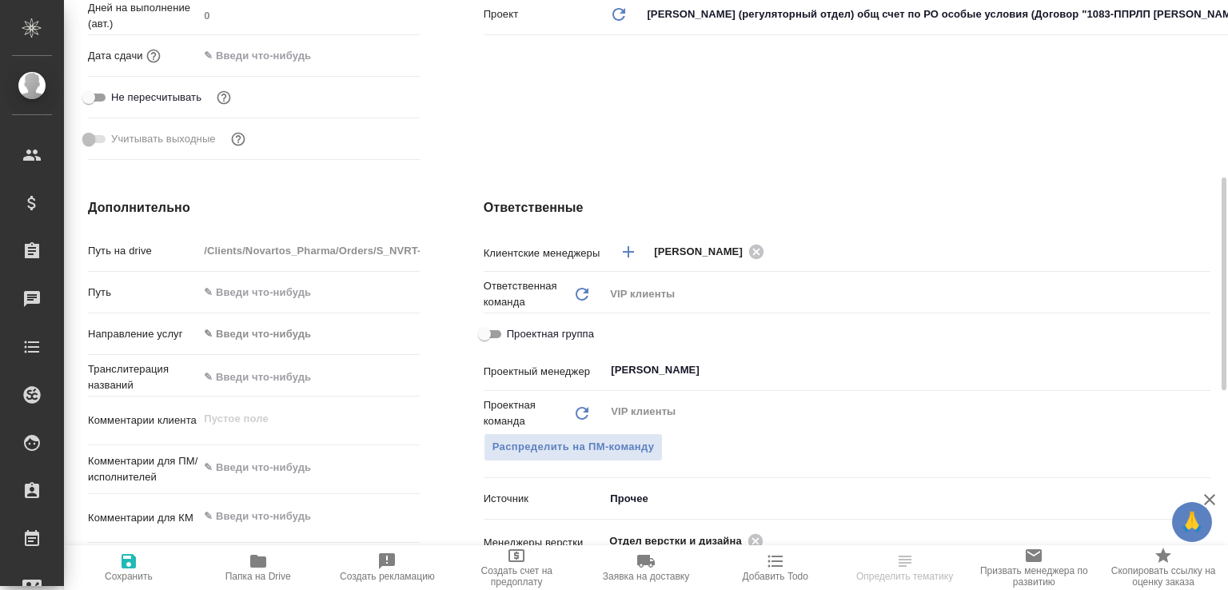
scroll to position [832, 0]
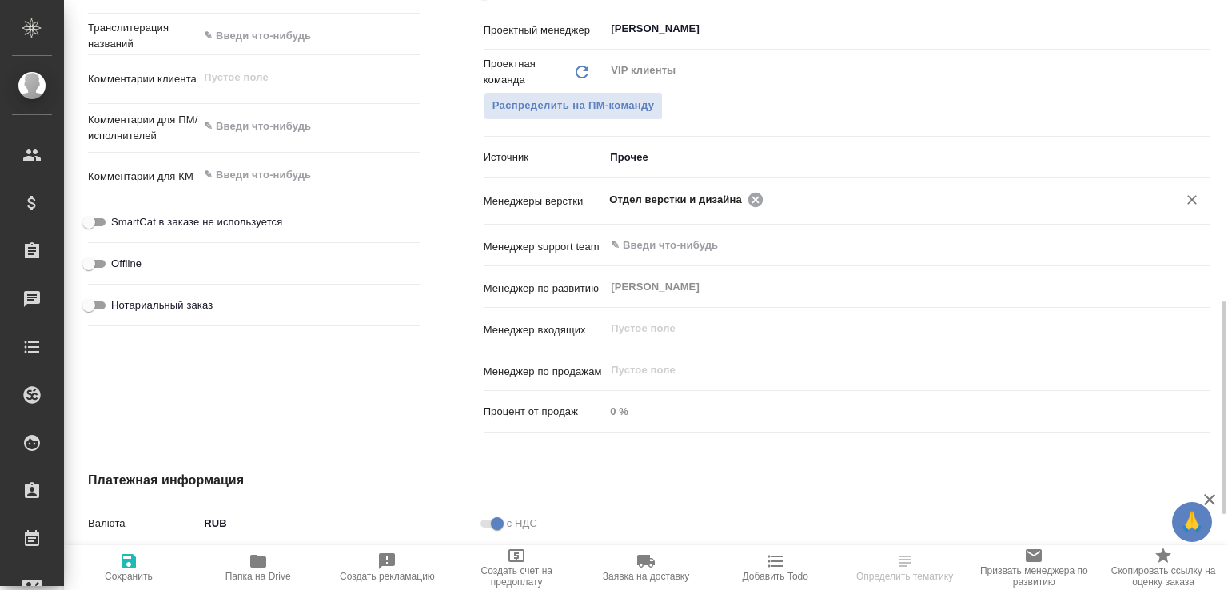
click at [747, 199] on icon at bounding box center [756, 200] width 18 height 18
click at [768, 199] on input "text" at bounding box center [960, 198] width 384 height 19
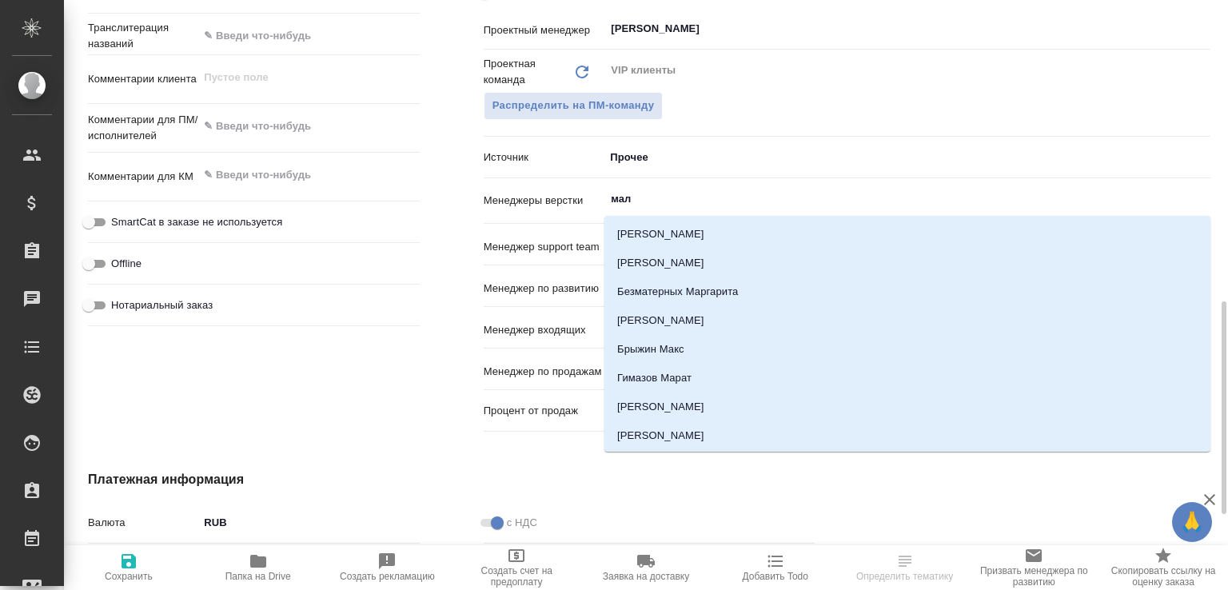
type input "мало"
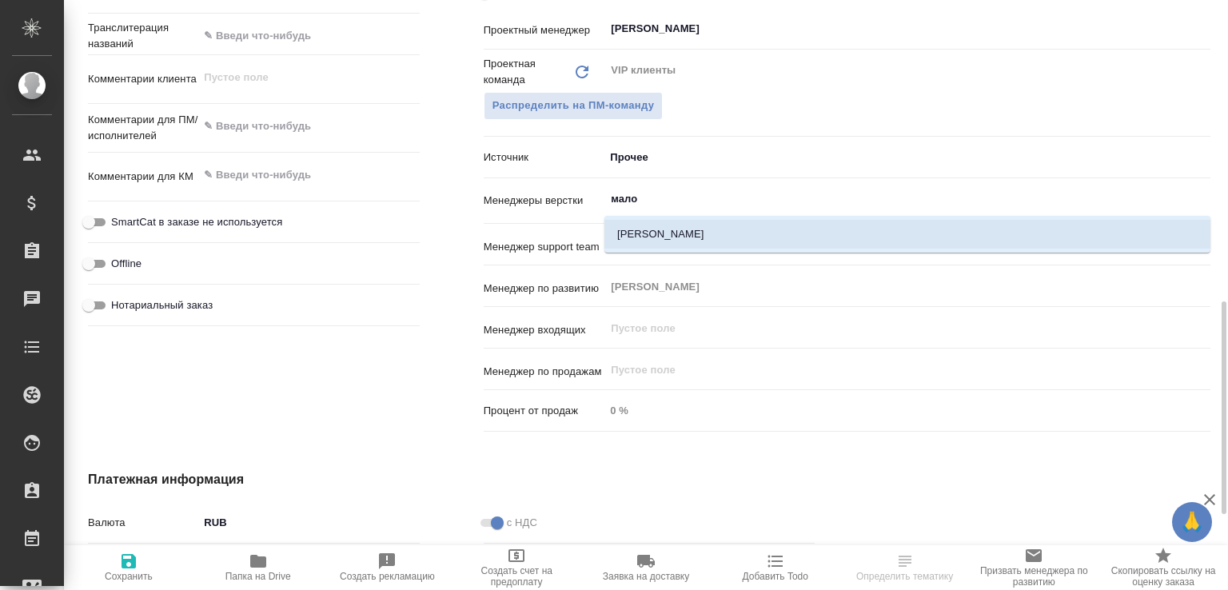
click at [695, 232] on li "[PERSON_NAME]" at bounding box center [907, 234] width 606 height 29
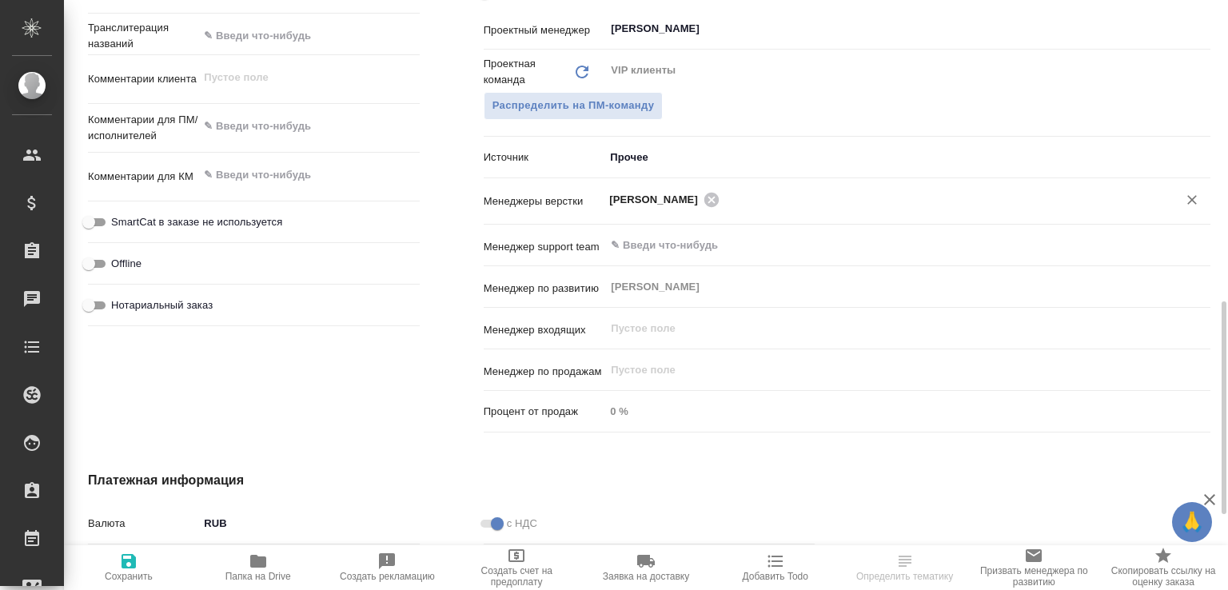
click at [115, 567] on span "Сохранить" at bounding box center [129, 567] width 110 height 30
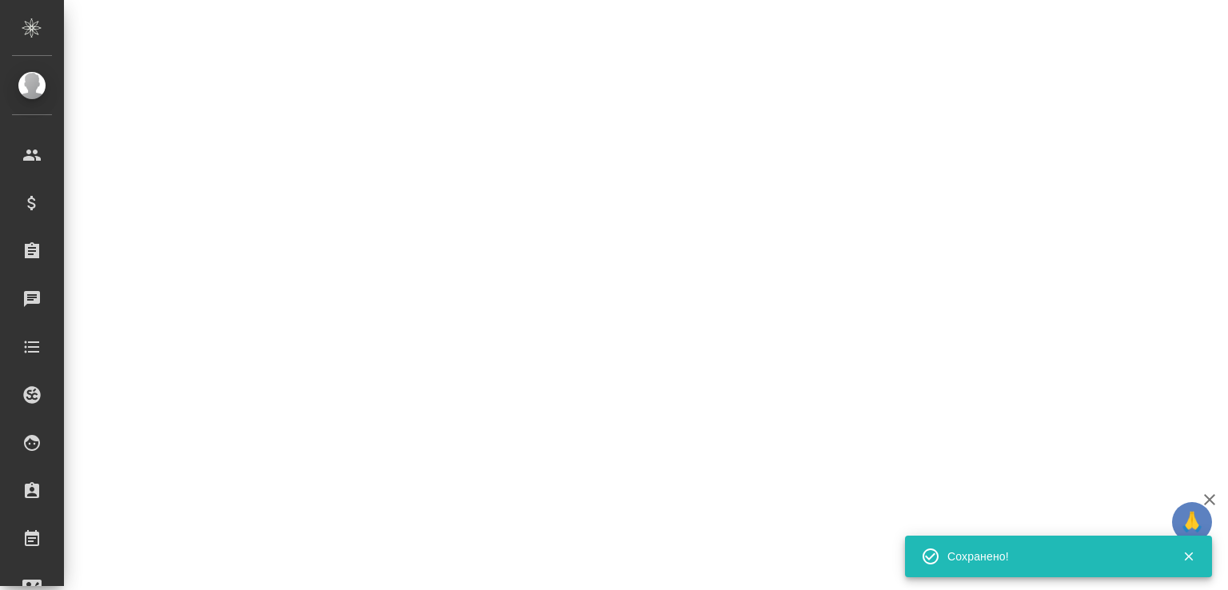
select select "RU"
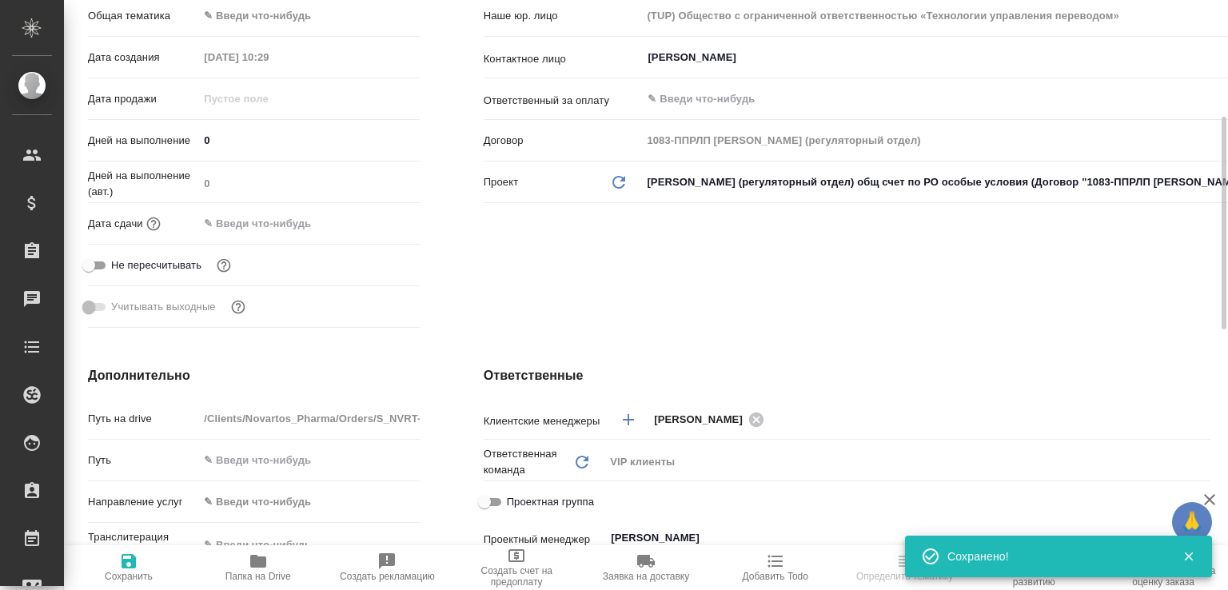
scroll to position [0, 0]
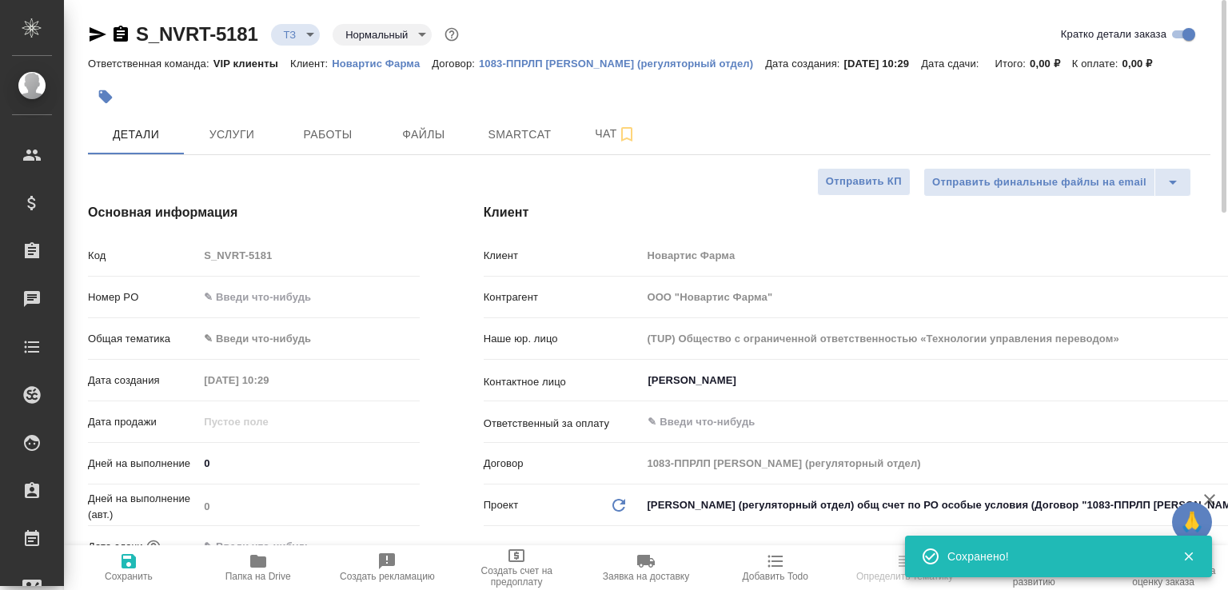
click at [124, 36] on icon "button" at bounding box center [121, 34] width 14 height 16
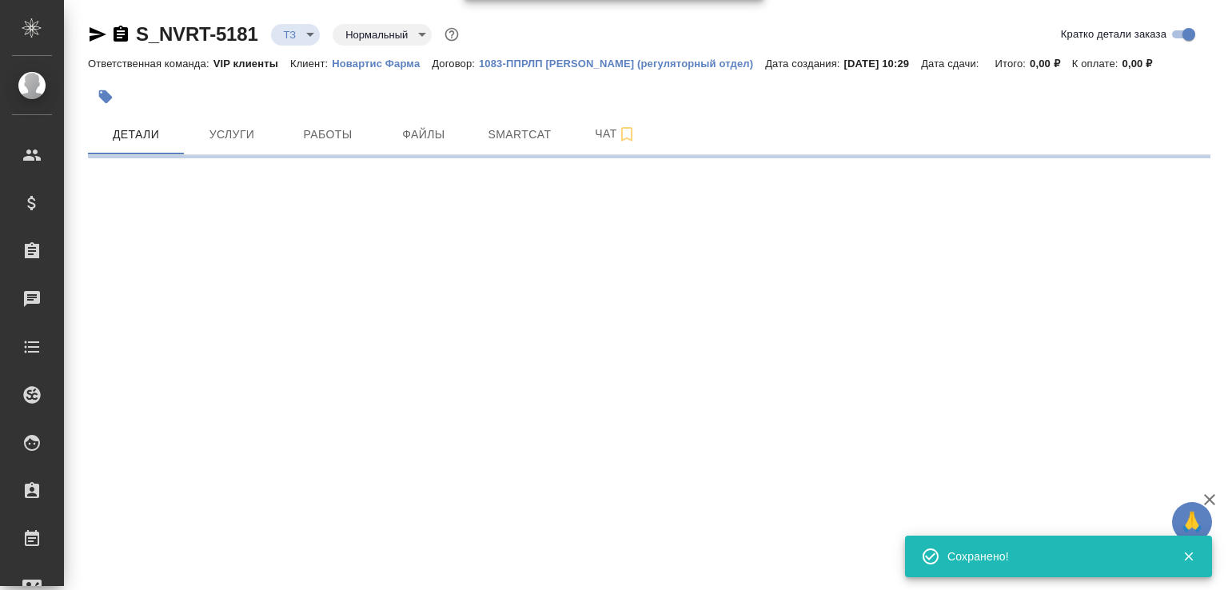
select select "RU"
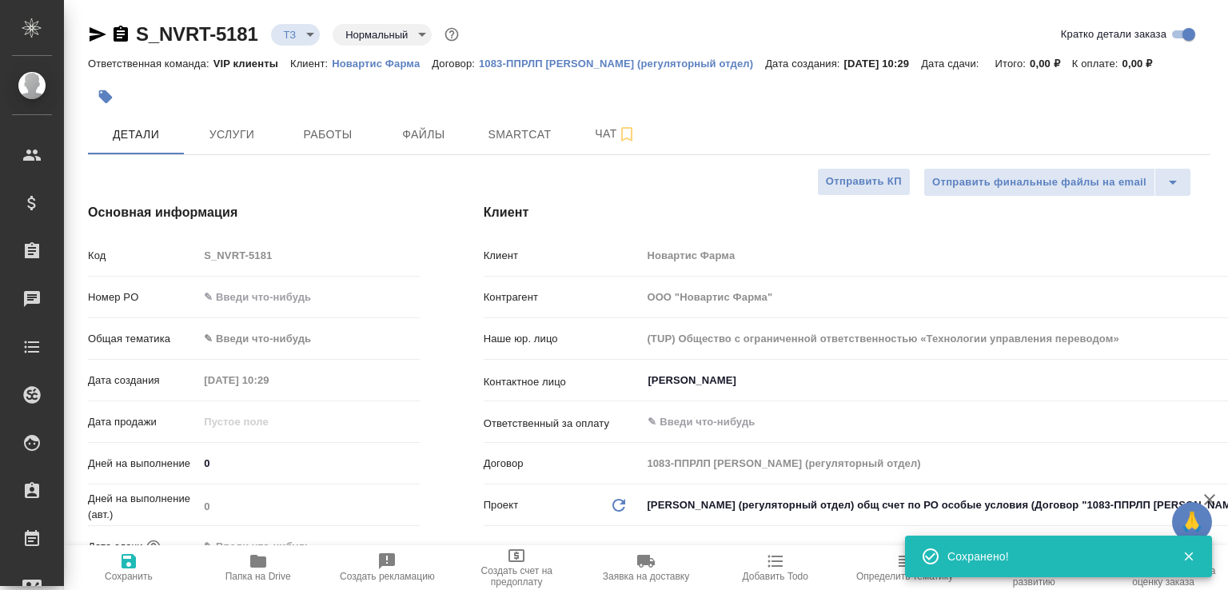
type textarea "x"
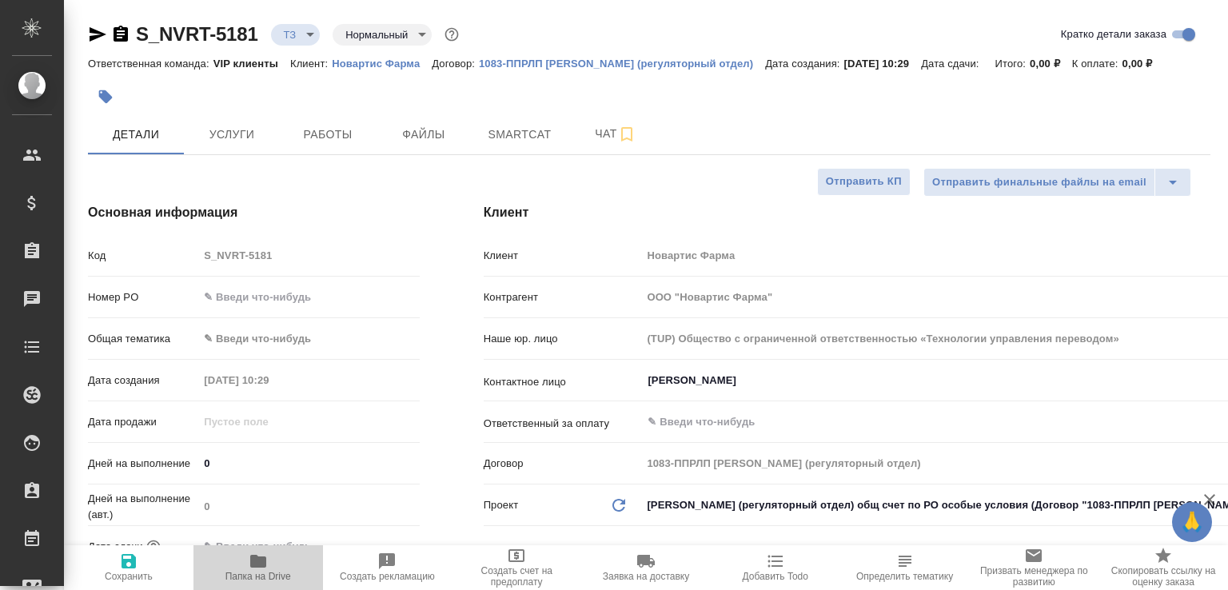
click at [282, 567] on span "Папка на Drive" at bounding box center [258, 567] width 110 height 30
type textarea "x"
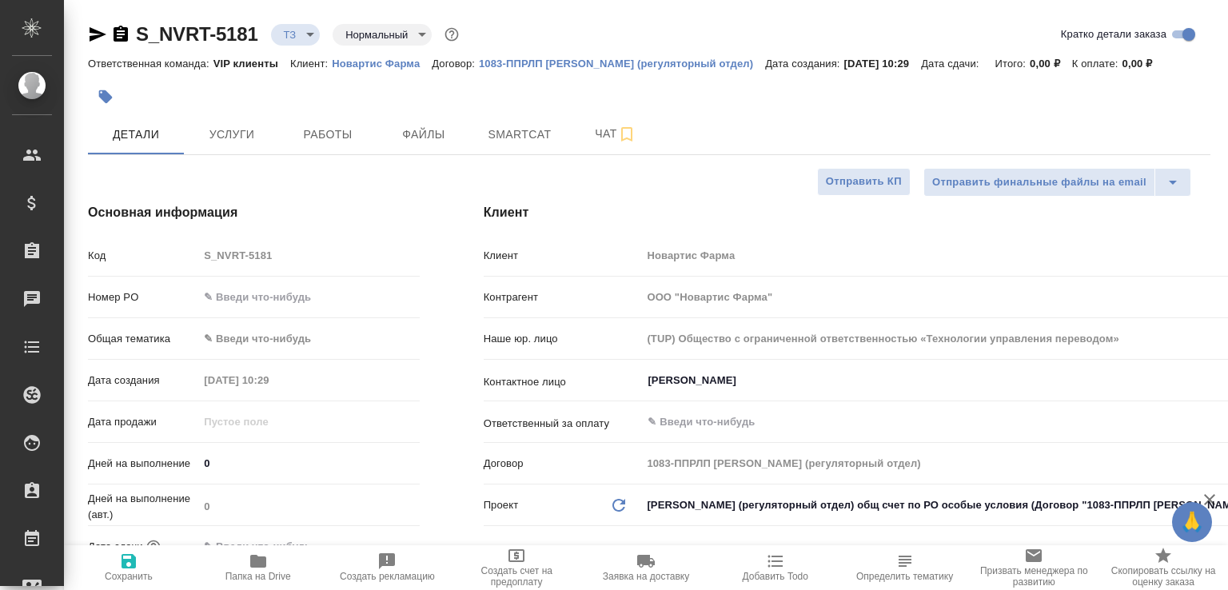
type textarea "x"
click at [605, 138] on span "Чат" at bounding box center [615, 134] width 77 height 20
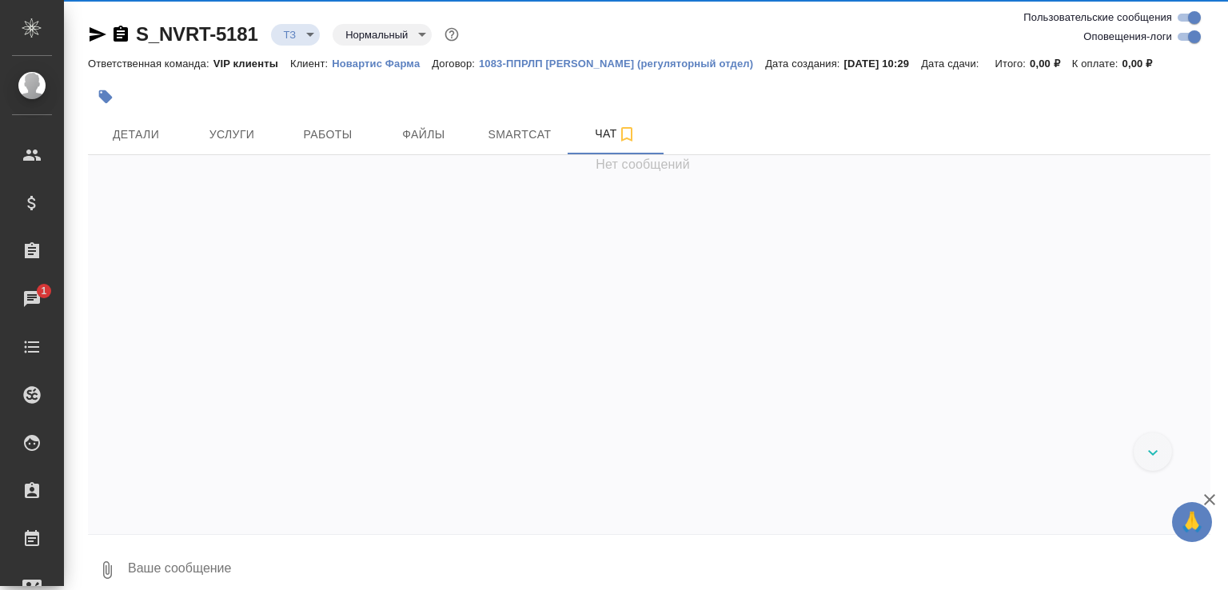
scroll to position [1042, 0]
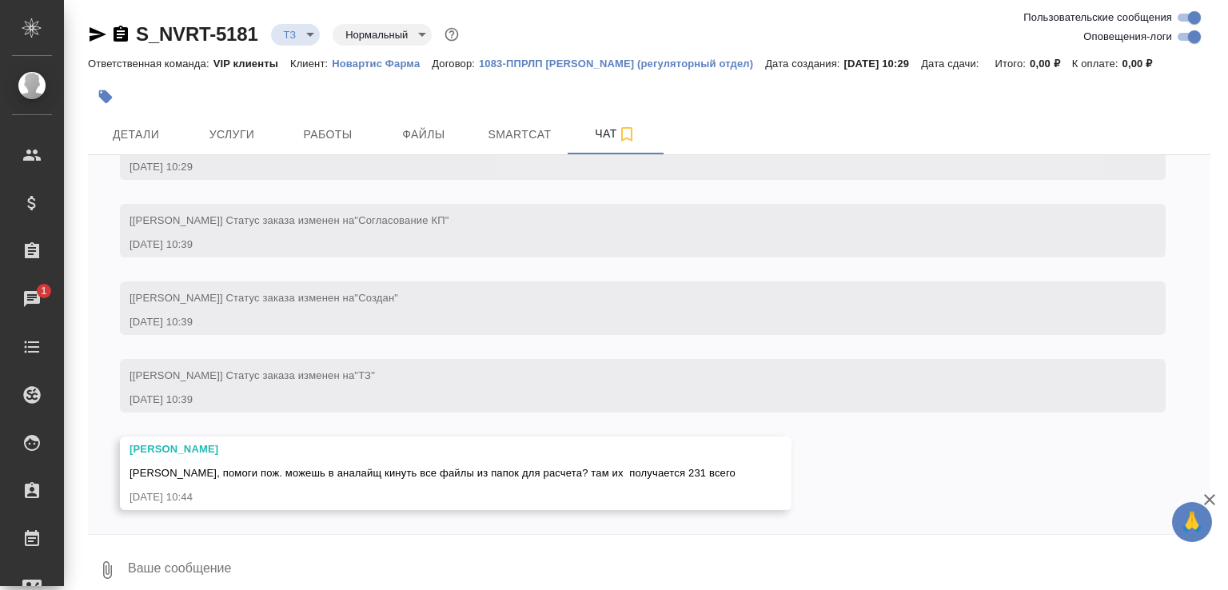
click at [325, 567] on textarea at bounding box center [668, 570] width 1084 height 54
type textarea "привет, ага"
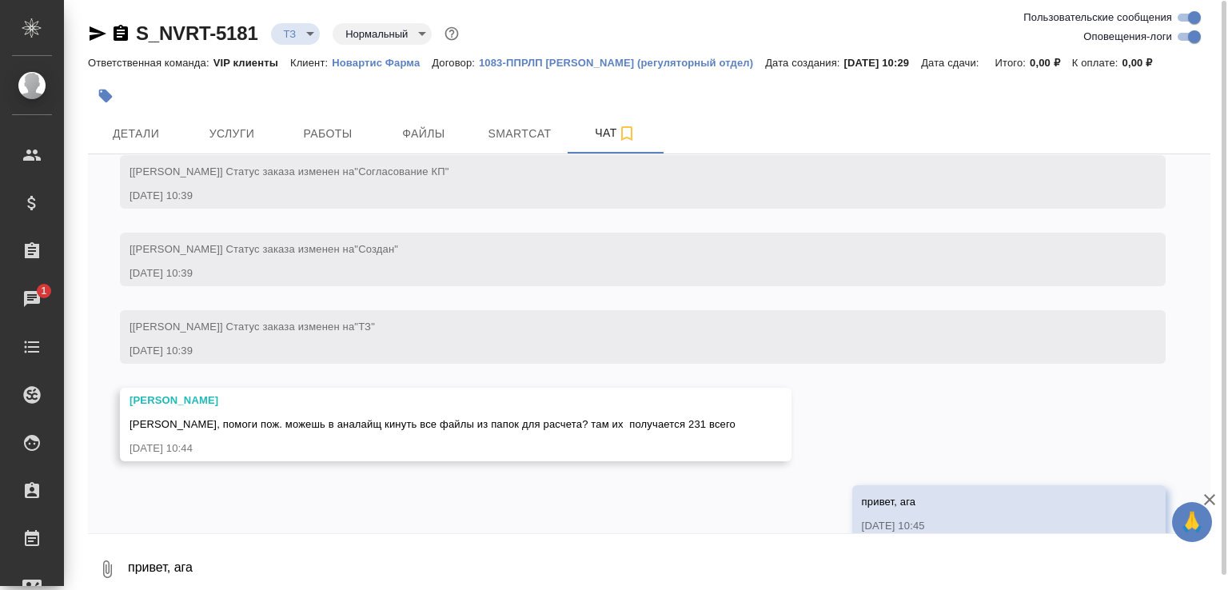
scroll to position [1119, 0]
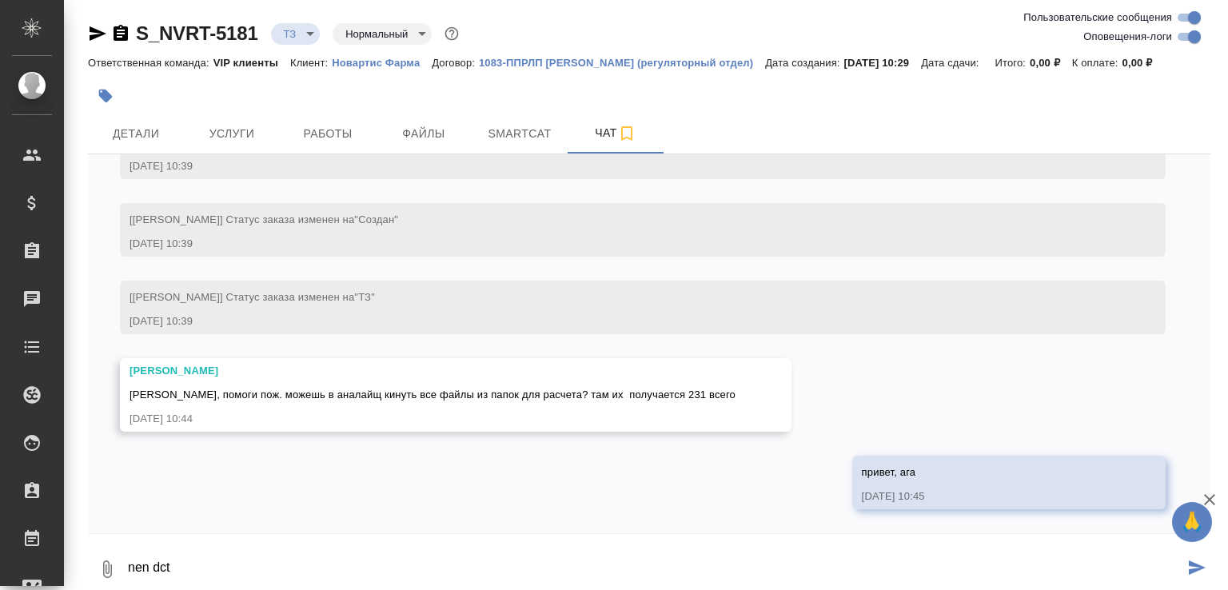
paste textarea "[URL][DOMAIN_NAME]"
type textarea "тут https://drive.awatera.com/f/10265210"
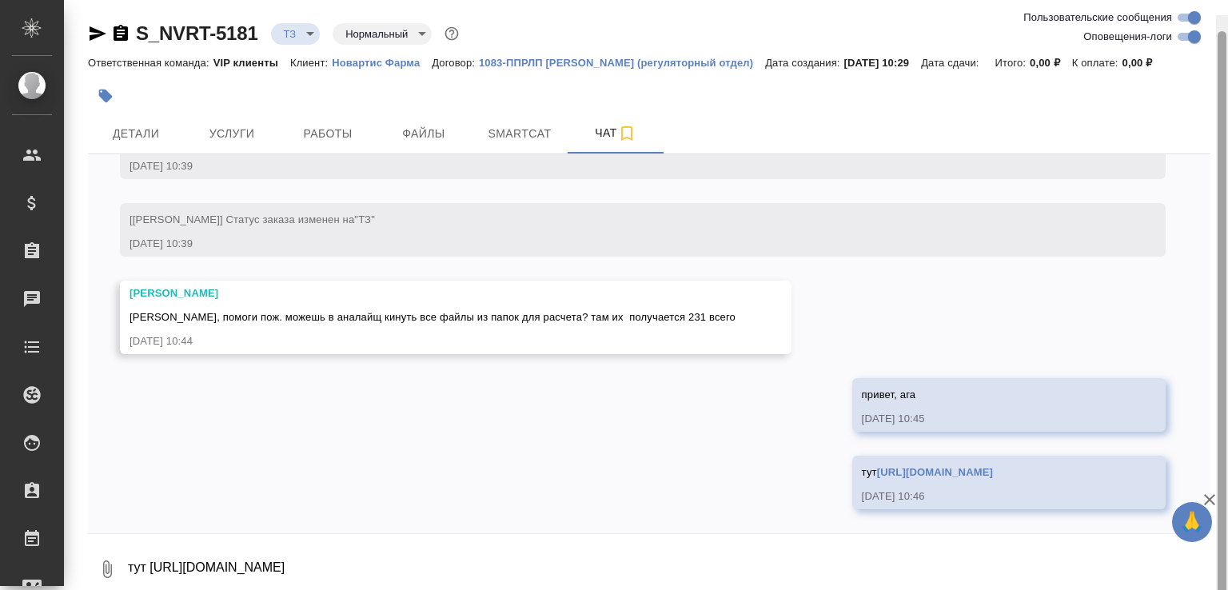
scroll to position [16, 0]
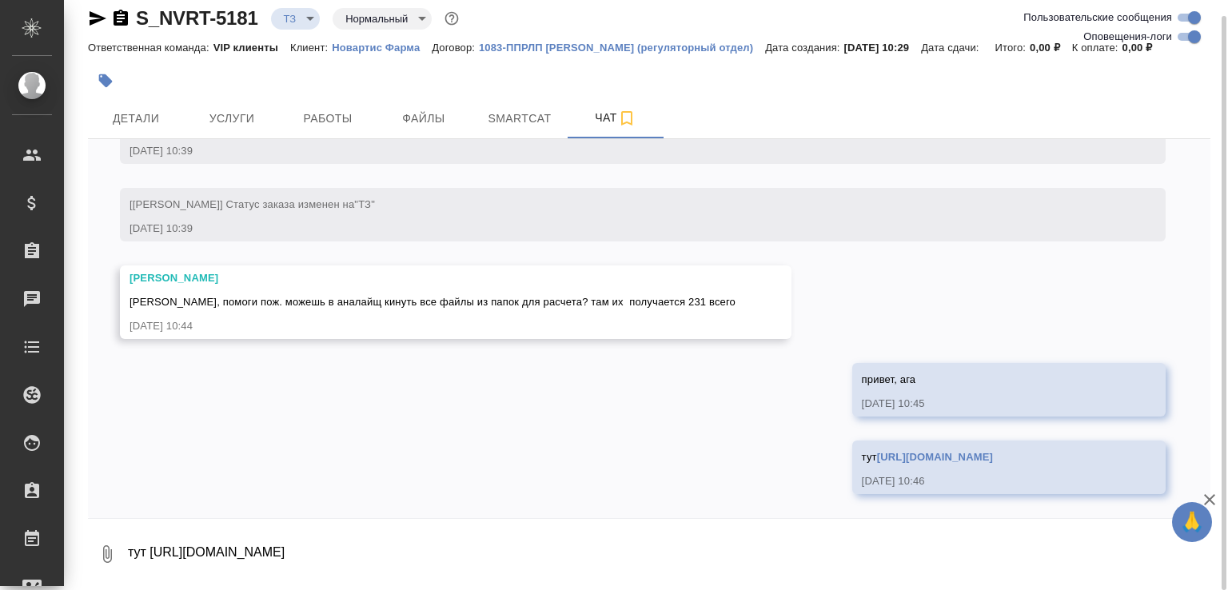
click at [406, 579] on textarea "тут https://drive.awatera.com/f/10265210" at bounding box center [668, 554] width 1084 height 54
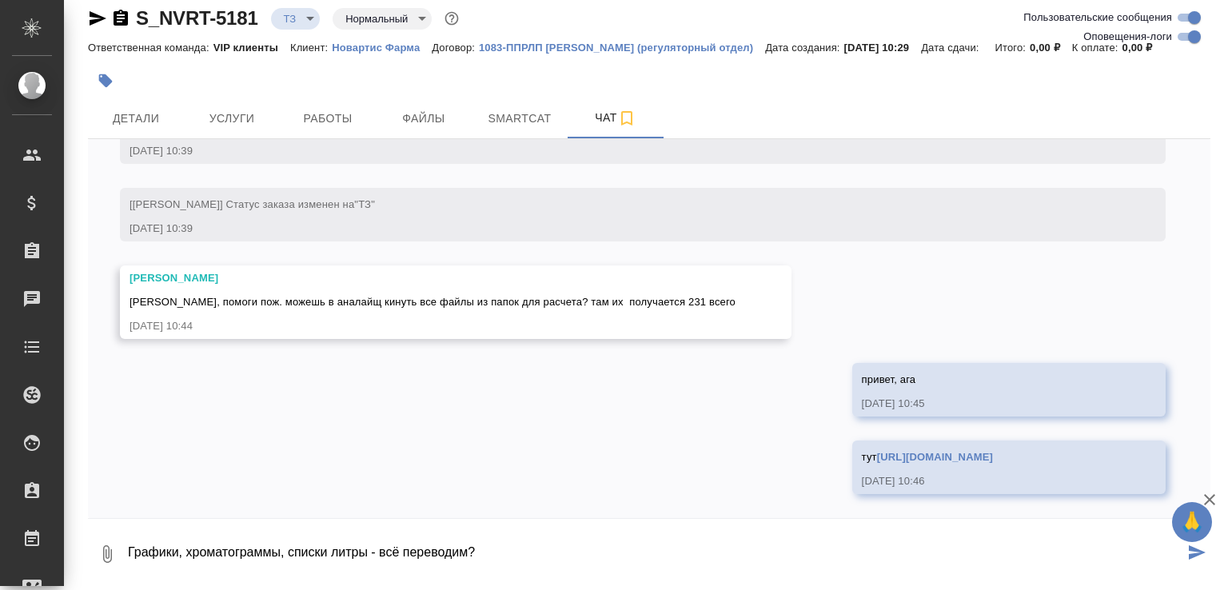
type textarea "Графики, хроматограммы, списки литры - всё переводим?"
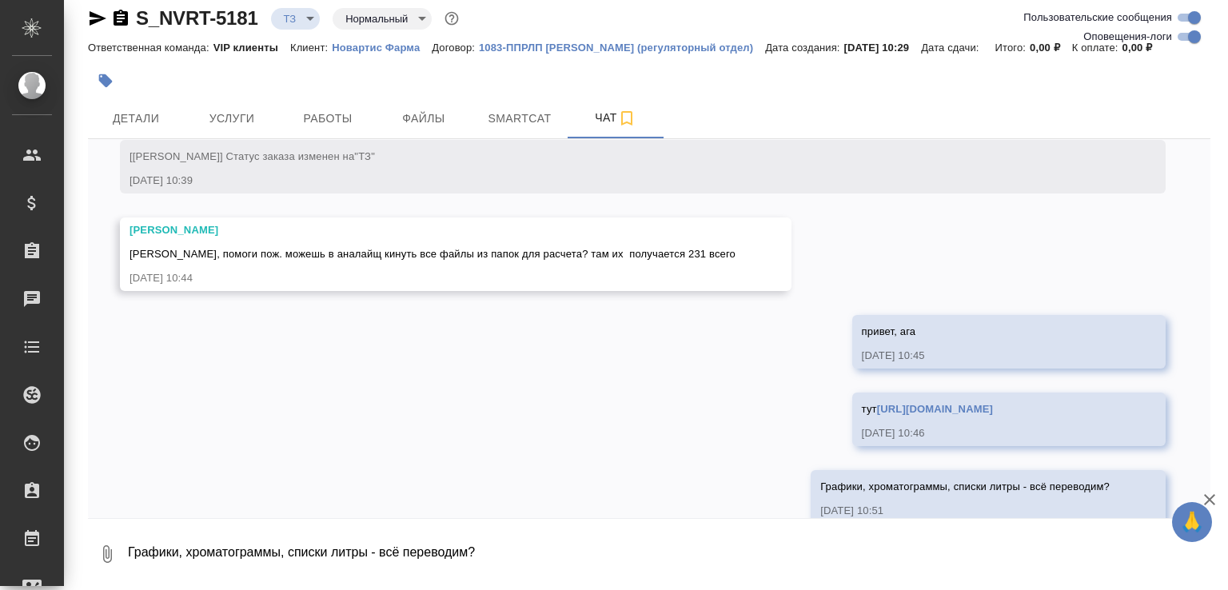
scroll to position [1274, 0]
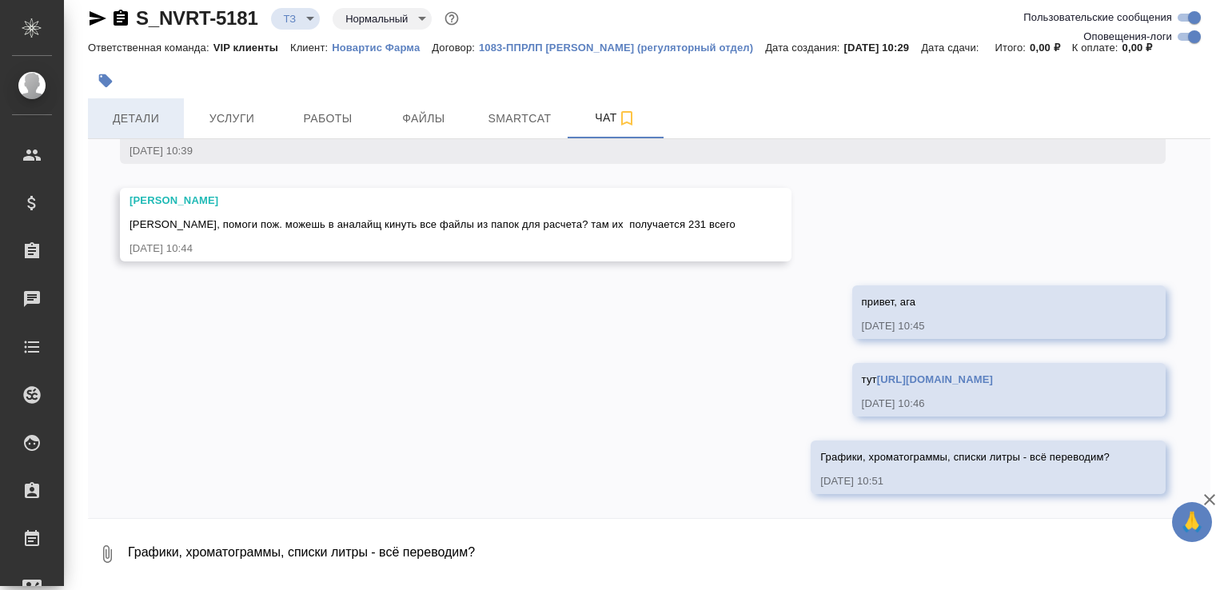
click at [137, 120] on span "Детали" at bounding box center [136, 119] width 77 height 20
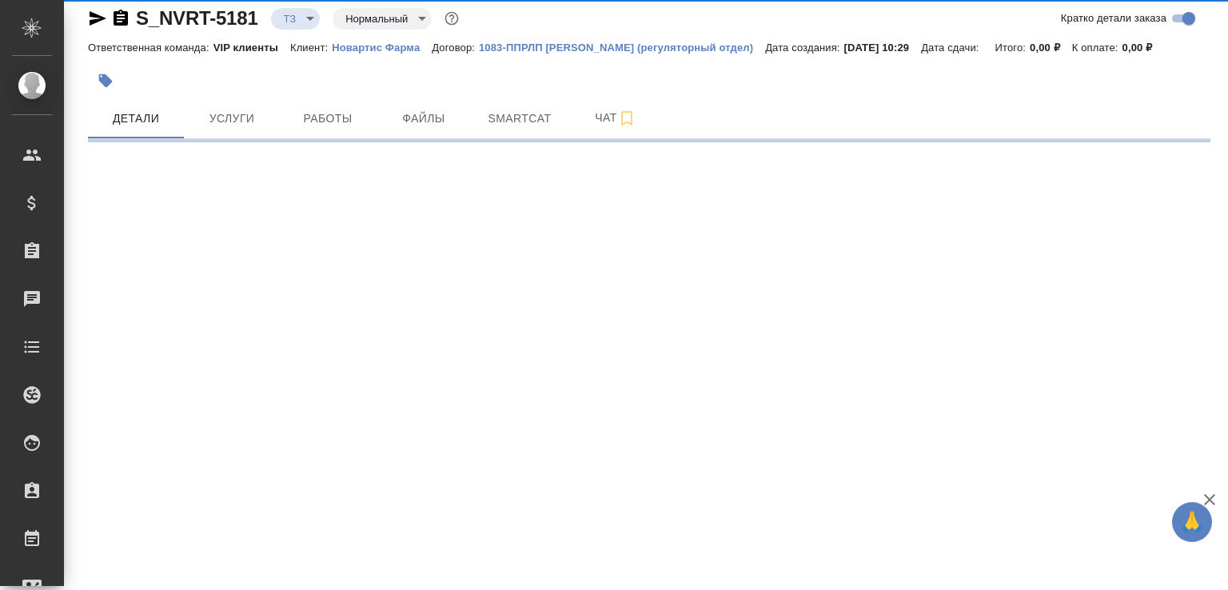
select select "RU"
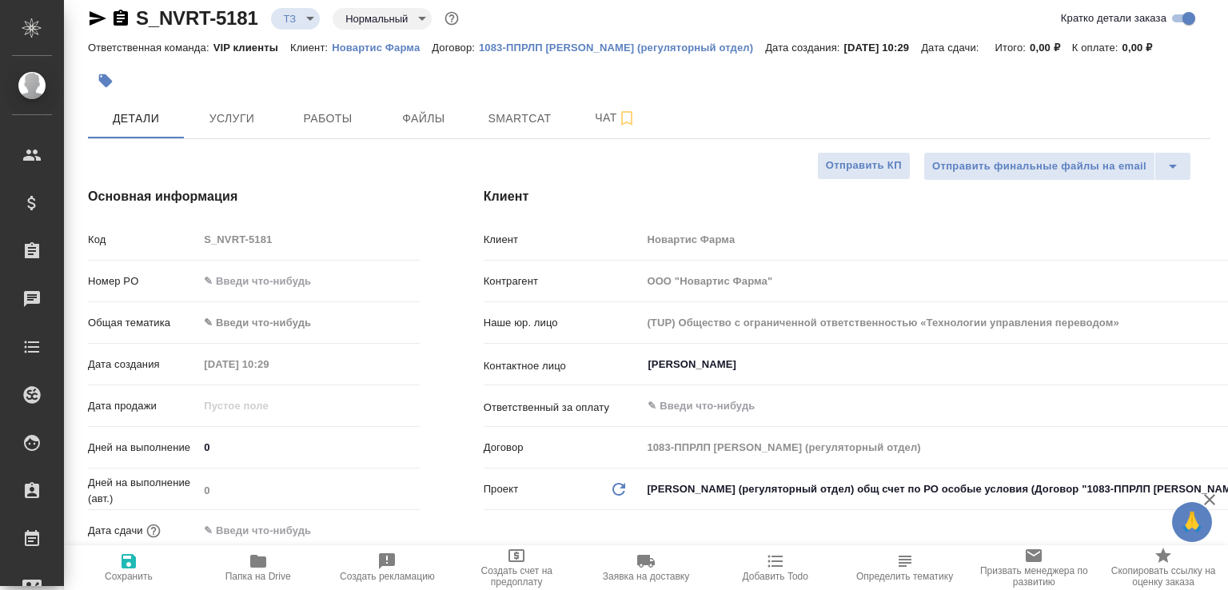
type textarea "x"
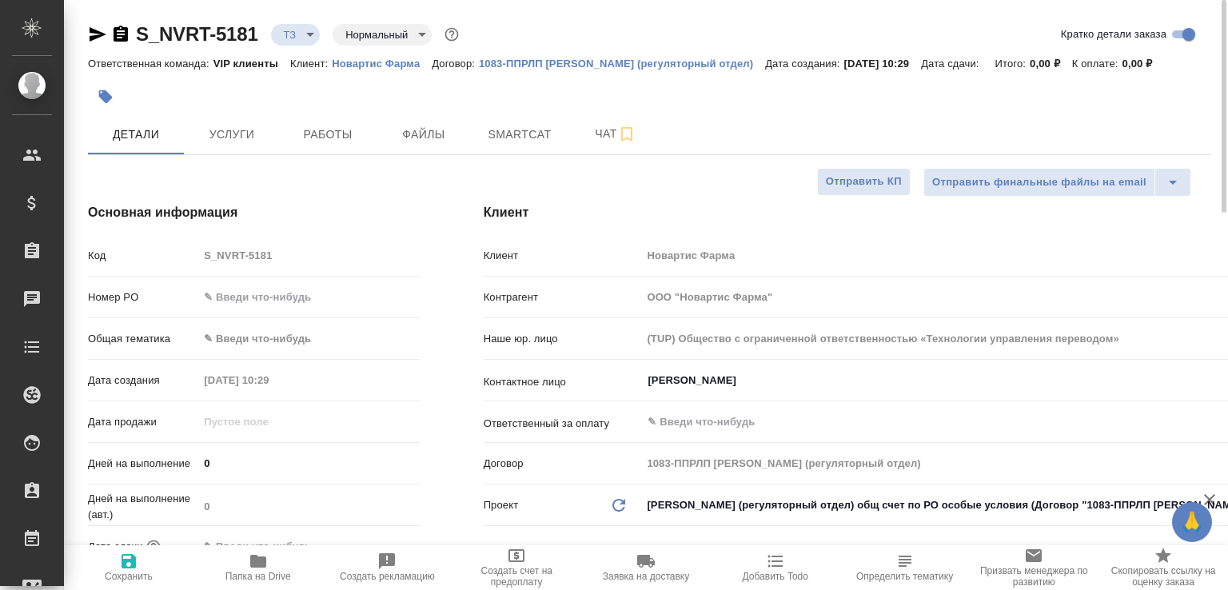
click at [306, 38] on body "🙏 .cls-1 fill:#fff; AWATERA Малофеева Екатерина e.malofeeva Клиенты Спецификаци…" at bounding box center [614, 295] width 1228 height 590
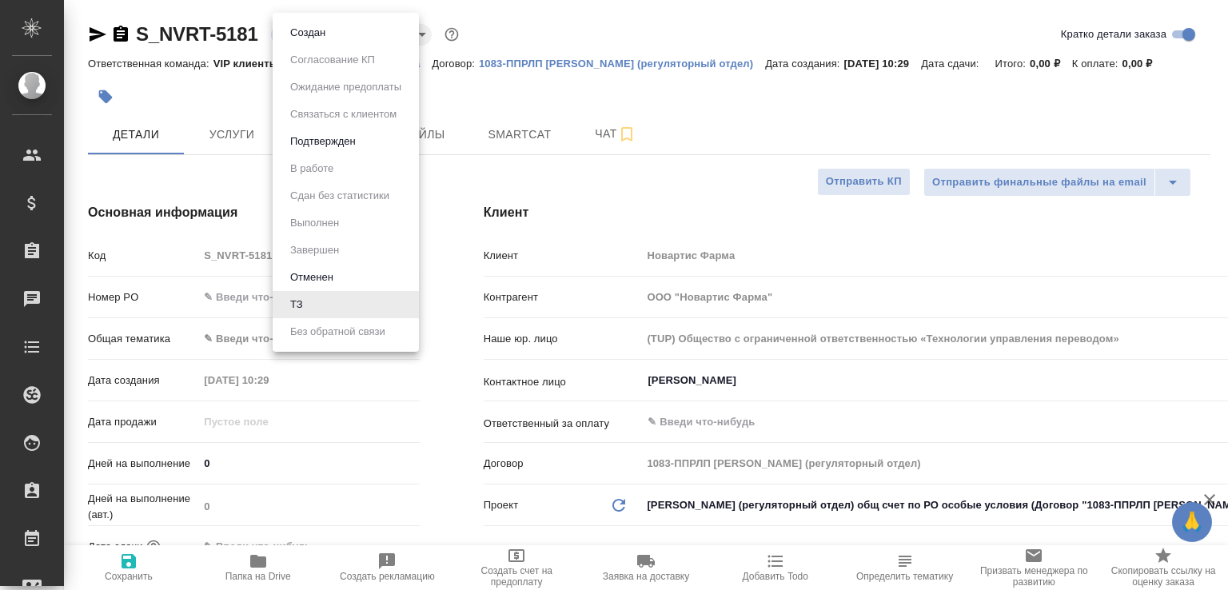
click at [306, 38] on button "Создан" at bounding box center [307, 33] width 45 height 18
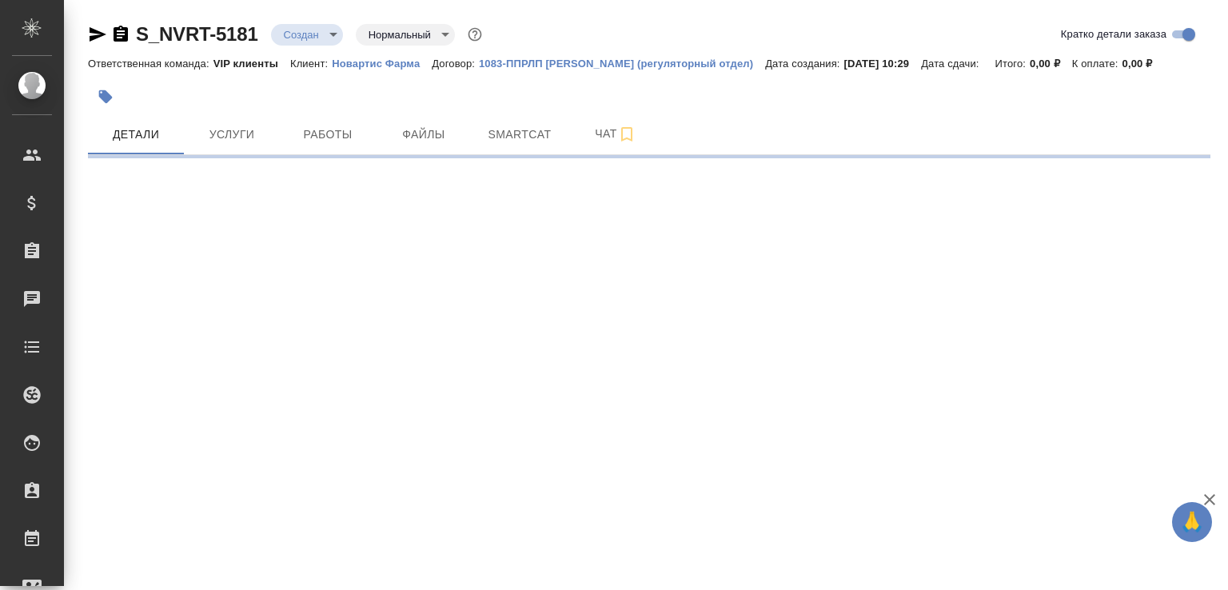
select select "RU"
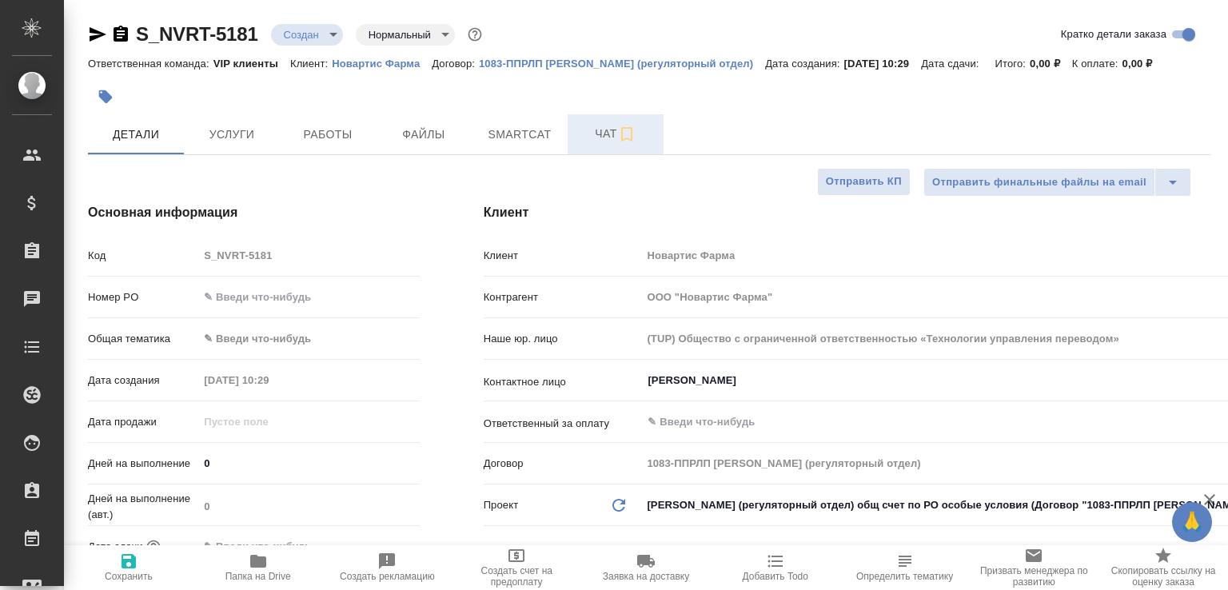
type textarea "x"
click at [586, 138] on span "Чат" at bounding box center [615, 134] width 77 height 20
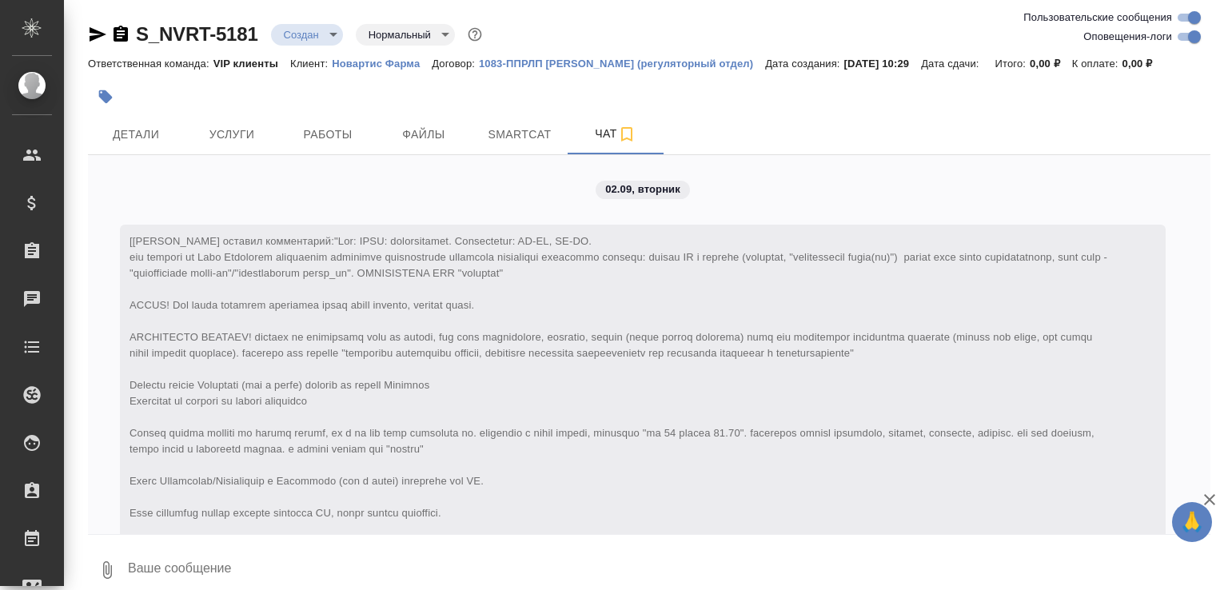
scroll to position [1352, 0]
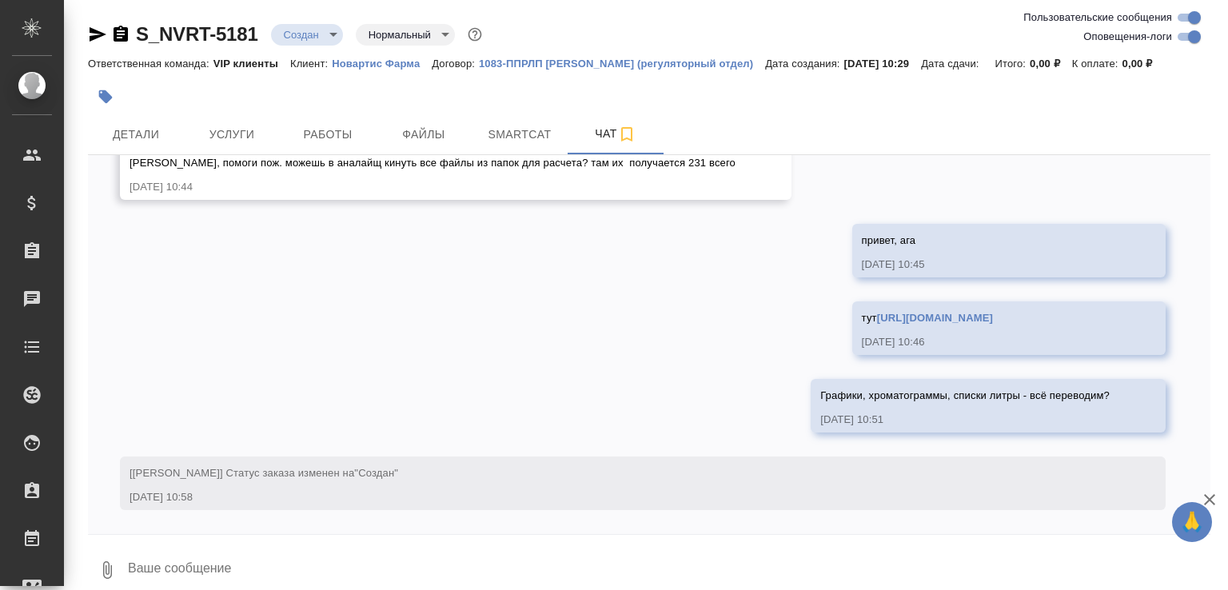
click at [109, 561] on icon "button" at bounding box center [107, 570] width 9 height 18
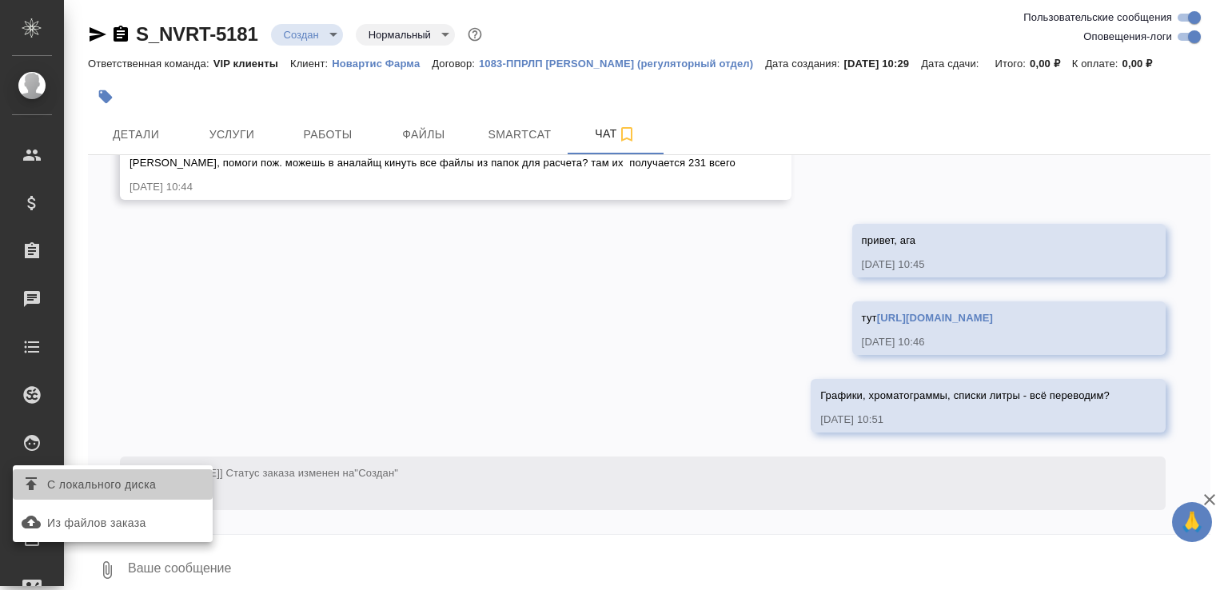
click at [131, 480] on span "С локального диска" at bounding box center [101, 485] width 109 height 20
click at [0, 0] on input "С локального диска" at bounding box center [0, 0] width 0 height 0
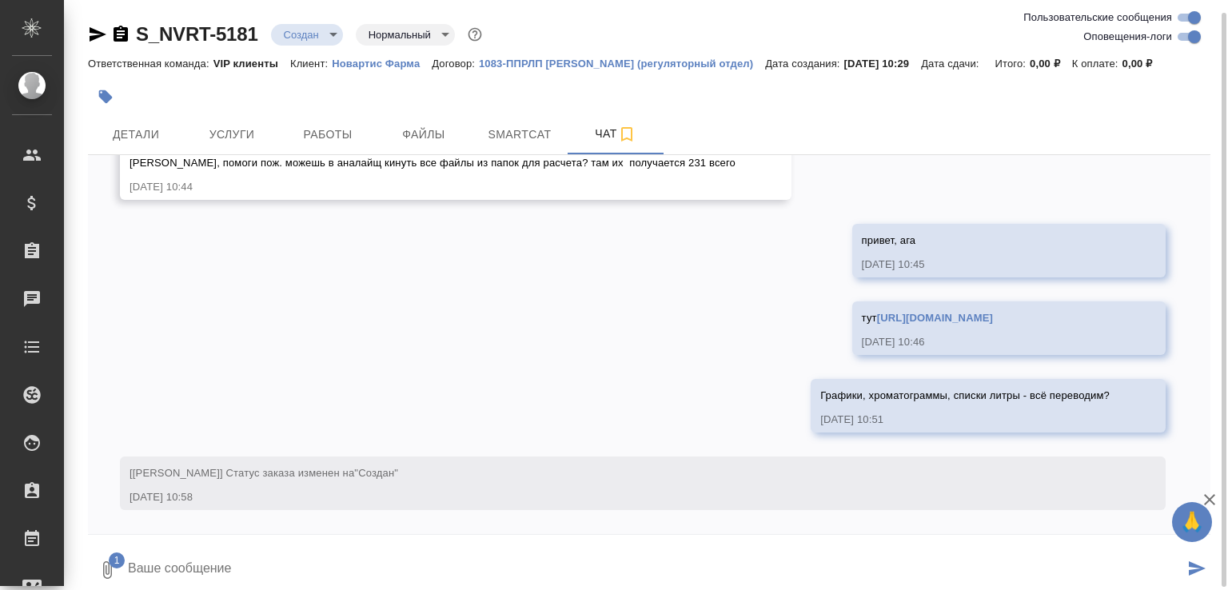
scroll to position [6, 0]
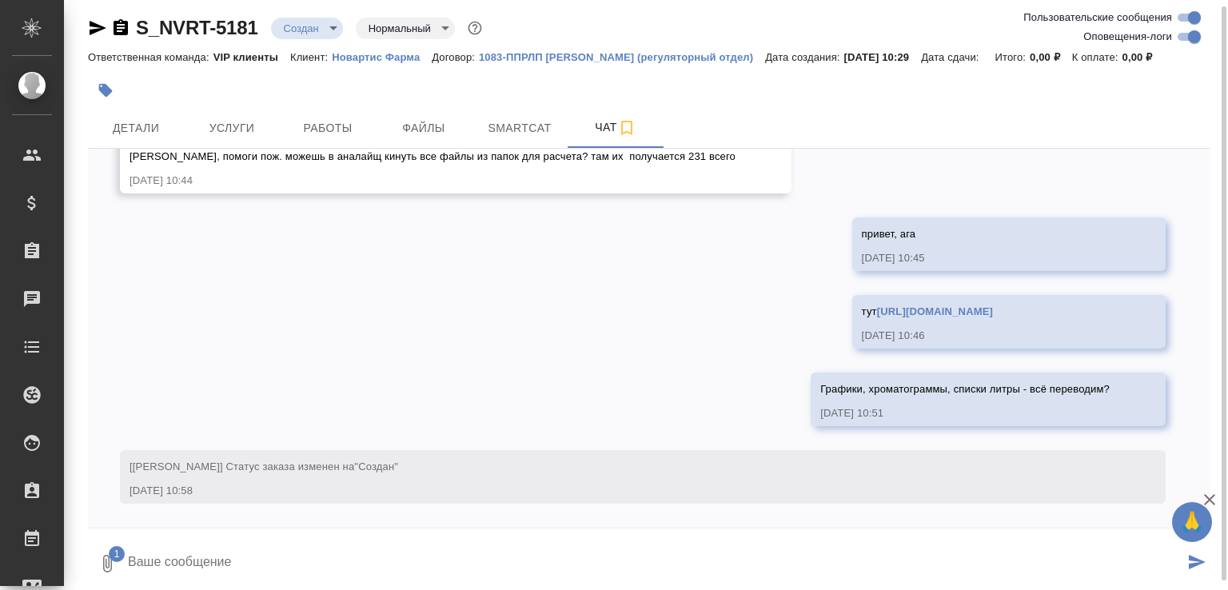
click at [232, 543] on textarea at bounding box center [655, 563] width 1058 height 54
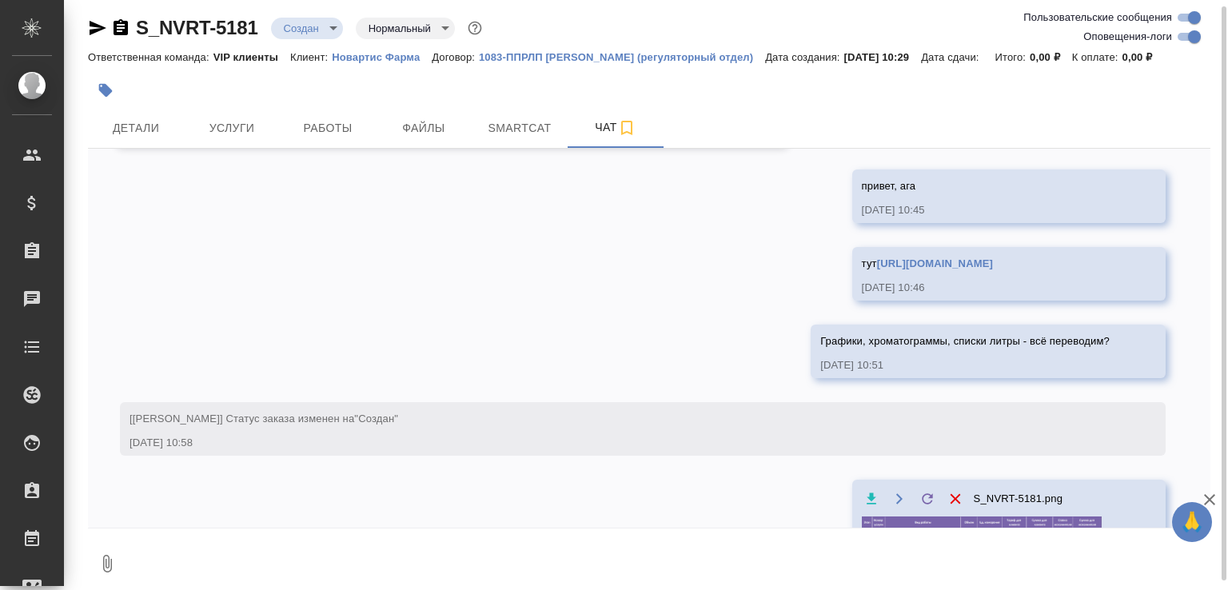
scroll to position [1461, 0]
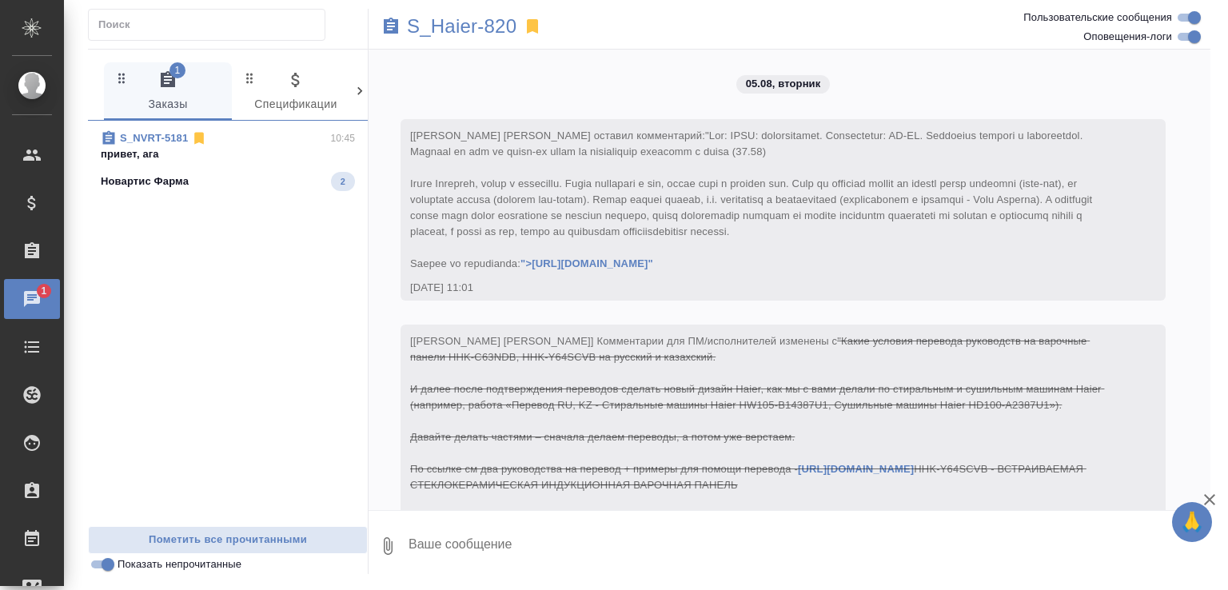
click at [246, 170] on span "S_NVRT-5181 10:45 привет, ага Новартис Фарма 2" at bounding box center [228, 160] width 254 height 61
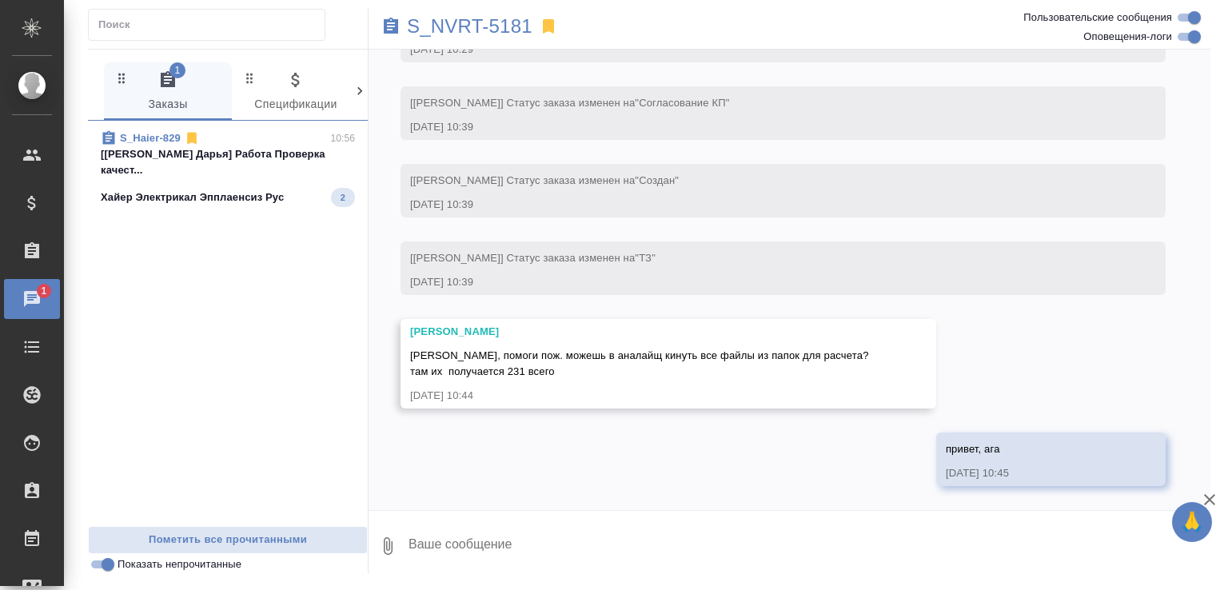
scroll to position [1336, 0]
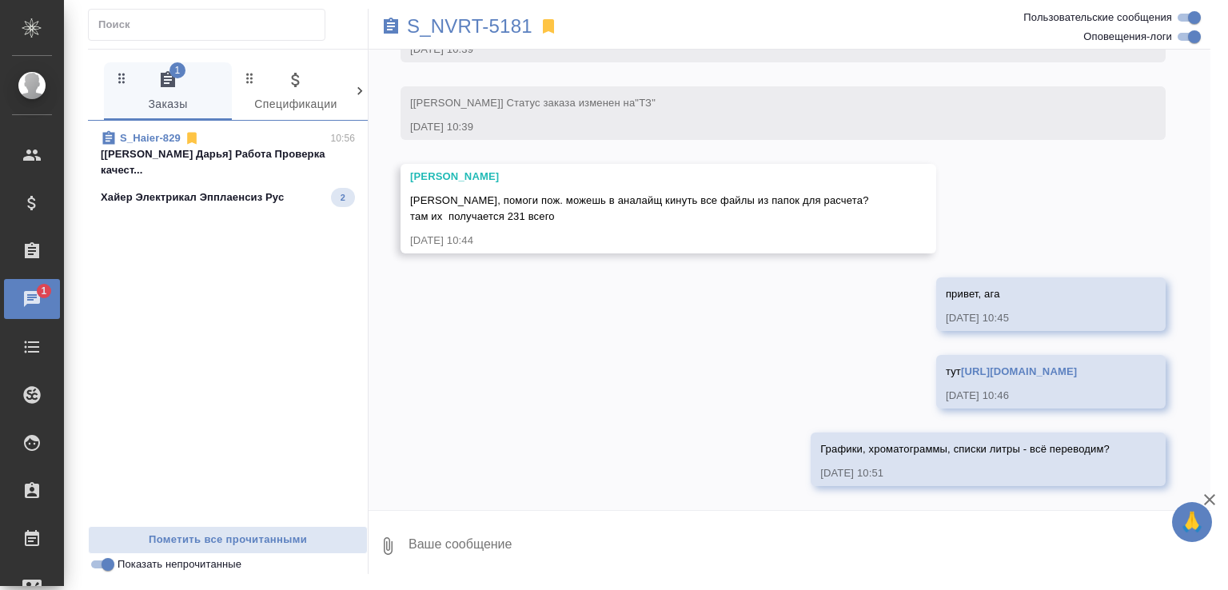
click at [281, 163] on span "S_Haier-829 10:56 [[PERSON_NAME] Дарья] Работа Проверка качест... Хайер Электри…" at bounding box center [228, 168] width 254 height 77
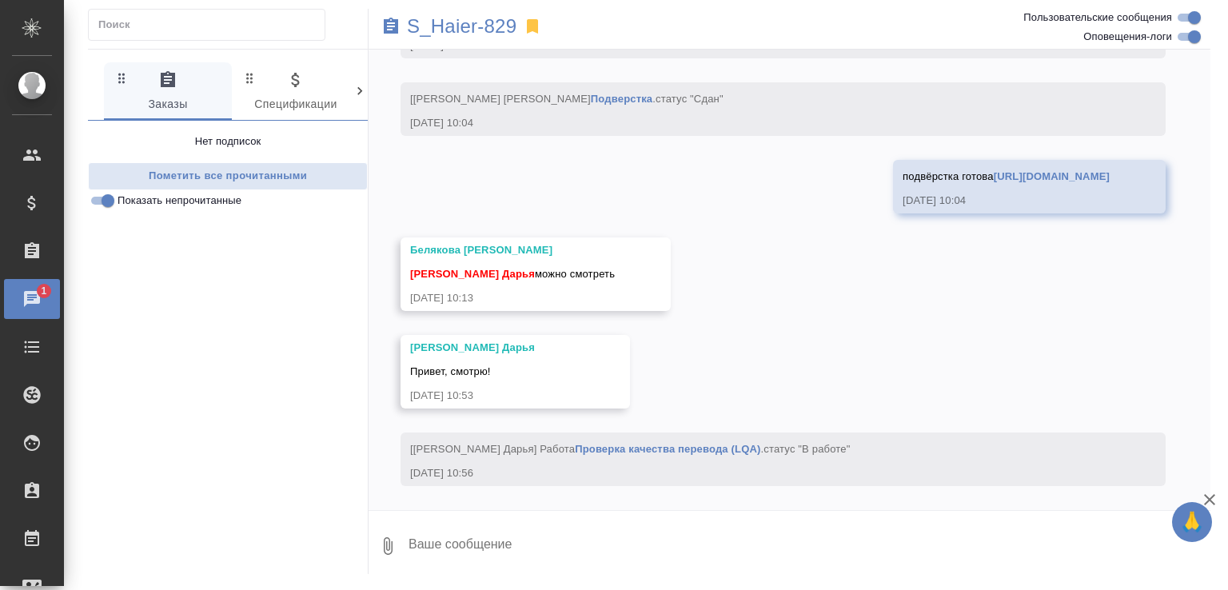
scroll to position [6801, 0]
